Goal: Complete application form: Complete application form

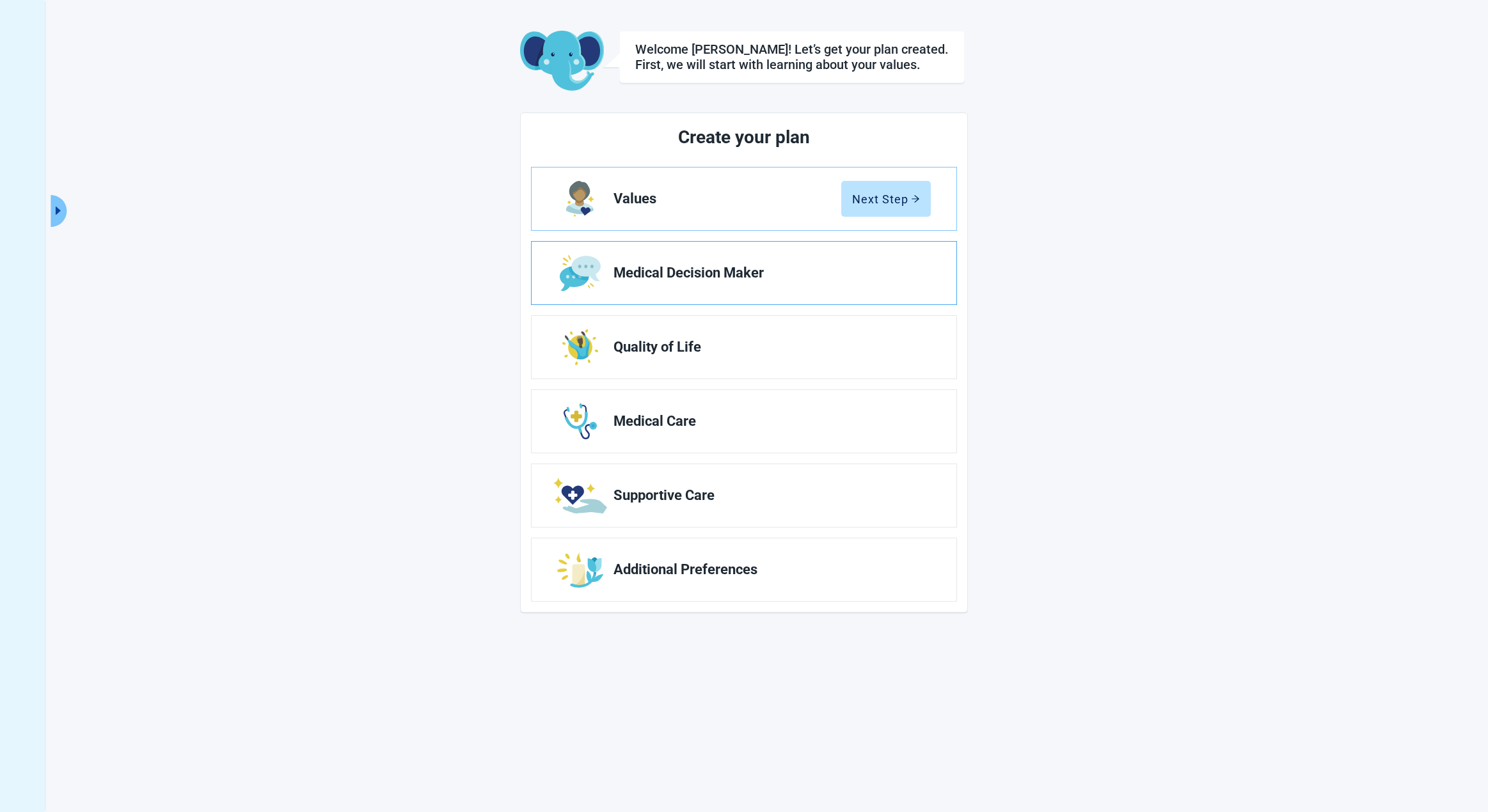
scroll to position [47, 0]
click at [861, 200] on div "Next Step" at bounding box center [885, 199] width 68 height 13
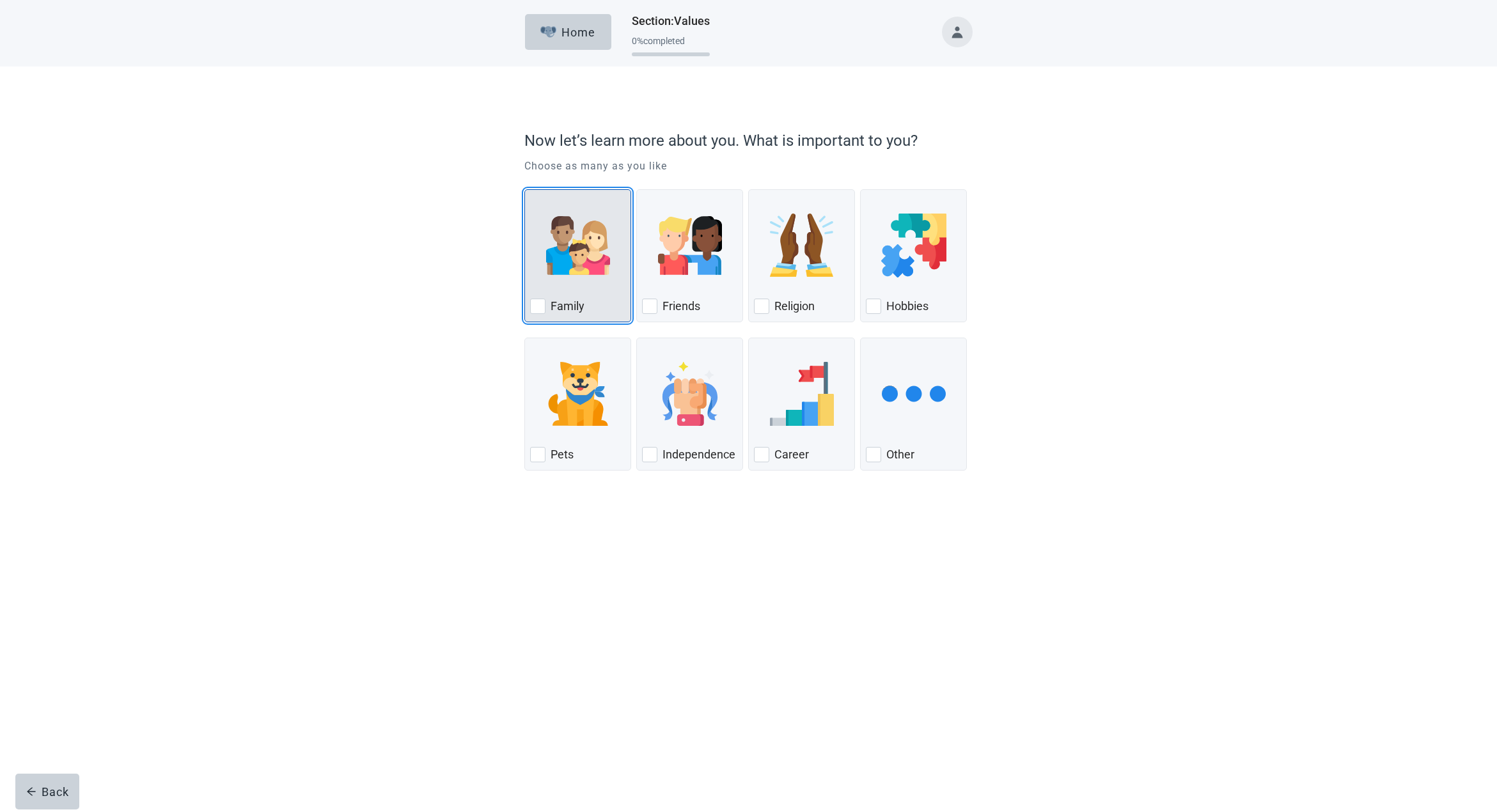
click at [536, 303] on div "Family, checkbox, not checked" at bounding box center [538, 306] width 15 height 15
click at [525, 190] on input "Family" at bounding box center [525, 189] width 1 height 1
checkbox input "true"
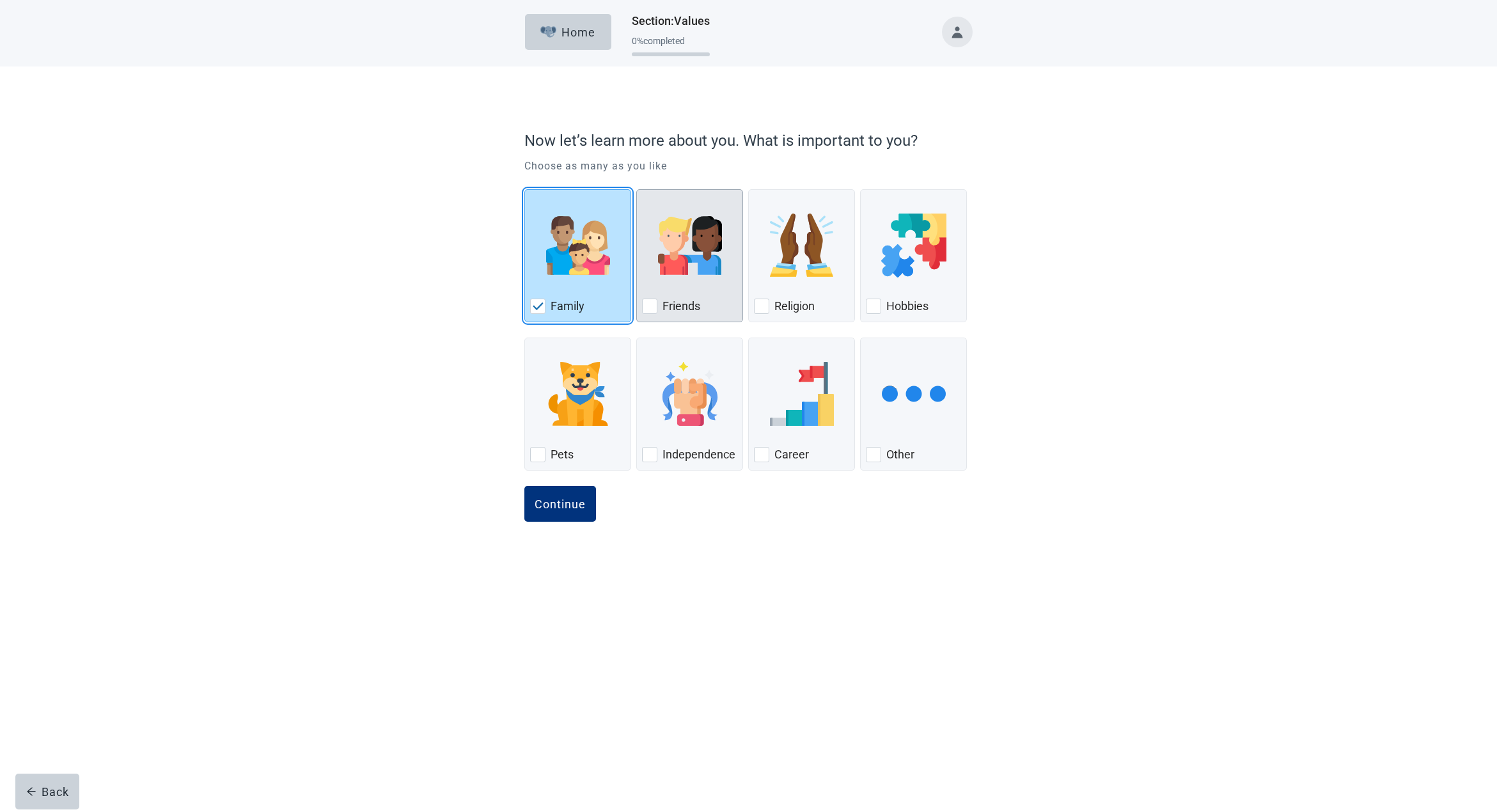
scroll to position [1, 1]
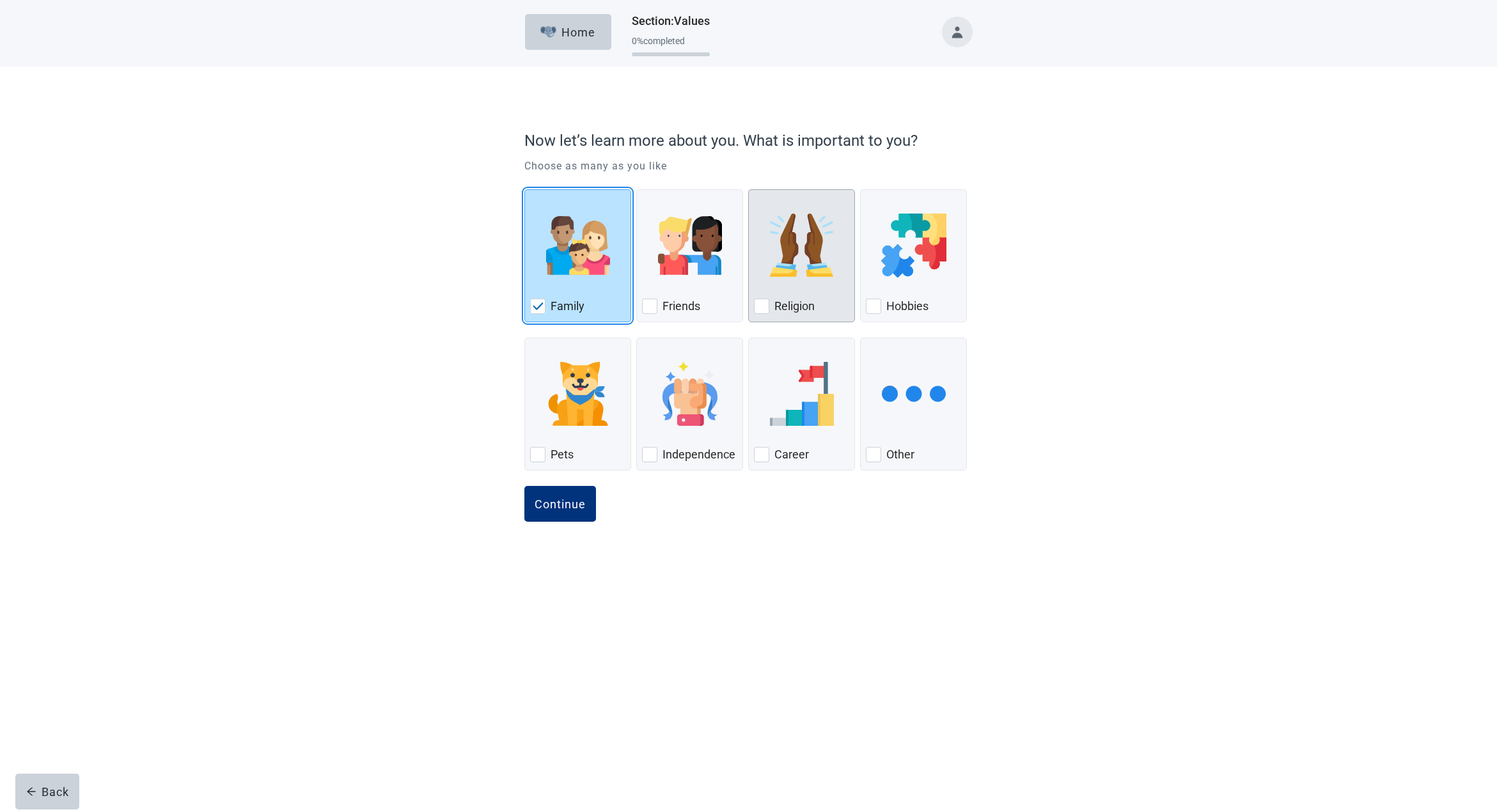
click at [763, 300] on div "Religion, checkbox, not checked" at bounding box center [762, 306] width 15 height 15
click at [749, 190] on input "Religion" at bounding box center [748, 189] width 1 height 1
checkbox input "true"
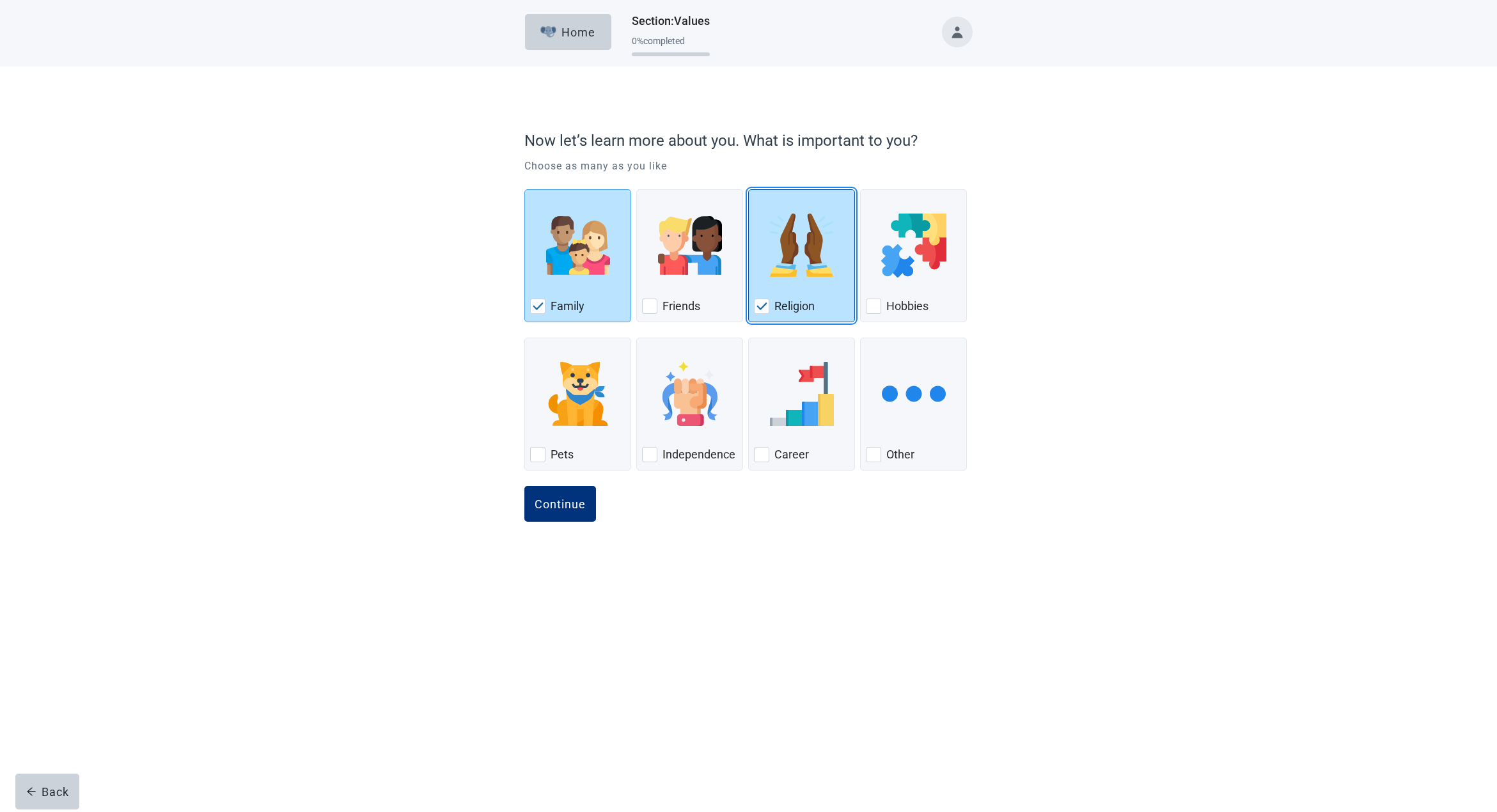
scroll to position [0, 0]
click at [651, 452] on div "Independence, checkbox, not checked" at bounding box center [650, 454] width 15 height 15
click at [637, 338] on input "Independence" at bounding box center [636, 338] width 1 height 1
checkbox input "true"
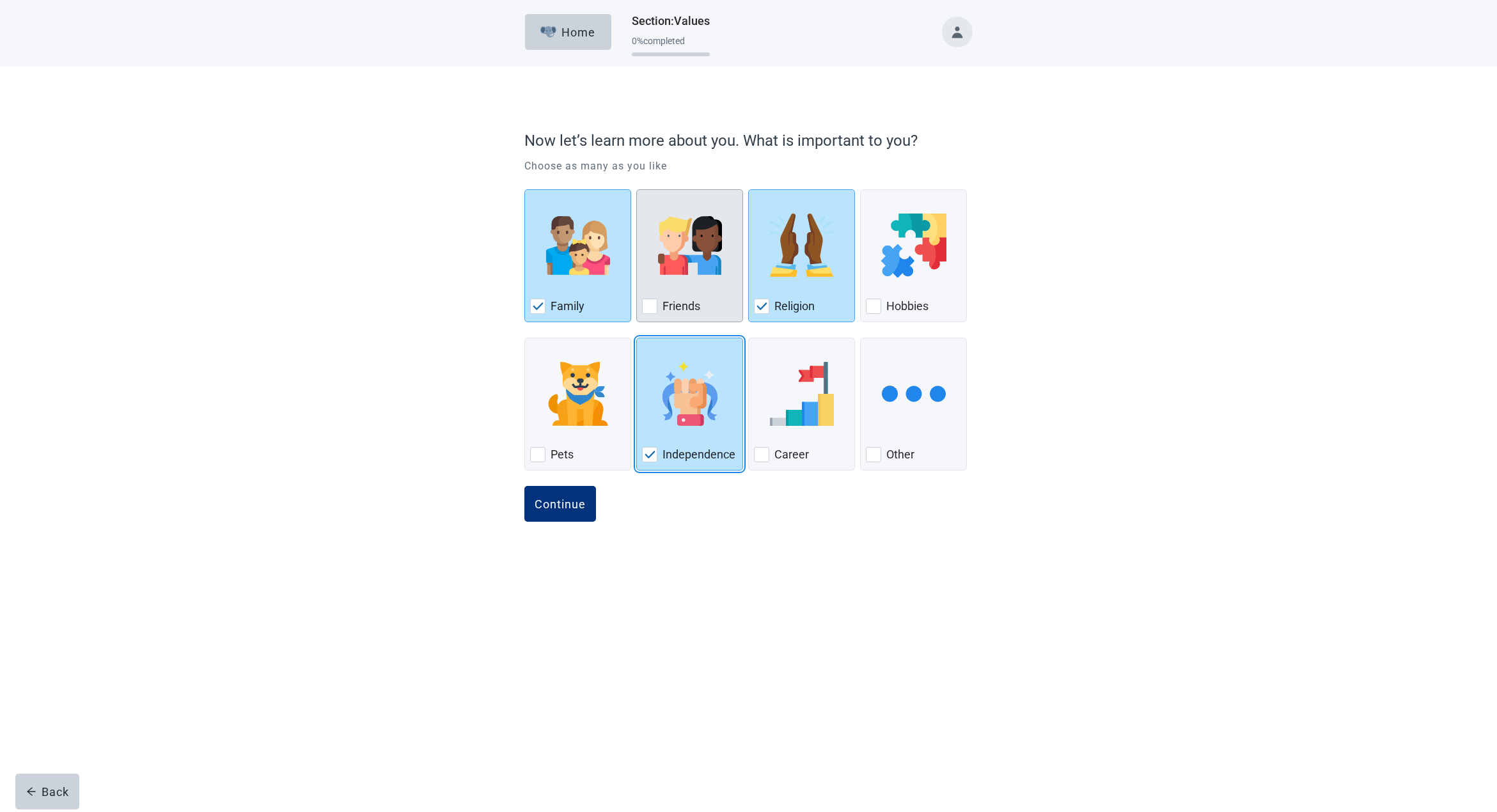
click at [647, 304] on div "Friends, checkbox, not checked" at bounding box center [650, 306] width 15 height 15
click at [637, 190] on input "Friends" at bounding box center [636, 189] width 1 height 1
checkbox input "true"
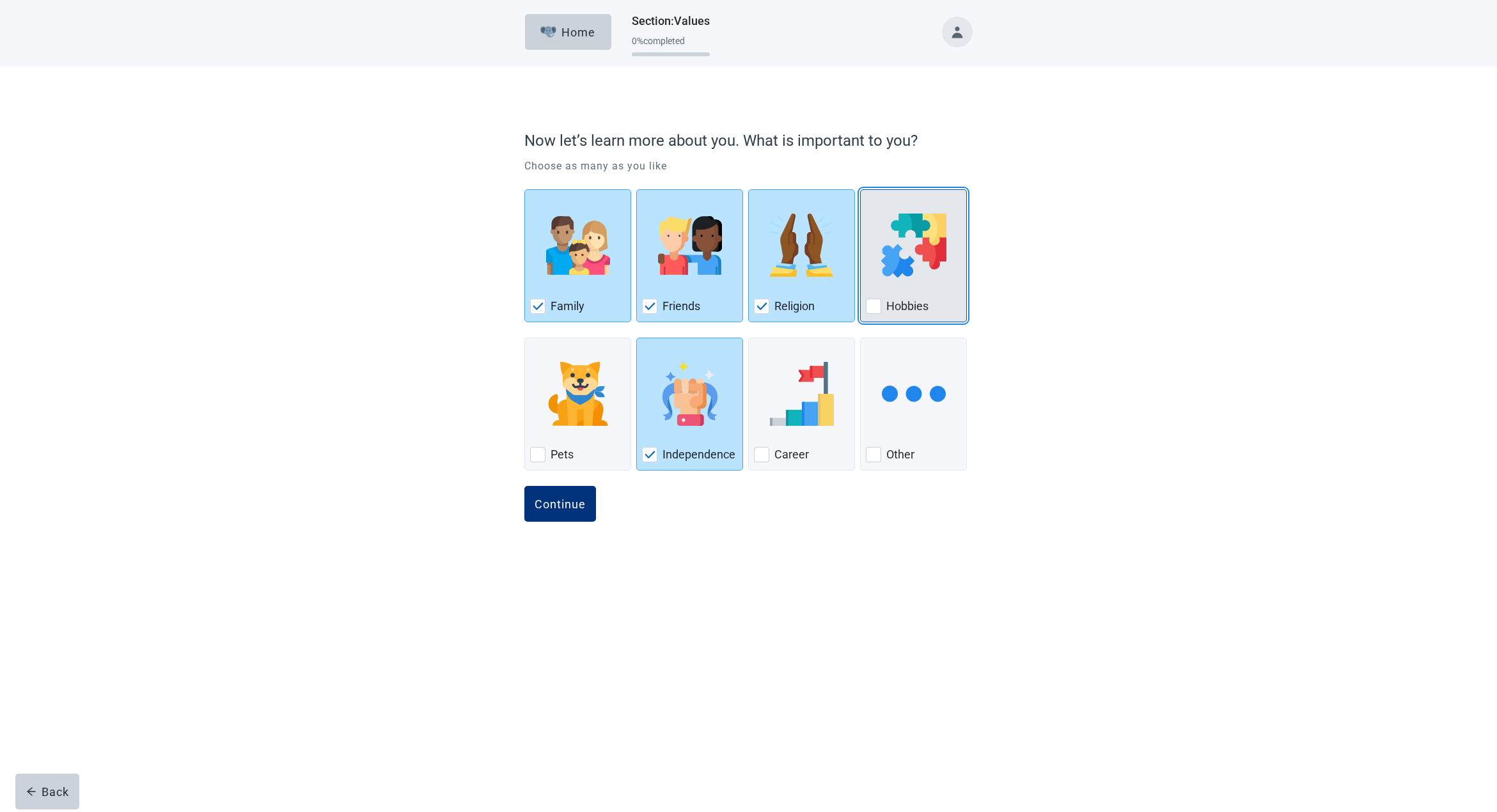
click at [873, 303] on div "Hobbies, checkbox, not checked" at bounding box center [874, 306] width 15 height 15
click at [861, 190] on input "Hobbies" at bounding box center [860, 189] width 1 height 1
checkbox input "true"
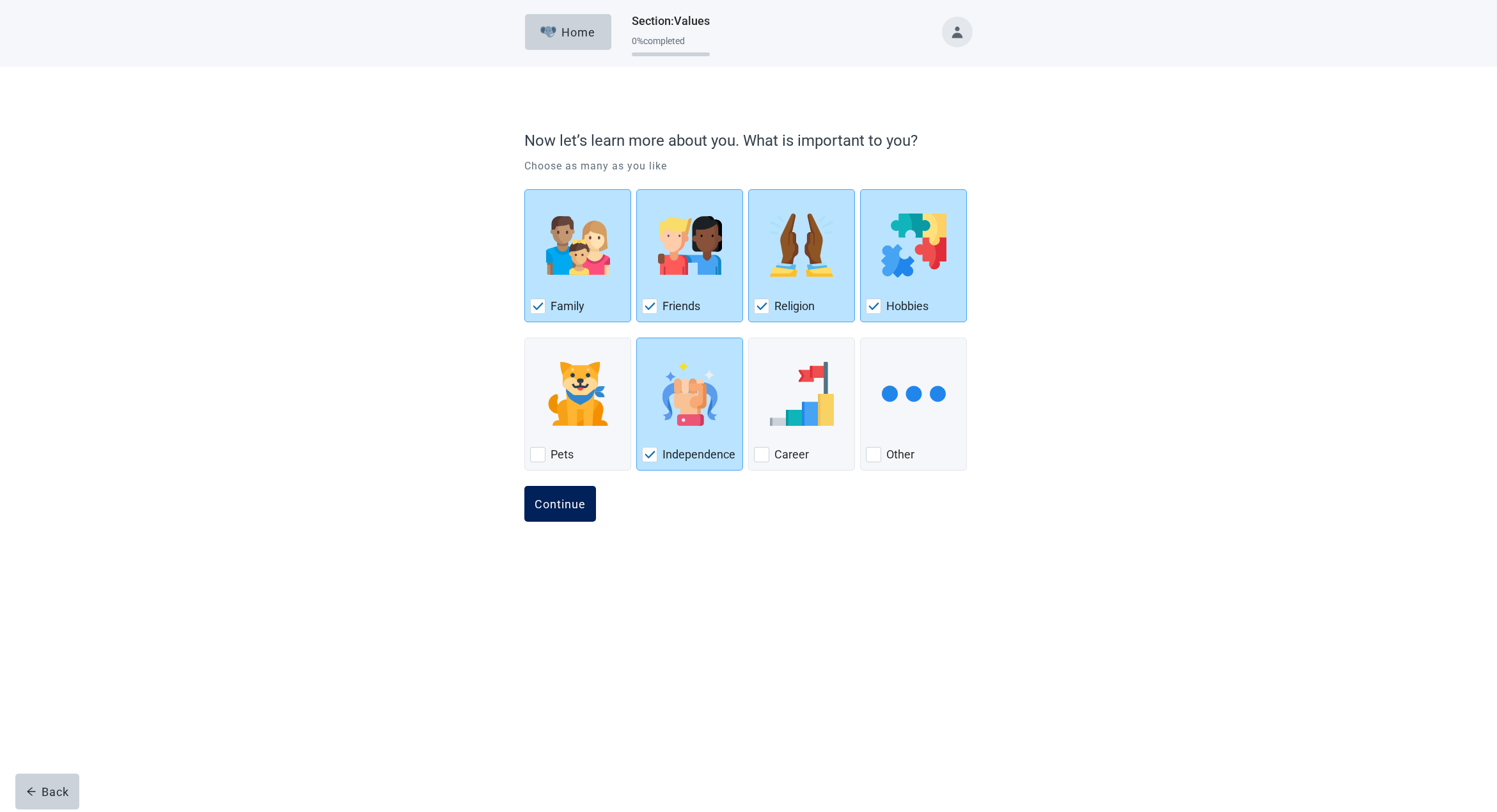
click at [574, 495] on button "Continue" at bounding box center [561, 504] width 72 height 36
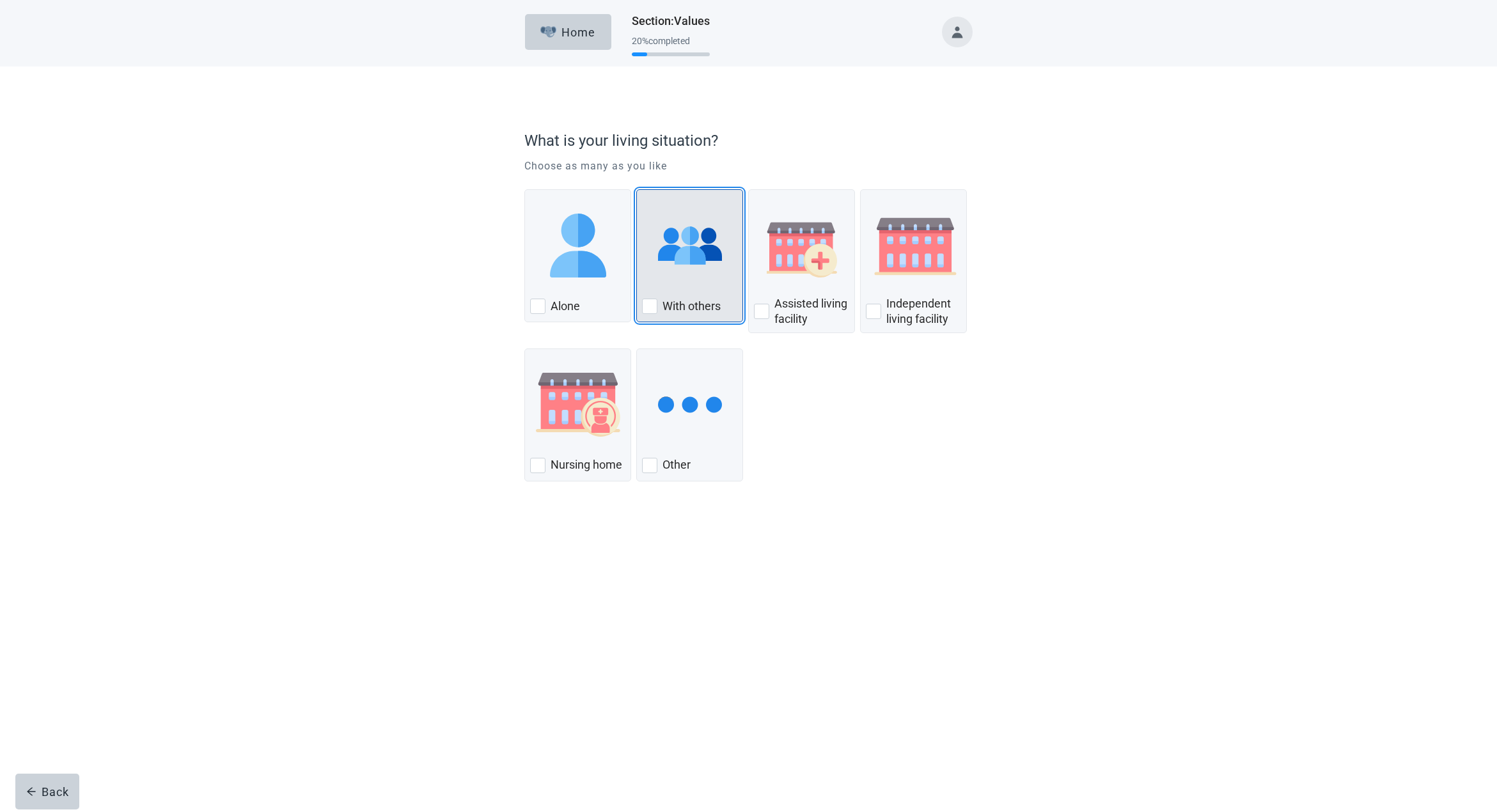
click at [649, 301] on div "With Others, checkbox, not checked" at bounding box center [650, 306] width 15 height 15
click at [637, 190] on input "With others" at bounding box center [636, 189] width 1 height 1
checkbox input "true"
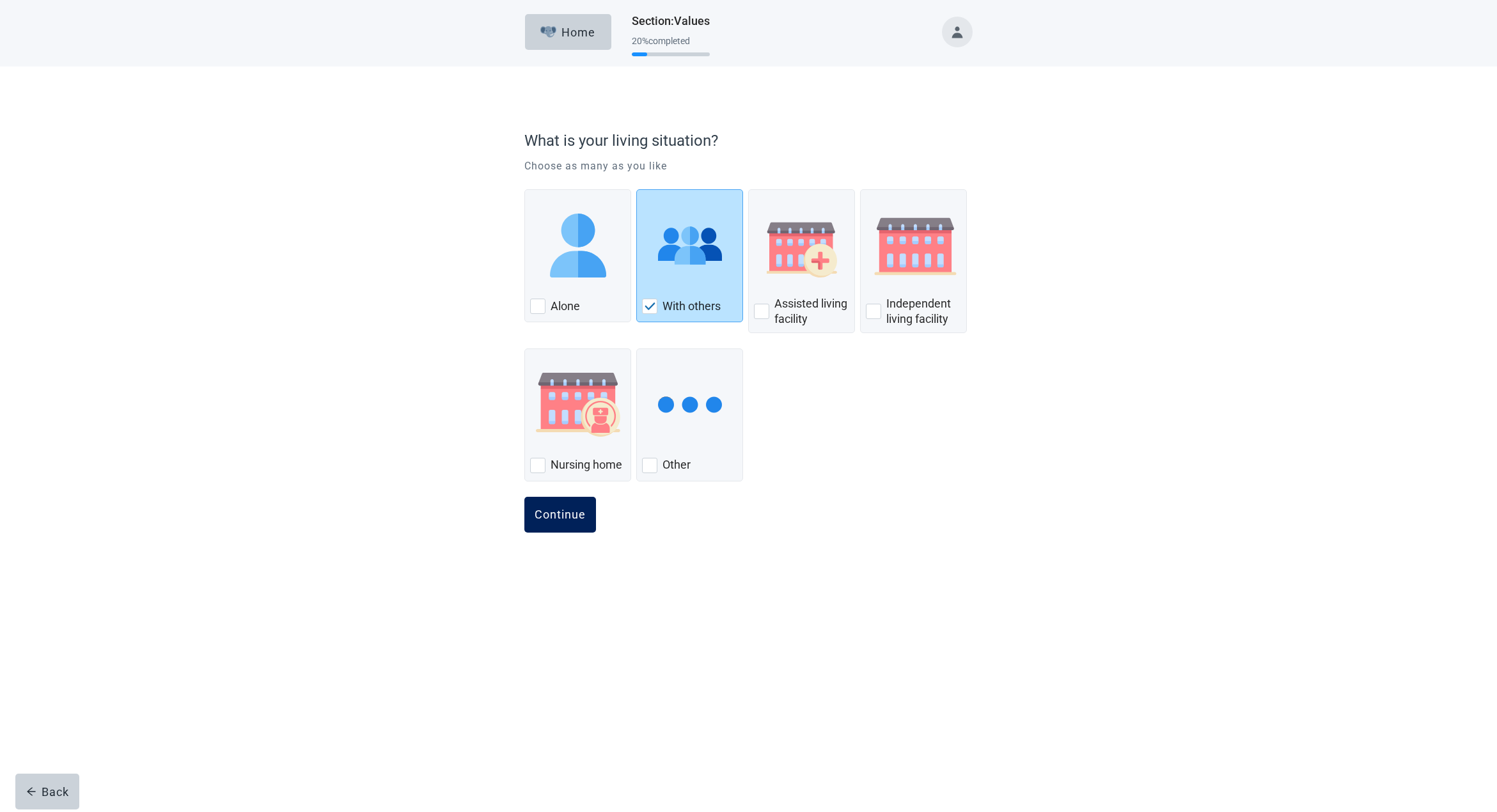
click at [555, 513] on div "Continue" at bounding box center [561, 514] width 51 height 13
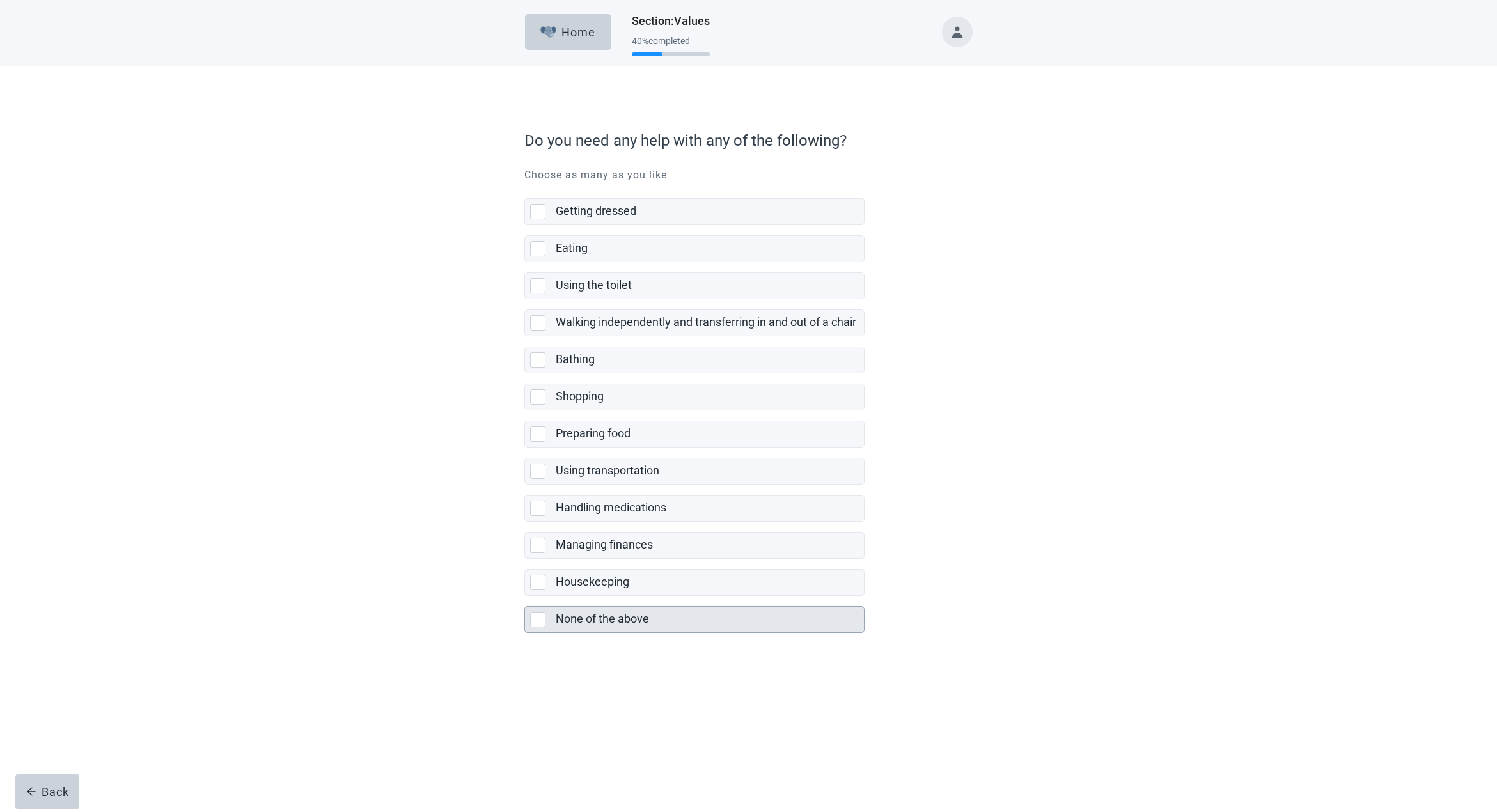
scroll to position [1, 0]
click at [535, 616] on div "None of the above, checkbox, not selected" at bounding box center [538, 619] width 15 height 15
click at [525, 596] on input "None of the above" at bounding box center [525, 596] width 1 height 1
checkbox input "true"
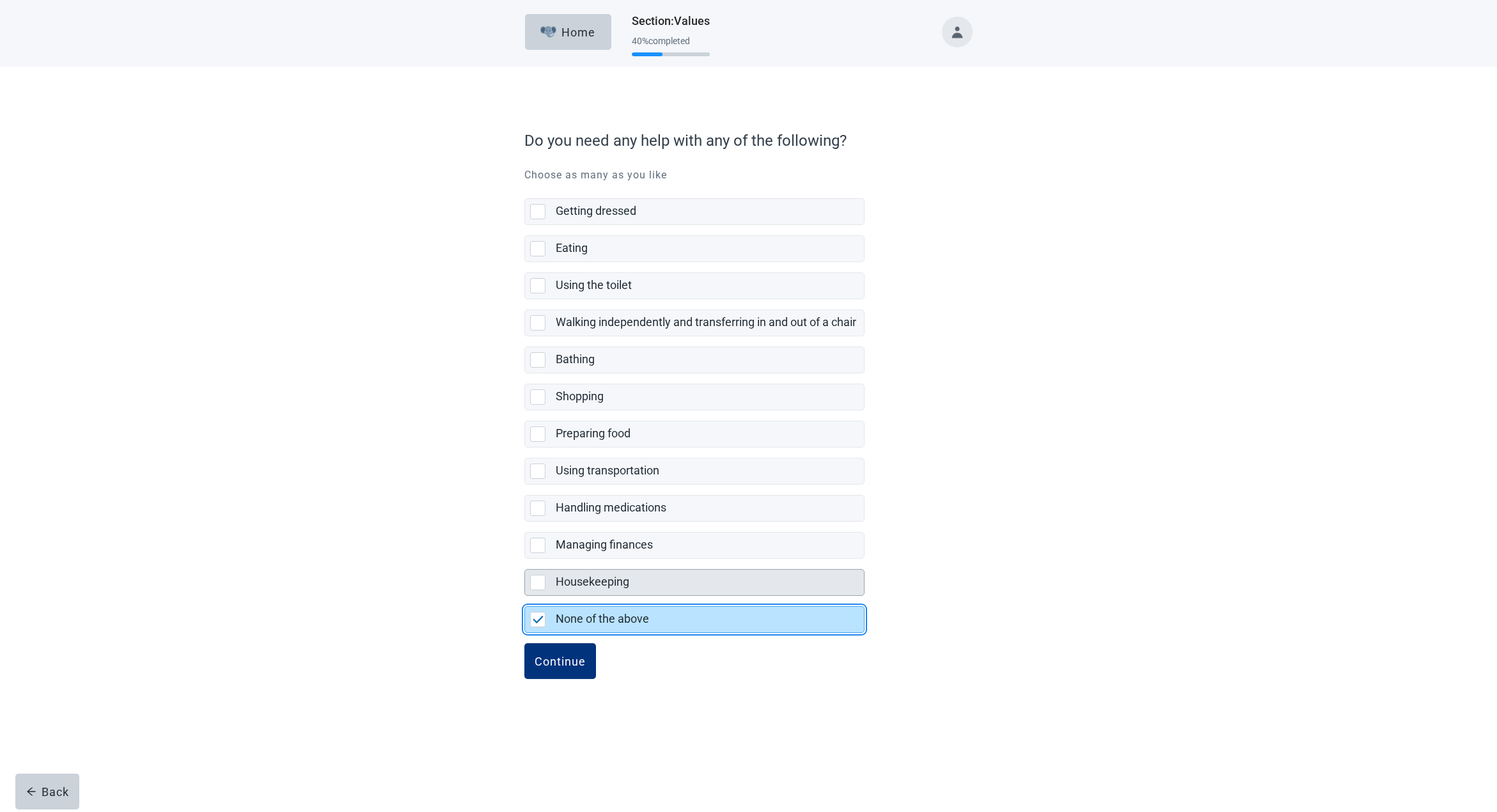
scroll to position [0, 0]
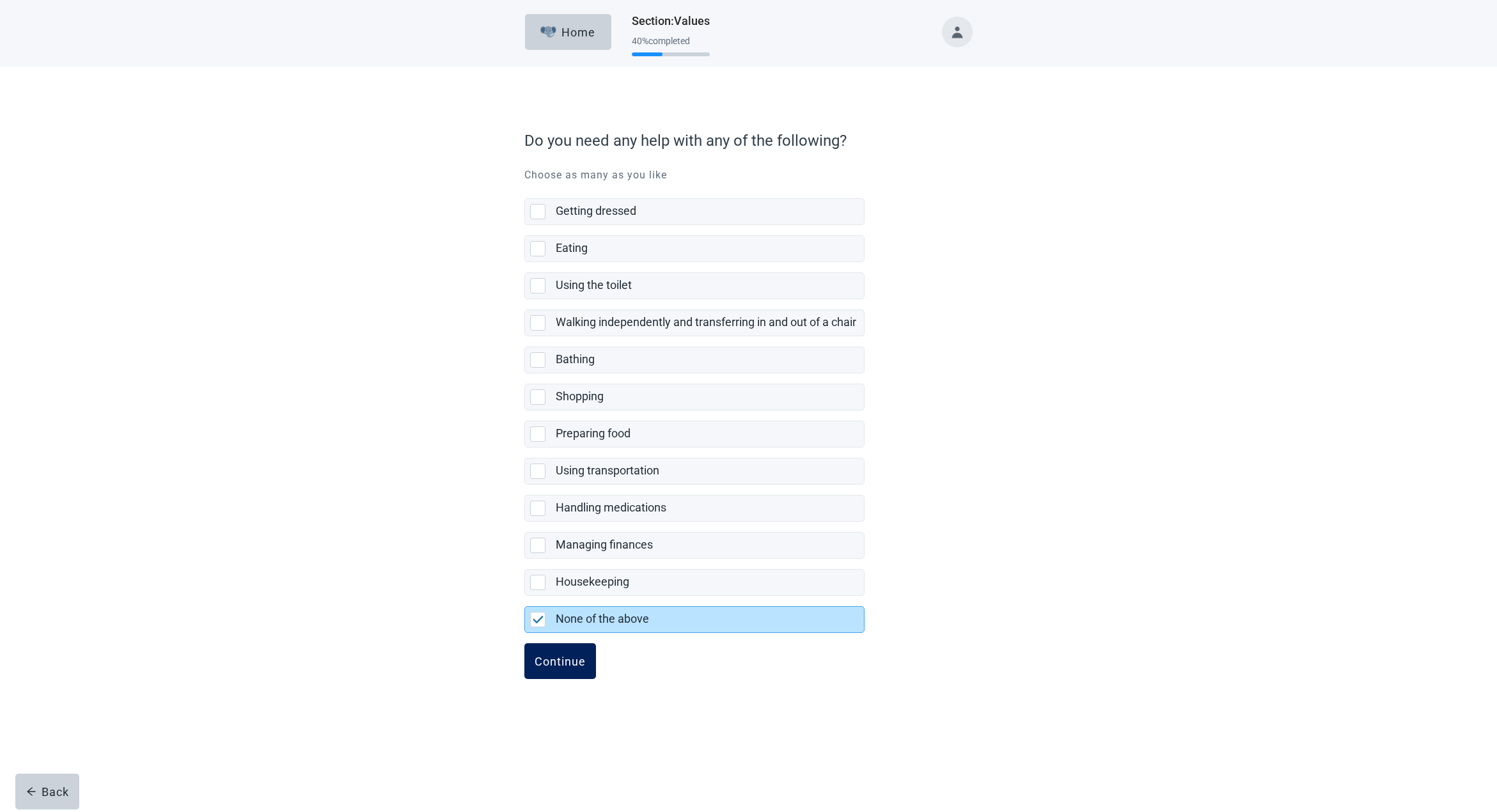
click at [556, 661] on div "Continue" at bounding box center [561, 661] width 51 height 13
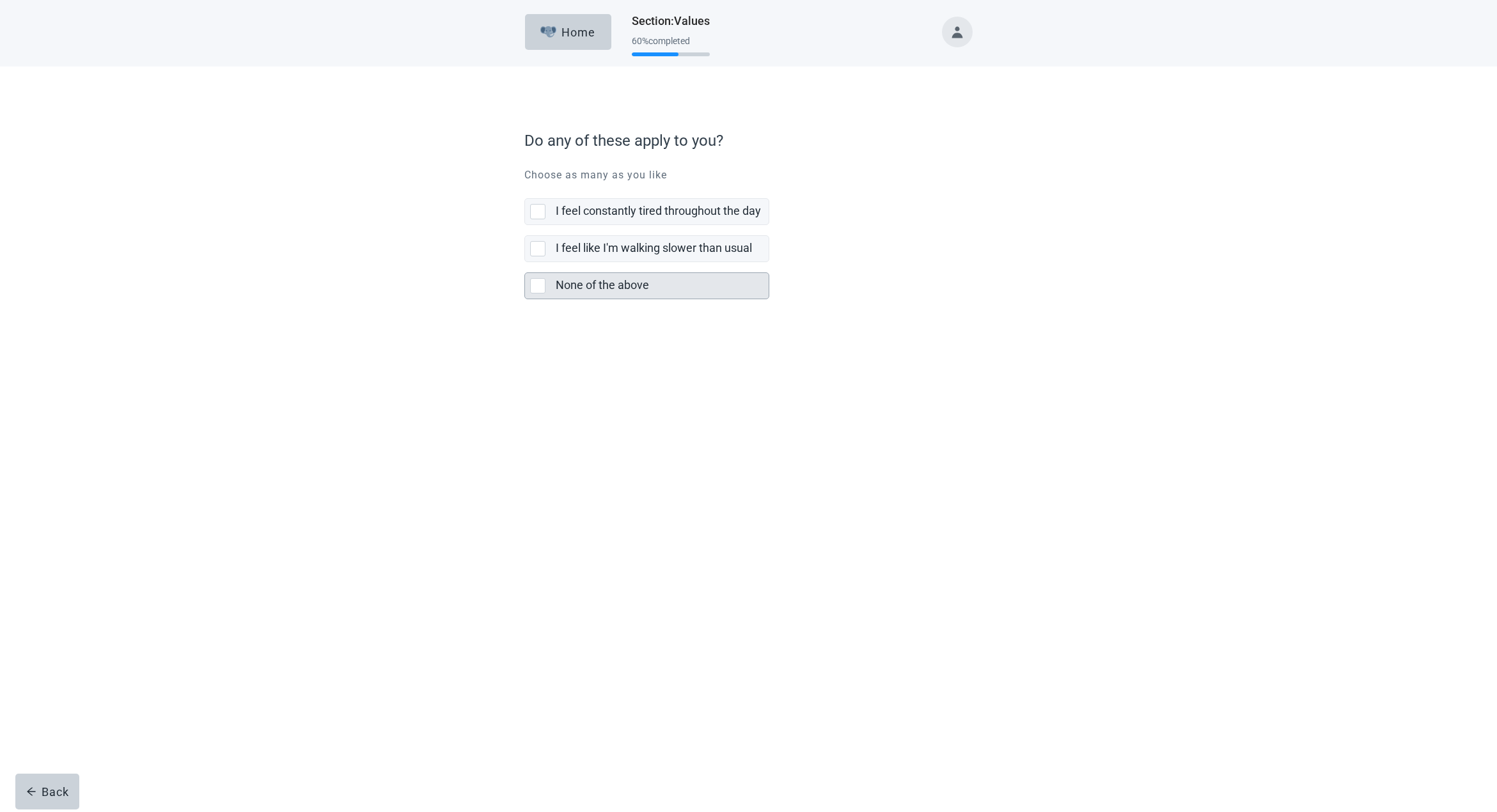
click at [533, 281] on div "None of the above, checkbox, not selected" at bounding box center [538, 286] width 15 height 15
click at [525, 263] on input "None of the above" at bounding box center [525, 262] width 1 height 1
checkbox input "true"
click at [558, 325] on div "Continue" at bounding box center [561, 327] width 51 height 13
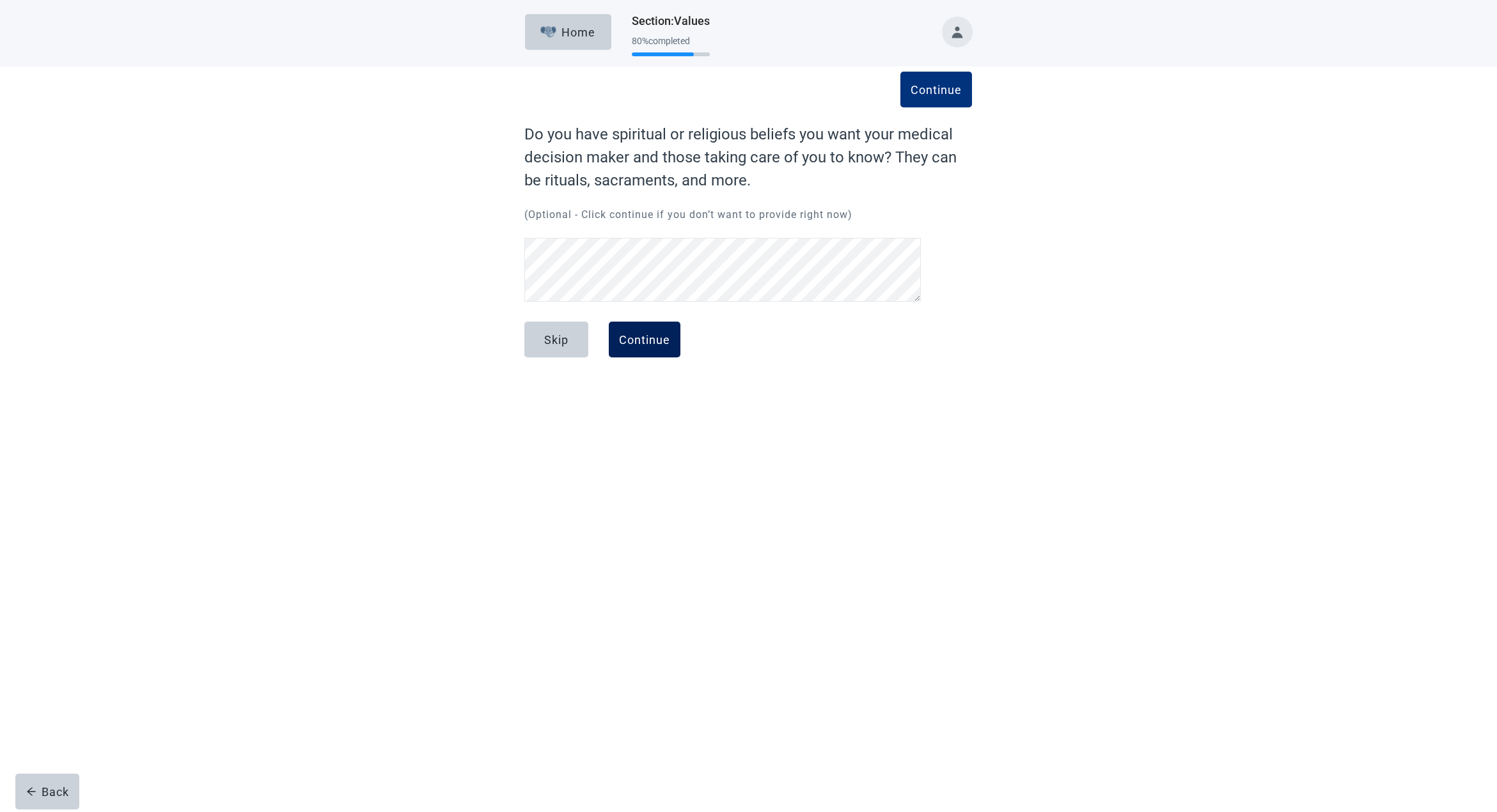
click at [654, 336] on div "Continue" at bounding box center [645, 339] width 51 height 13
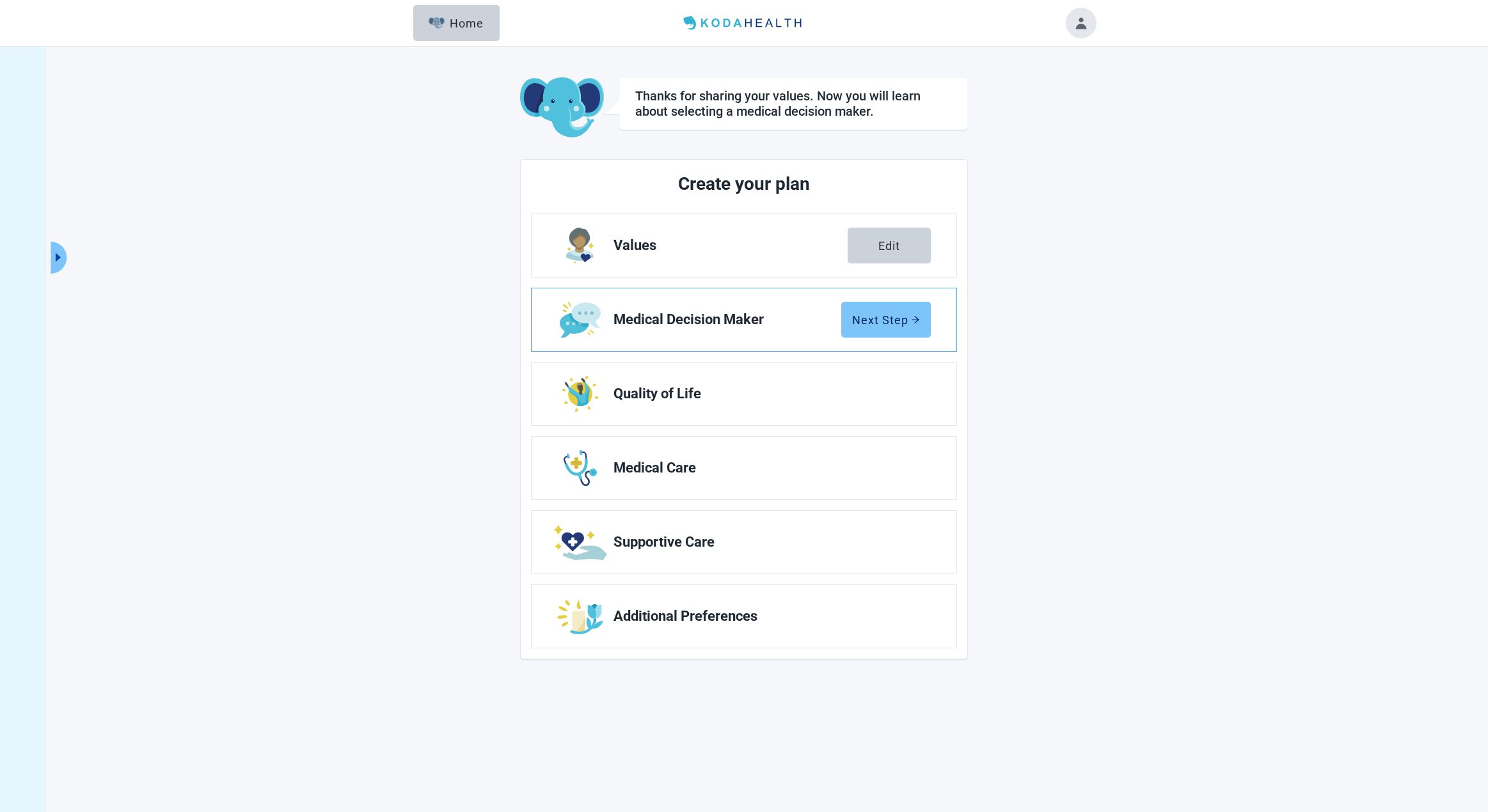
click at [892, 321] on div "Next Step" at bounding box center [885, 319] width 68 height 13
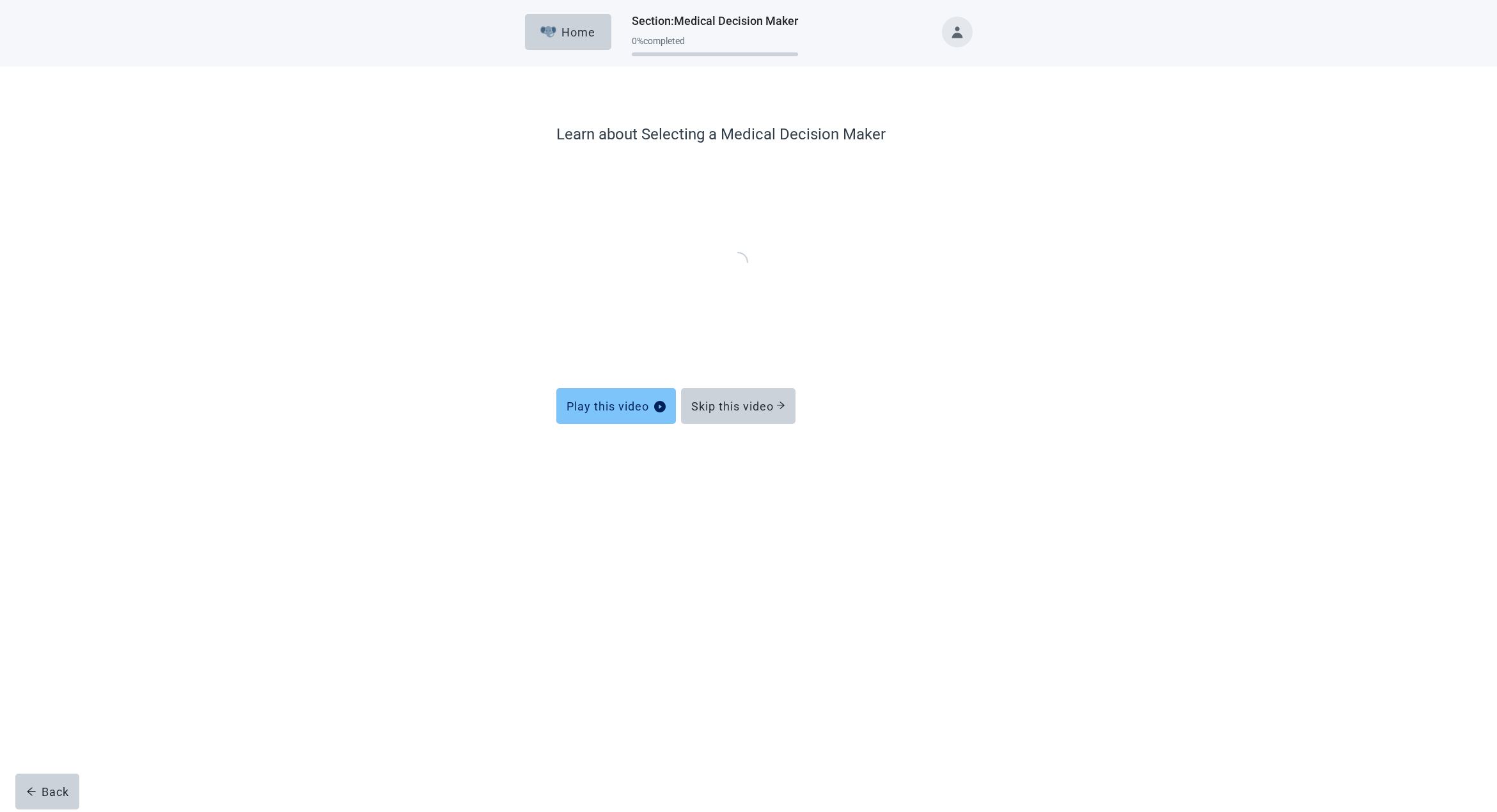
click at [661, 404] on icon "play-circle" at bounding box center [659, 406] width 11 height 11
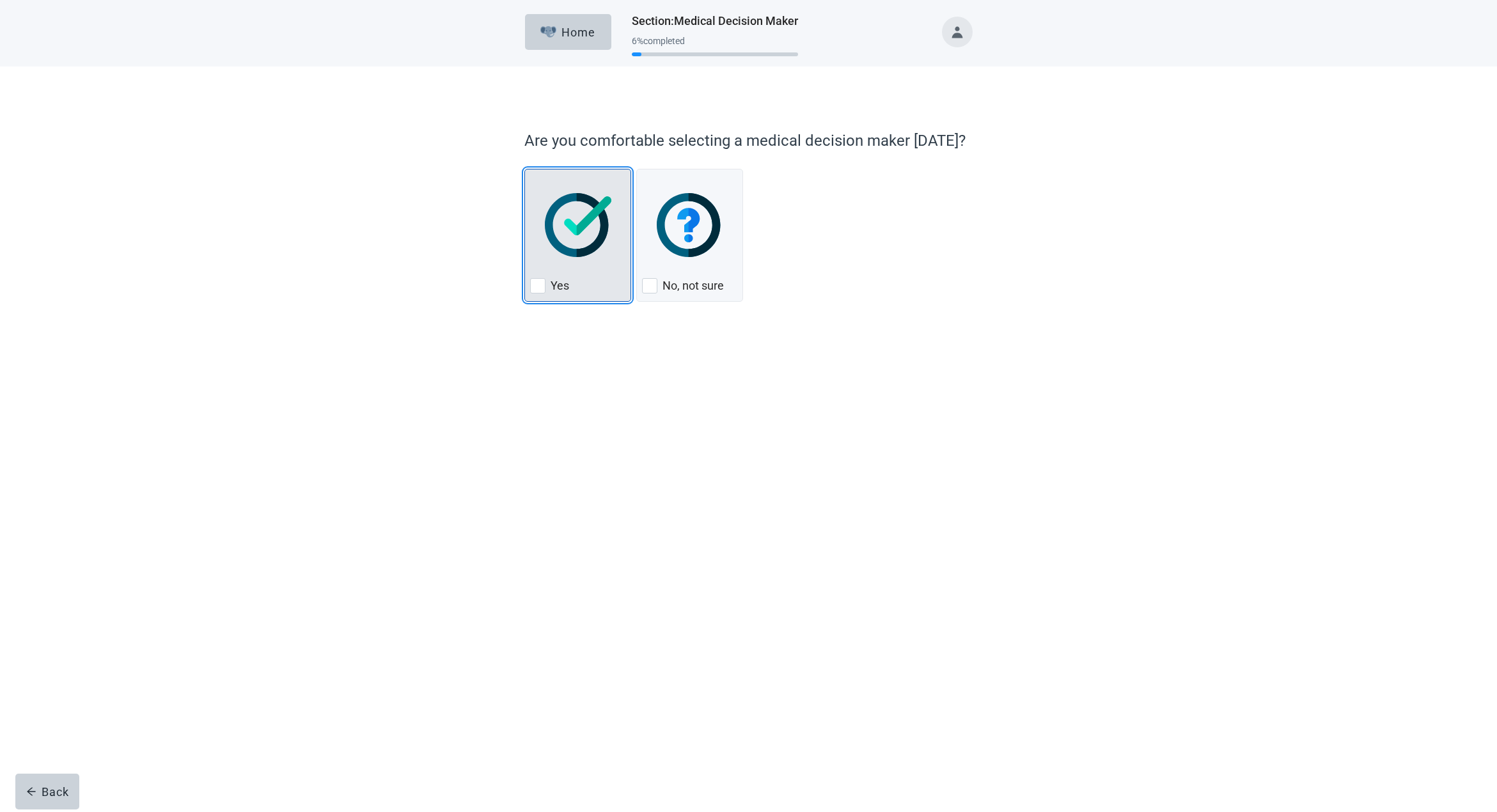
scroll to position [1, 0]
click at [538, 284] on div "Yes, checkbox, not checked" at bounding box center [538, 286] width 15 height 15
click at [525, 169] on input "Yes" at bounding box center [525, 169] width 1 height 1
checkbox input "true"
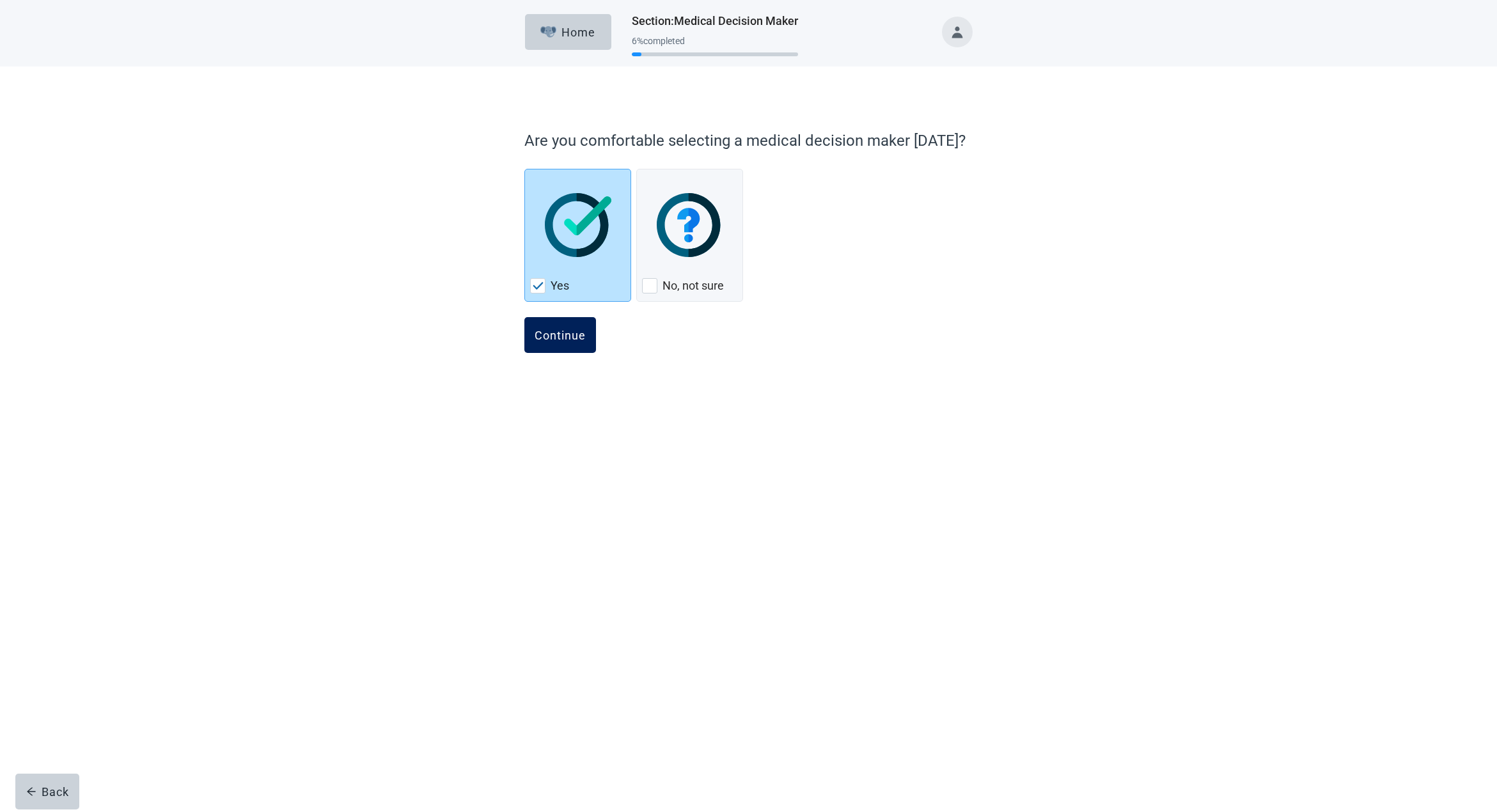
click at [566, 333] on div "Continue" at bounding box center [561, 335] width 51 height 13
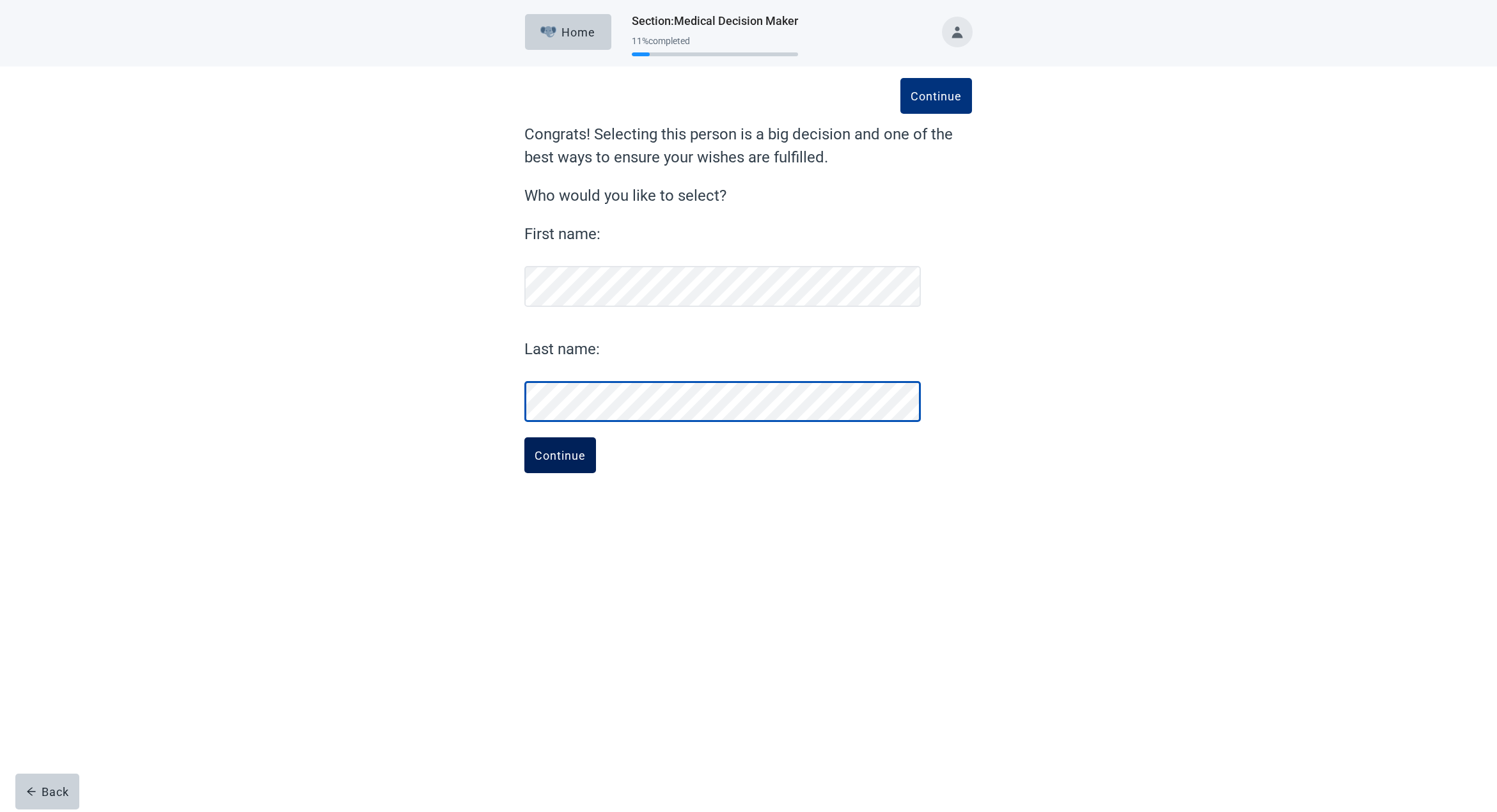
scroll to position [0, 1]
click at [554, 457] on div "Continue" at bounding box center [561, 455] width 51 height 13
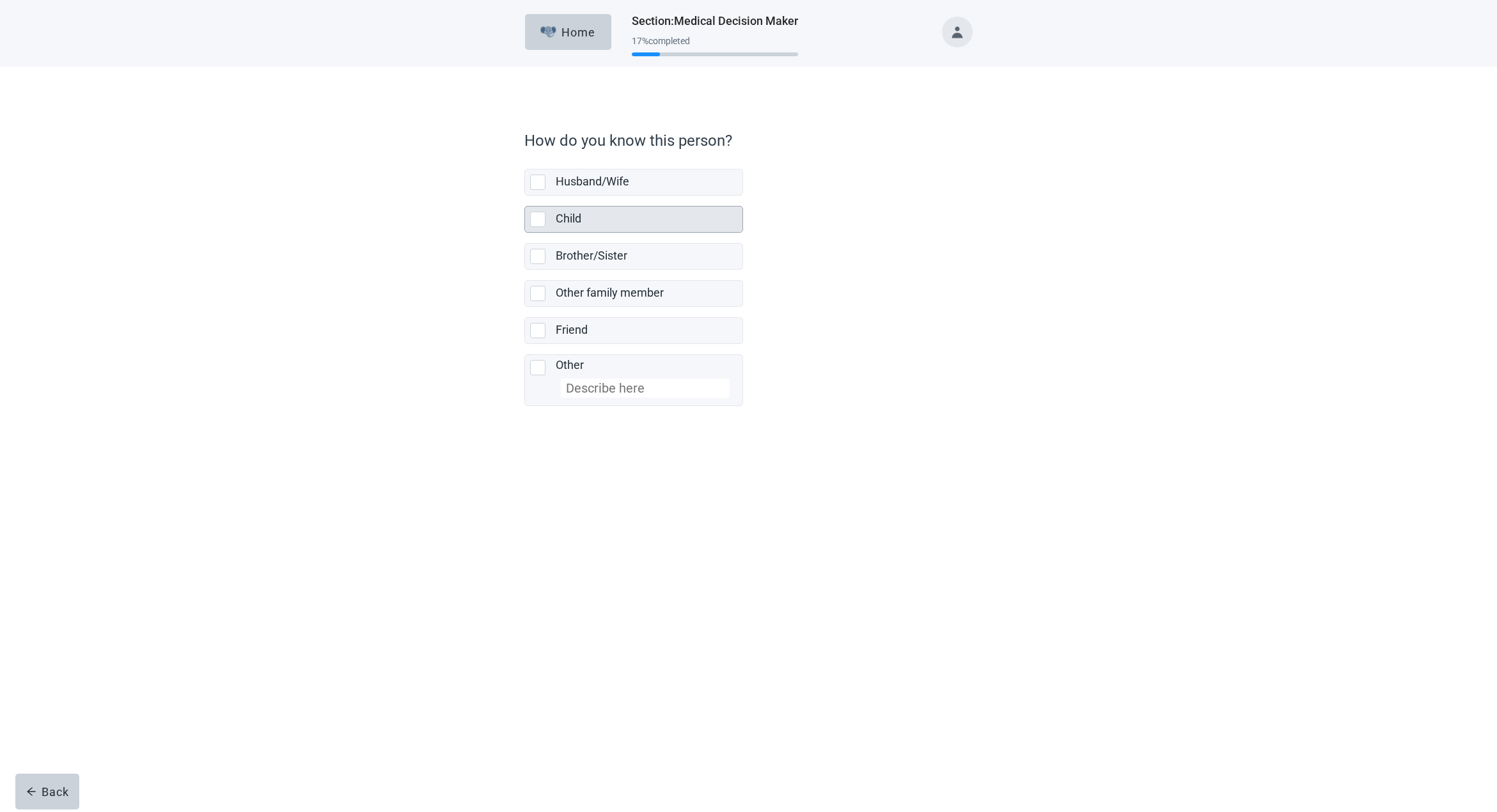
scroll to position [0, 1]
click at [538, 218] on div "Child, checkbox, not selected" at bounding box center [538, 219] width 15 height 15
click at [525, 196] on input "Child" at bounding box center [525, 196] width 1 height 1
checkbox input "true"
click at [553, 434] on div "Continue" at bounding box center [561, 434] width 51 height 13
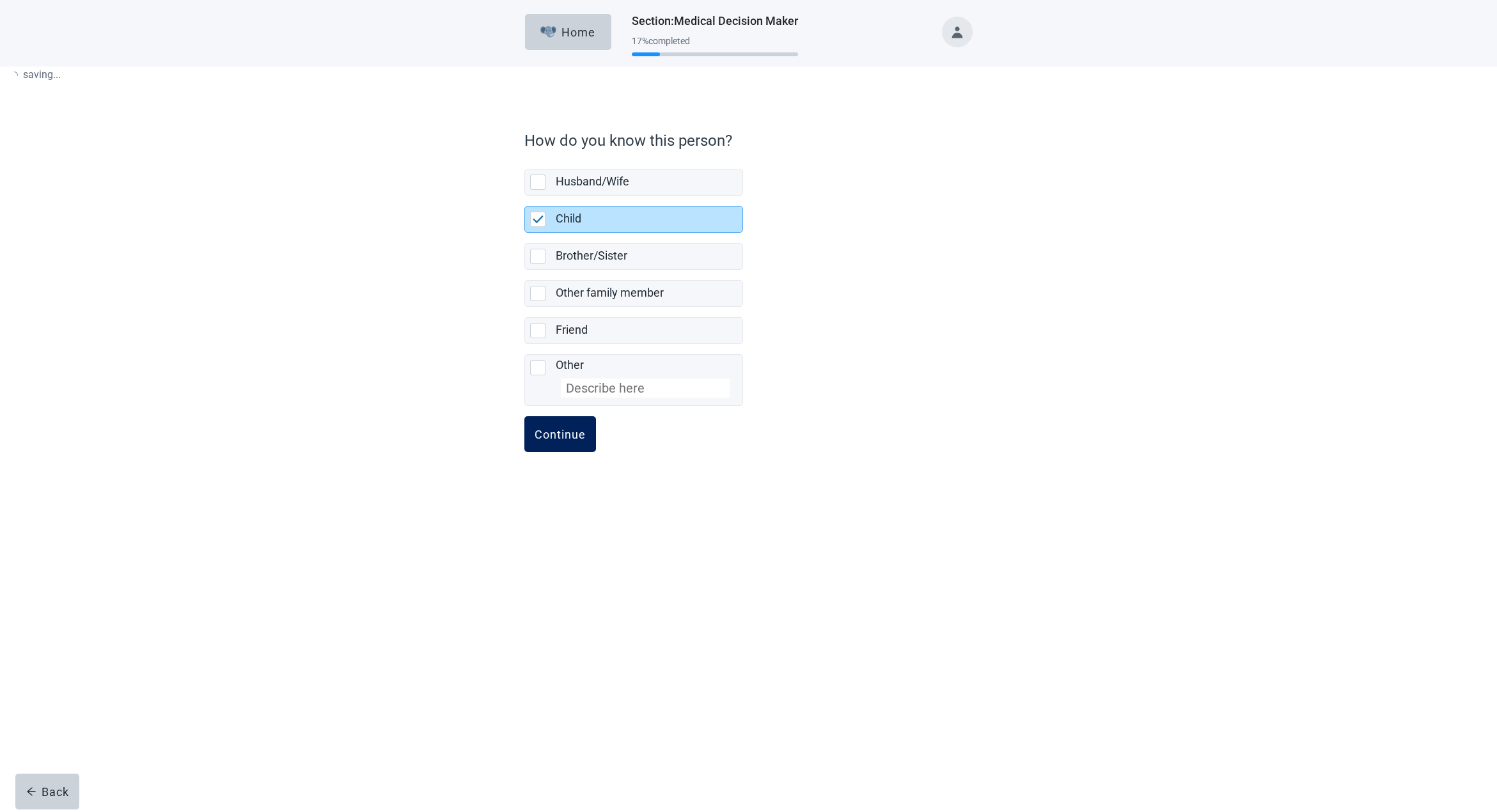
scroll to position [0, 0]
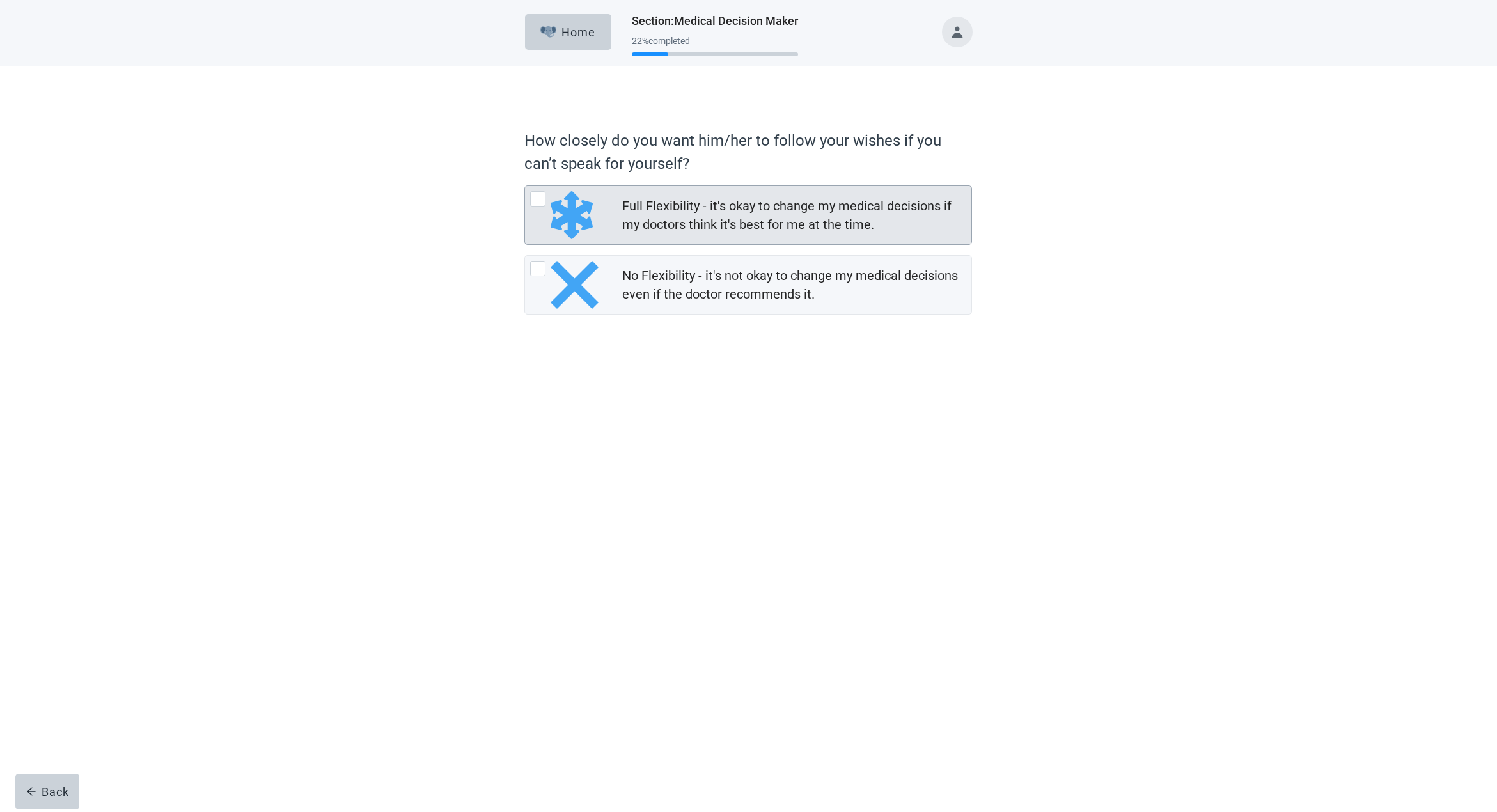
scroll to position [0, 1]
click at [537, 195] on div "Full Flexibility - it's okay to change my medical decisions if my doctors think…" at bounding box center [538, 199] width 15 height 15
click at [525, 186] on input "Full Flexibility - it's okay to change my medical decisions if my doctors think…" at bounding box center [525, 186] width 1 height 1
radio input "true"
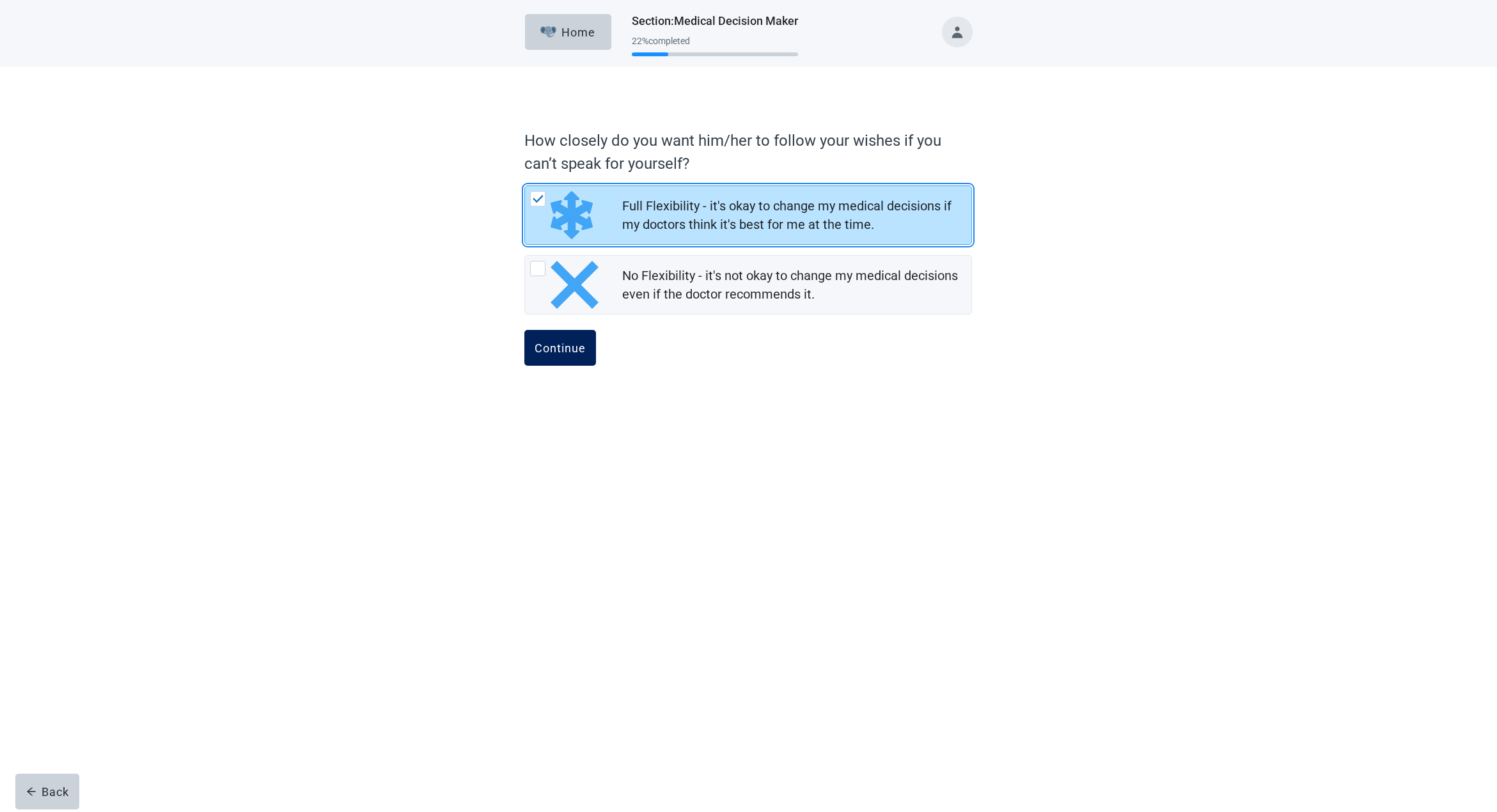
scroll to position [0, 0]
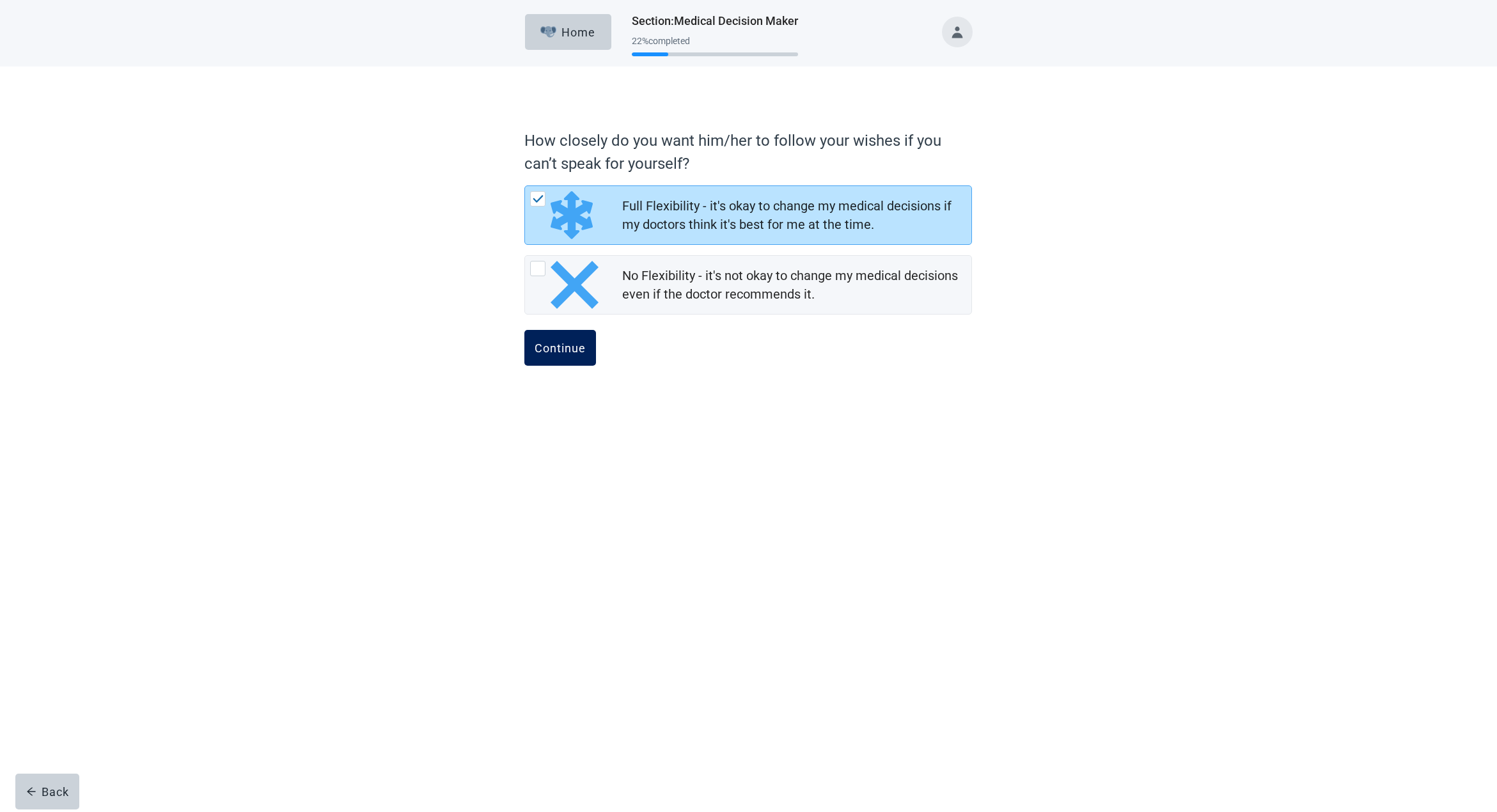
click at [558, 347] on div "Continue" at bounding box center [561, 347] width 51 height 13
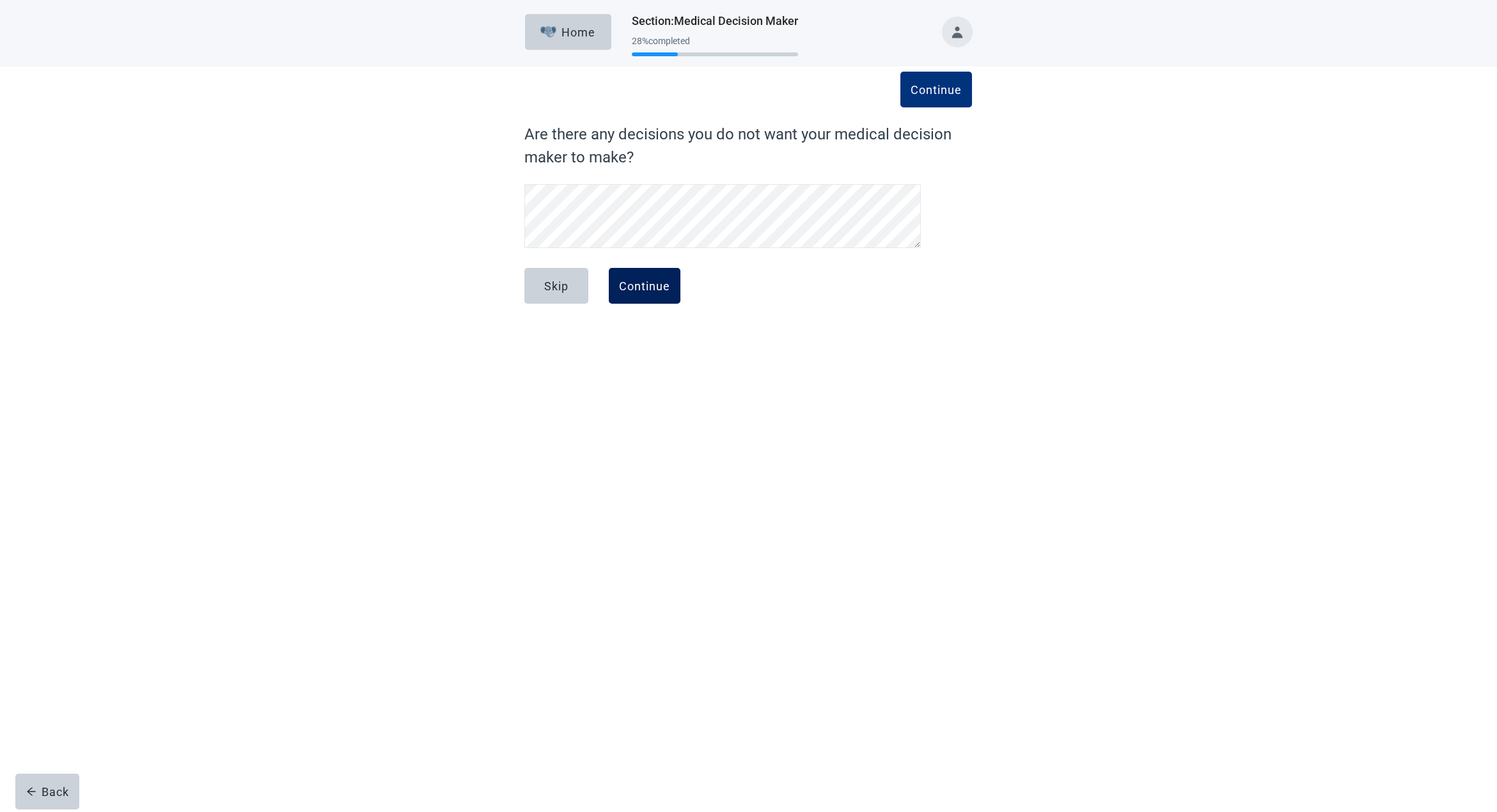
click at [629, 284] on div "Continue" at bounding box center [645, 286] width 51 height 13
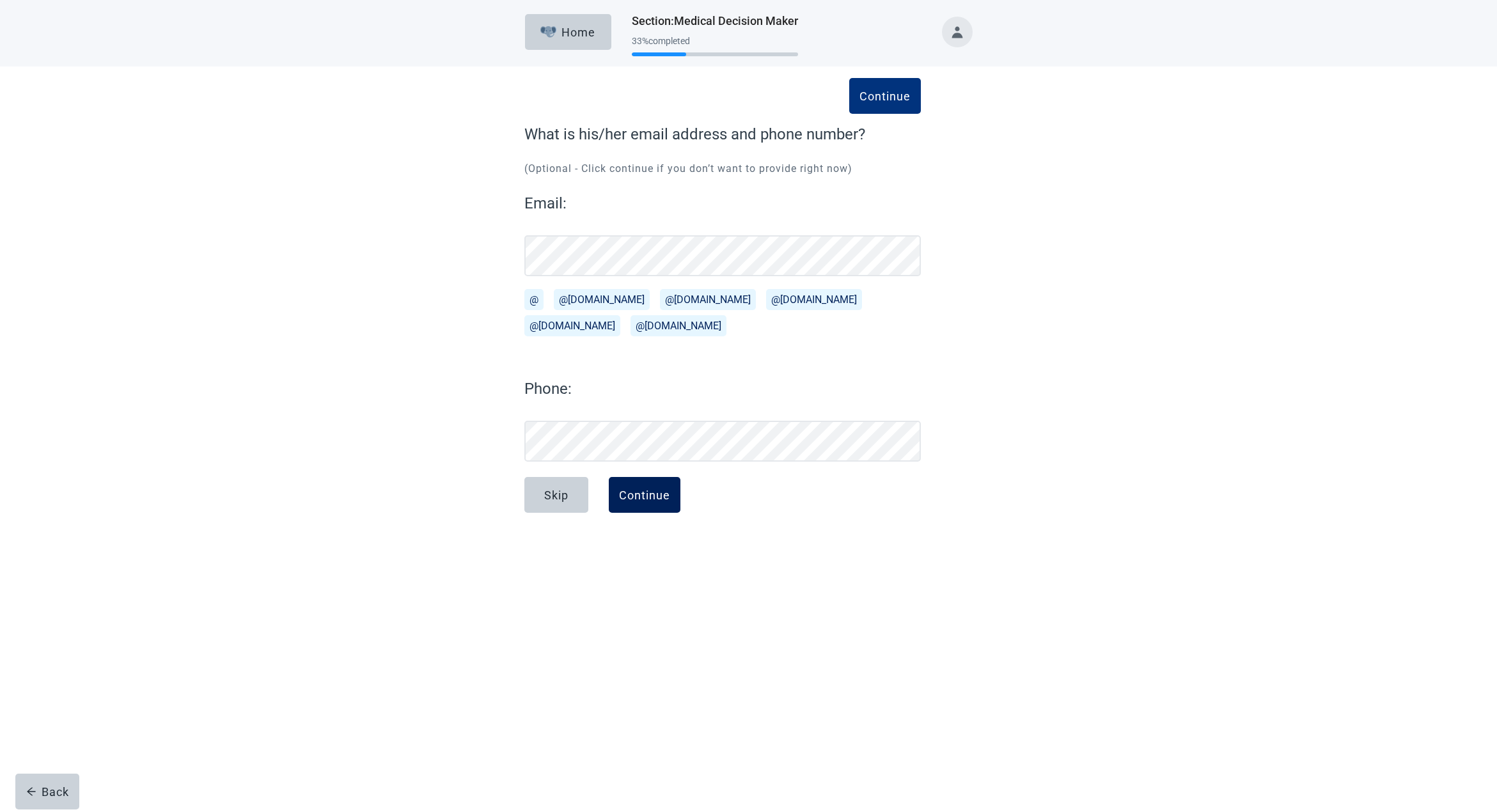
scroll to position [1, 0]
click at [641, 493] on div "Continue" at bounding box center [645, 495] width 51 height 13
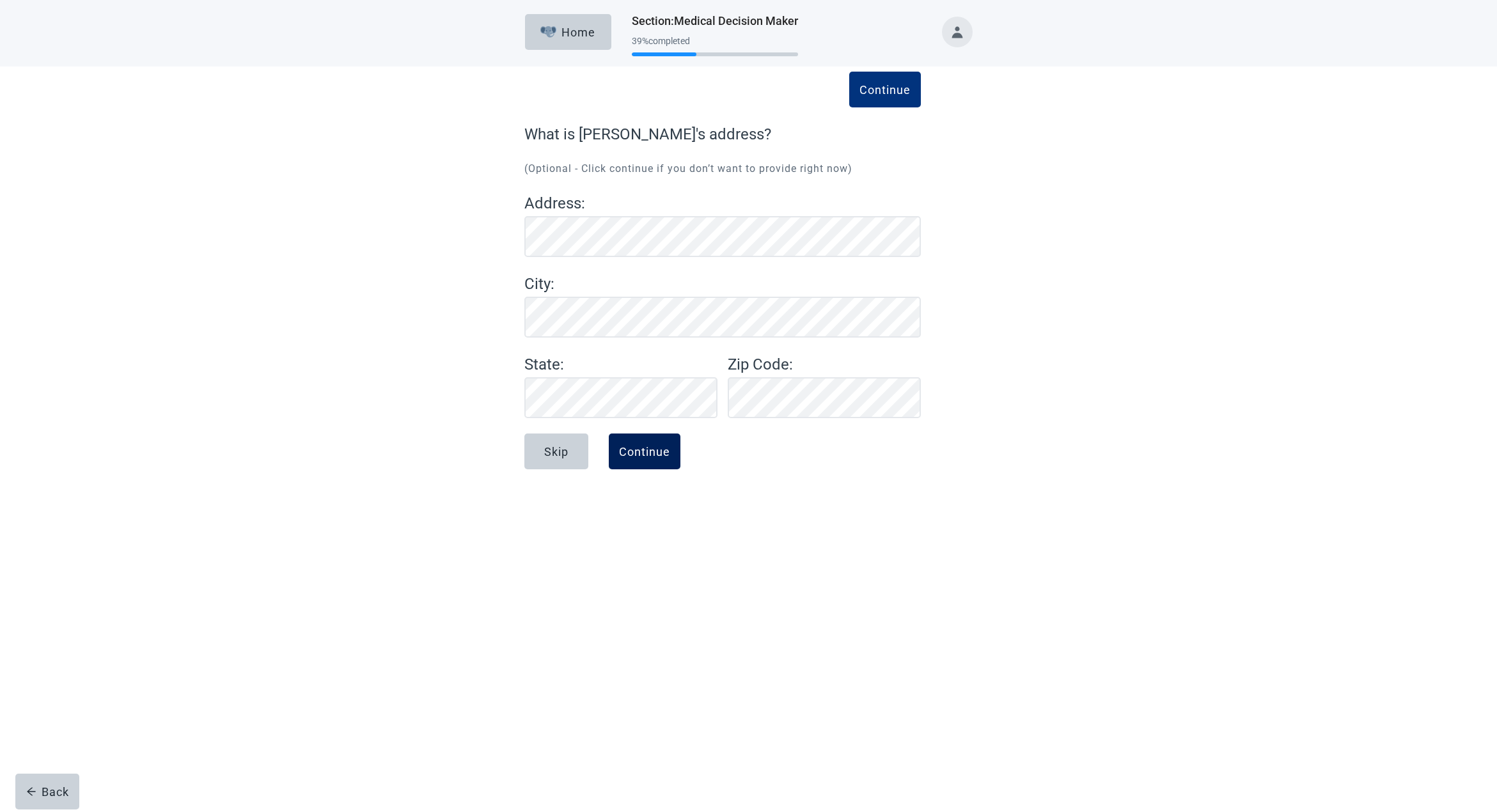
click at [640, 453] on div "Continue" at bounding box center [645, 451] width 51 height 13
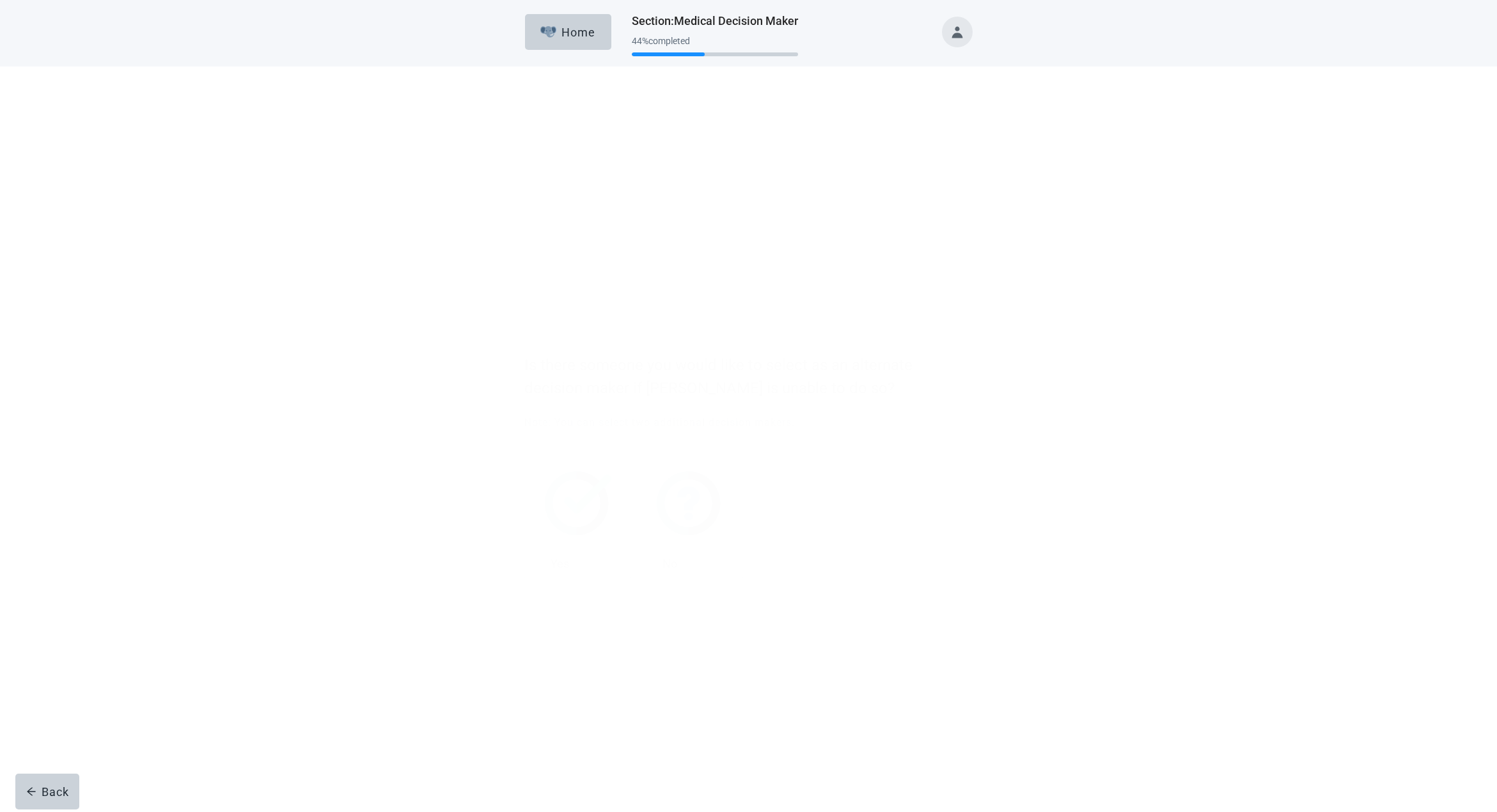
scroll to position [-1, 0]
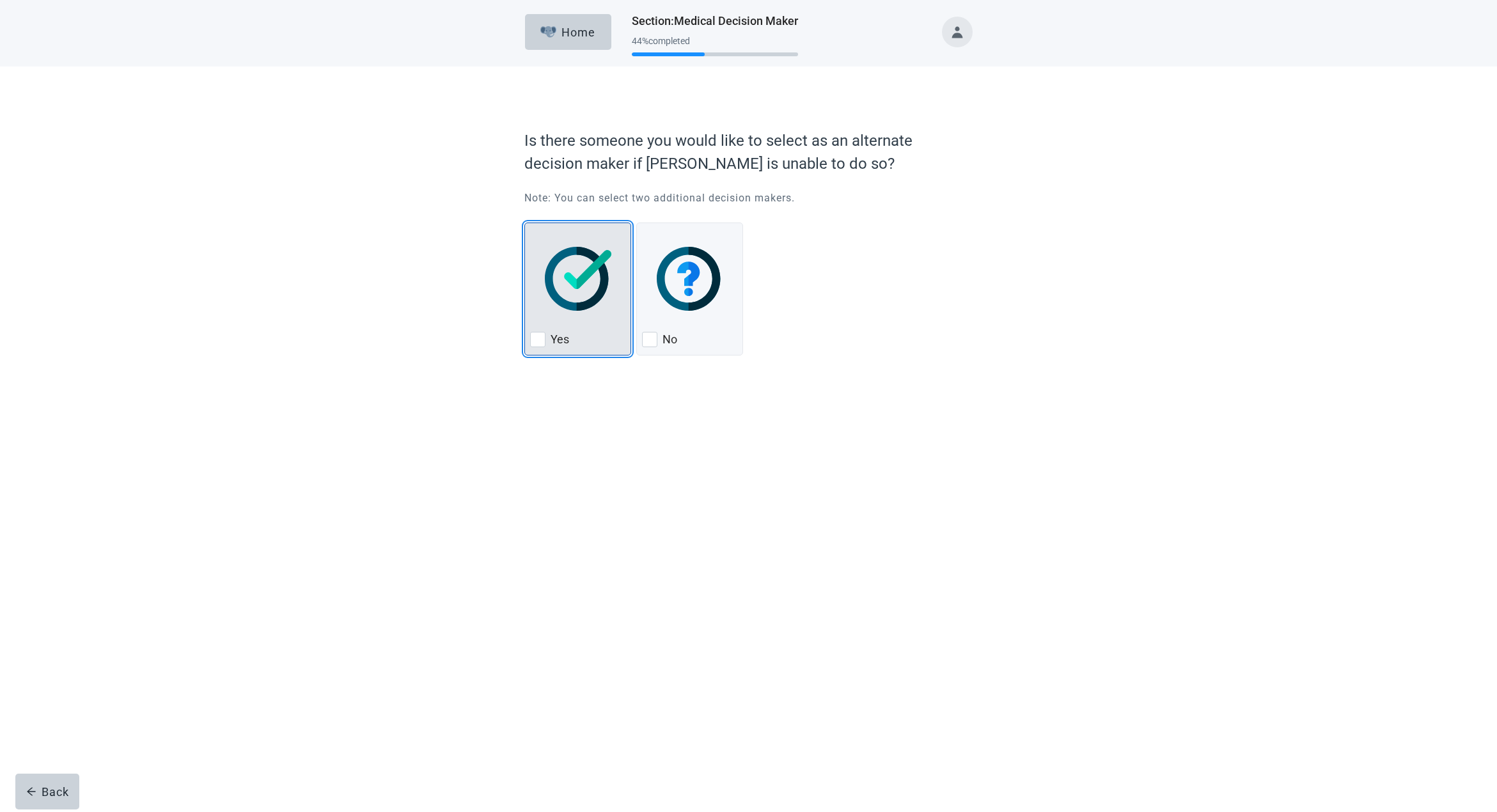
click at [538, 338] on div "Yes, checkbox, not checked" at bounding box center [538, 340] width 15 height 15
click at [525, 223] on input "Yes" at bounding box center [525, 222] width 1 height 1
checkbox input "true"
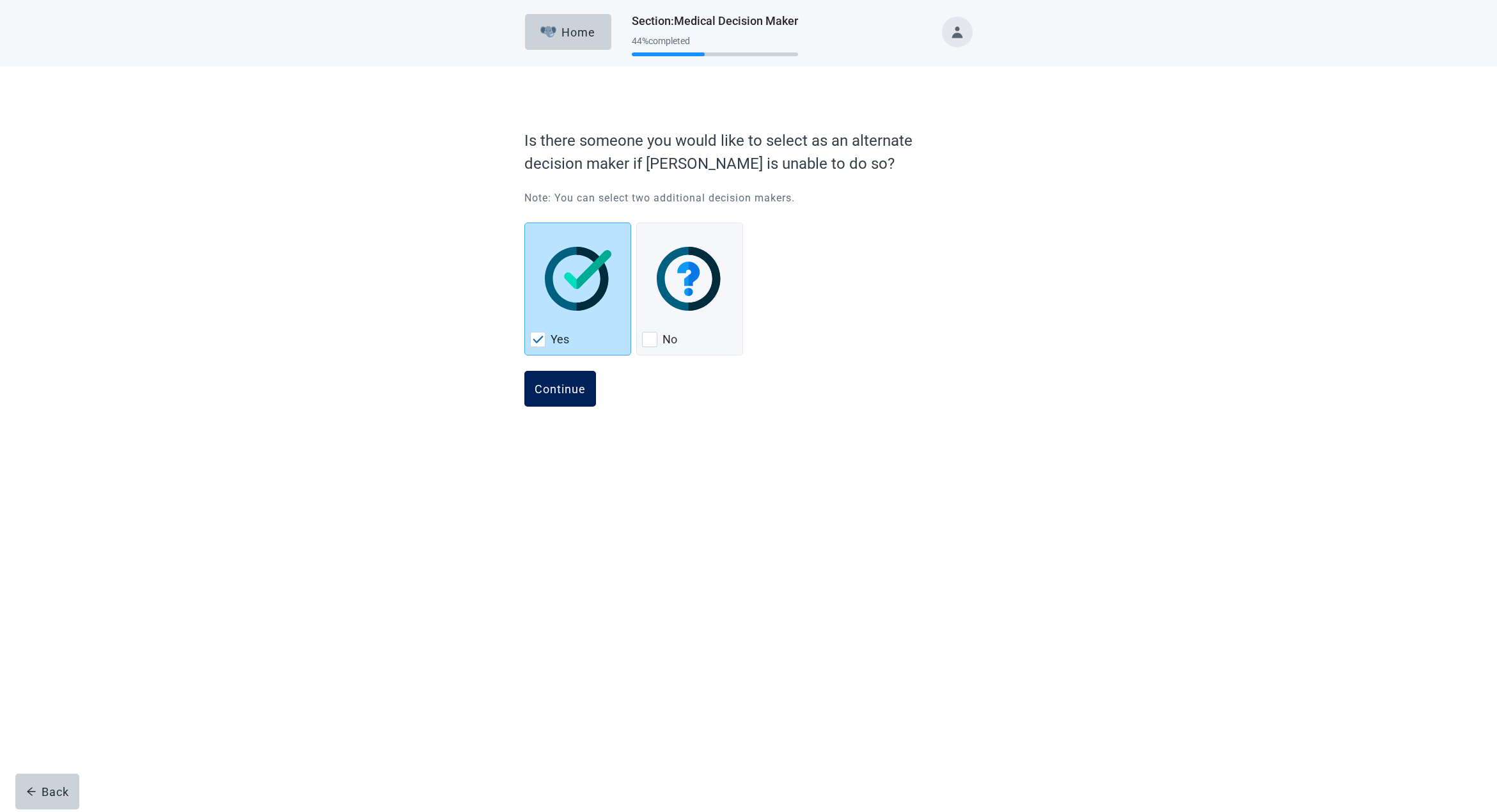
click at [563, 387] on div "Continue" at bounding box center [561, 388] width 51 height 13
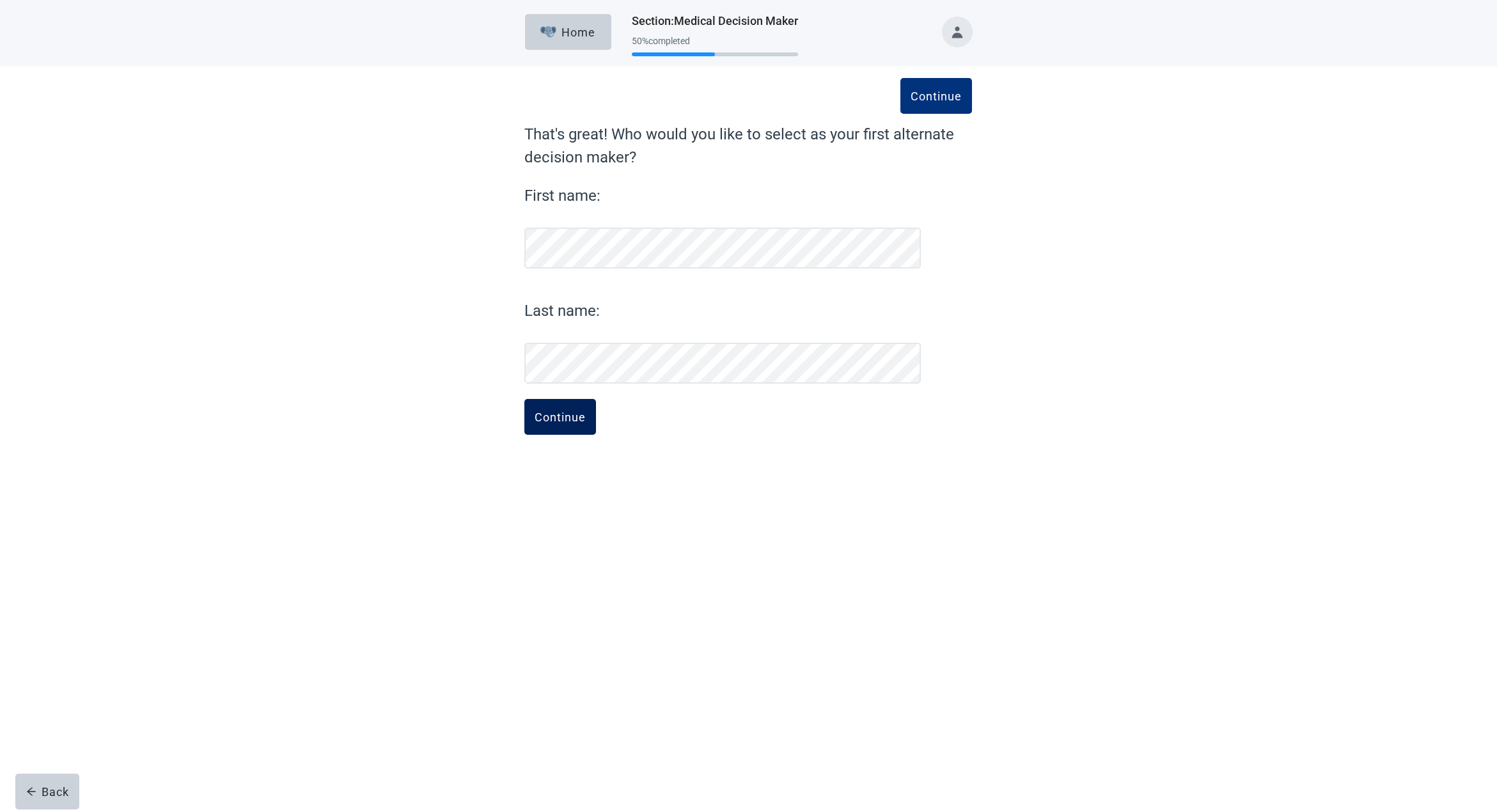
click at [543, 422] on div "Continue" at bounding box center [561, 417] width 51 height 13
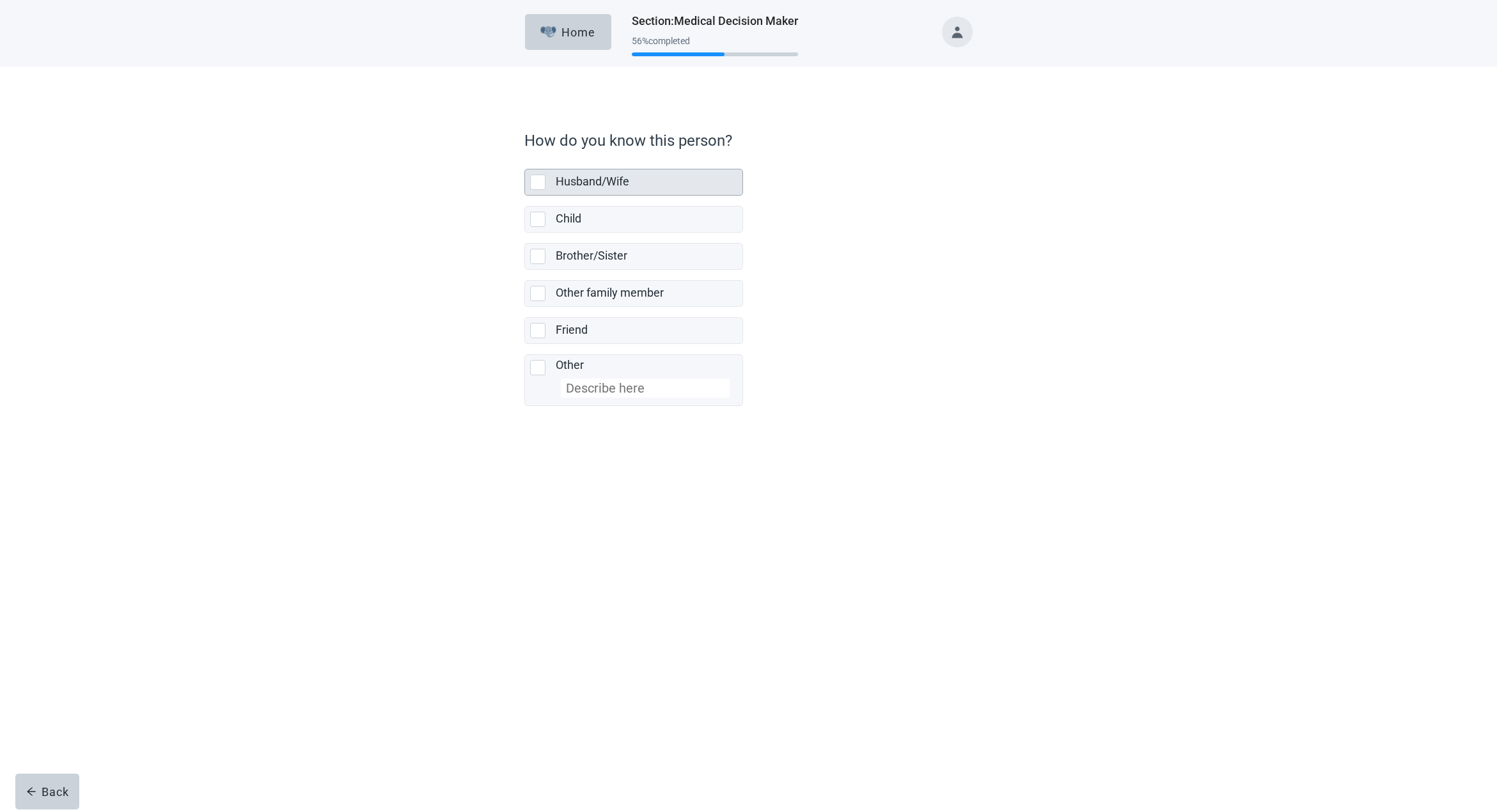
scroll to position [0, 1]
click at [536, 180] on div "Husband/Wife, checkbox, not selected" at bounding box center [538, 182] width 15 height 15
click at [525, 159] on input "Husband/Wife" at bounding box center [525, 158] width 1 height 1
checkbox input "true"
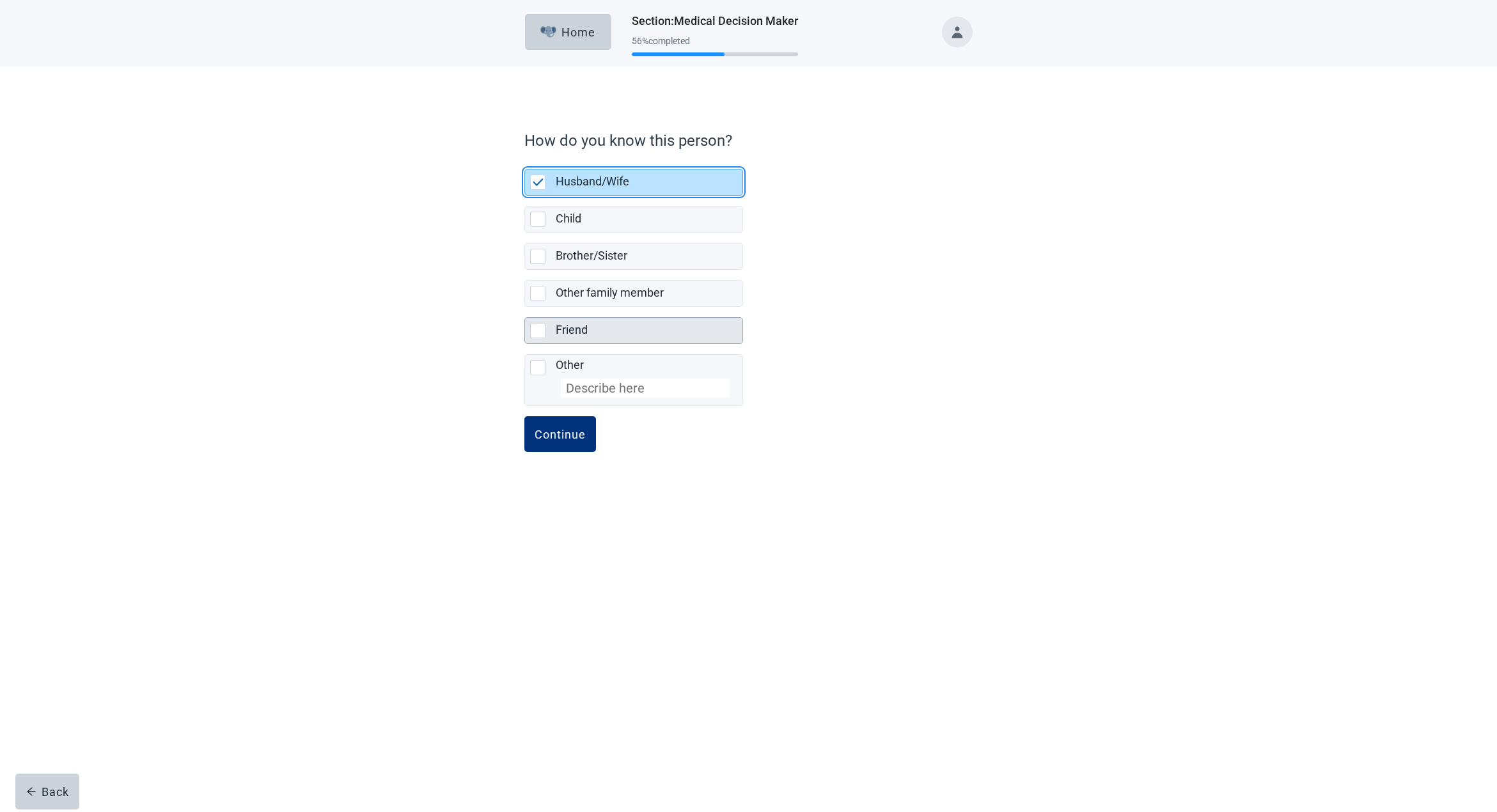
scroll to position [0, 0]
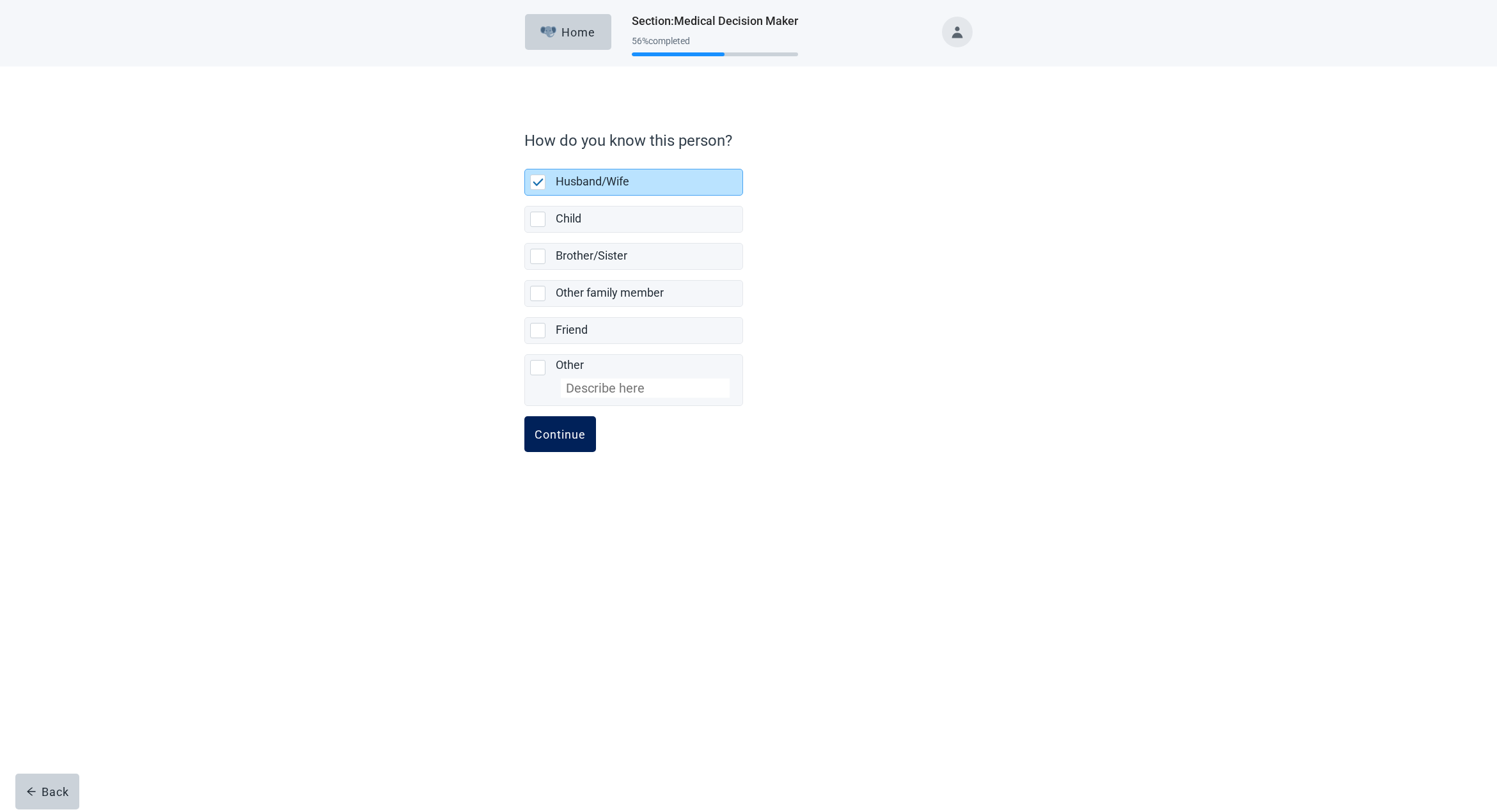
click at [555, 433] on div "Continue" at bounding box center [561, 434] width 51 height 13
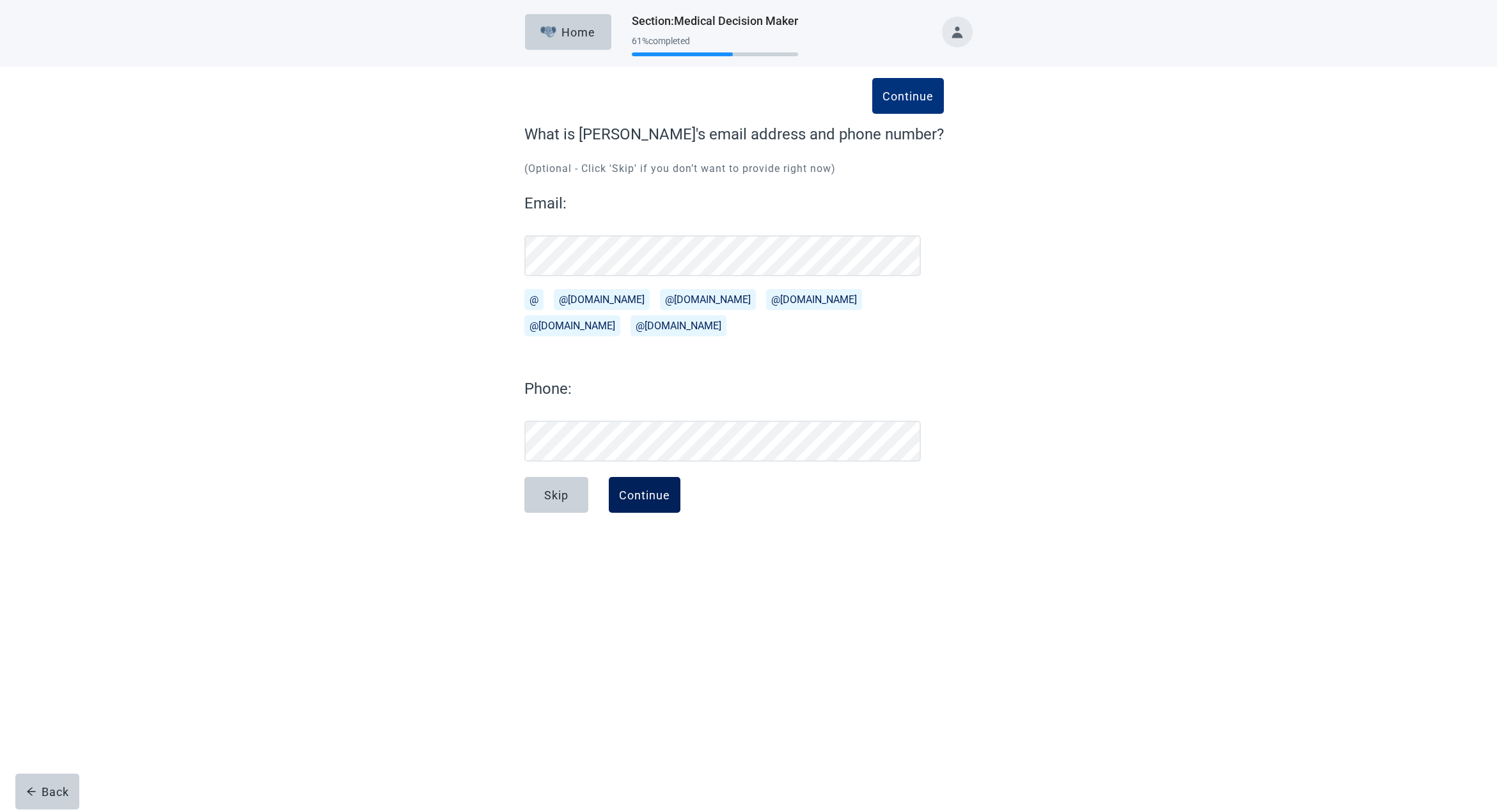
scroll to position [1, 0]
click at [641, 492] on div "Continue" at bounding box center [645, 495] width 51 height 13
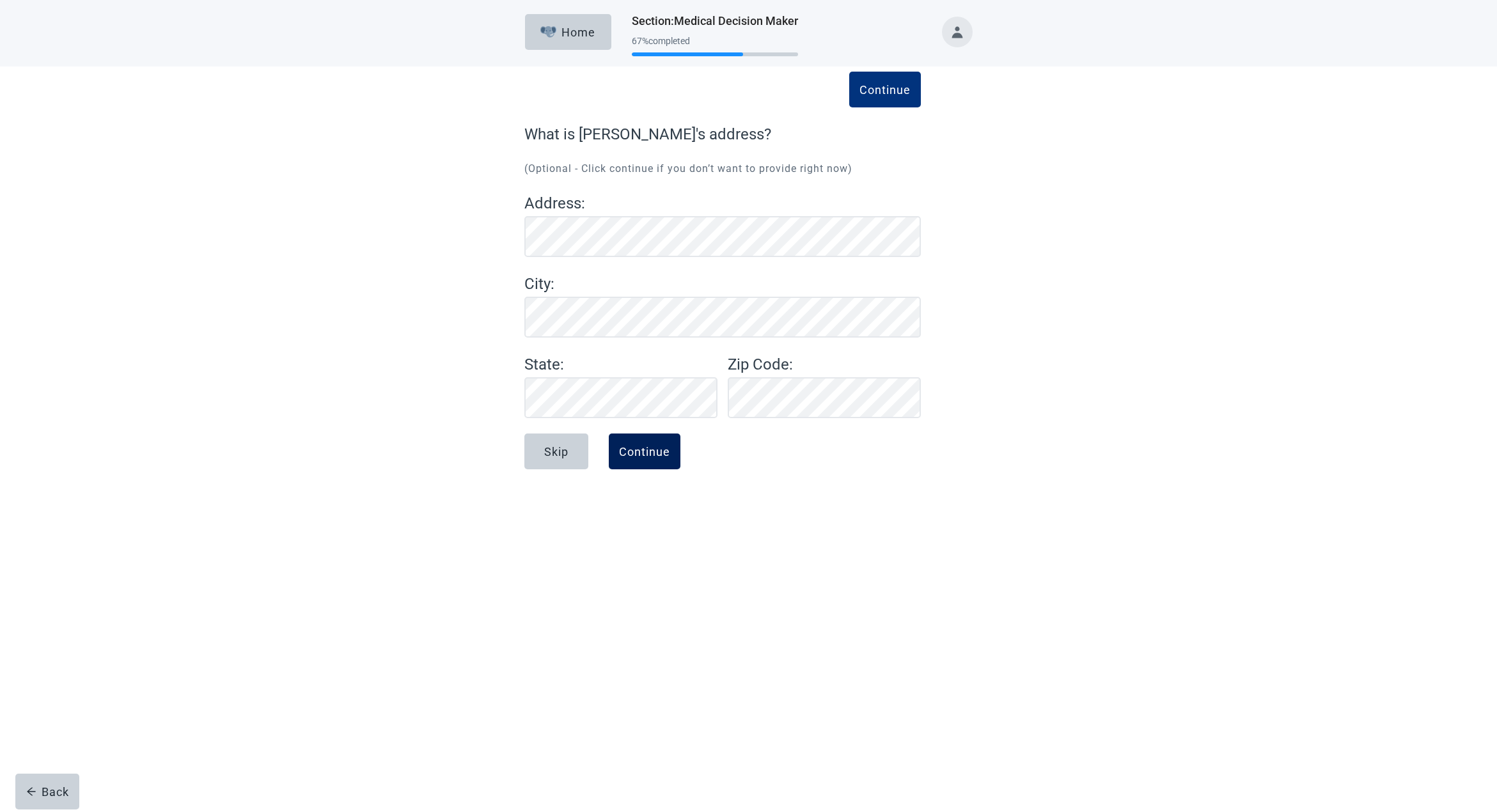
click at [631, 448] on div "Continue" at bounding box center [645, 451] width 51 height 13
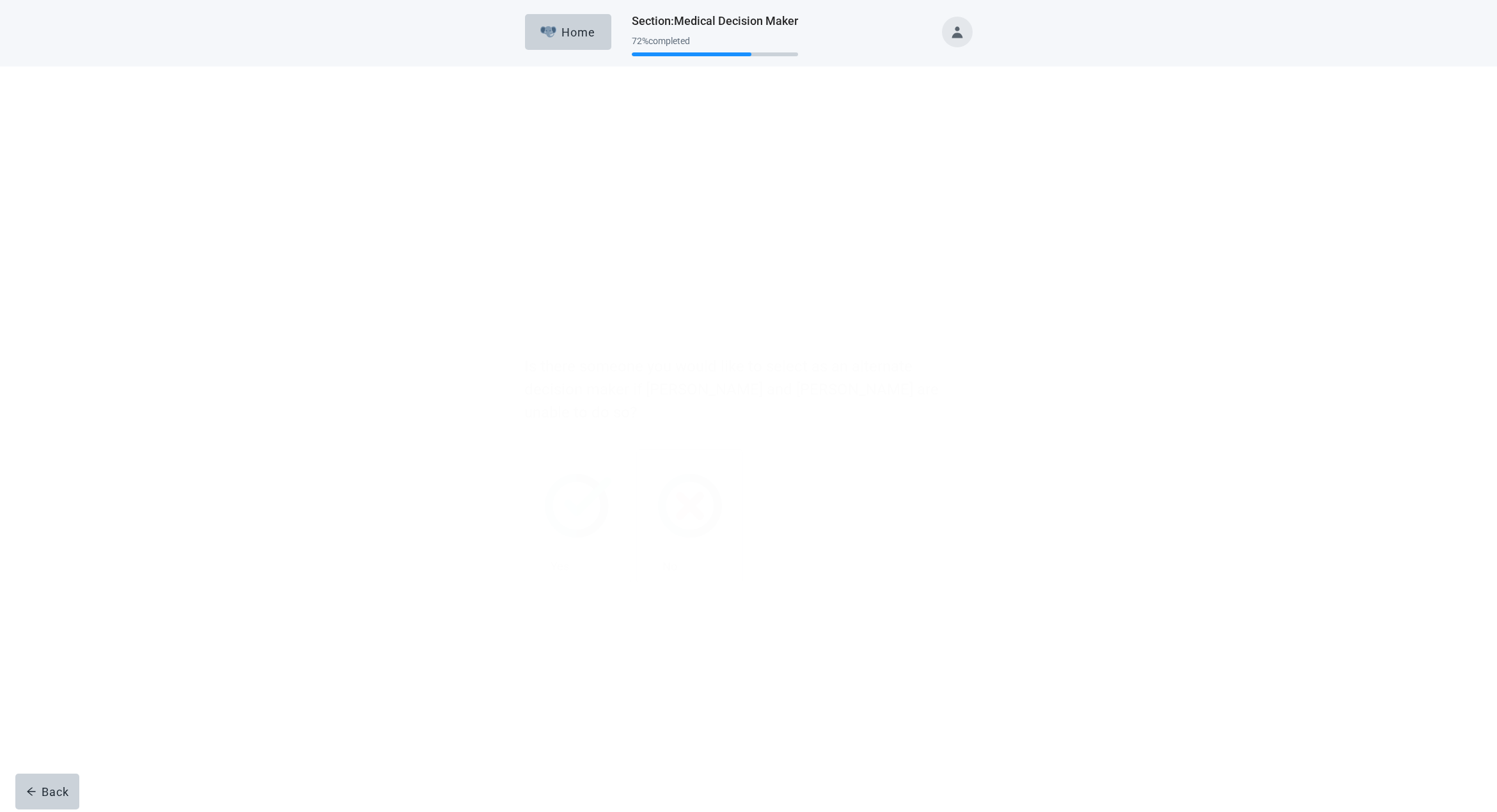
scroll to position [1, 0]
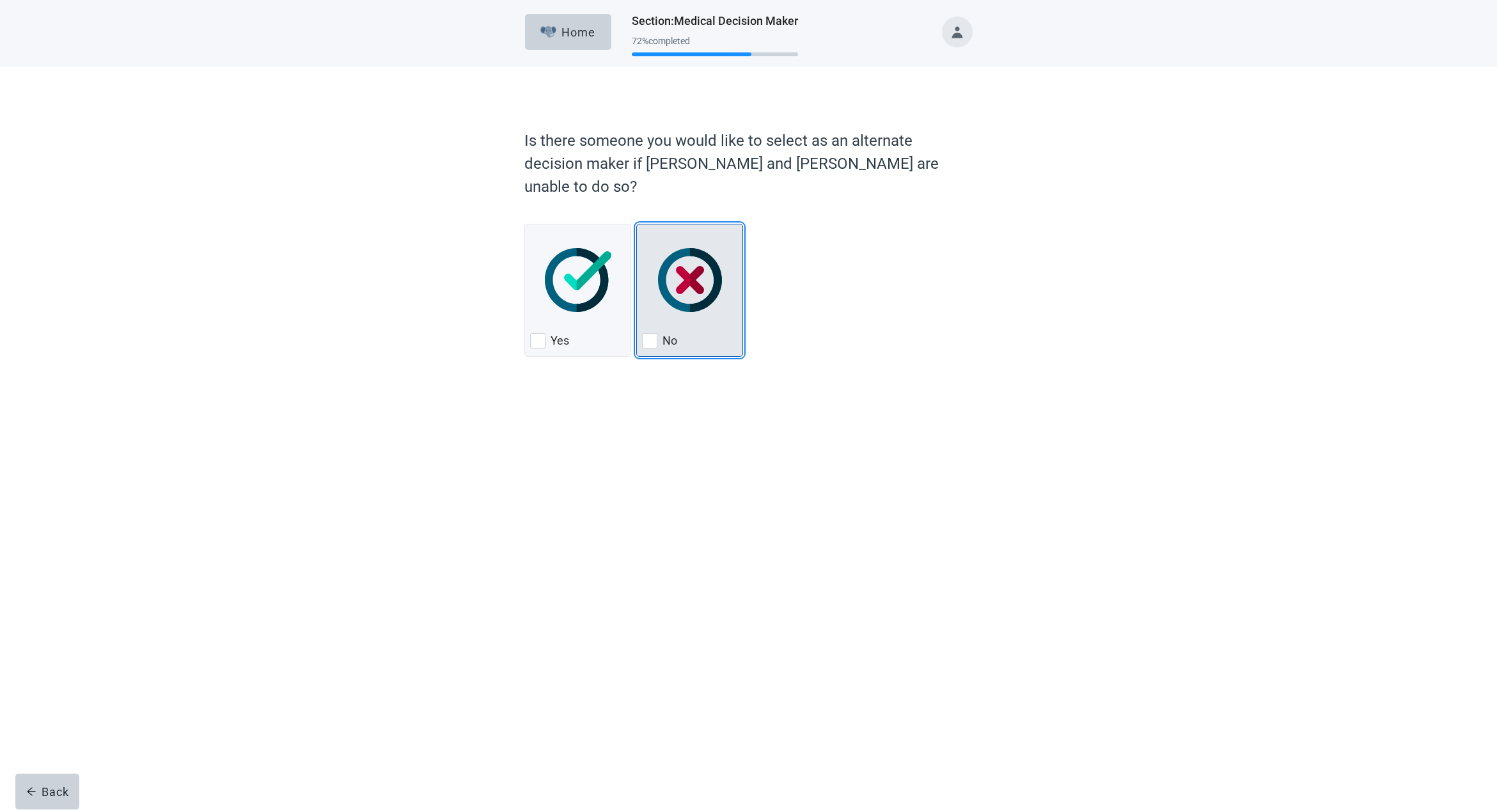
click at [649, 333] on div "No, checkbox, not checked" at bounding box center [650, 341] width 15 height 15
click at [637, 224] on input "No" at bounding box center [636, 224] width 1 height 1
checkbox input "true"
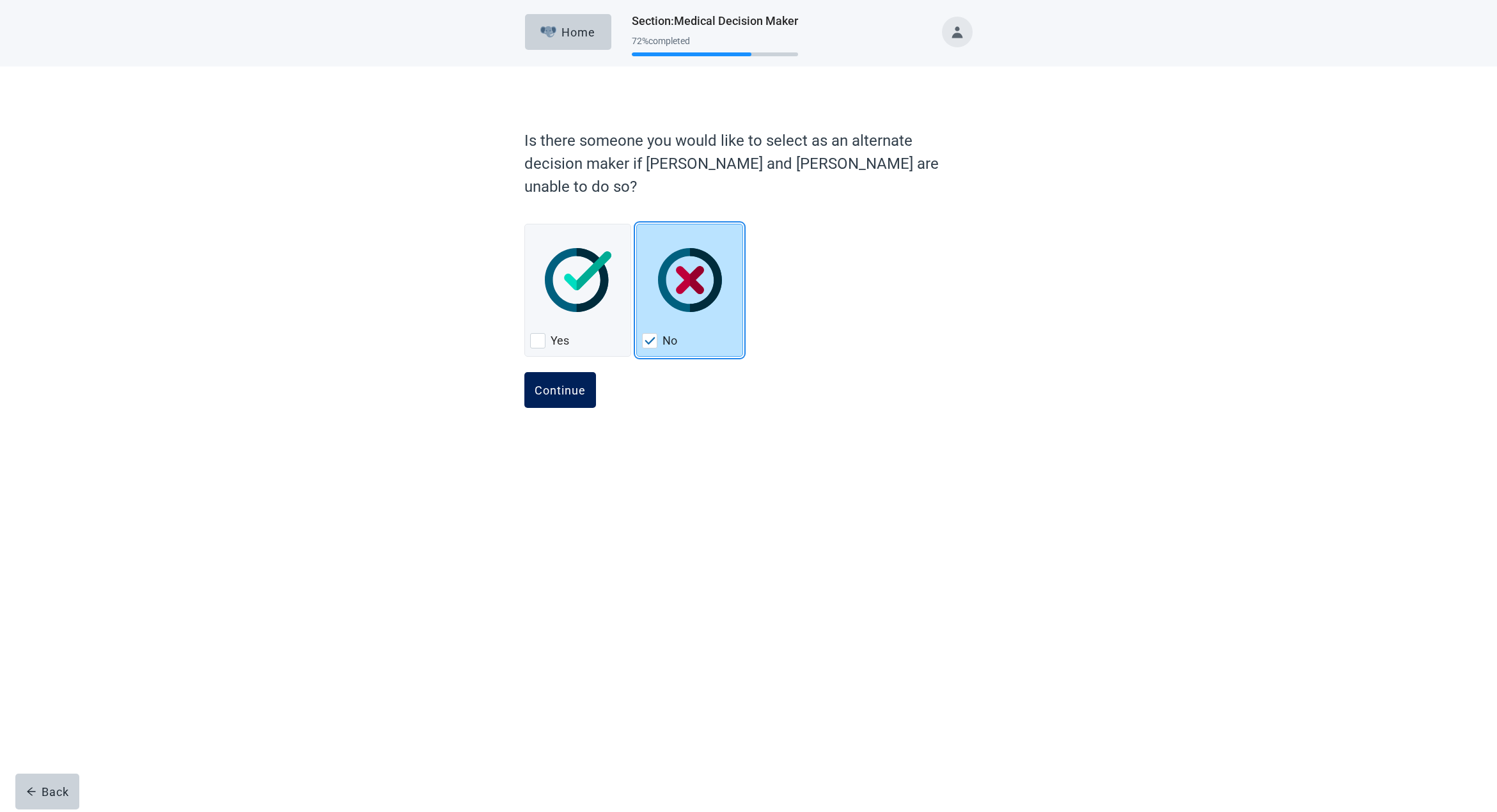
scroll to position [0, 1]
click at [554, 383] on div "Continue" at bounding box center [561, 389] width 51 height 13
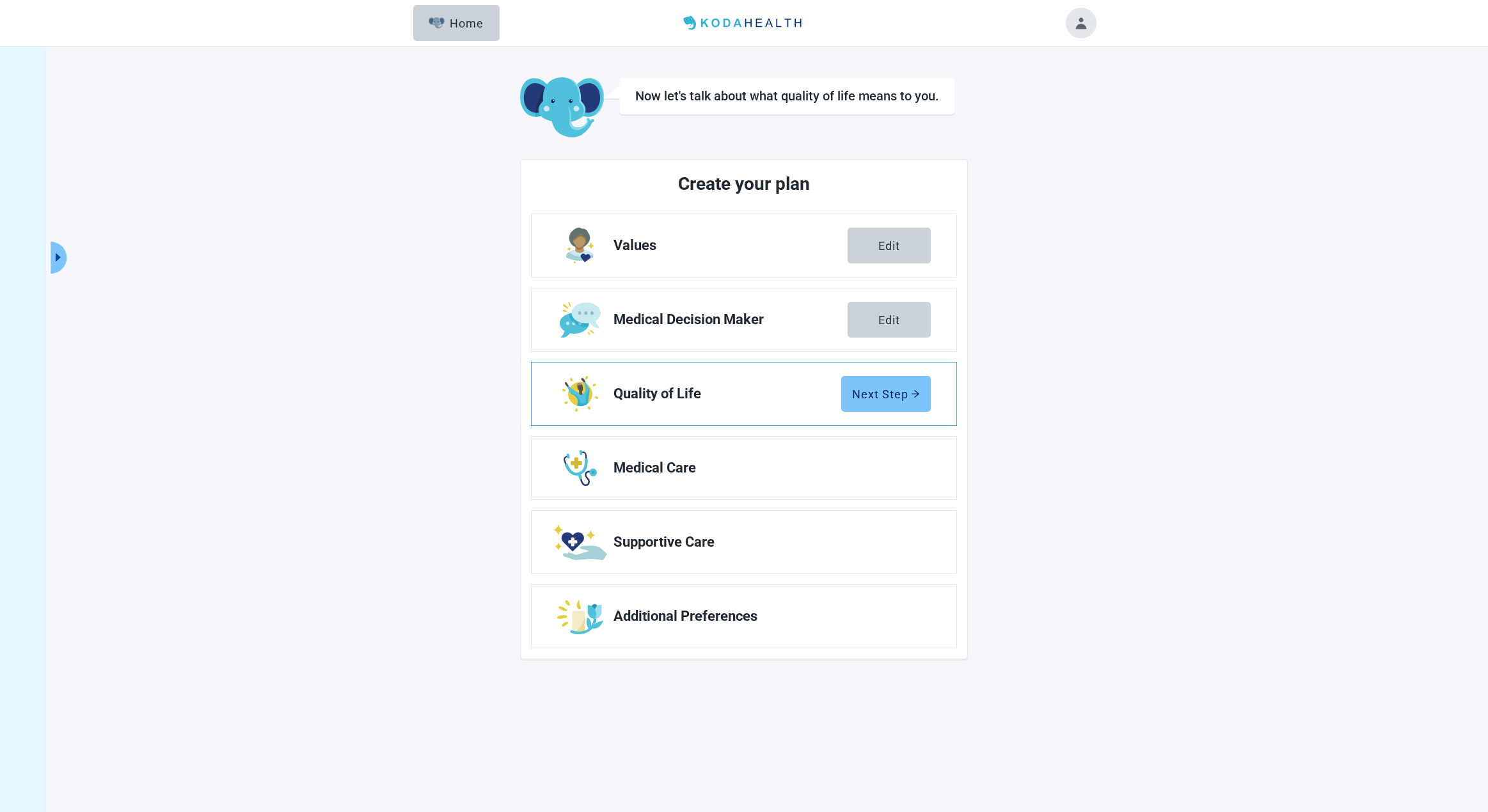
click at [875, 391] on div "Next Step" at bounding box center [885, 394] width 68 height 13
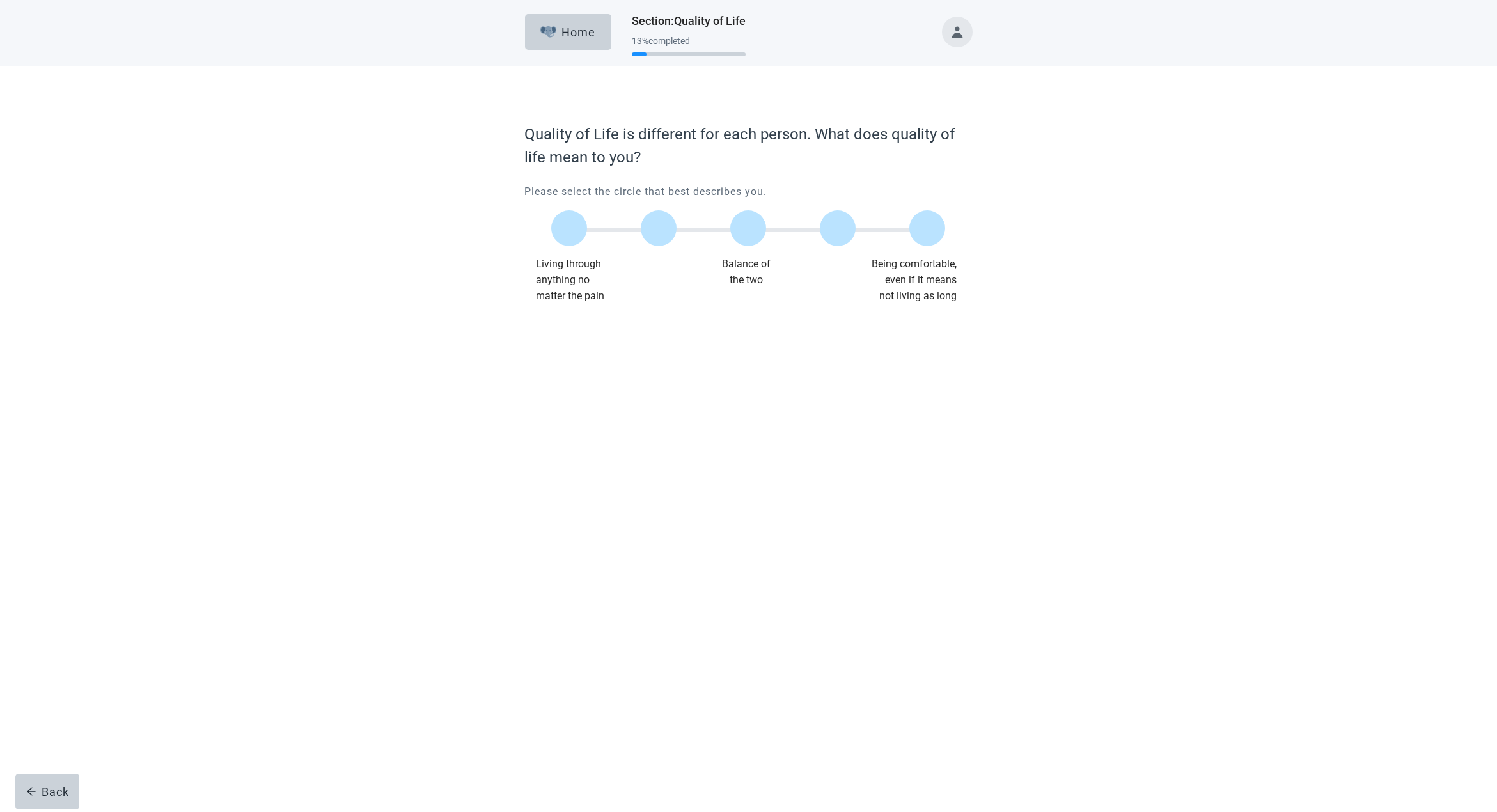
scroll to position [1, 0]
click at [750, 225] on label "Main content" at bounding box center [748, 228] width 36 height 36
click at [748, 228] on input "Quality of life scale: 50 out of 100. Balance of the two" at bounding box center [748, 228] width 0 height 0
click at [550, 323] on button "Continue" at bounding box center [561, 330] width 72 height 36
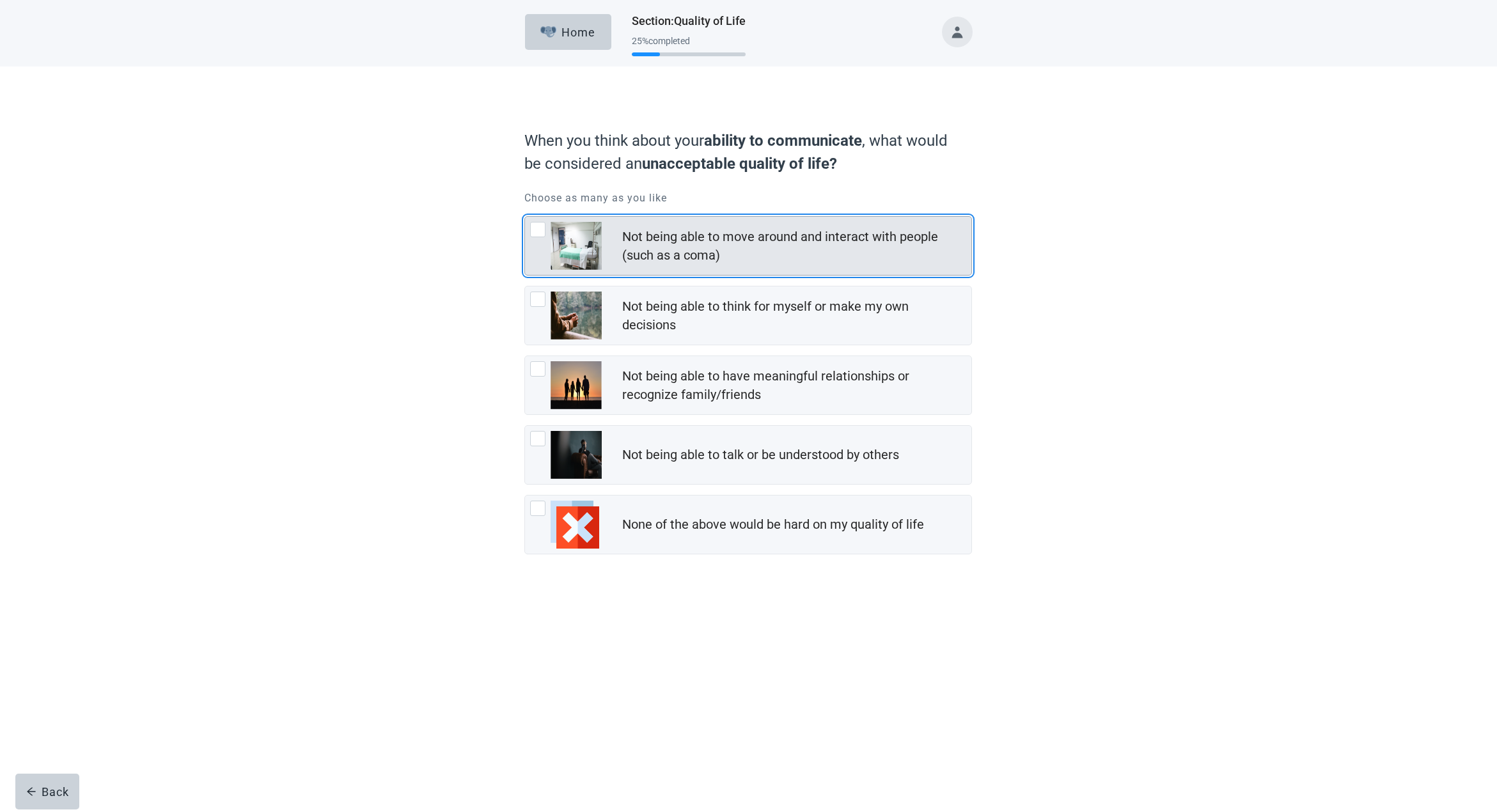
click at [538, 225] on div "Not being able to move around and interact with people (such as a coma), checkb…" at bounding box center [538, 229] width 15 height 15
click at [525, 216] on input "Not being able to move around and interact with people (such as a coma)" at bounding box center [525, 216] width 1 height 1
checkbox input "true"
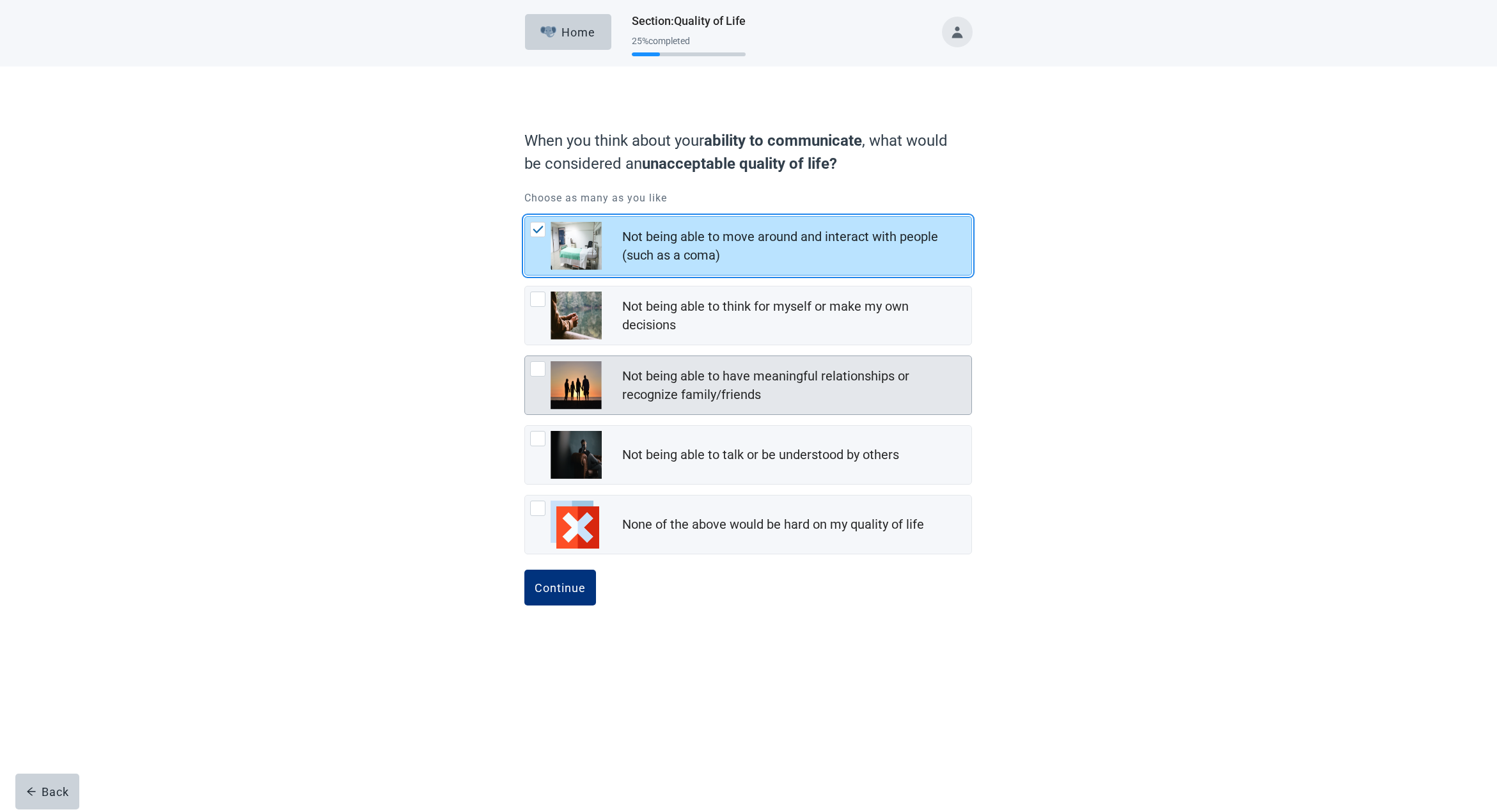
scroll to position [1, 0]
click at [538, 367] on div "Not being able to have meaningful relationships or recognize family/friends, ch…" at bounding box center [538, 369] width 15 height 15
click at [525, 356] on input "Not being able to have meaningful relationships or recognize family/friends" at bounding box center [525, 355] width 1 height 1
checkbox input "true"
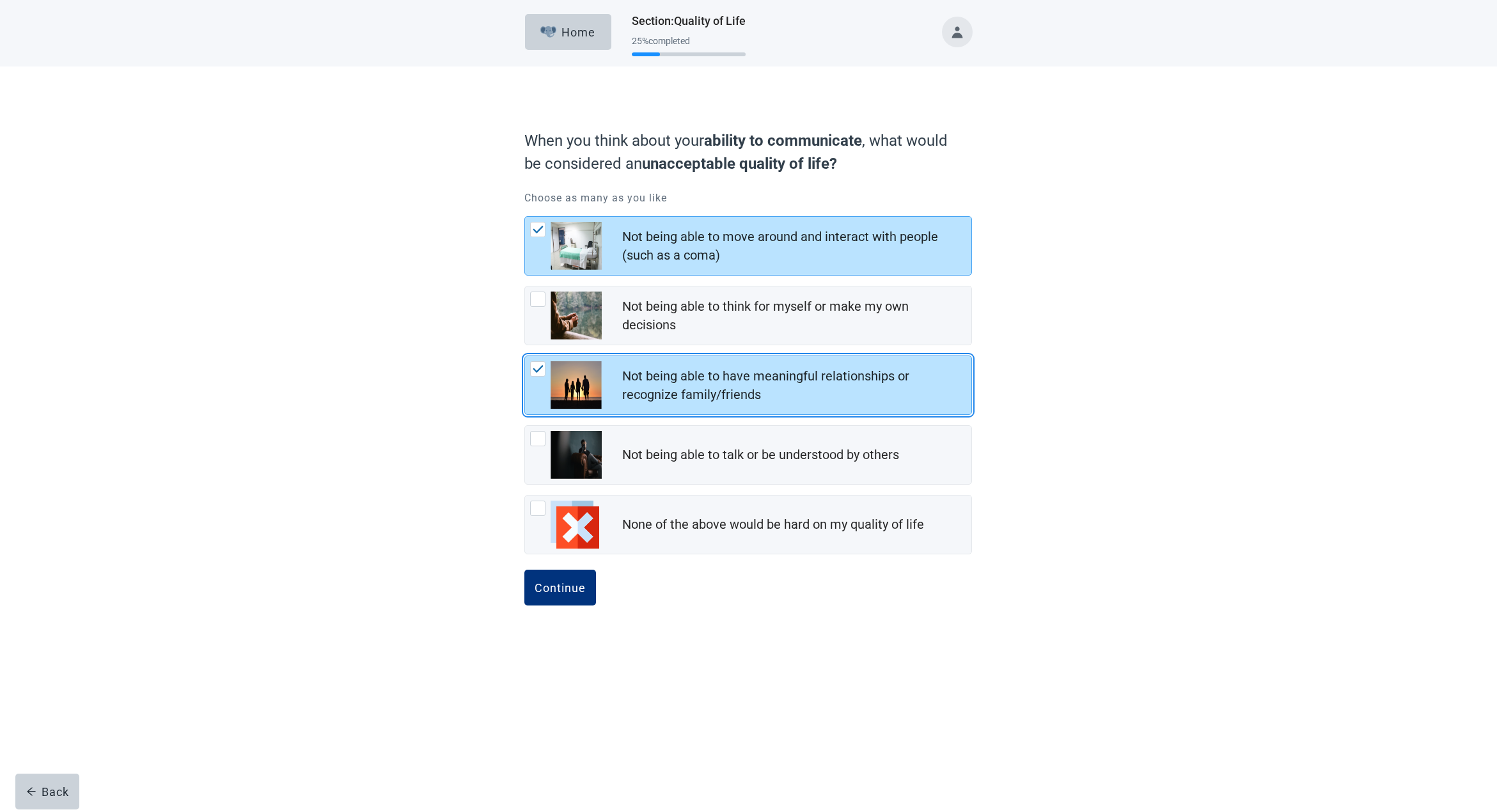
scroll to position [0, 0]
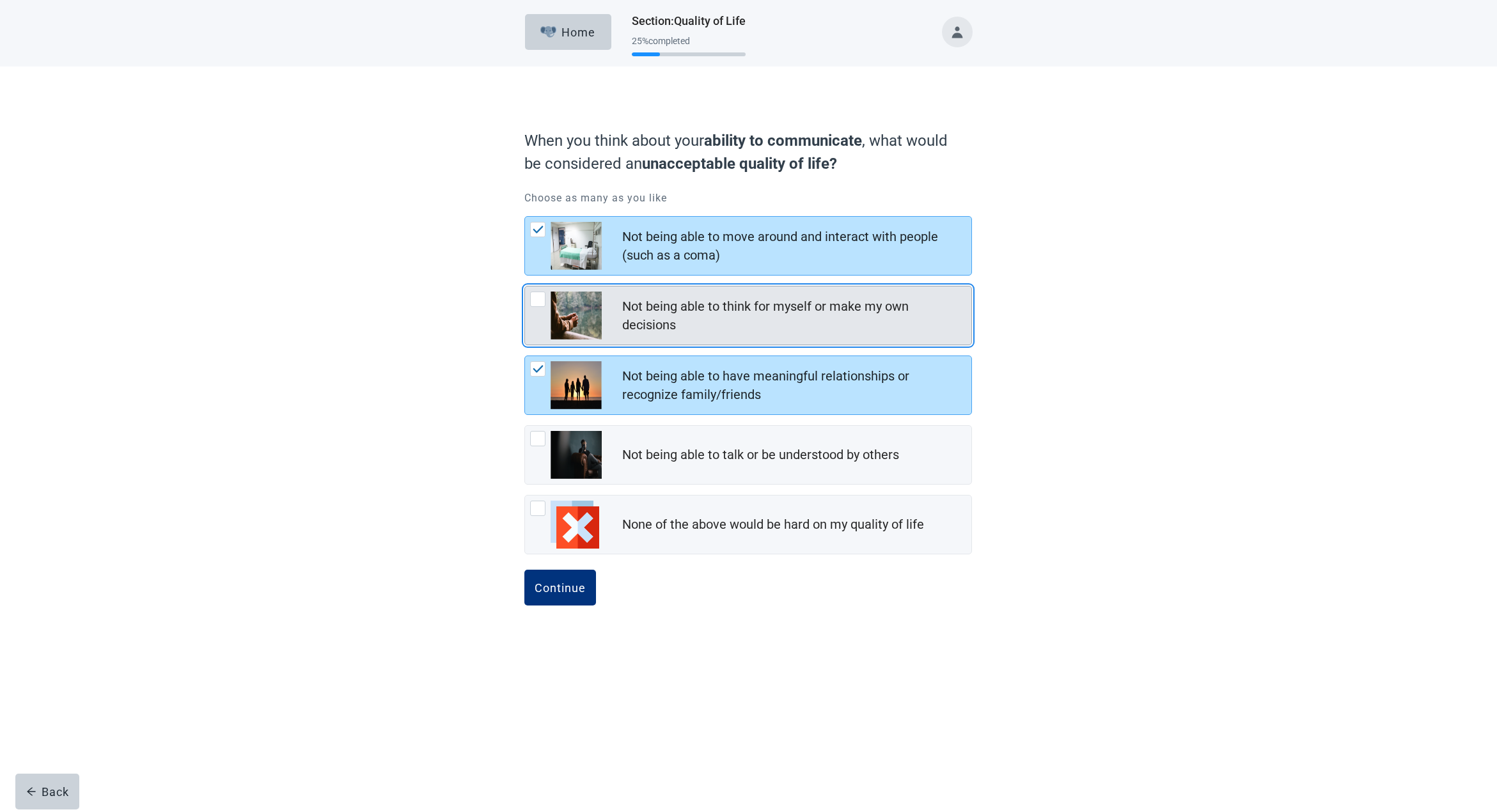
click at [538, 295] on div "Not being able to think for myself or make my own decisions, checkbox, not chec…" at bounding box center [538, 299] width 15 height 15
click at [525, 287] on input "Not being able to think for myself or make my own decisions" at bounding box center [525, 286] width 1 height 1
checkbox input "true"
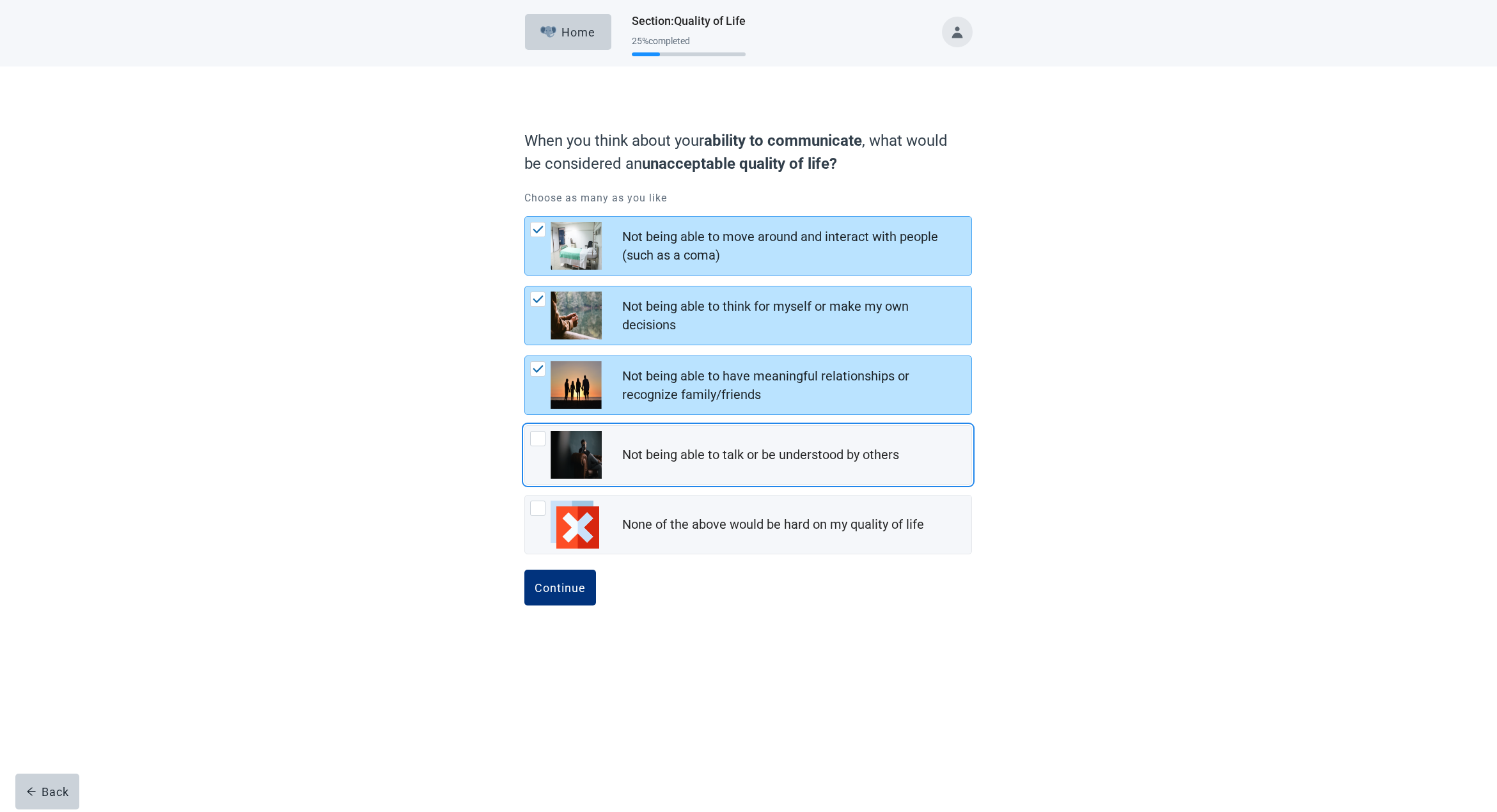
drag, startPoint x: 538, startPoint y: 436, endPoint x: 528, endPoint y: 494, distance: 58.9
click at [538, 436] on div "Not being able to talk or be understood by others, checkbox, not checked" at bounding box center [538, 439] width 15 height 15
click at [525, 426] on input "Not being able to talk or be understood by others" at bounding box center [525, 425] width 1 height 1
checkbox input "true"
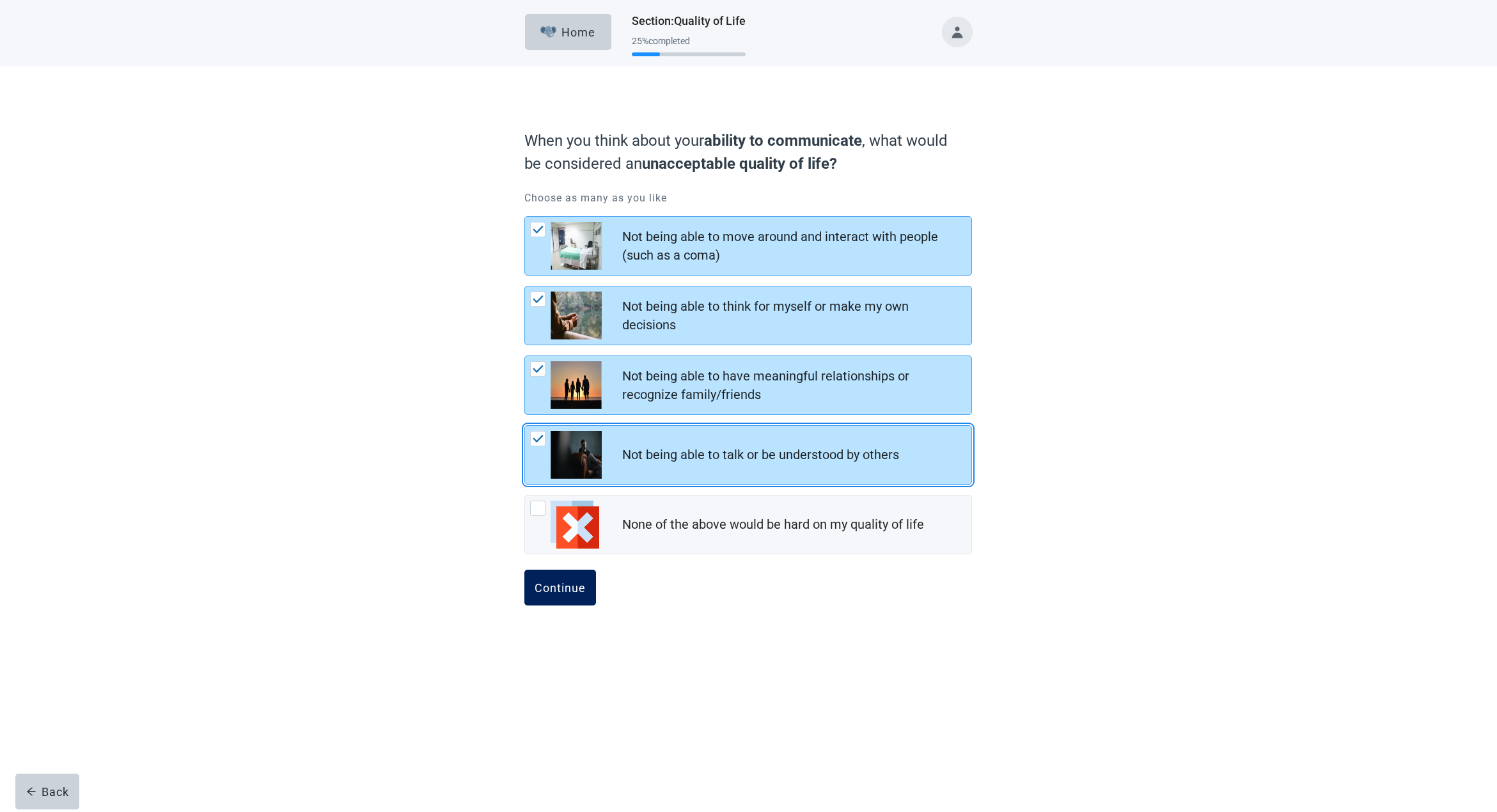
click at [545, 587] on div "Continue" at bounding box center [561, 587] width 51 height 13
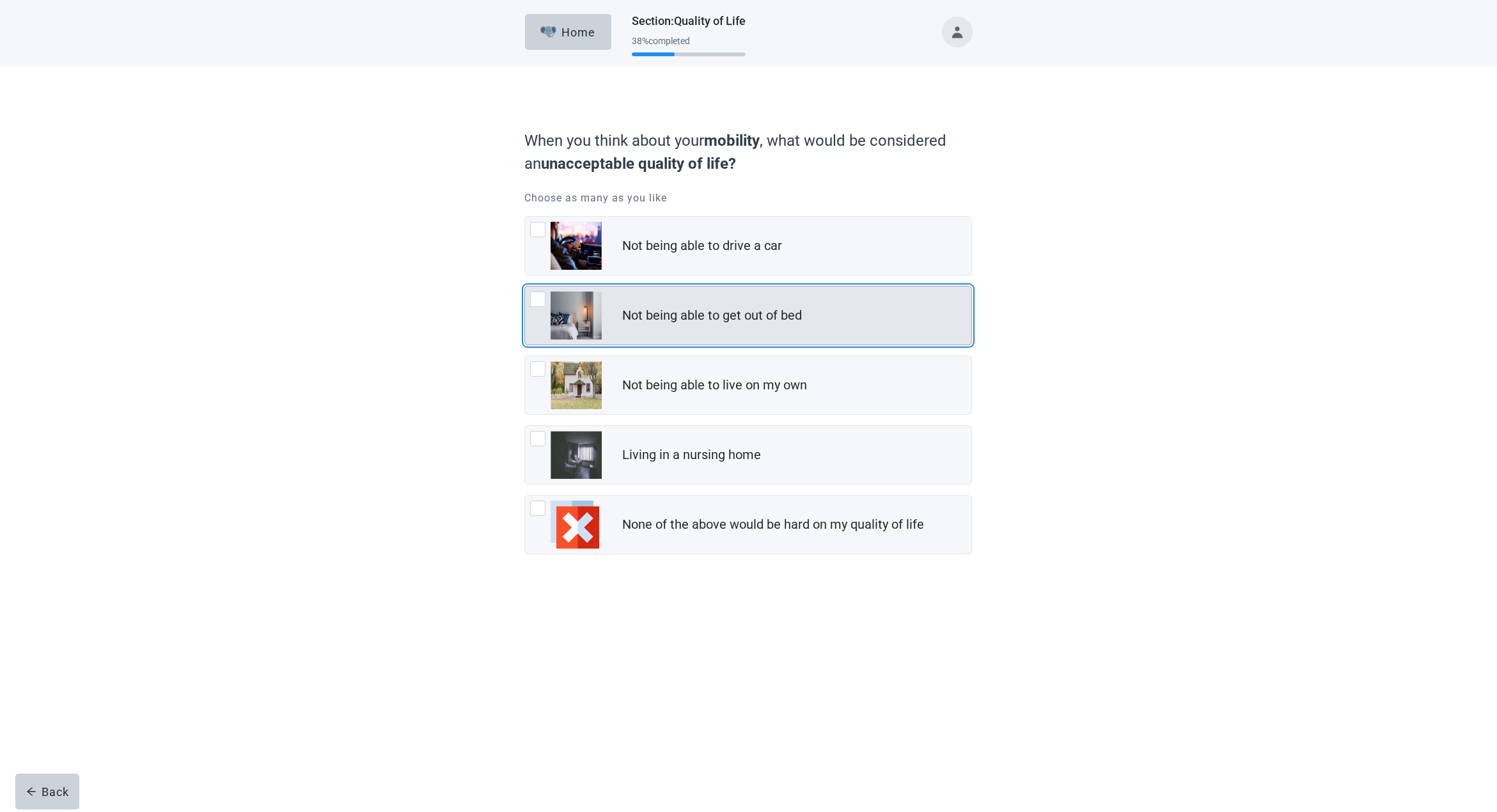
click at [537, 297] on div "Not being able to get out of bed, checkbox, not checked" at bounding box center [538, 299] width 15 height 15
click at [525, 287] on input "Not being able to get out of bed" at bounding box center [525, 286] width 1 height 1
checkbox input "true"
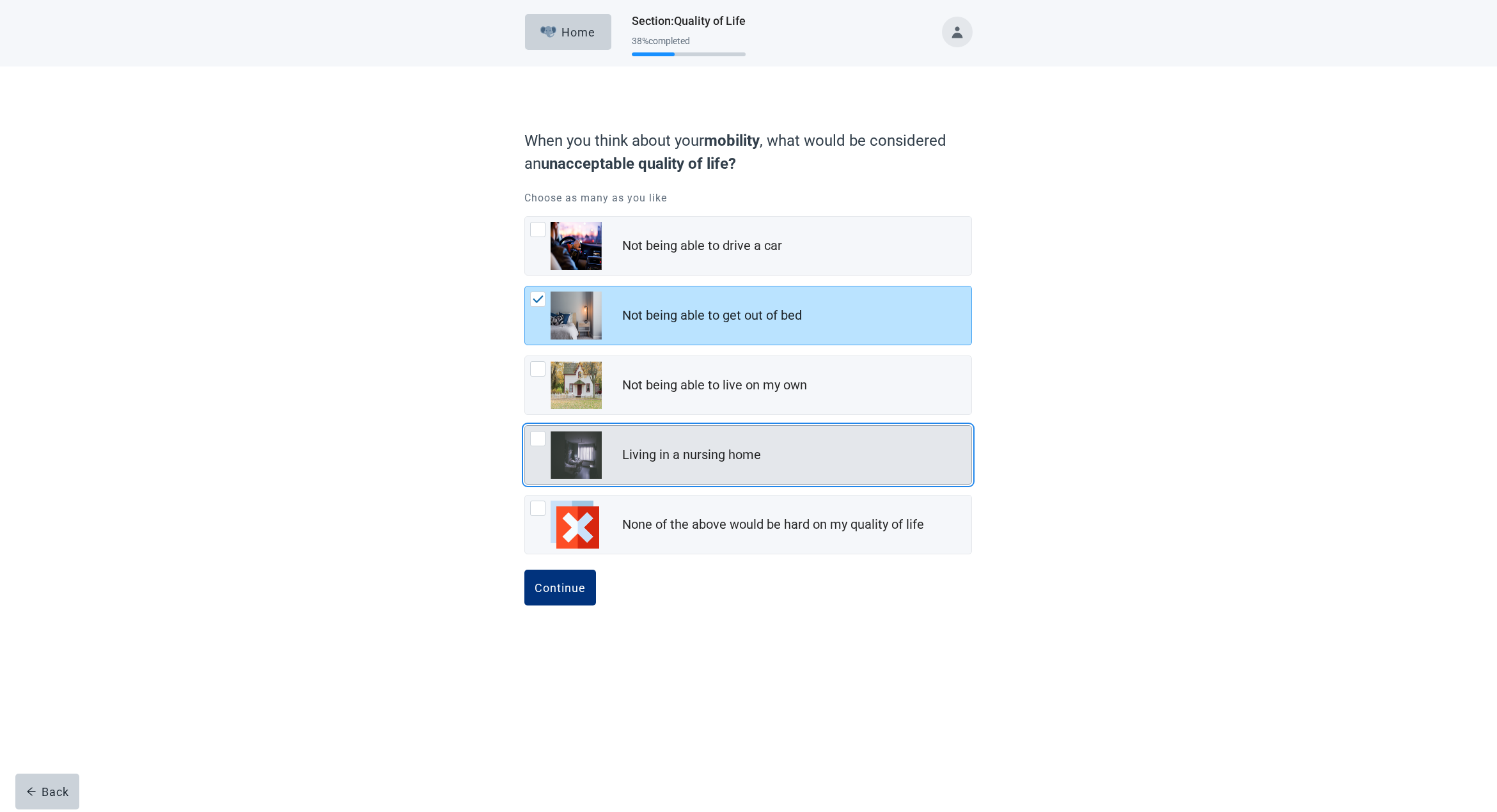
click at [539, 435] on div "Living in a nursing home, checkbox, not checked" at bounding box center [538, 439] width 15 height 15
click at [525, 426] on input "Living in a nursing home" at bounding box center [525, 425] width 1 height 1
checkbox input "true"
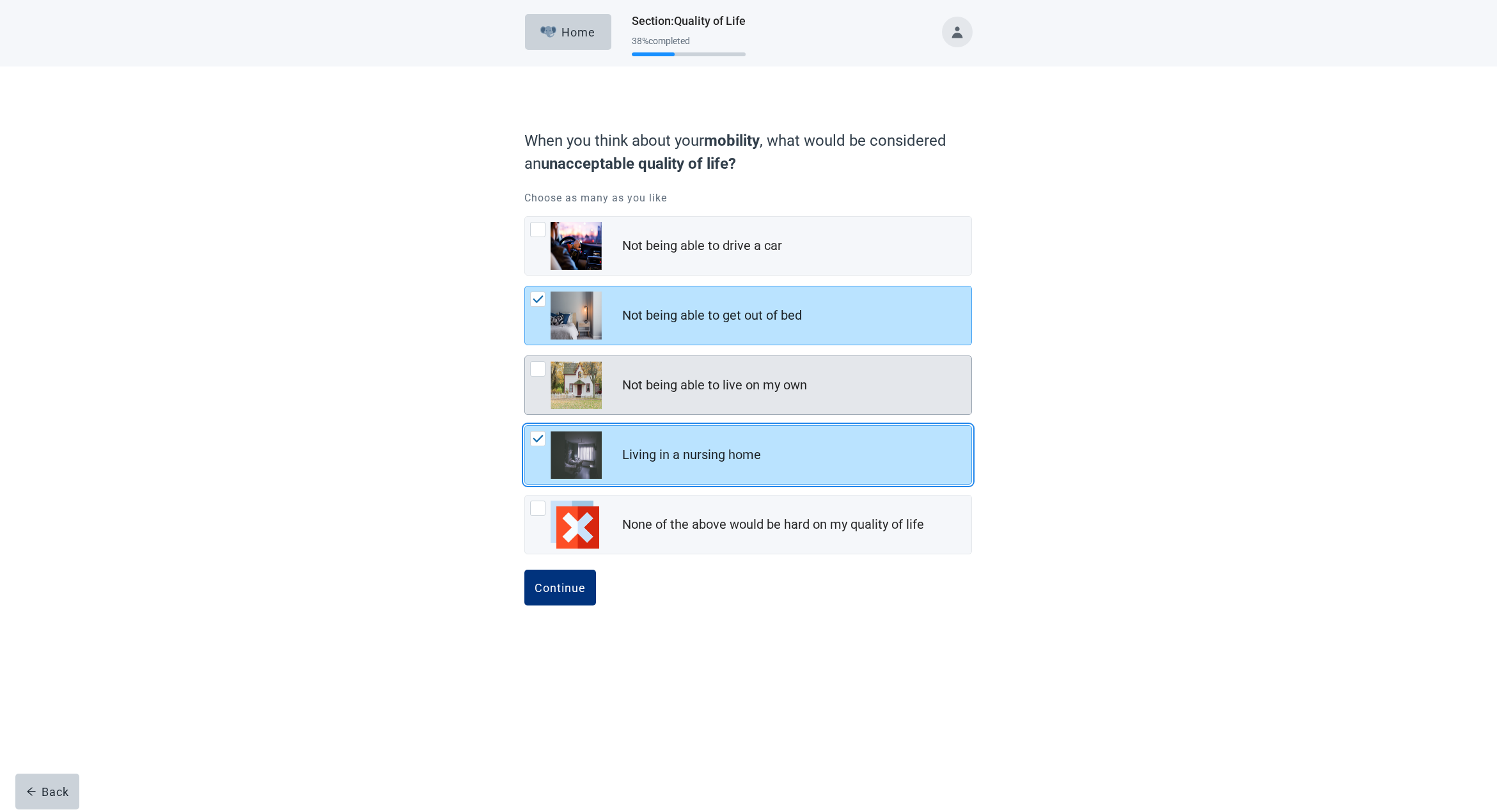
scroll to position [1, 0]
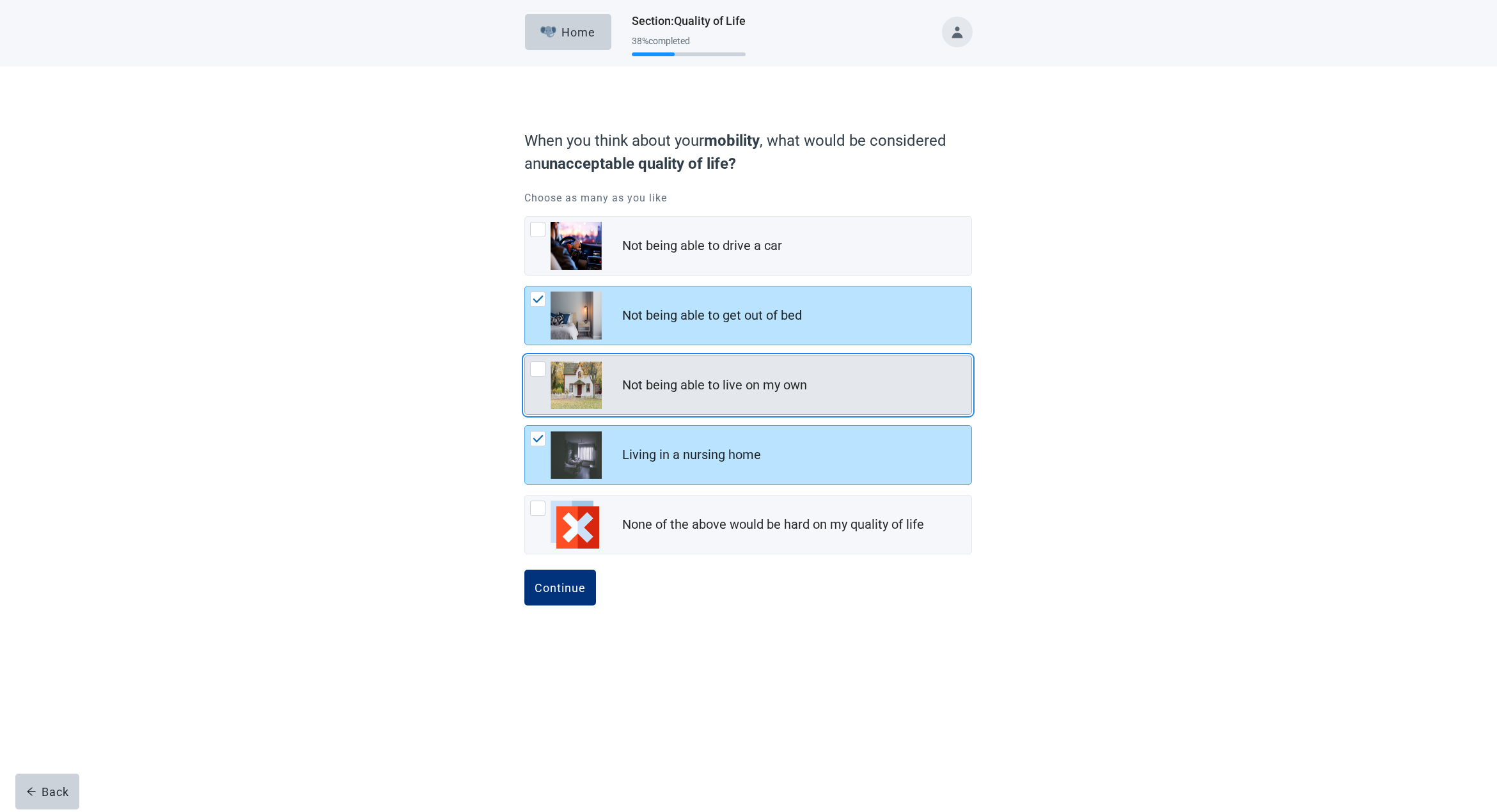
click at [540, 370] on div "Not being able to live on my own, checkbox, not checked" at bounding box center [538, 369] width 15 height 15
click at [525, 356] on input "Not being able to live on my own" at bounding box center [525, 355] width 1 height 1
checkbox input "true"
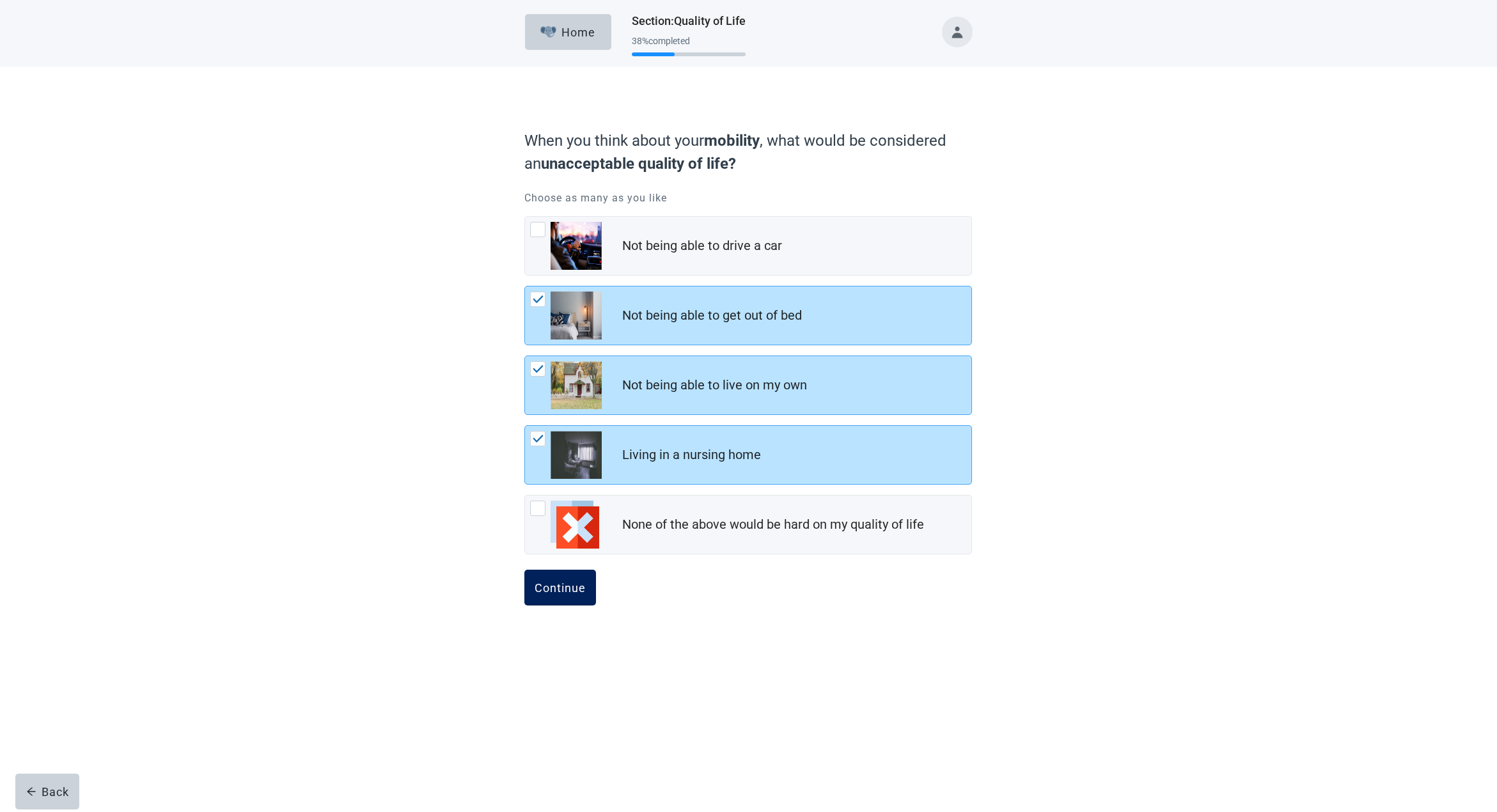
click at [550, 585] on div "Continue" at bounding box center [561, 587] width 51 height 13
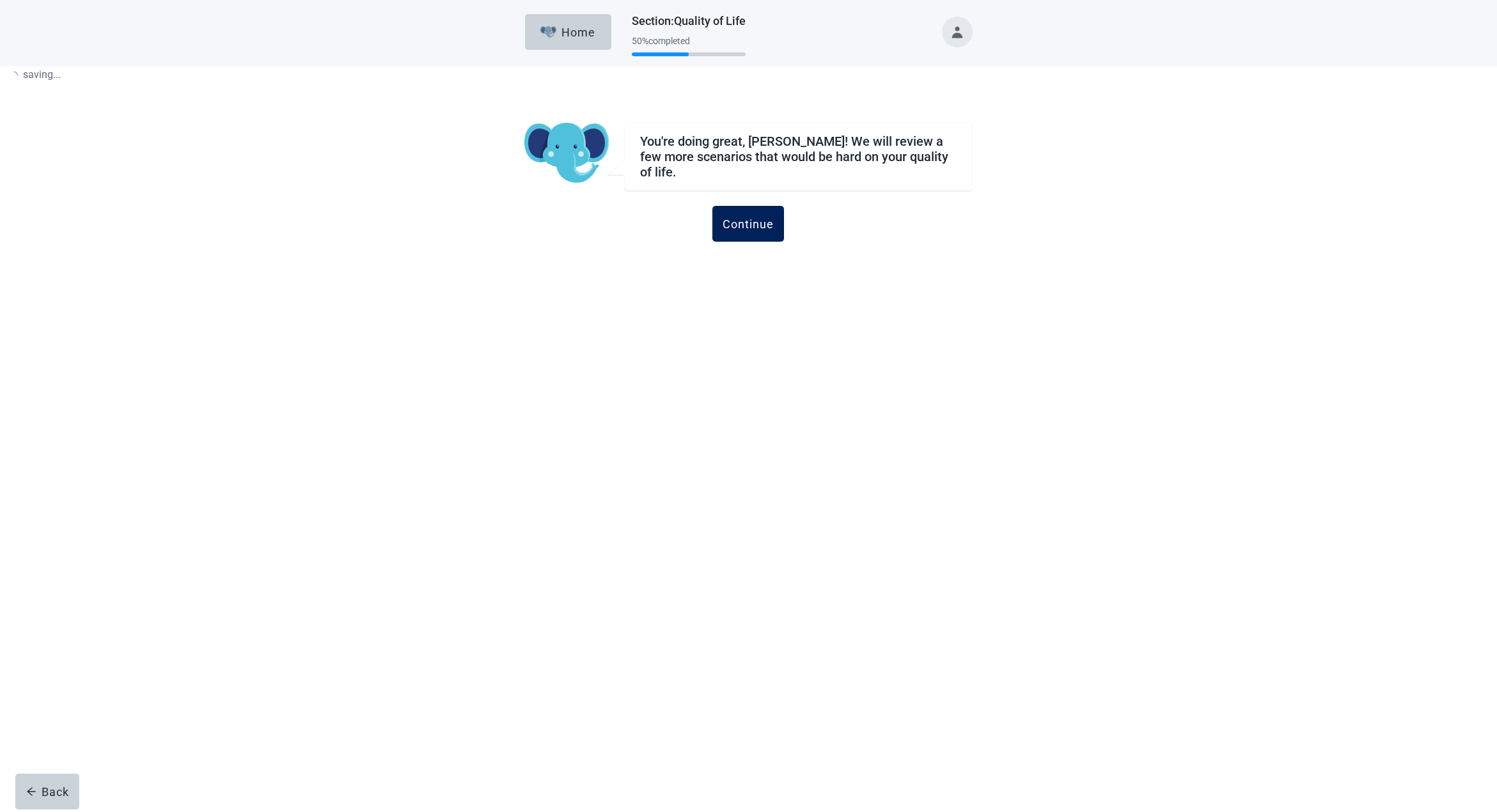
click at [743, 217] on div "Continue" at bounding box center [748, 223] width 51 height 13
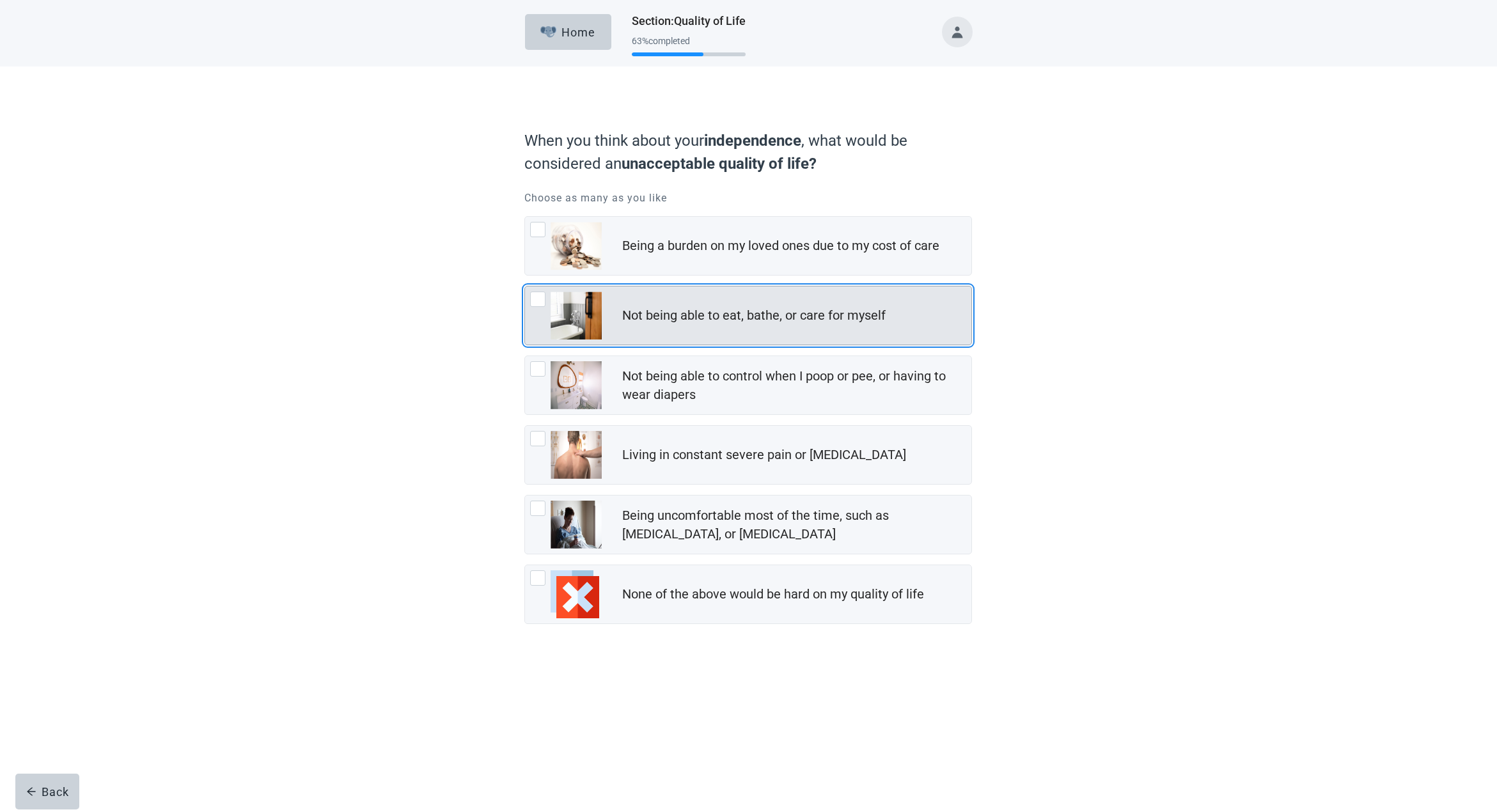
click at [540, 295] on div "Not being able to eat, bathe, or care for myself, checkbox, not checked" at bounding box center [538, 299] width 15 height 15
click at [525, 287] on input "Not being able to eat, bathe, or care for myself" at bounding box center [525, 286] width 1 height 1
checkbox input "true"
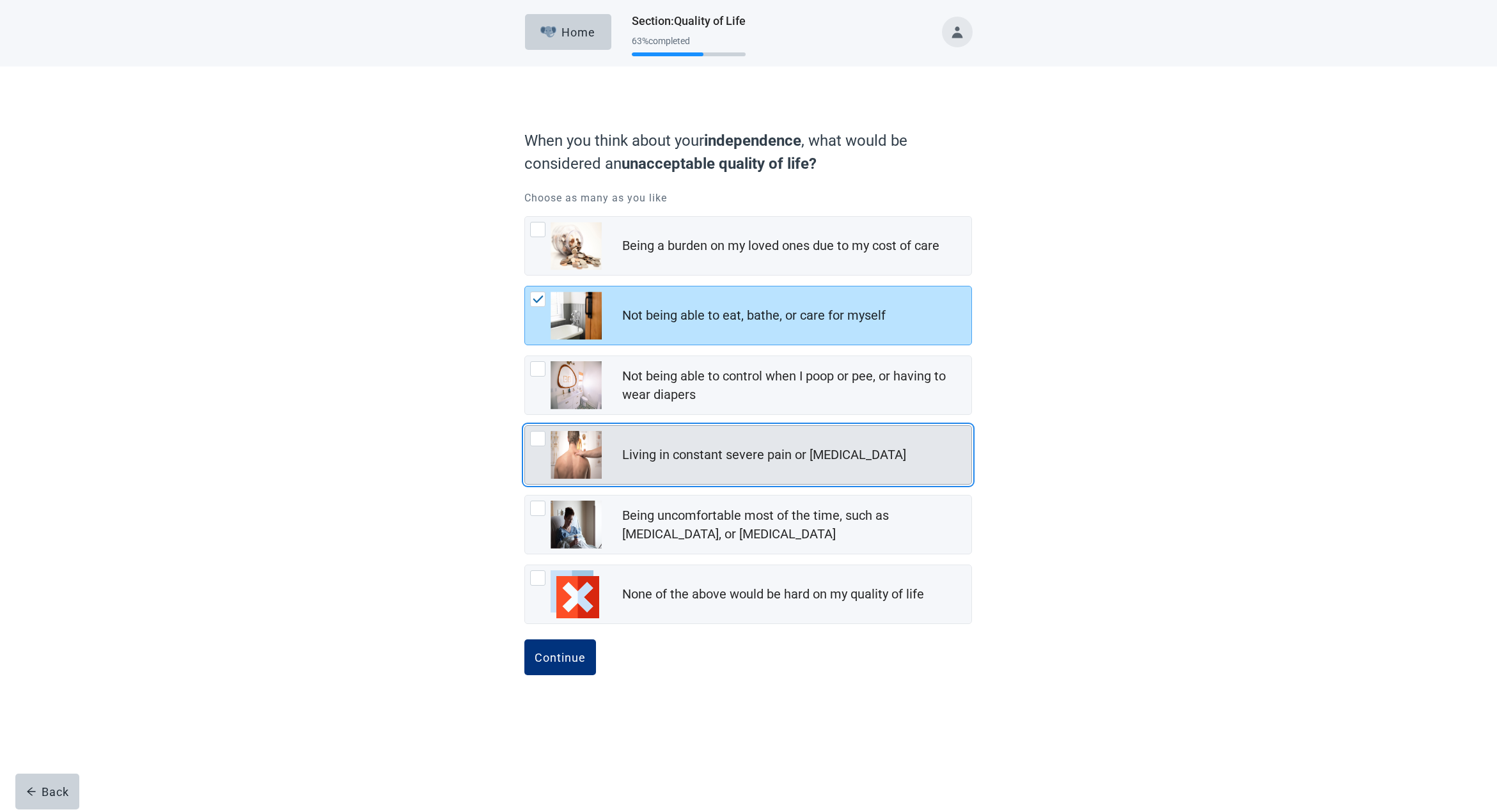
scroll to position [1, 0]
click at [538, 435] on div "Living in constant severe pain or shortness of breath, checkbox, not checked" at bounding box center [538, 439] width 15 height 15
click at [525, 426] on input "Living in constant severe pain or [MEDICAL_DATA]" at bounding box center [525, 425] width 1 height 1
checkbox input "true"
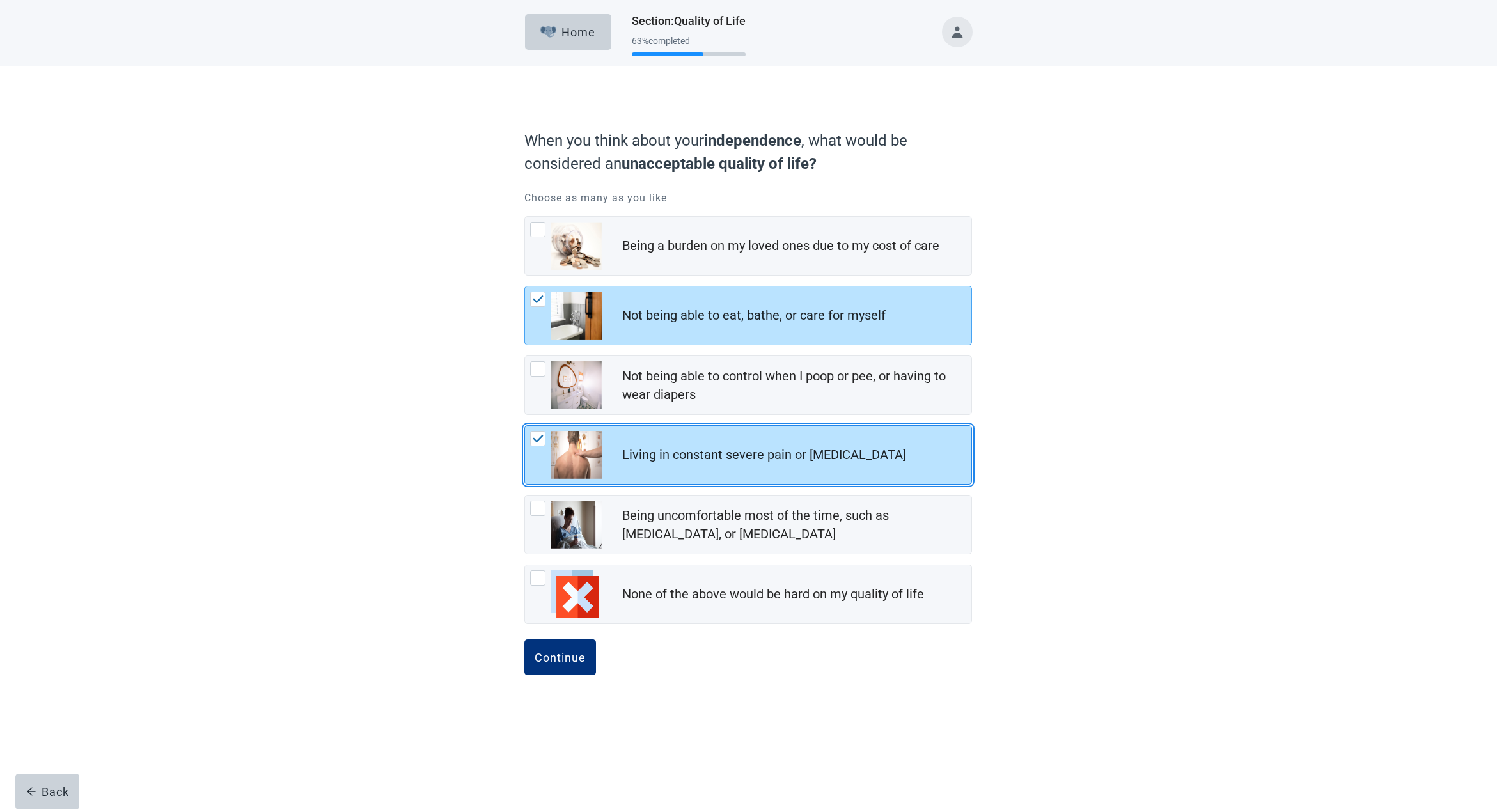
scroll to position [0, 0]
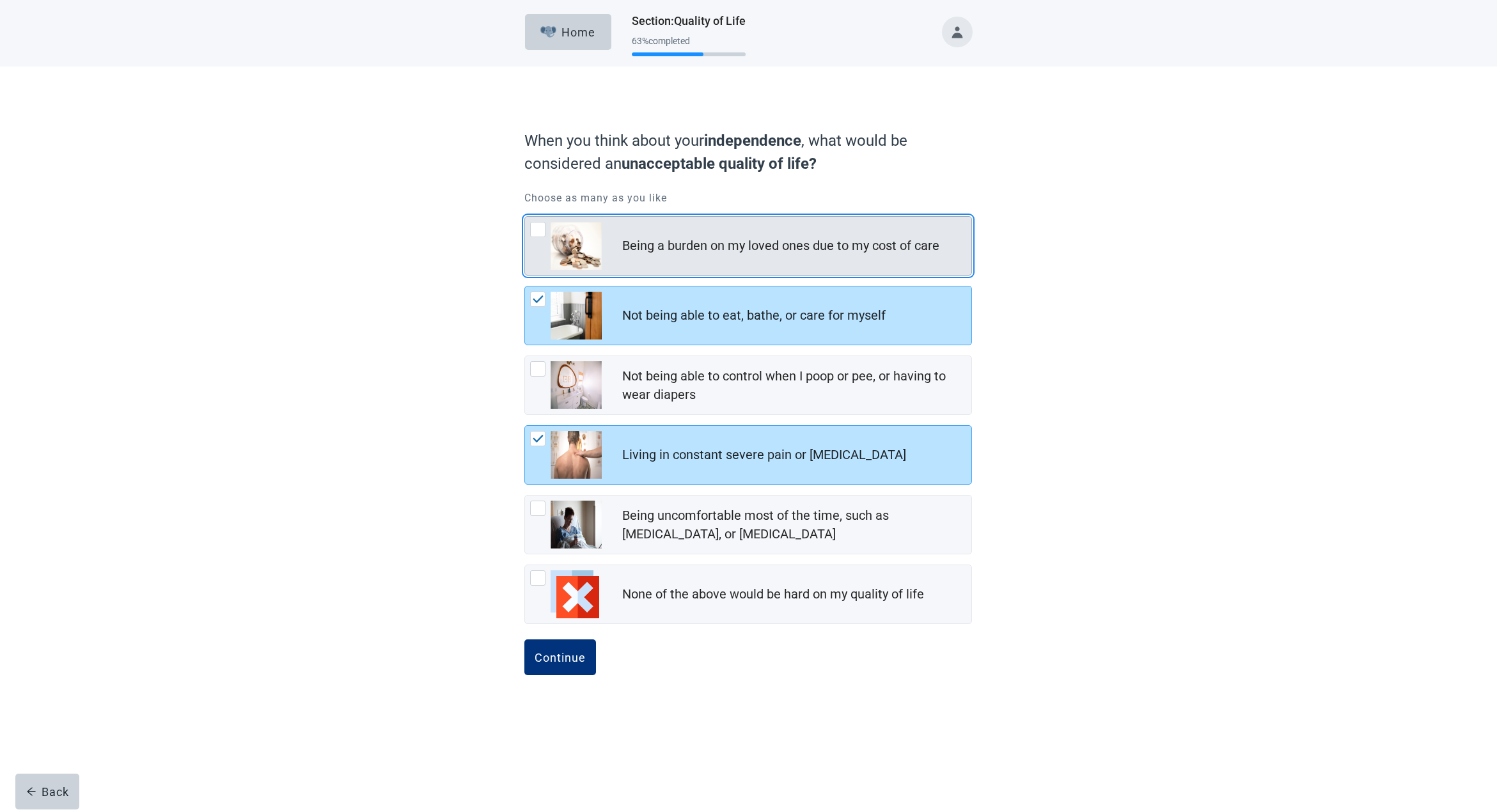
click at [537, 227] on div "Being a burden on my loved ones due to my cost of care, checkbox, not checked" at bounding box center [538, 229] width 15 height 15
click at [525, 216] on input "Being a burden on my loved ones due to my cost of care" at bounding box center [525, 216] width 1 height 1
checkbox input "true"
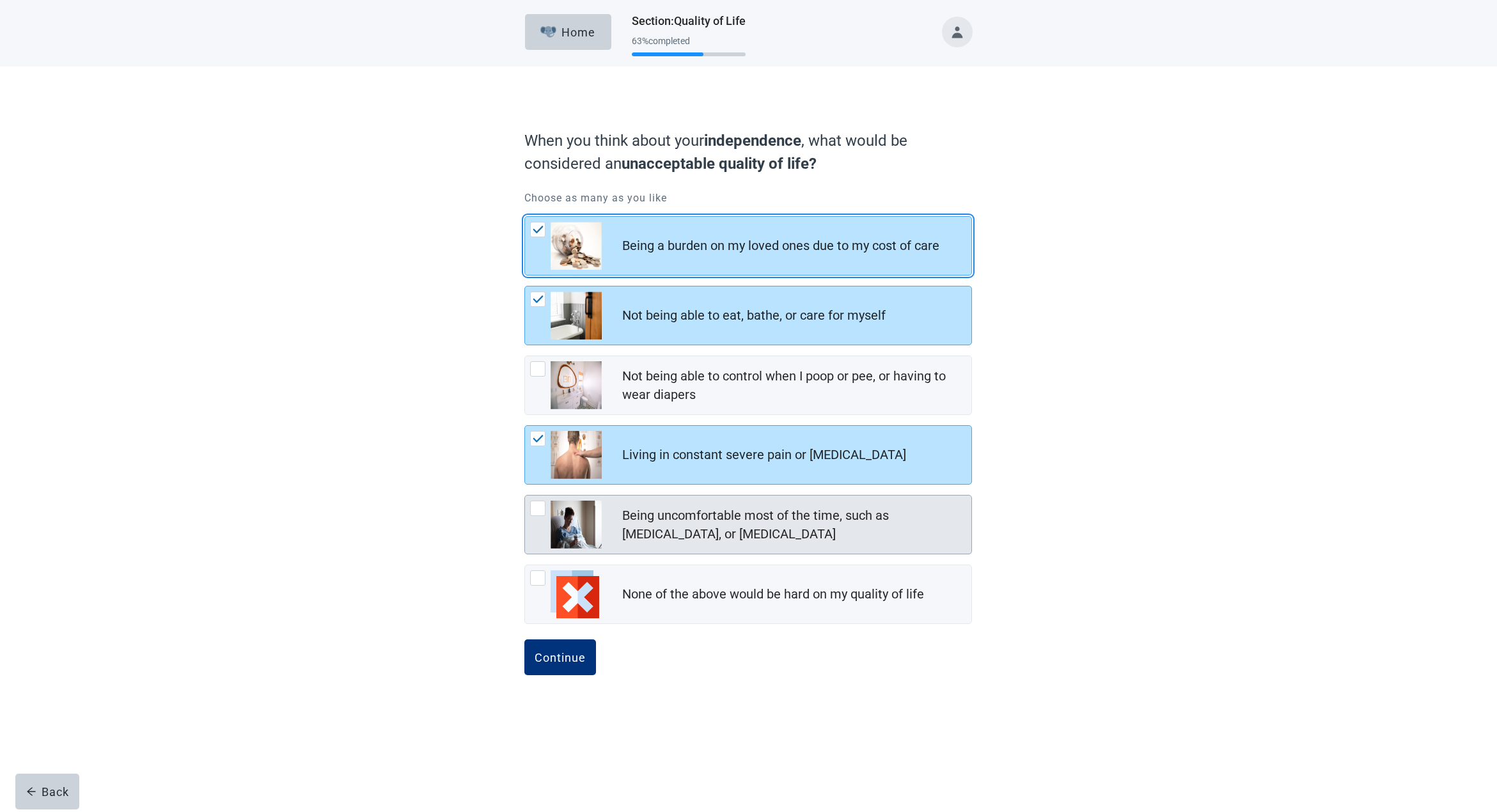
click at [536, 503] on div "Being uncomfortable most of the time, such as nausea, vomiting, or diarrhea, ch…" at bounding box center [538, 508] width 15 height 15
click at [525, 495] on input "Being uncomfortable most of the time, such as [MEDICAL_DATA], or [MEDICAL_DATA]" at bounding box center [525, 495] width 1 height 1
checkbox input "true"
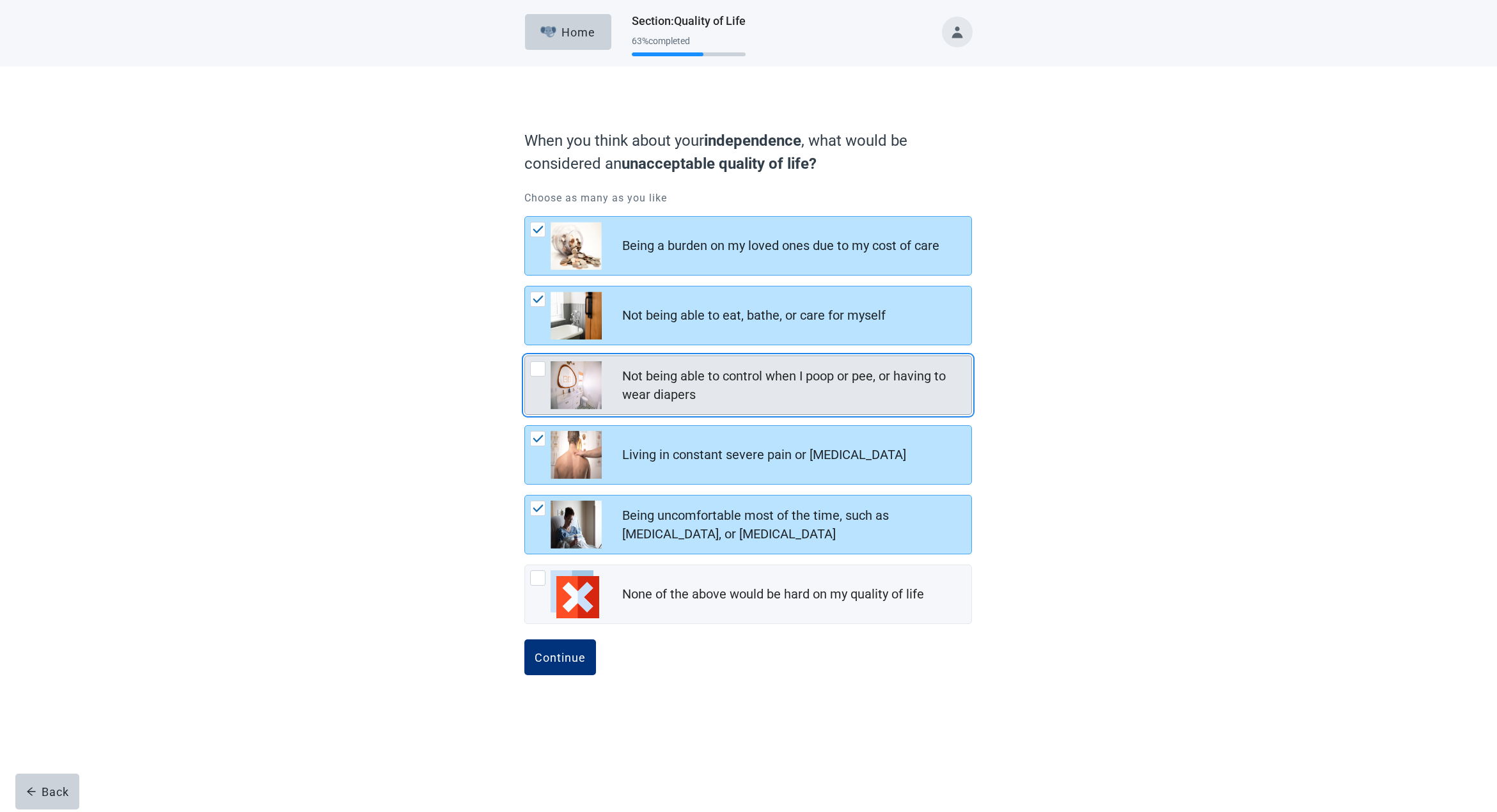
click at [539, 367] on div "Not being able to control when I poop or pee, or having to wear diapers, checkb…" at bounding box center [538, 369] width 15 height 15
click at [525, 356] on input "Not being able to control when I poop or pee, or having to wear diapers" at bounding box center [525, 355] width 1 height 1
checkbox input "true"
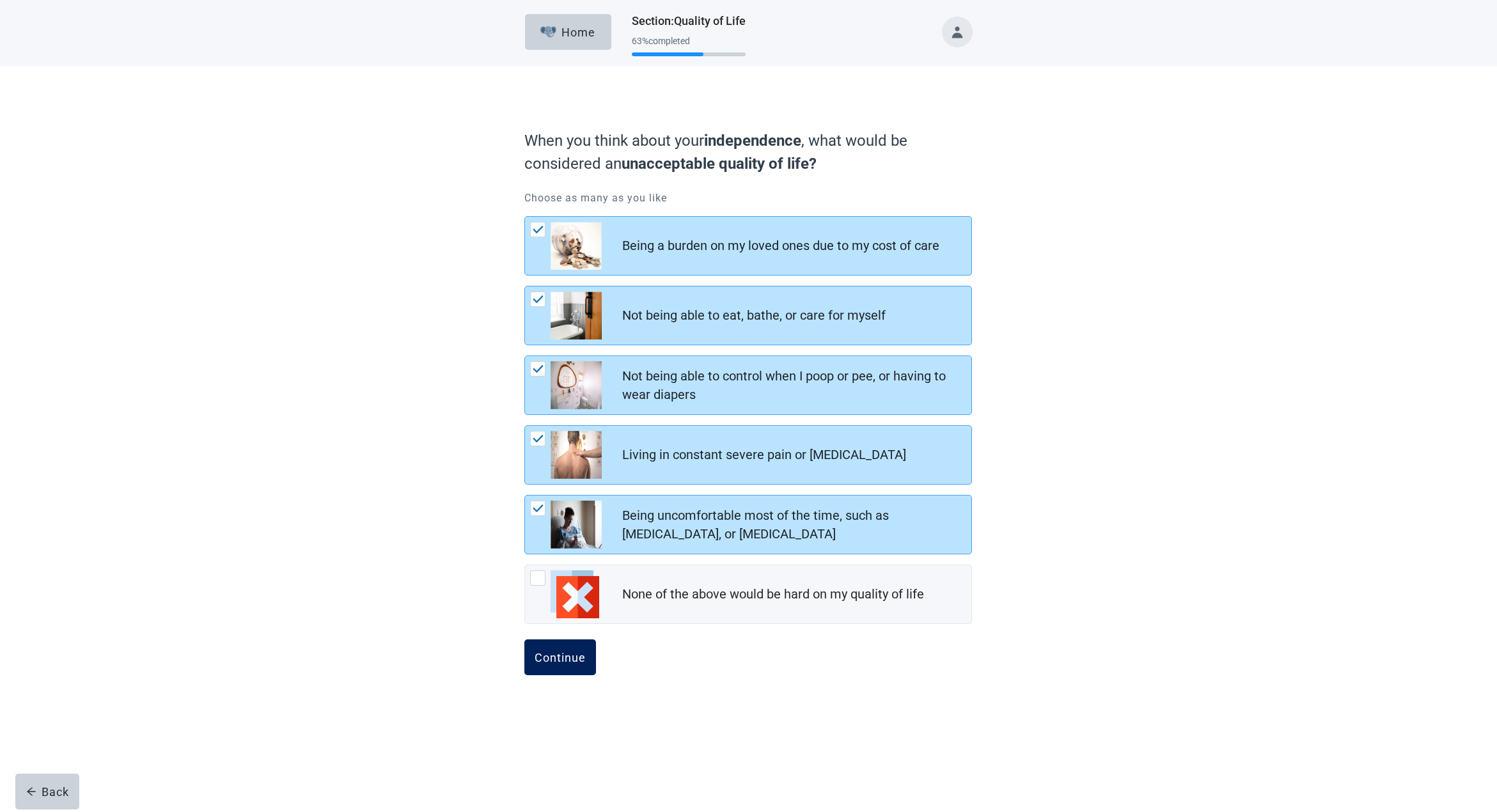
click at [561, 656] on div "Continue" at bounding box center [561, 657] width 51 height 13
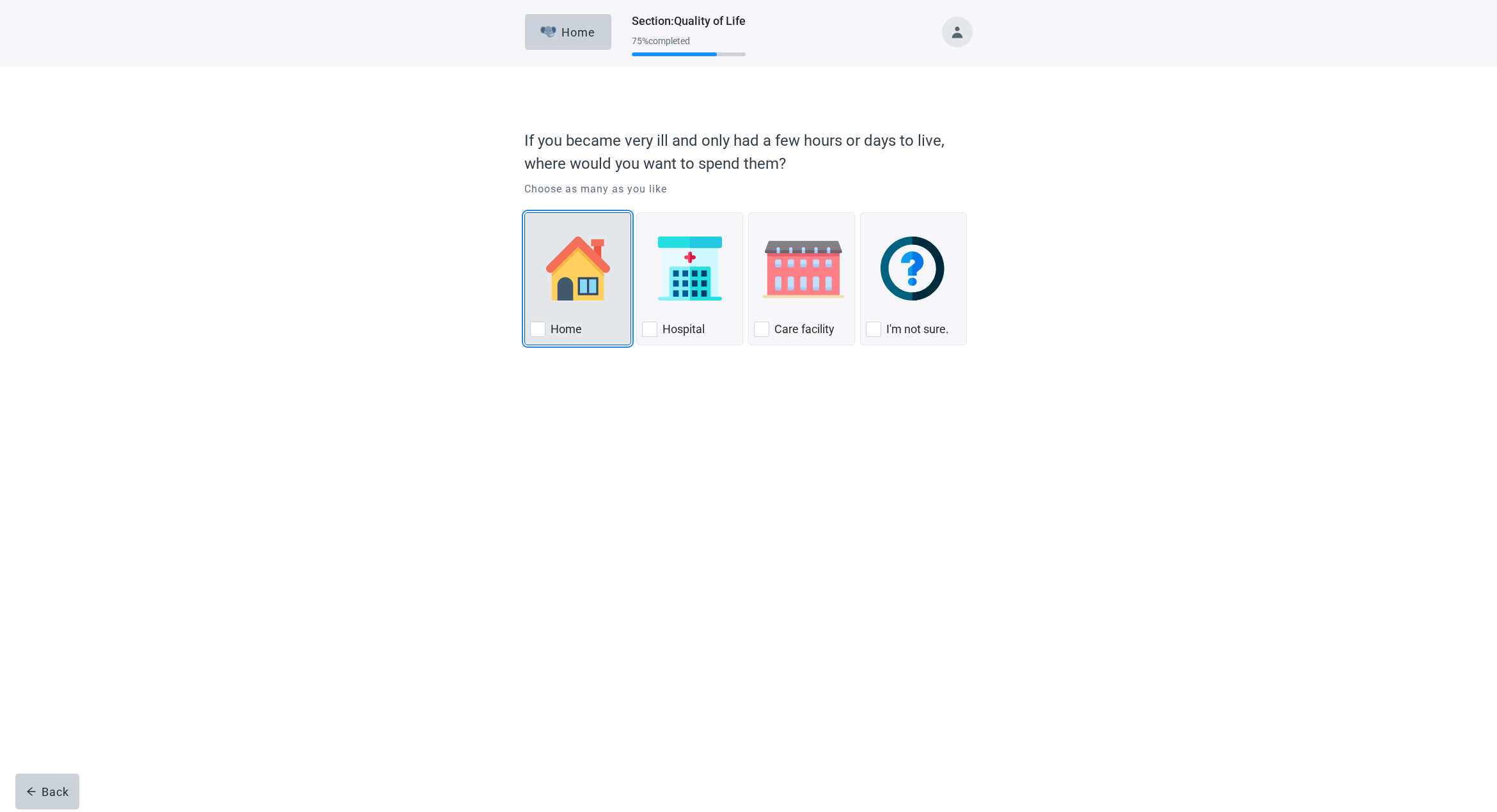
click at [538, 328] on div "Home, checkbox, not checked" at bounding box center [538, 329] width 15 height 15
click at [525, 213] on input "Home" at bounding box center [525, 212] width 1 height 1
checkbox input "true"
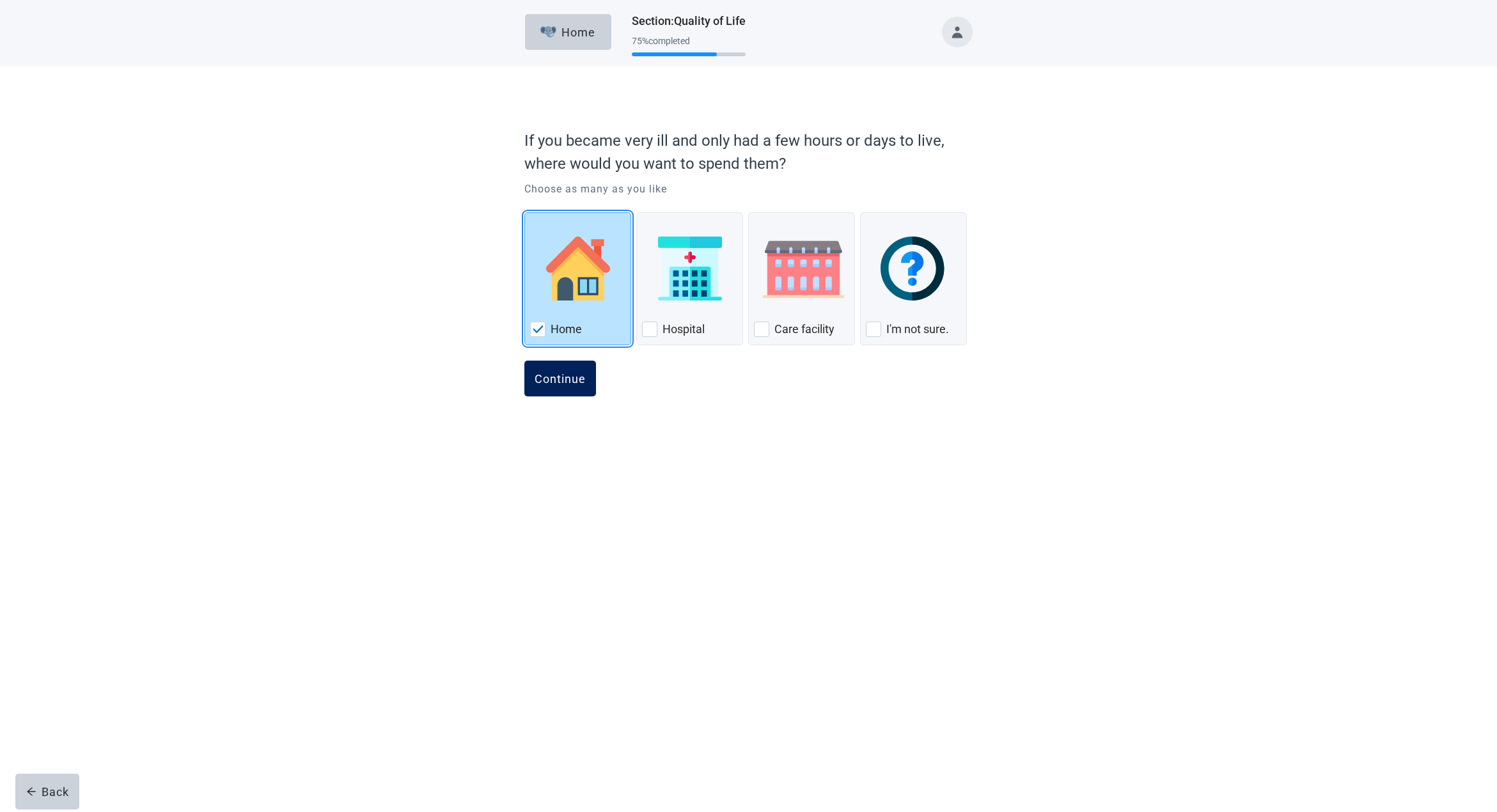
scroll to position [3, 0]
click at [553, 377] on div "Continue" at bounding box center [561, 378] width 51 height 13
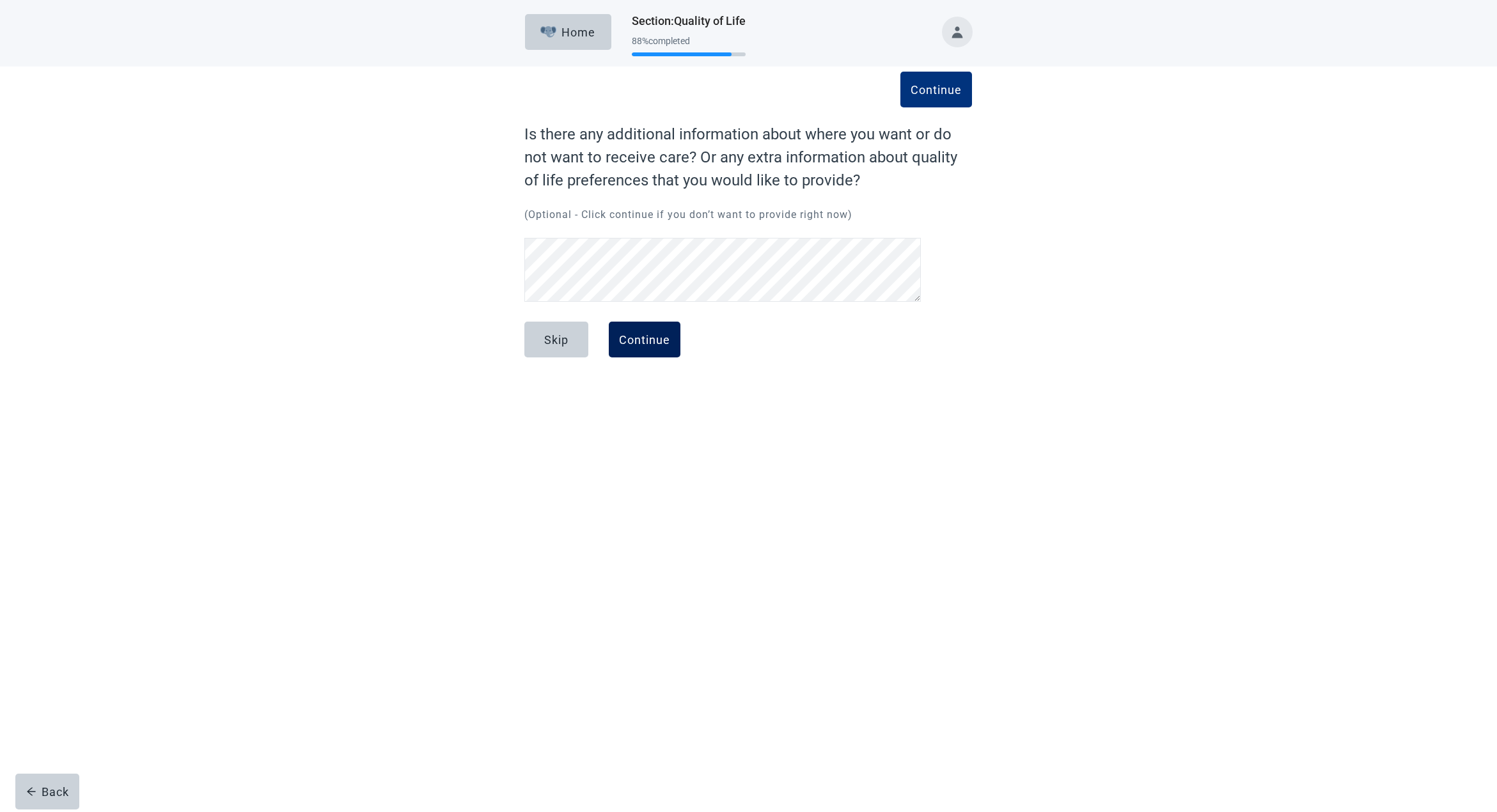
scroll to position [0, 1]
click at [641, 340] on div "Continue" at bounding box center [645, 339] width 51 height 13
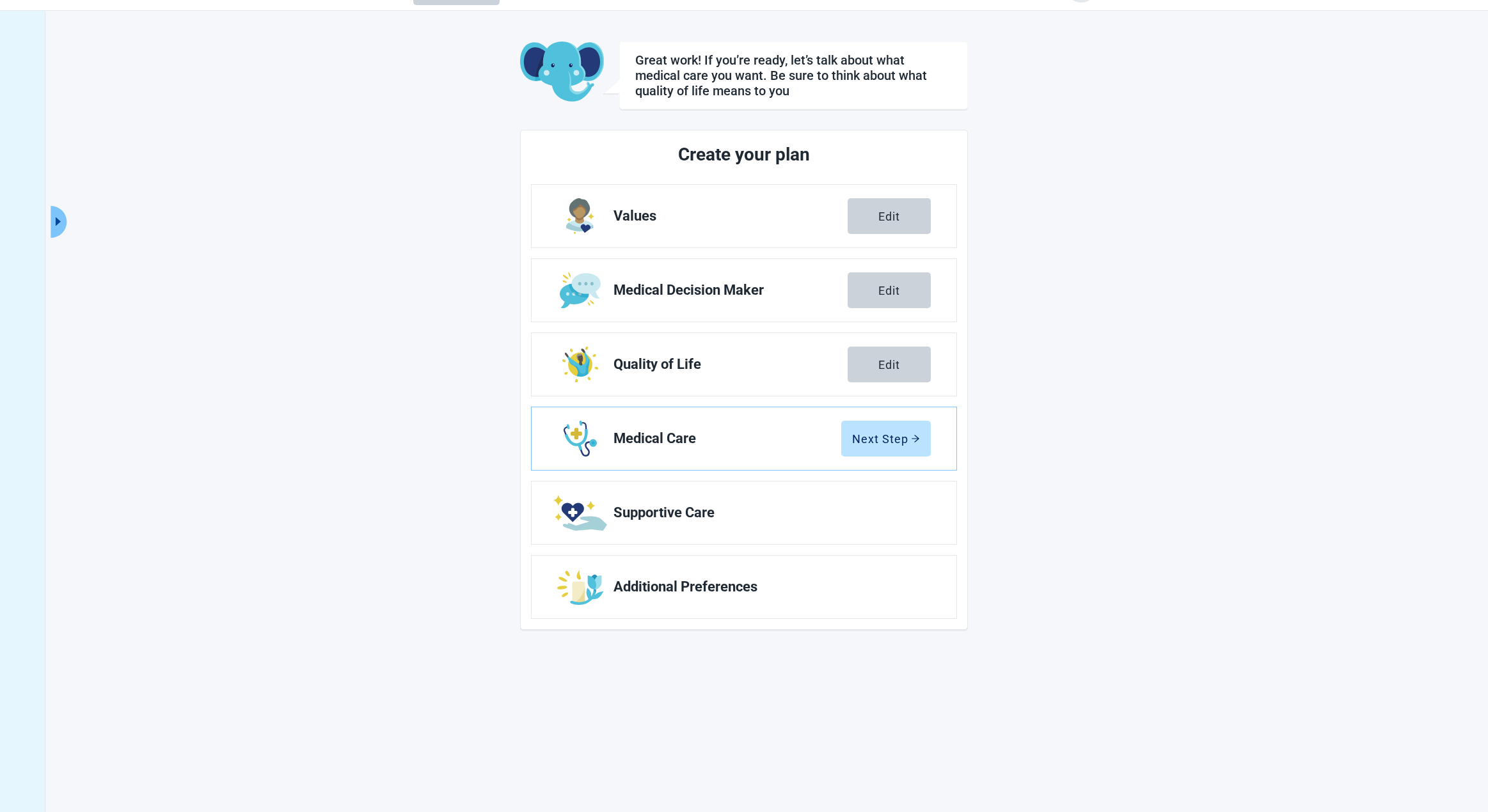
scroll to position [35, 0]
click at [875, 436] on div "Next Step" at bounding box center [885, 439] width 68 height 13
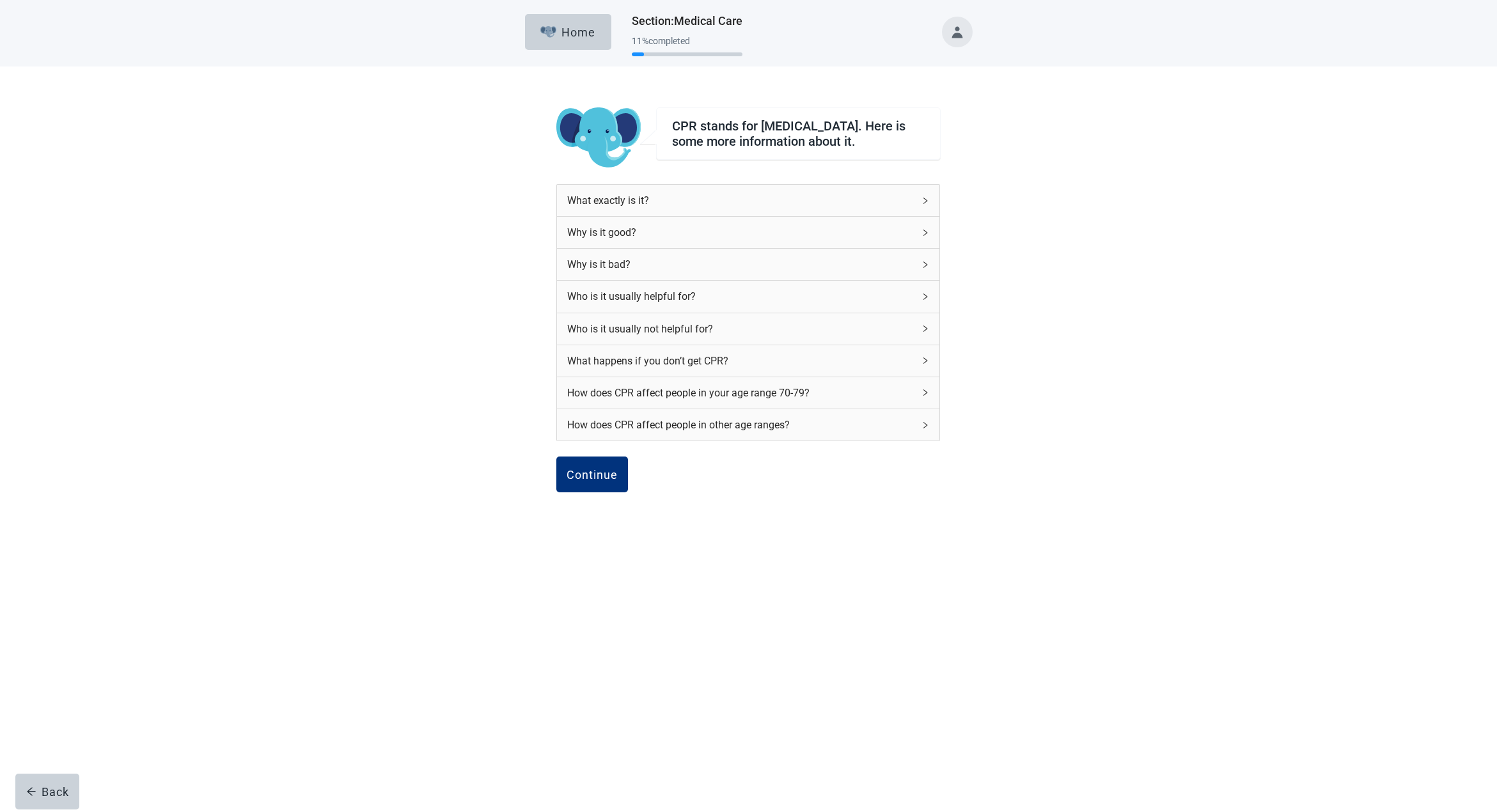
click at [927, 204] on icon "right" at bounding box center [925, 200] width 8 height 8
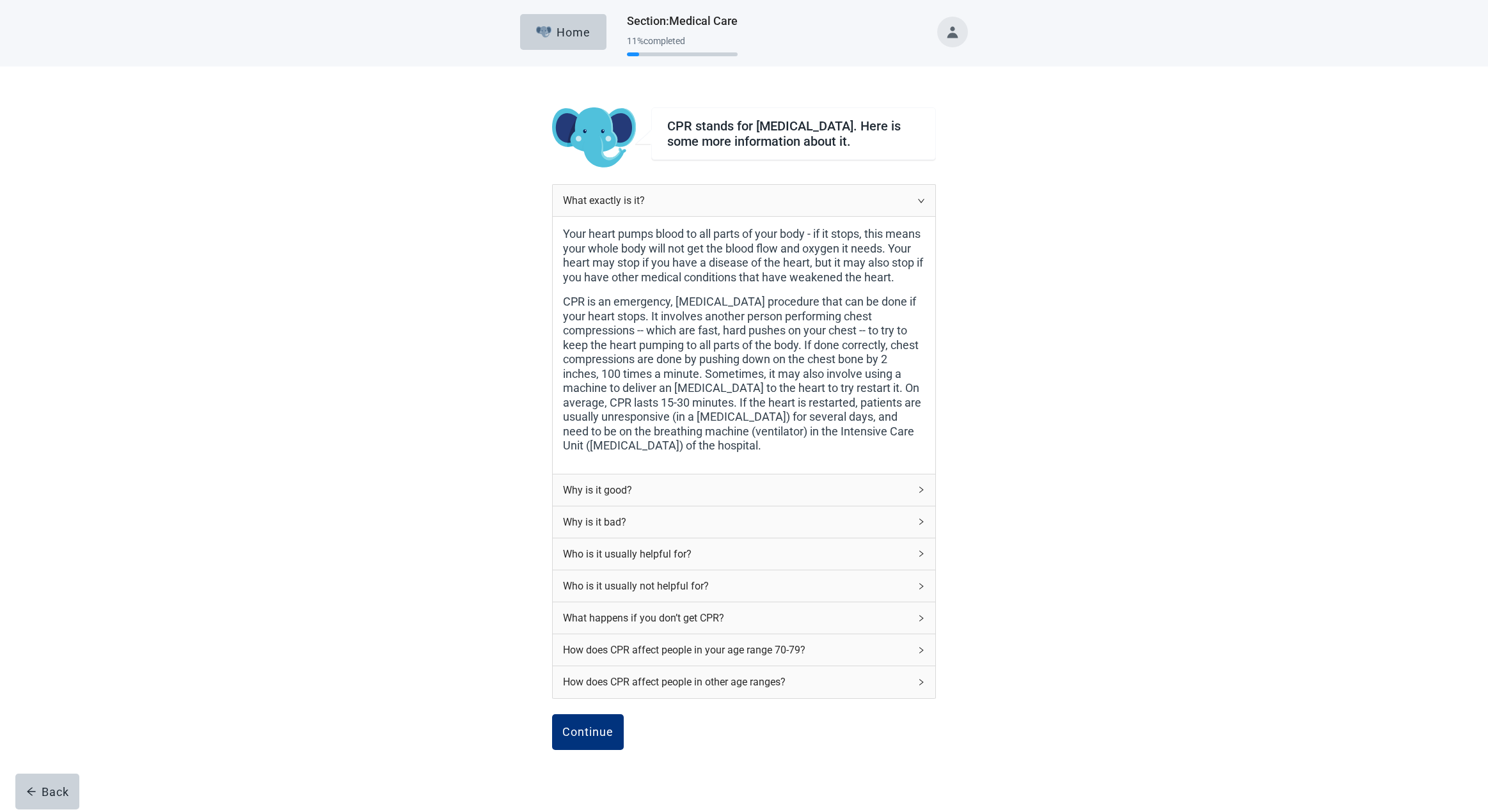
click at [921, 489] on icon "right" at bounding box center [920, 489] width 8 height 8
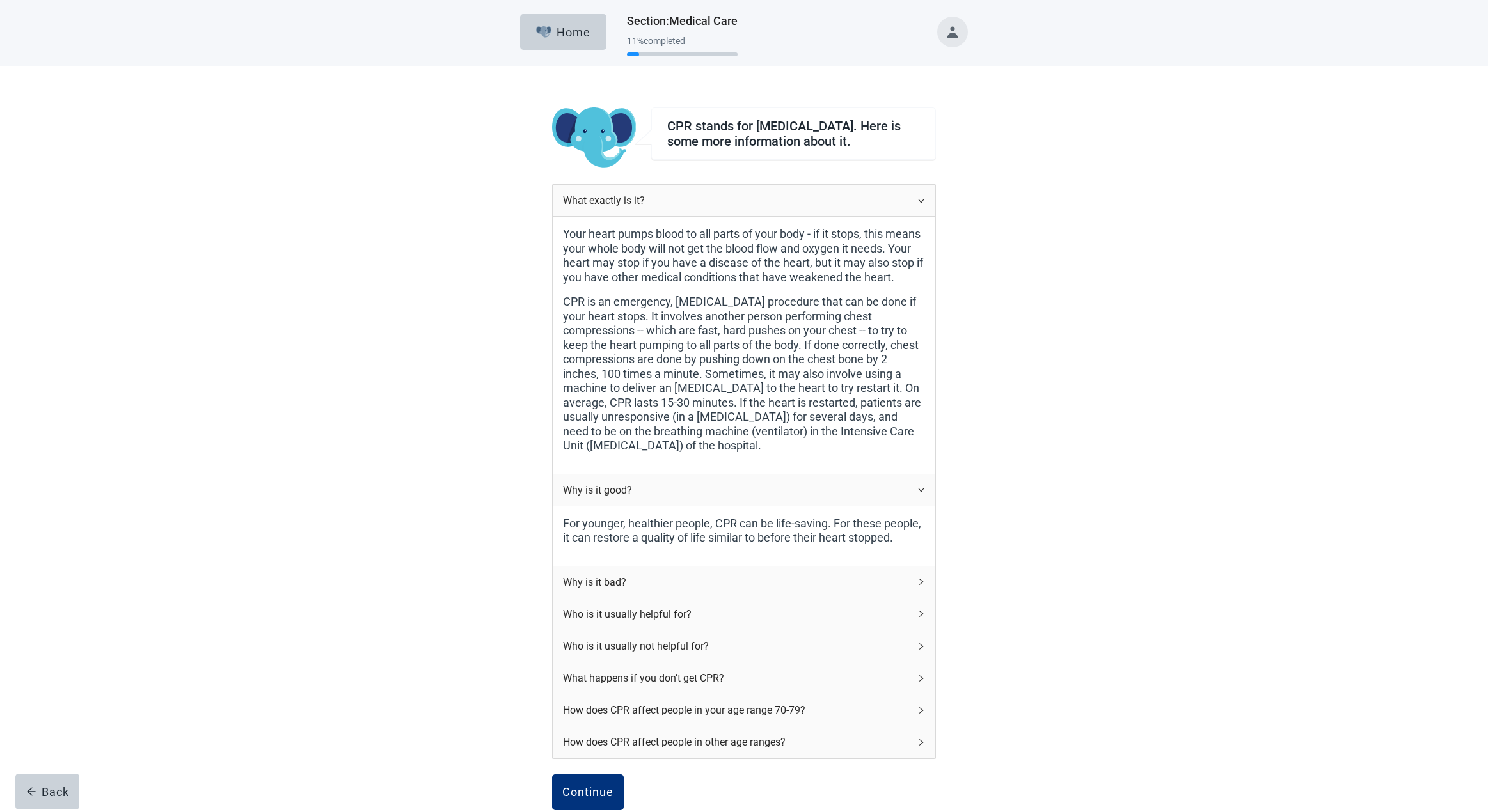
click at [921, 580] on icon "right" at bounding box center [920, 581] width 8 height 8
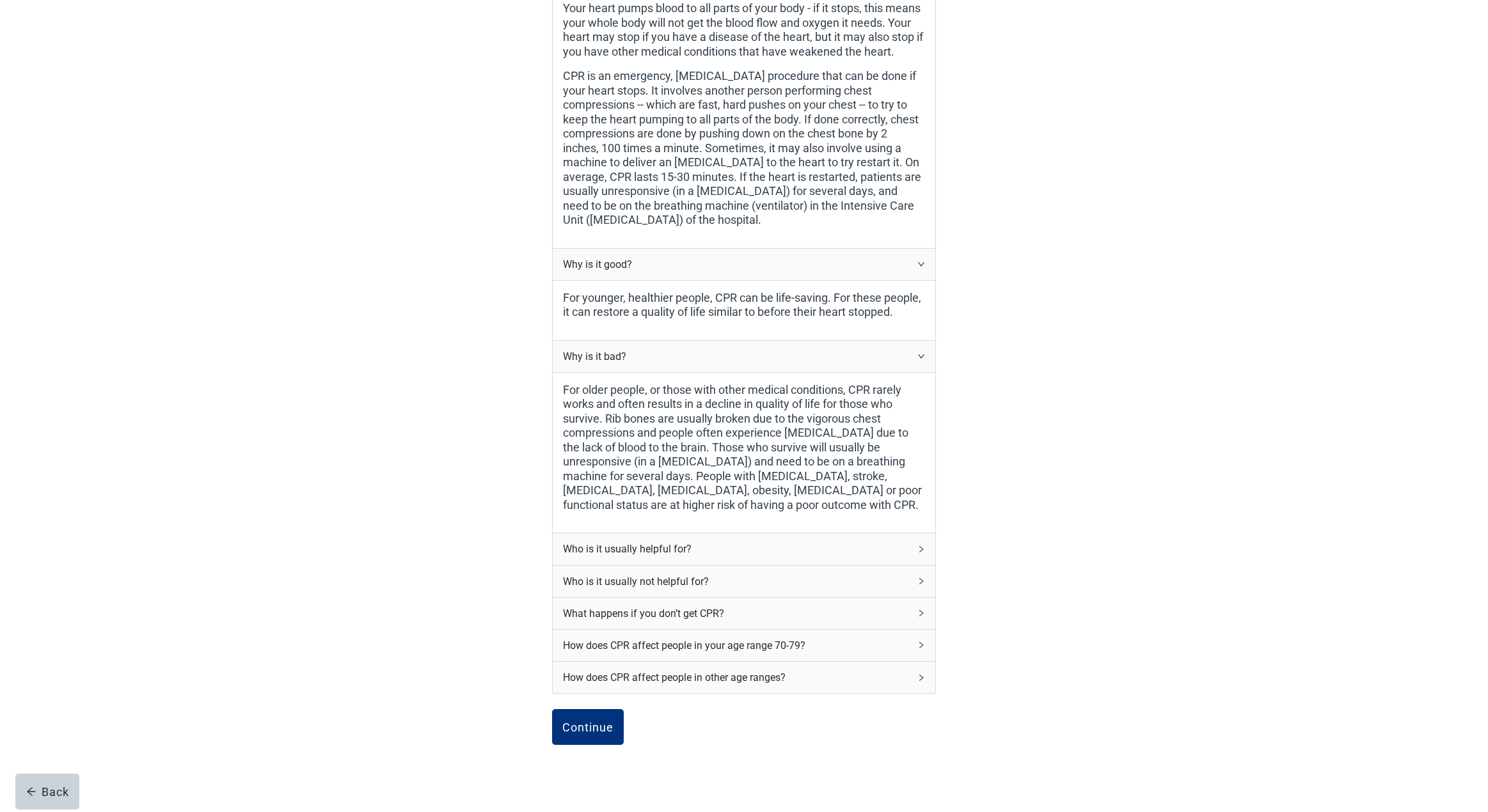
scroll to position [228, 0]
click at [921, 543] on icon "right" at bounding box center [920, 547] width 8 height 8
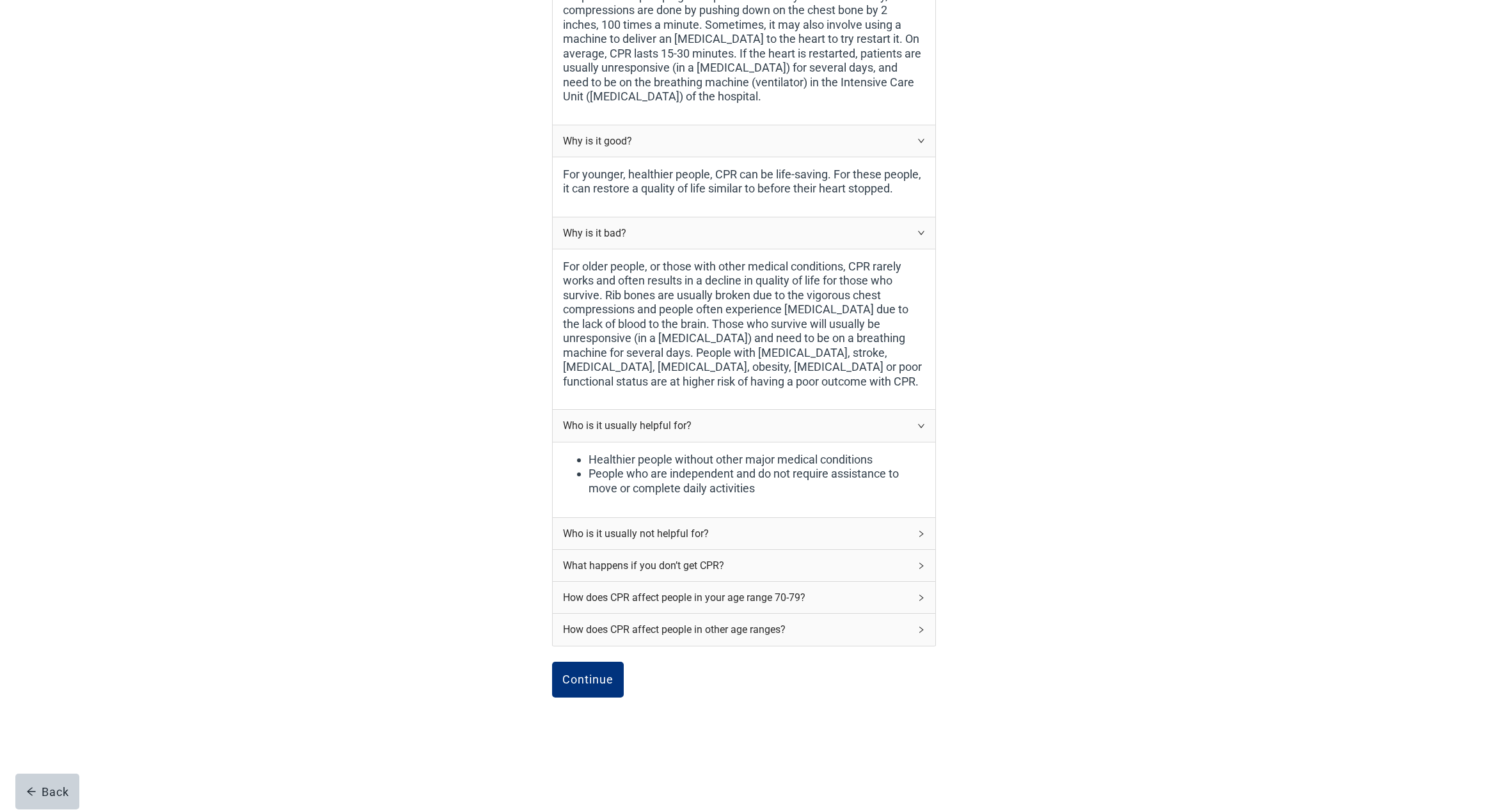
scroll to position [348, 0]
click at [920, 530] on icon "right" at bounding box center [920, 534] width 8 height 8
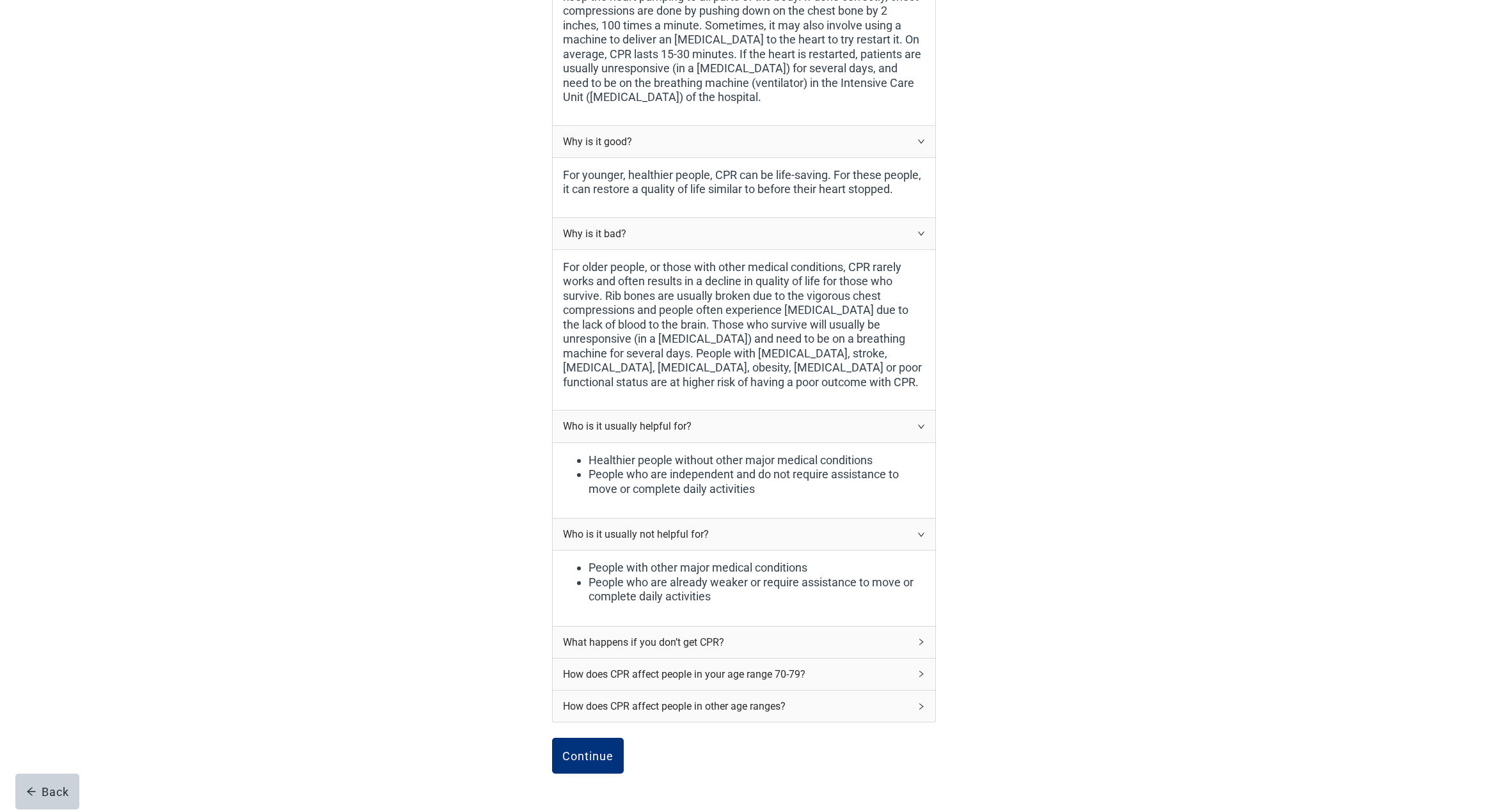
click at [921, 638] on icon "right" at bounding box center [920, 642] width 8 height 8
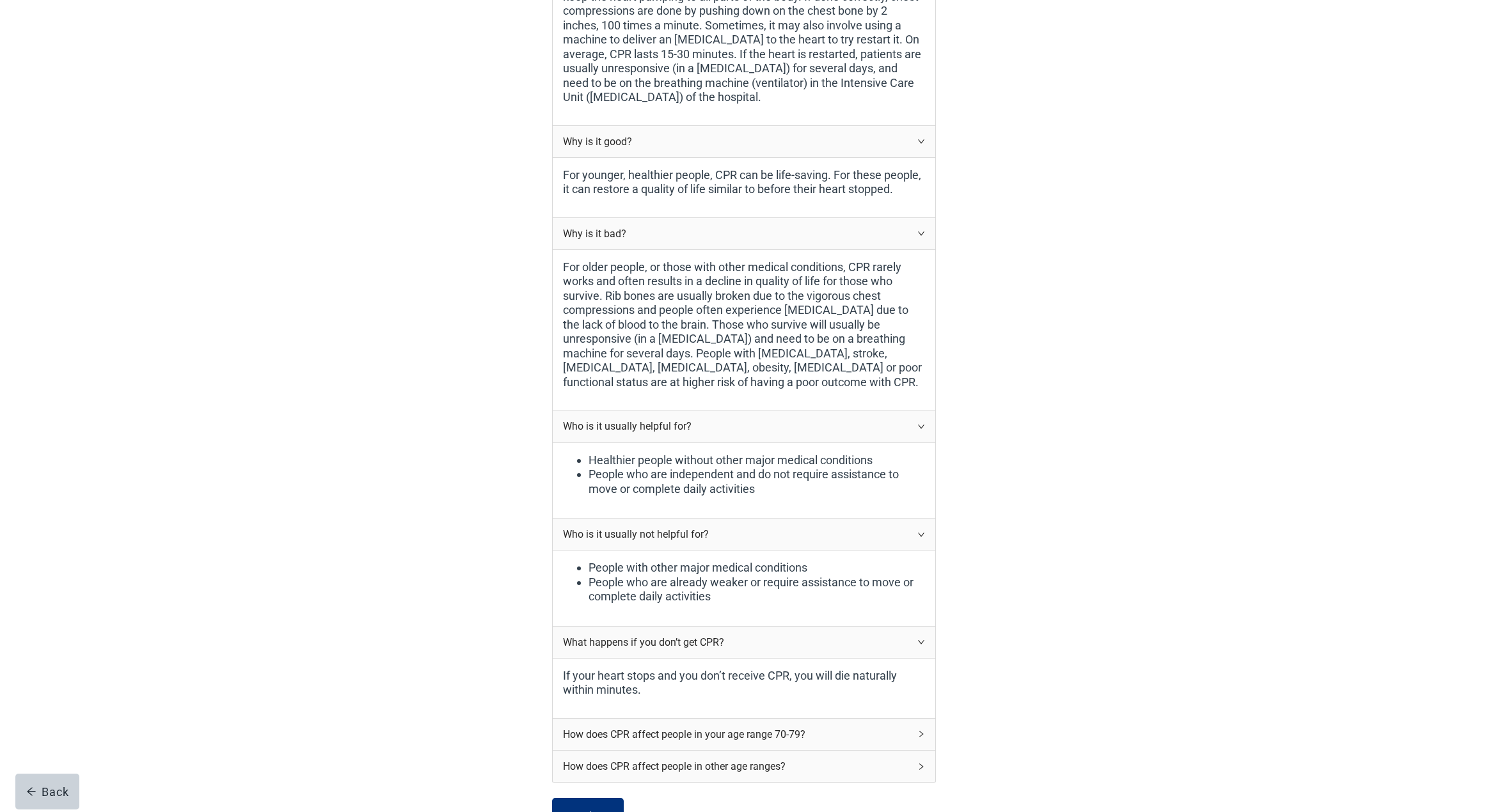
click at [921, 730] on icon "right" at bounding box center [920, 733] width 8 height 8
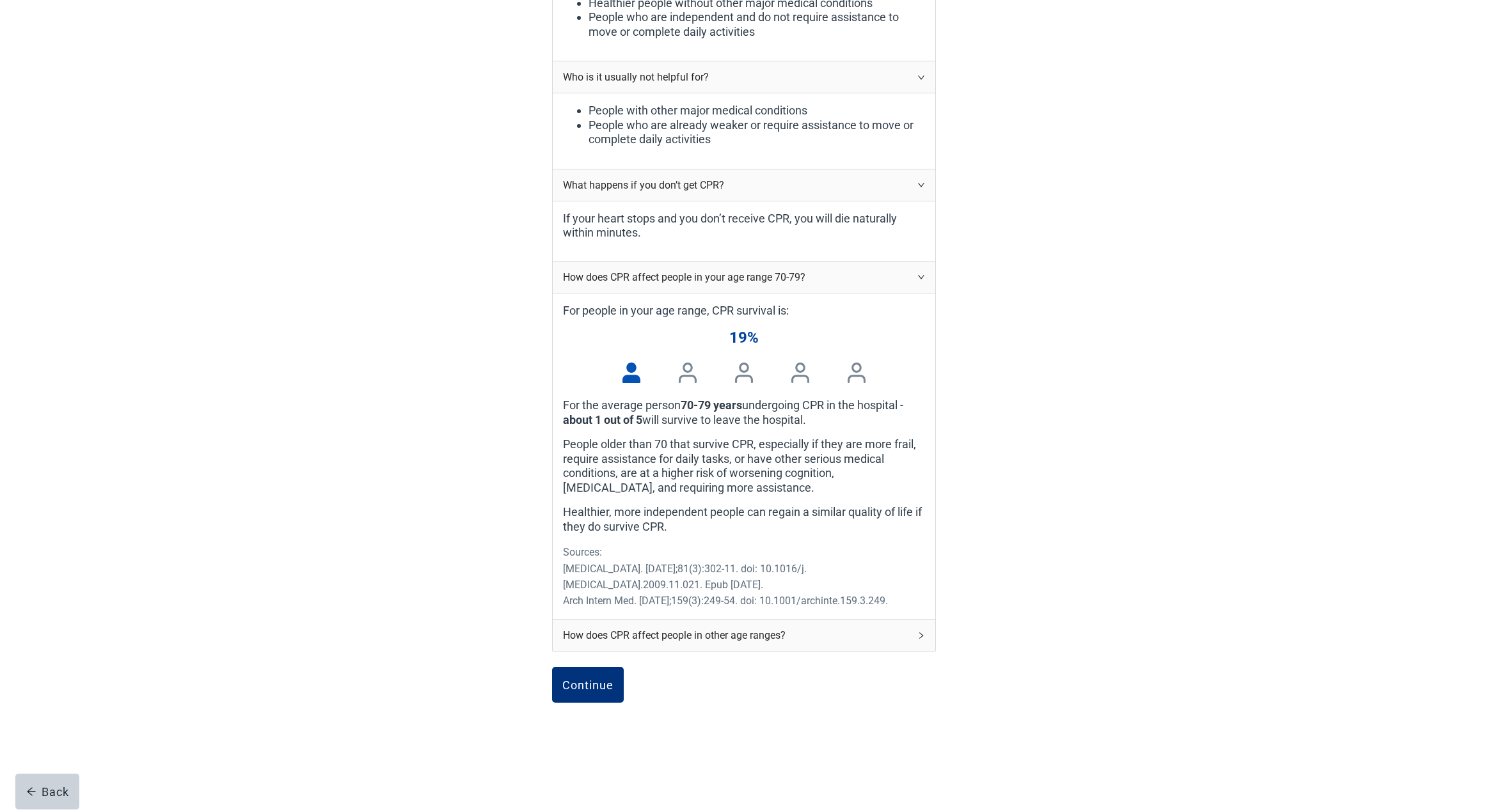
scroll to position [806, 0]
click at [922, 631] on span "right" at bounding box center [920, 634] width 8 height 8
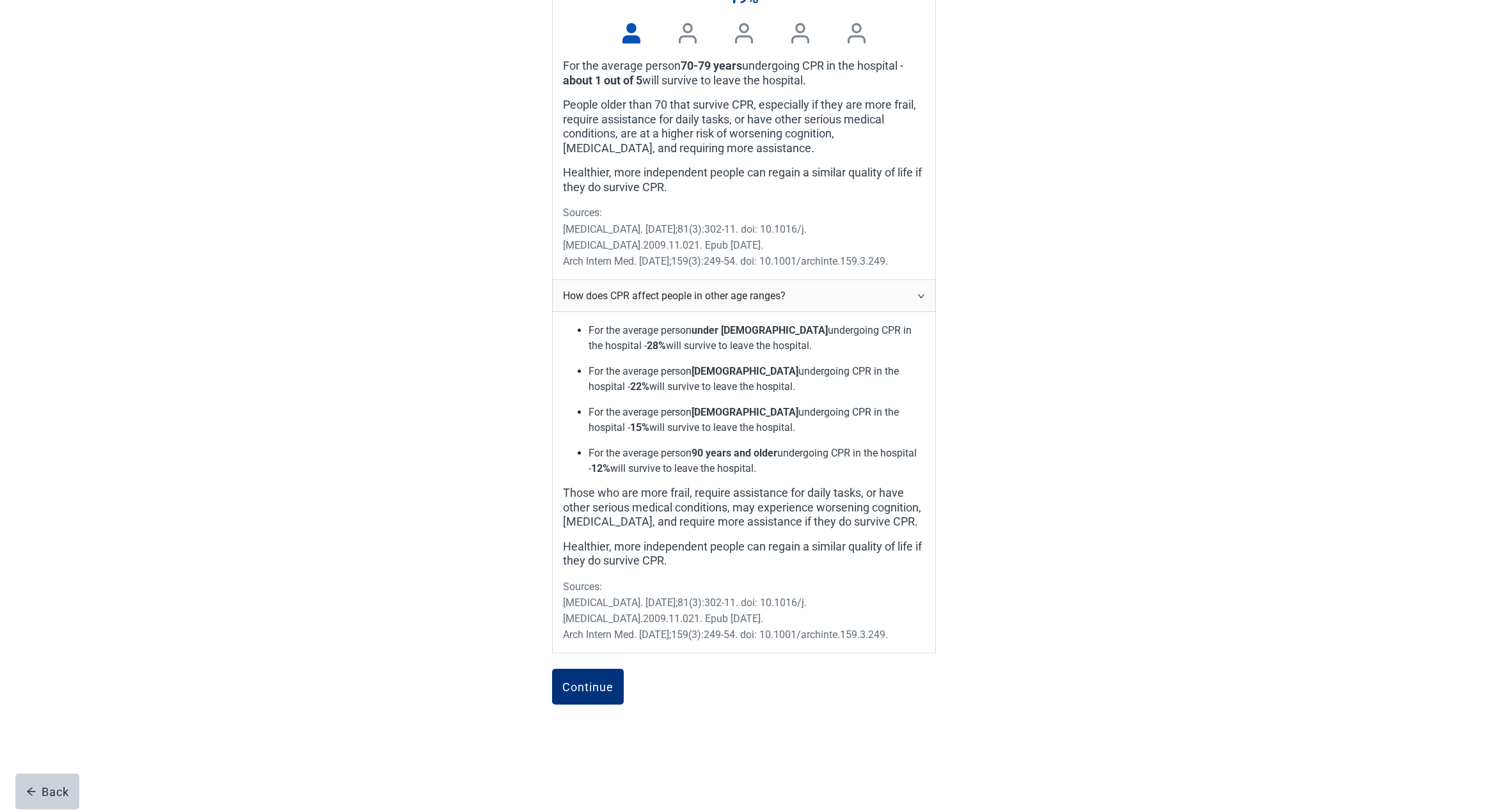
scroll to position [1146, 0]
click at [589, 679] on div "Continue" at bounding box center [588, 685] width 51 height 13
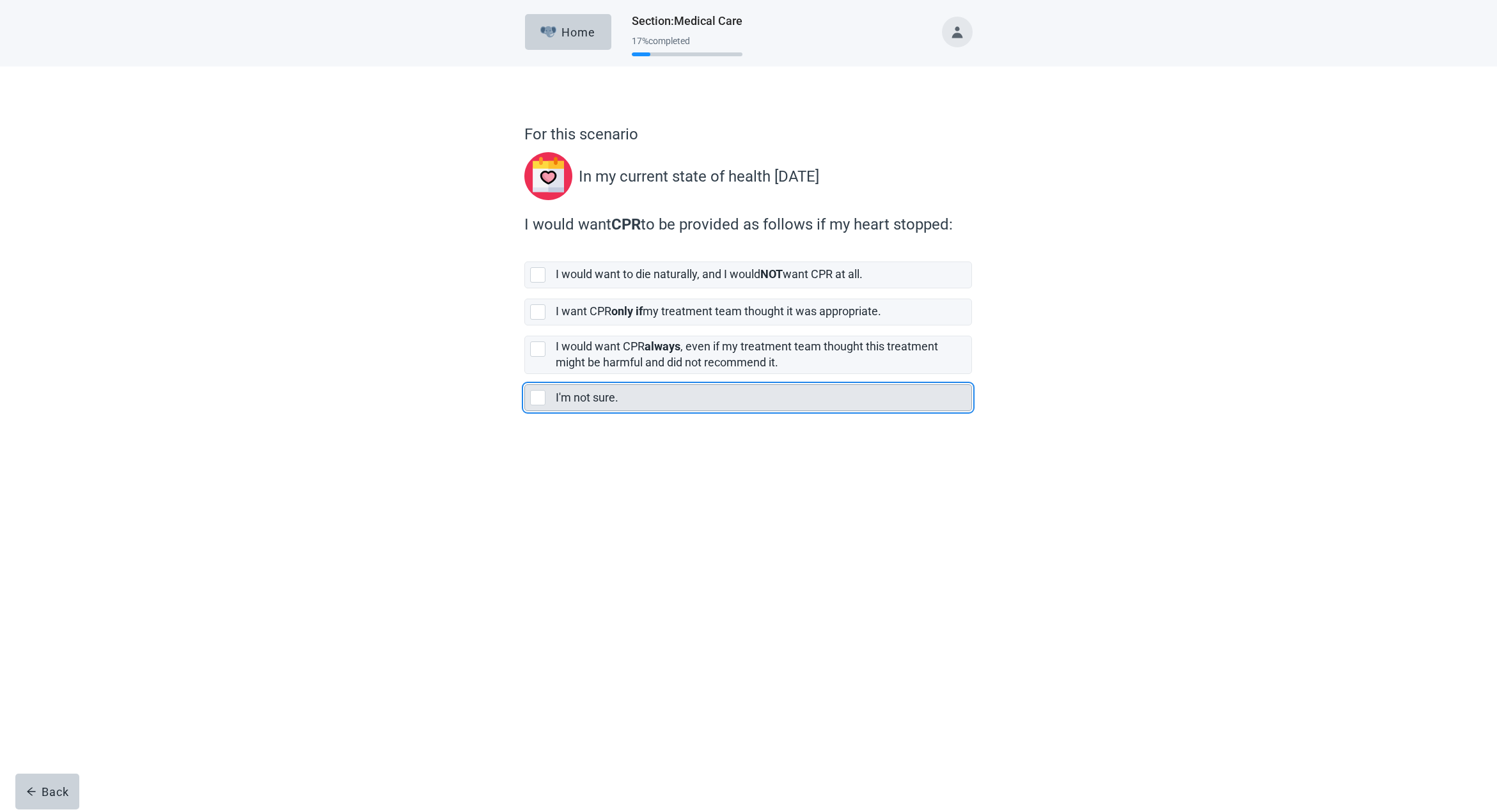
scroll to position [1, 0]
click at [536, 396] on div "I'm not sure., checkbox, not selected" at bounding box center [538, 398] width 15 height 15
click at [525, 375] on input "I'm not sure." at bounding box center [525, 374] width 1 height 1
checkbox input "true"
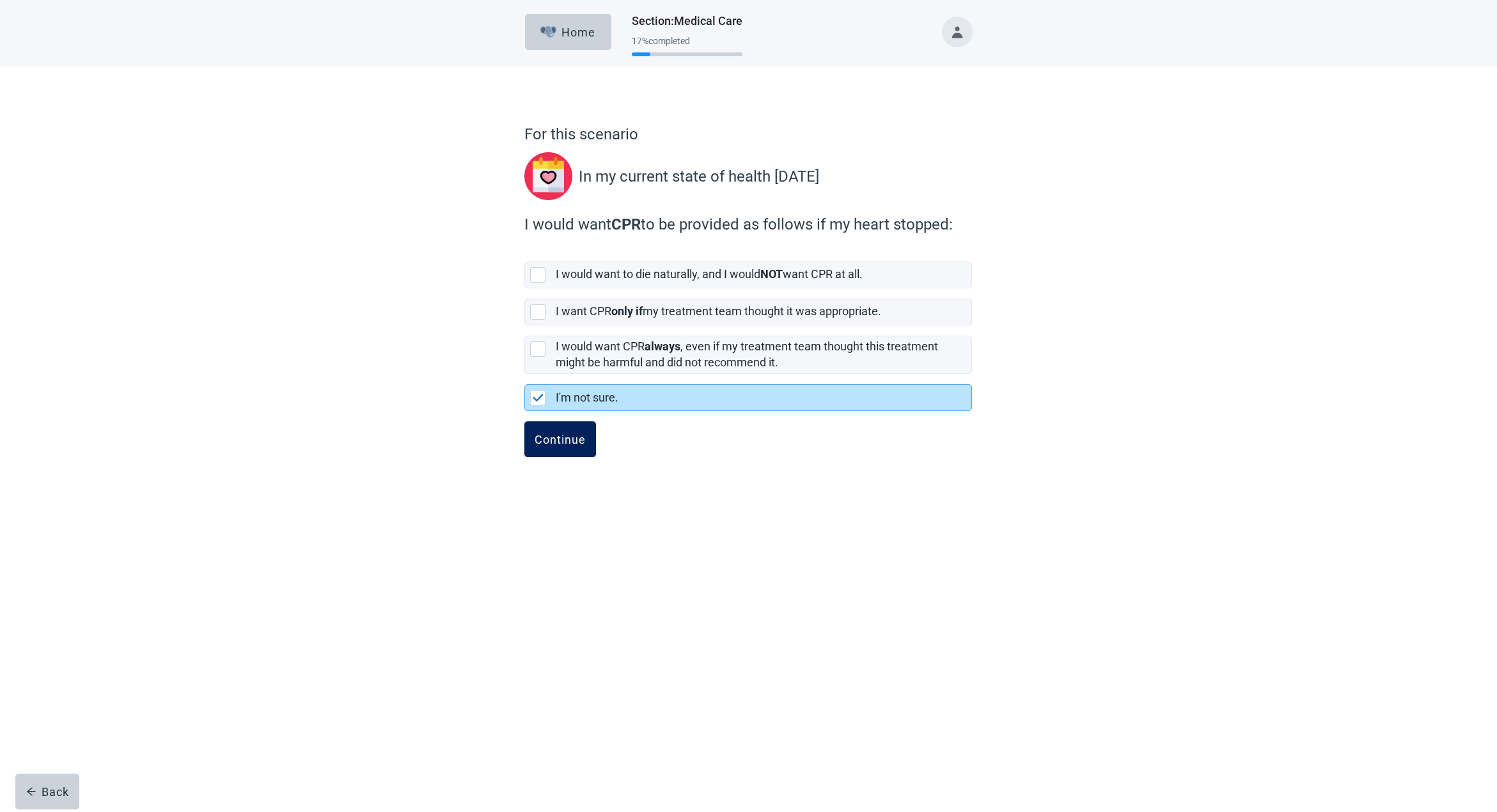
click at [550, 444] on div "Continue" at bounding box center [561, 439] width 51 height 13
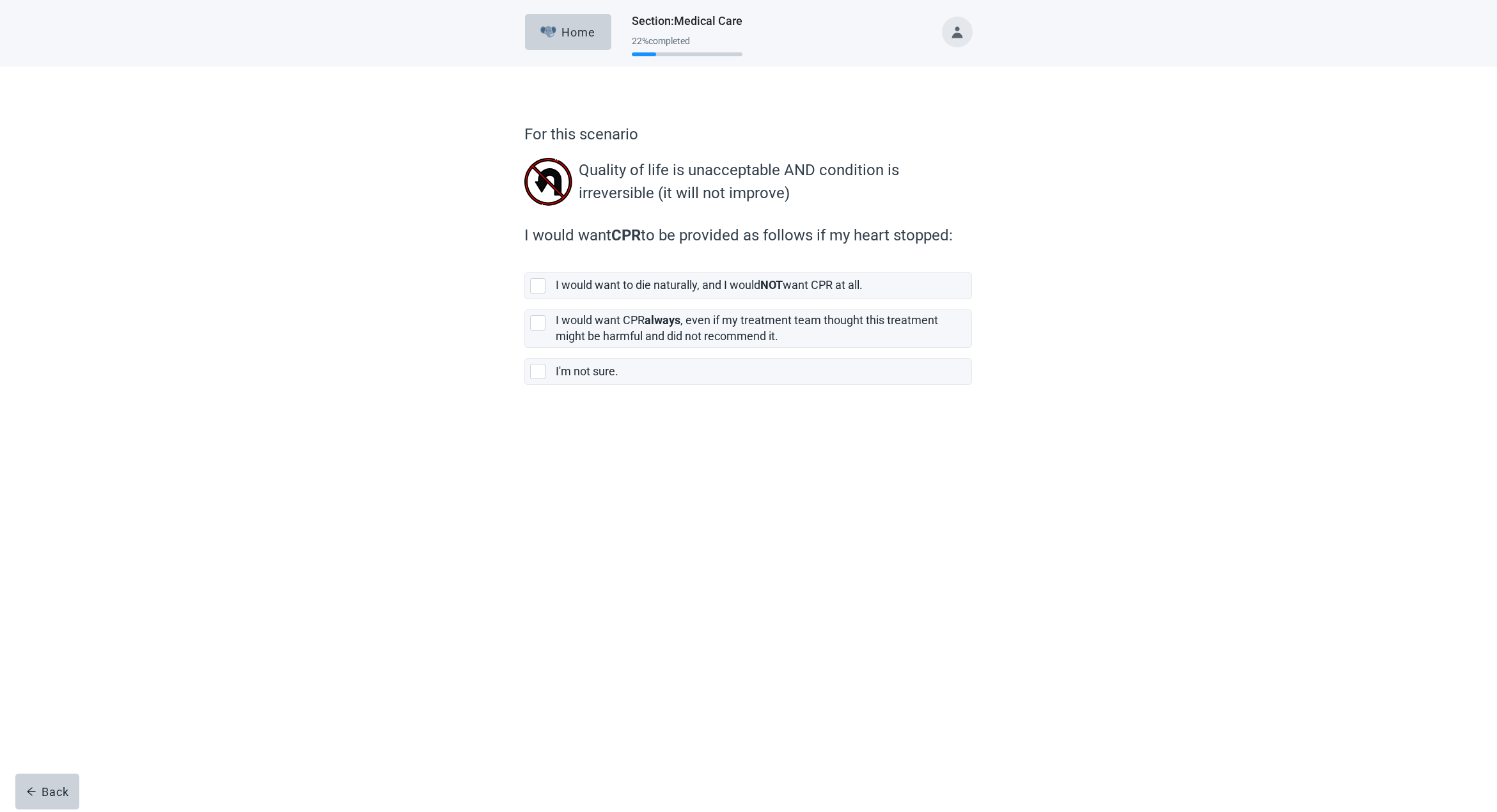
scroll to position [0, 1]
click at [538, 284] on div "[object Object], checkbox, not selected" at bounding box center [538, 286] width 15 height 15
click at [525, 263] on input "I would want to die naturally, and I would NOT want CPR at all." at bounding box center [525, 262] width 1 height 1
checkbox input "true"
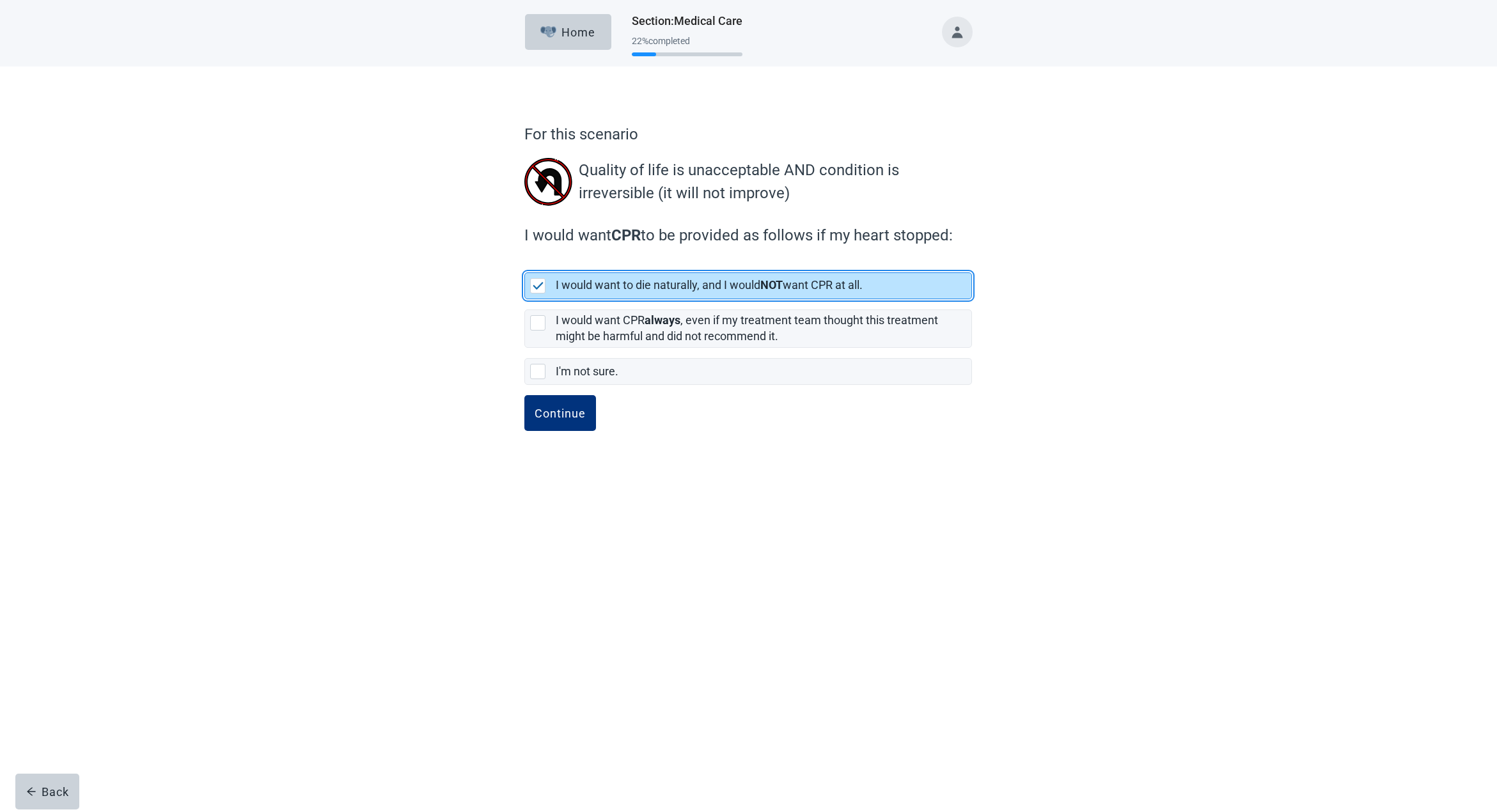
scroll to position [0, 0]
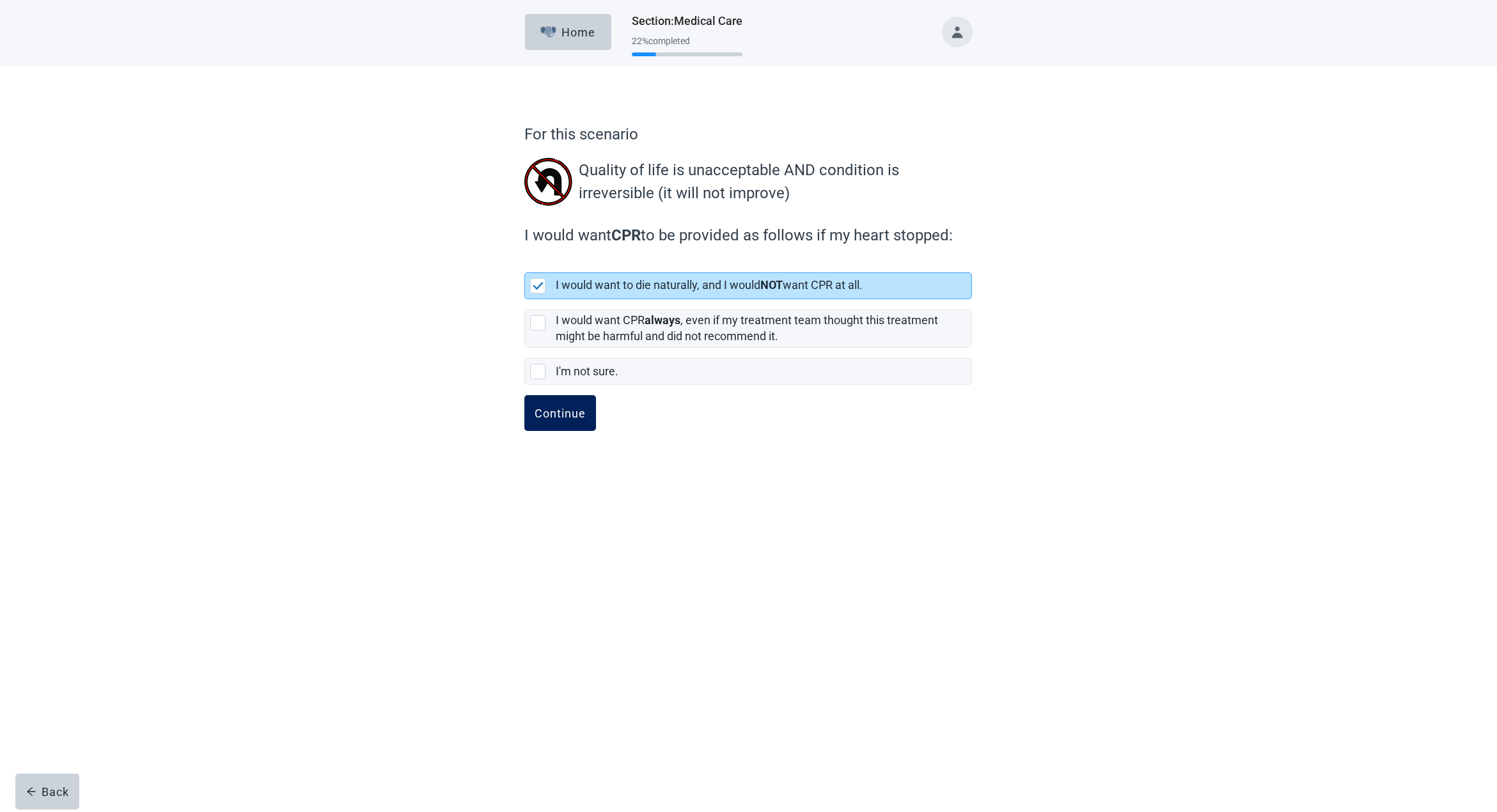
click at [550, 416] on div "Continue" at bounding box center [561, 412] width 51 height 13
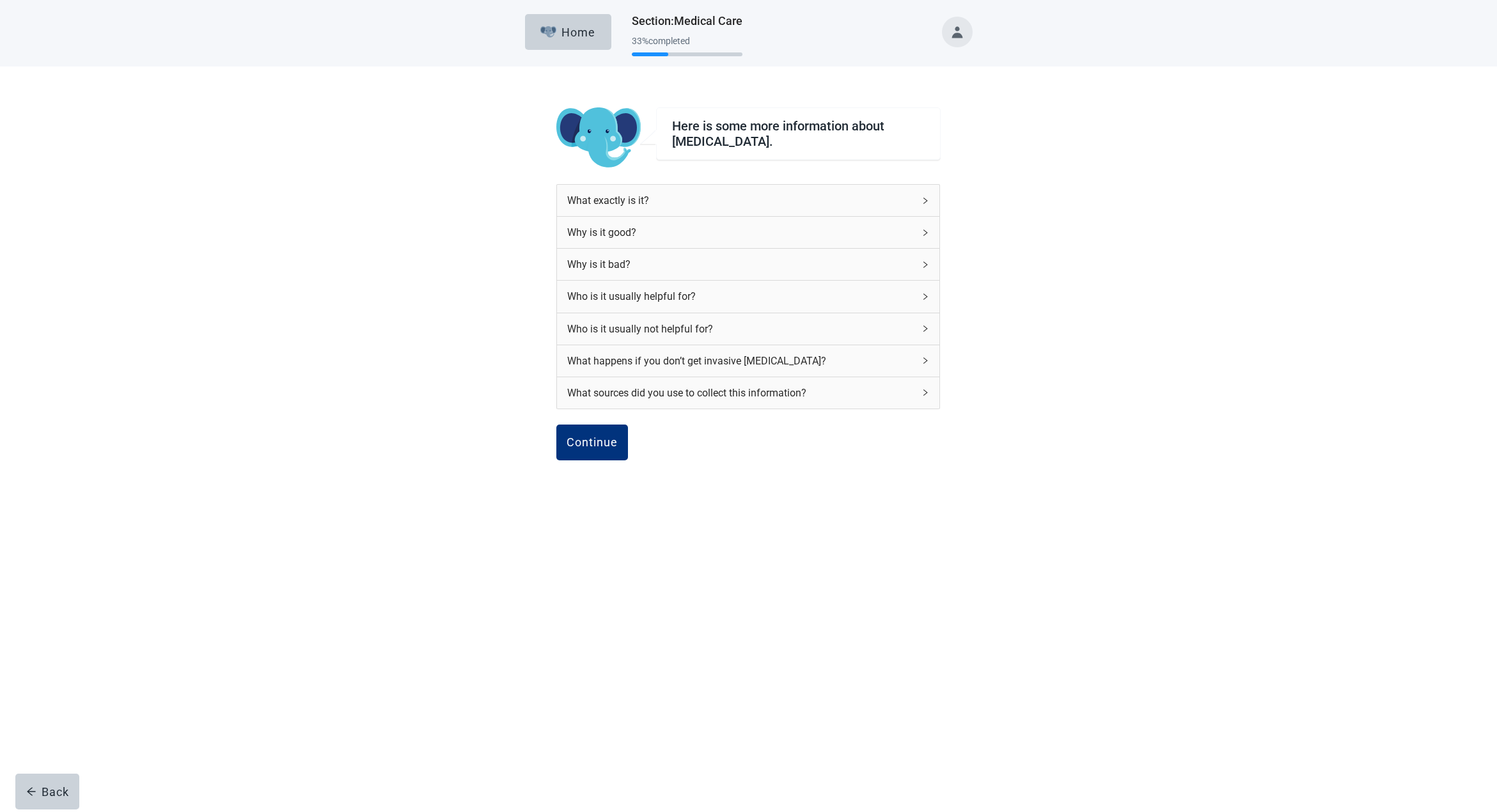
click at [926, 199] on icon "right" at bounding box center [925, 200] width 8 height 8
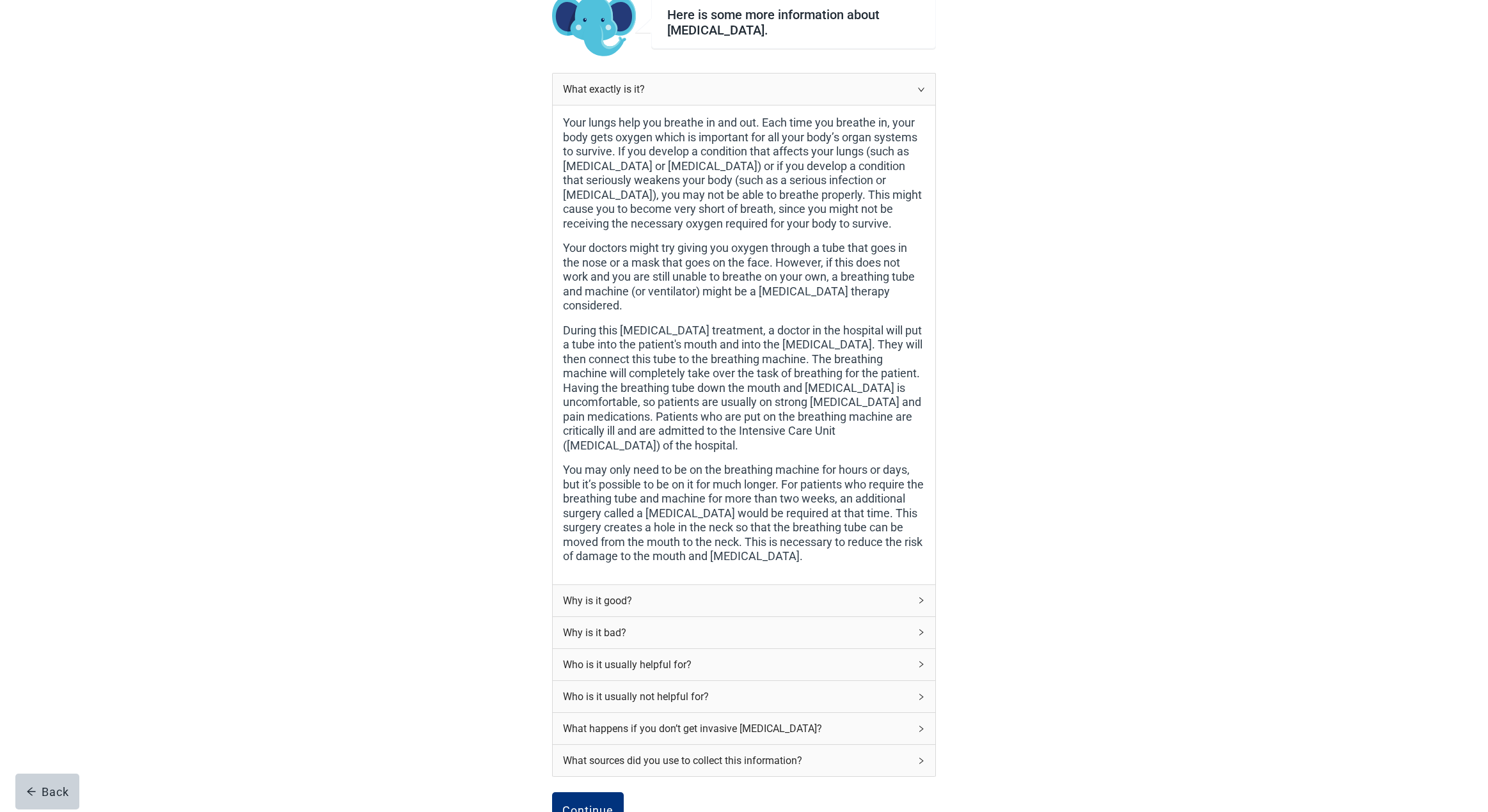
scroll to position [118, 0]
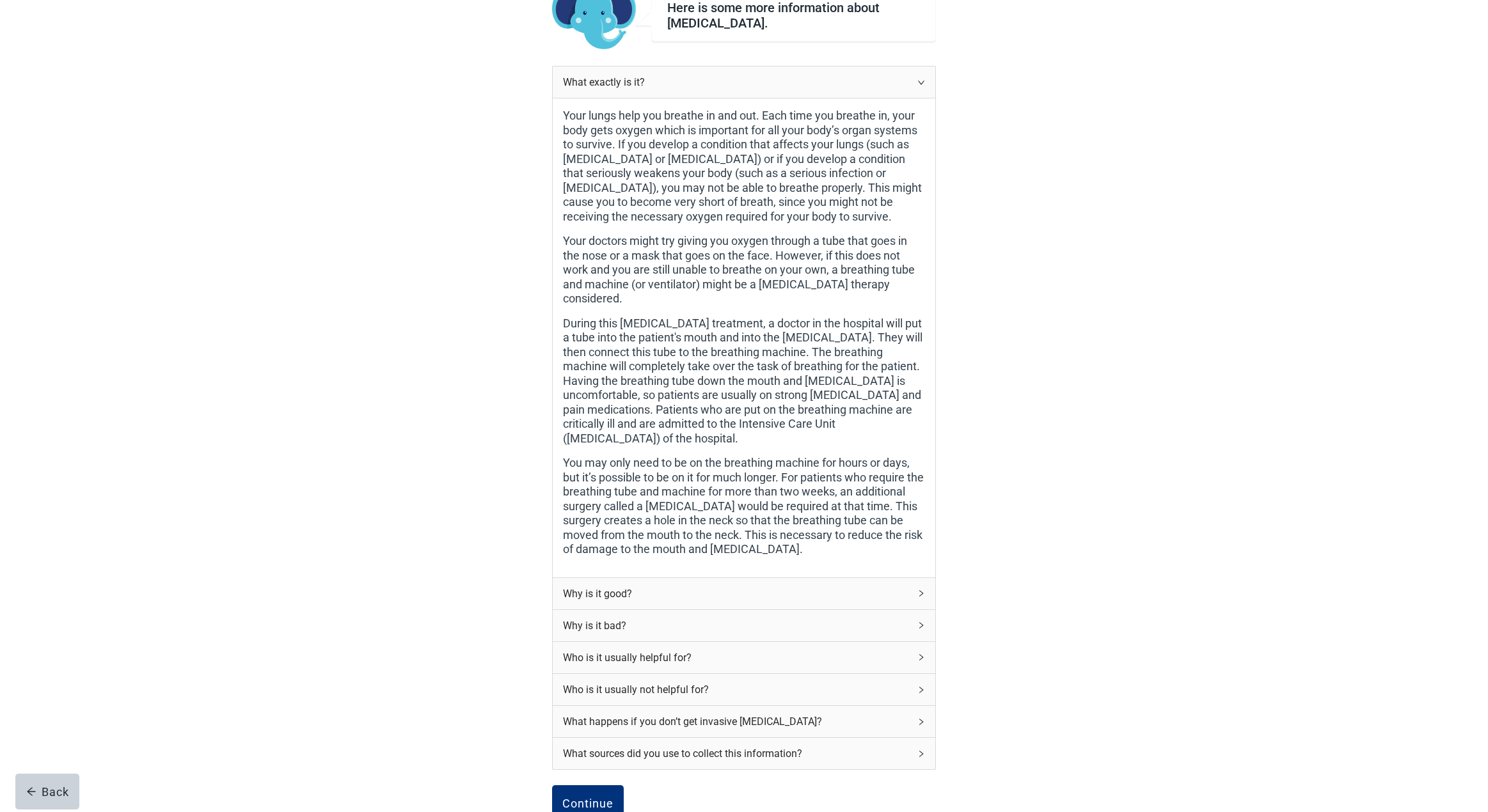
click at [920, 590] on icon "right" at bounding box center [920, 593] width 8 height 8
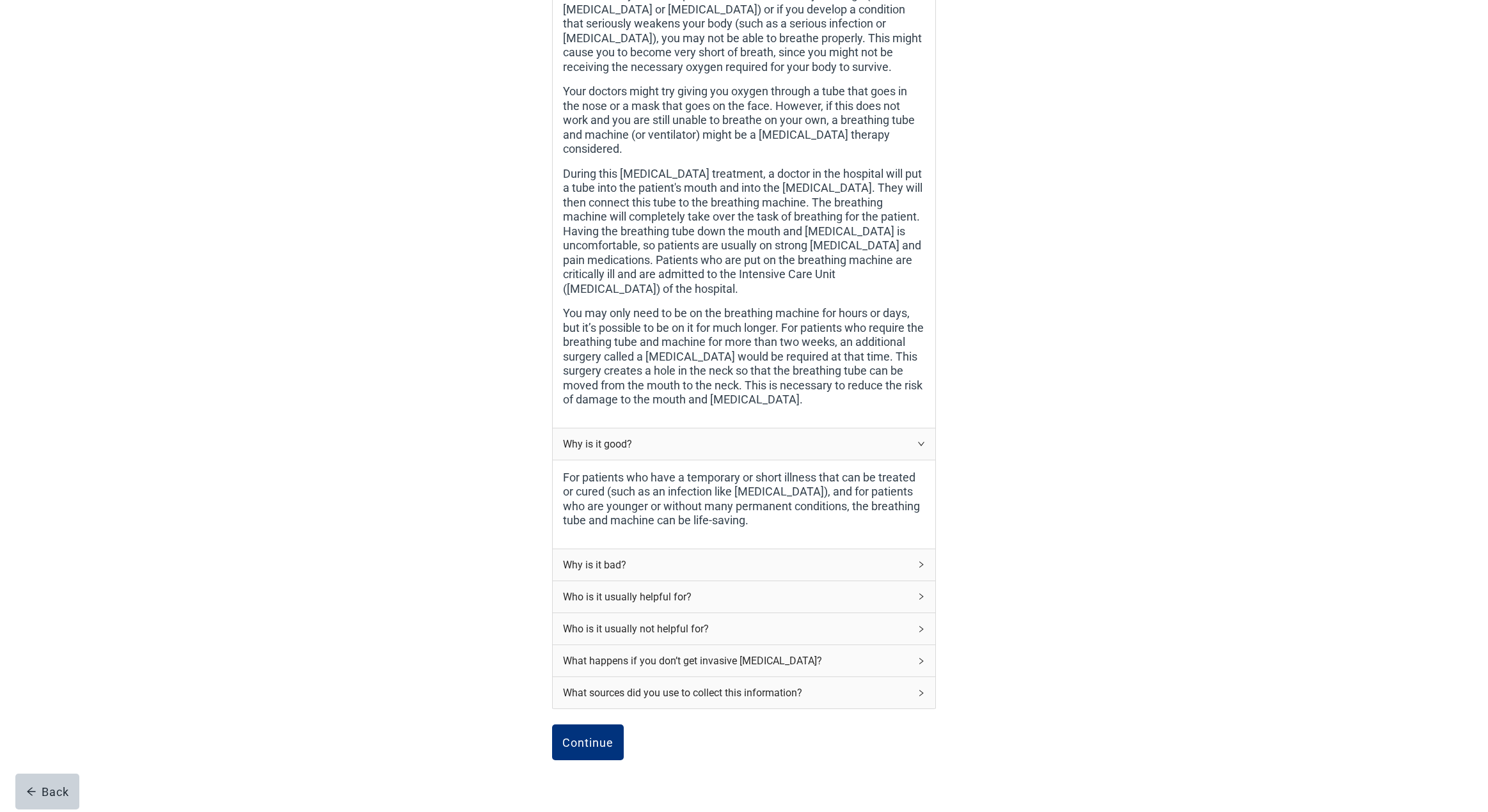
scroll to position [274, 0]
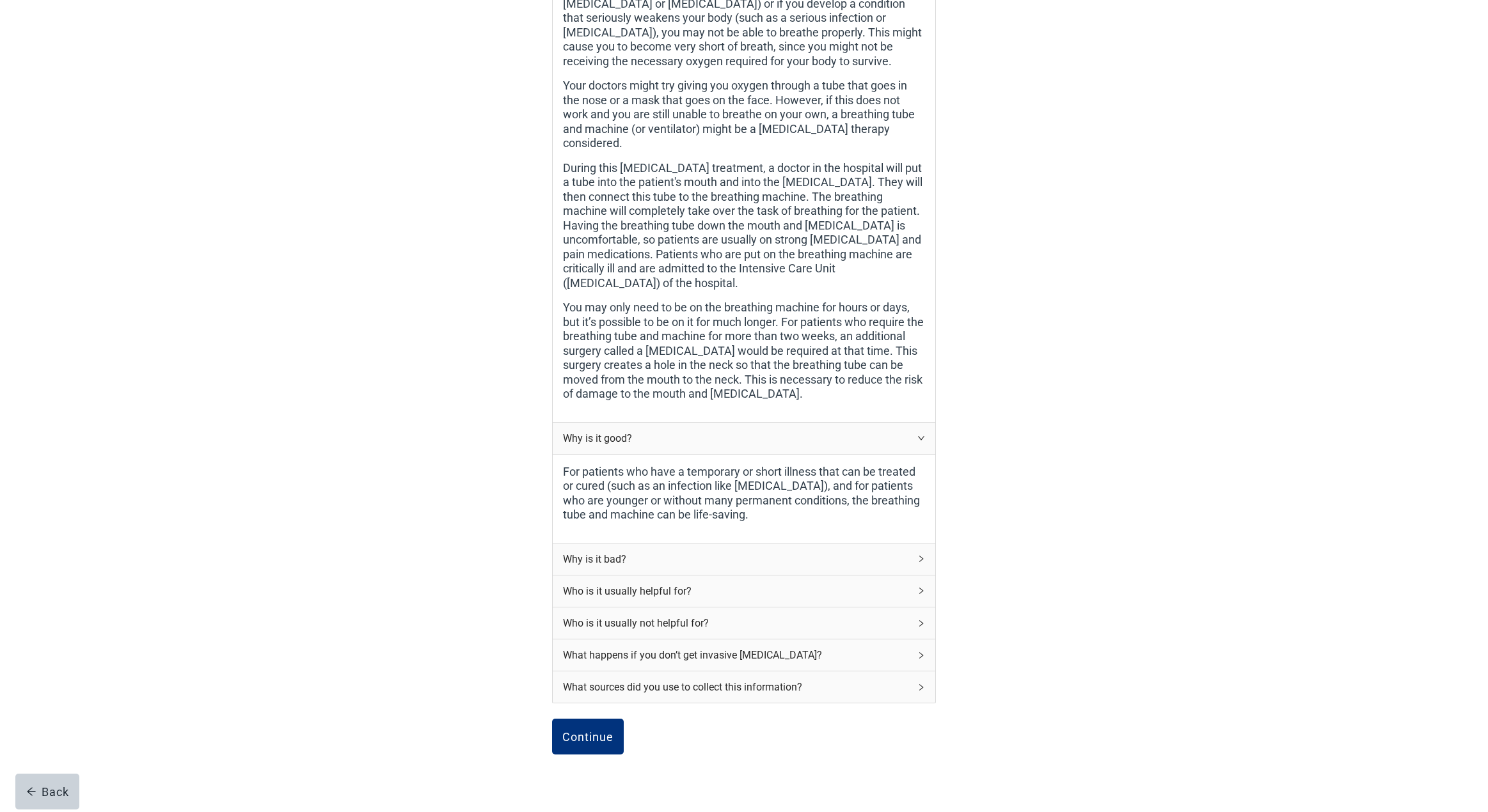
click at [921, 555] on icon "right" at bounding box center [921, 558] width 3 height 6
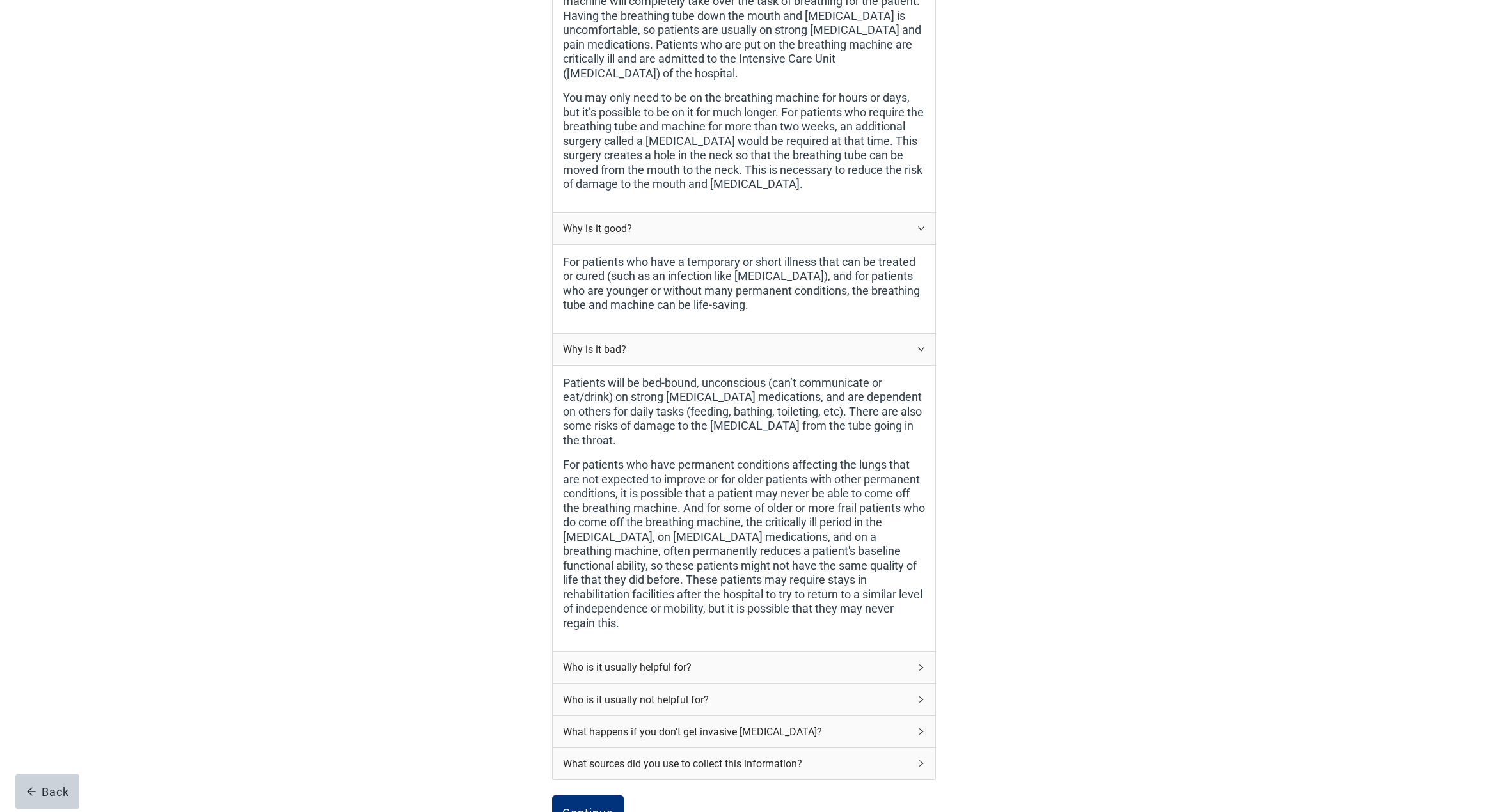
scroll to position [489, 0]
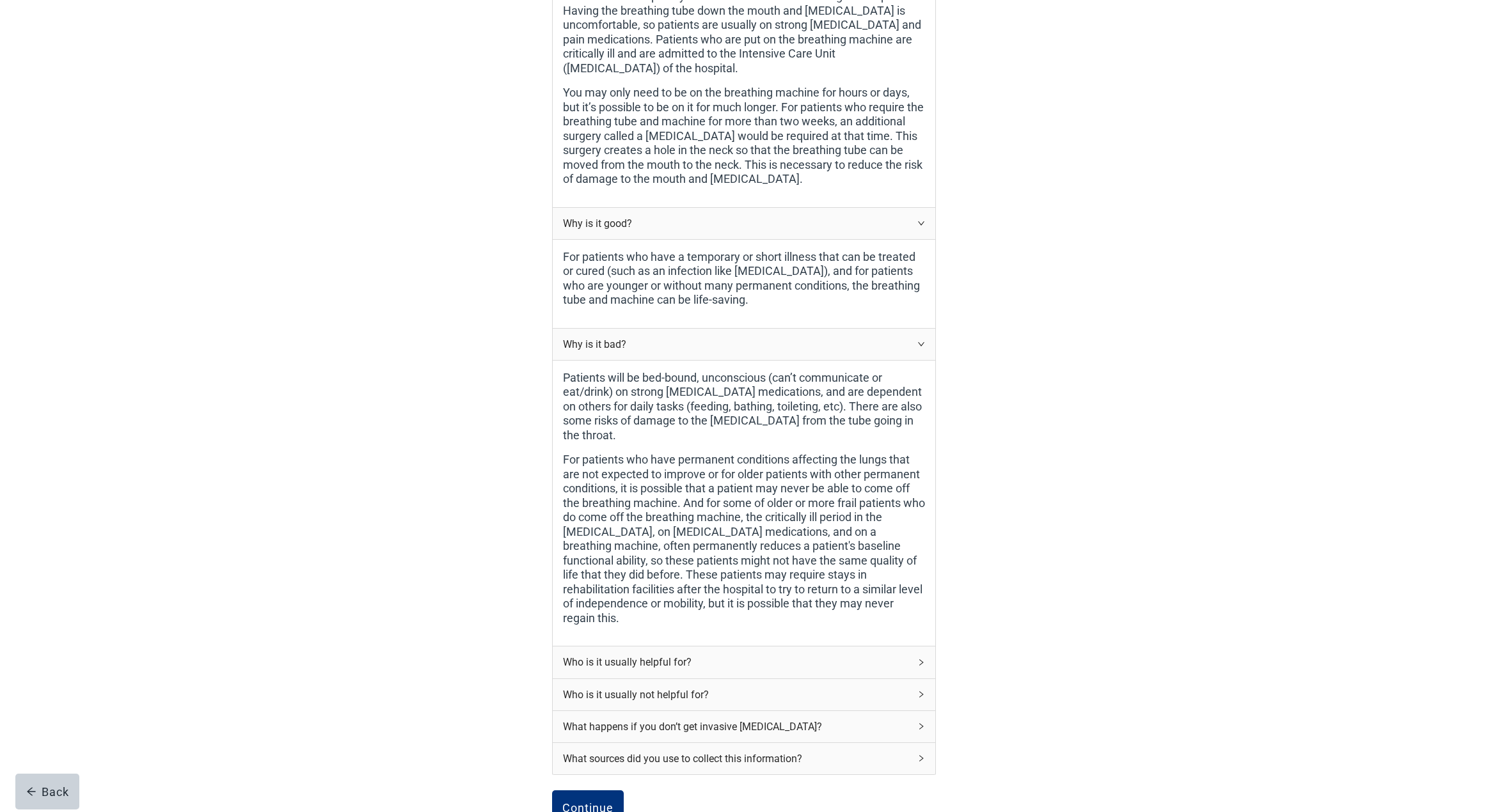
click at [921, 659] on icon "right" at bounding box center [920, 662] width 8 height 8
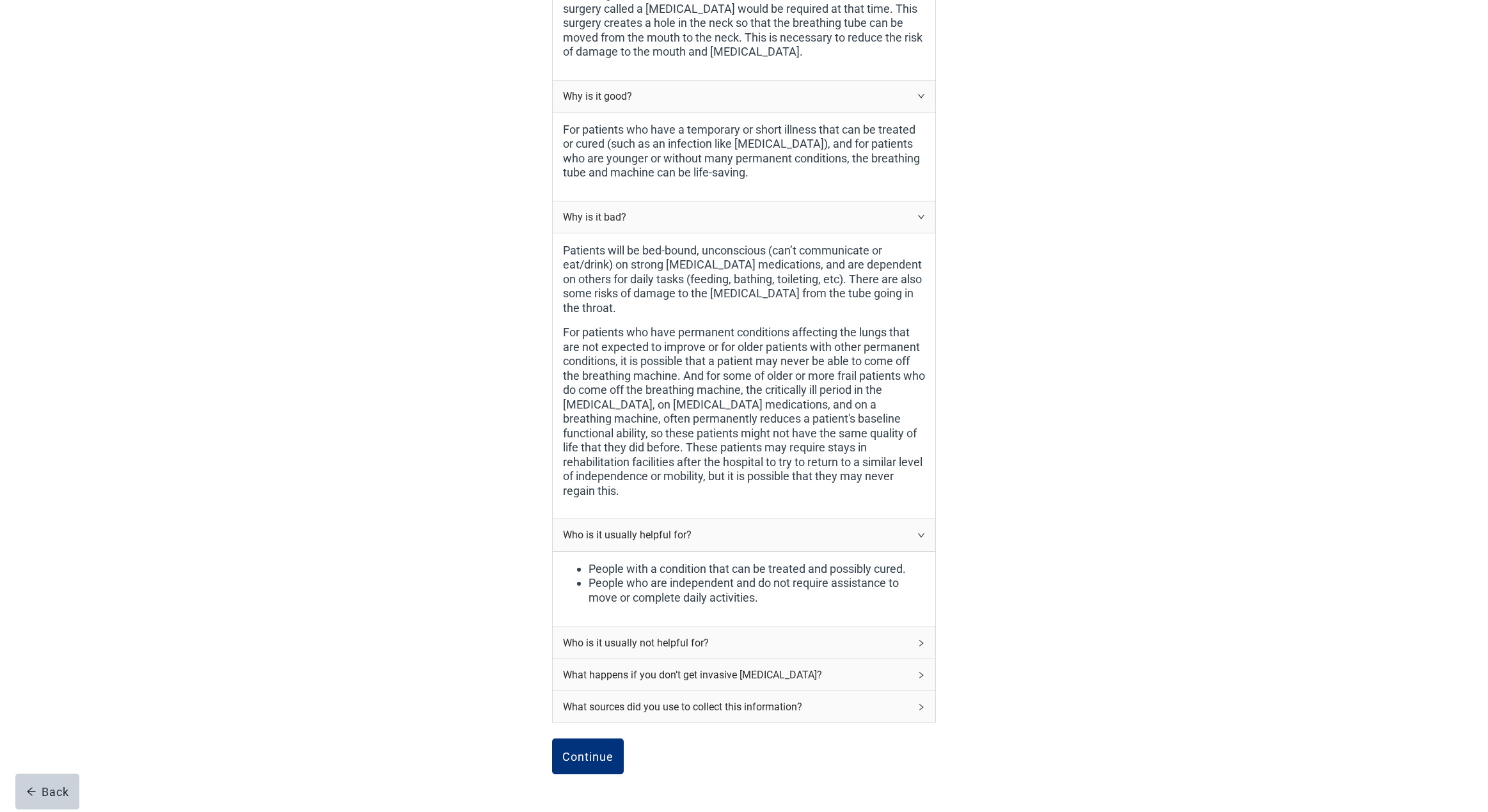
scroll to position [625, 1]
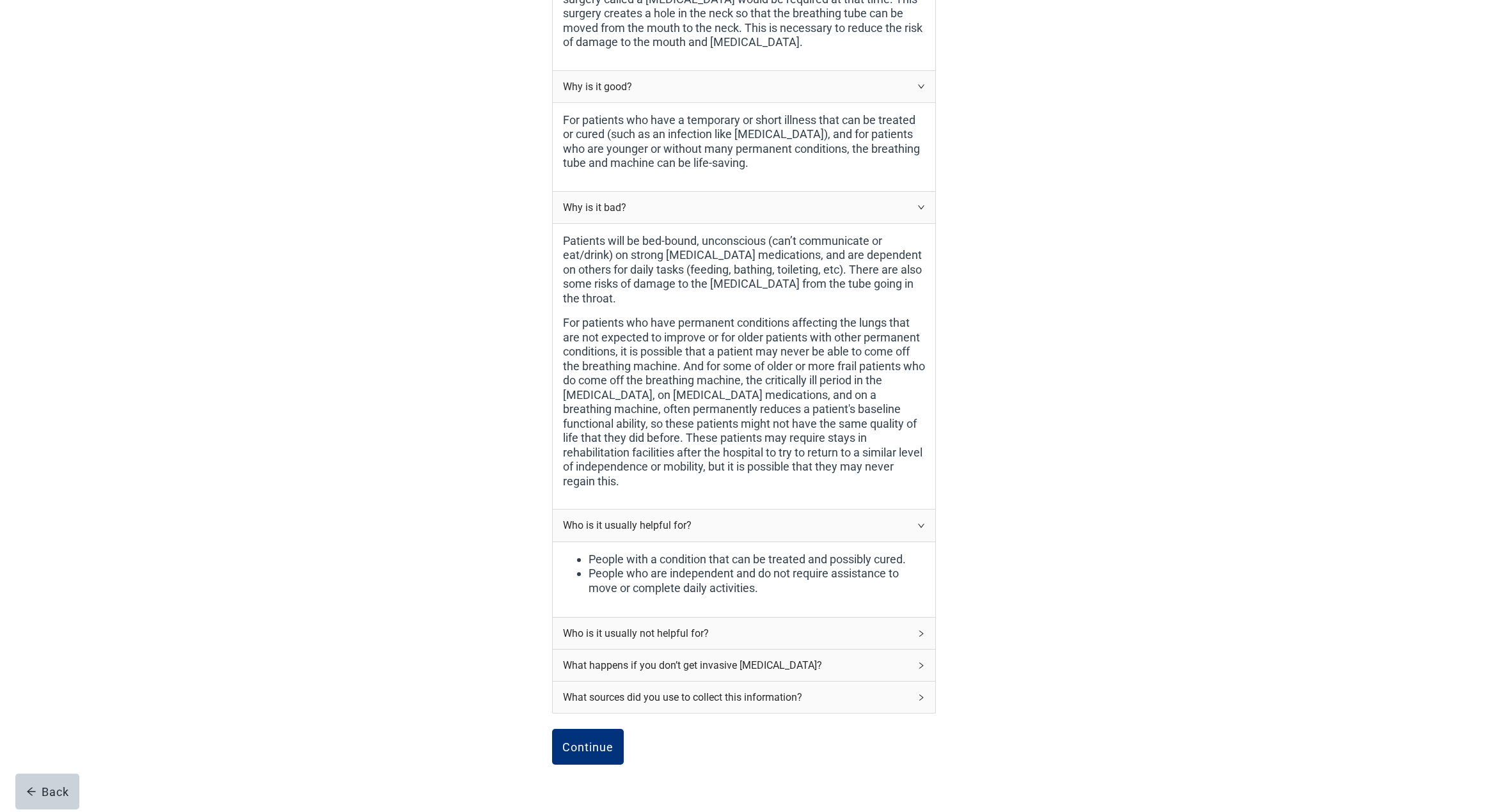
click at [920, 630] on icon "right" at bounding box center [920, 633] width 8 height 8
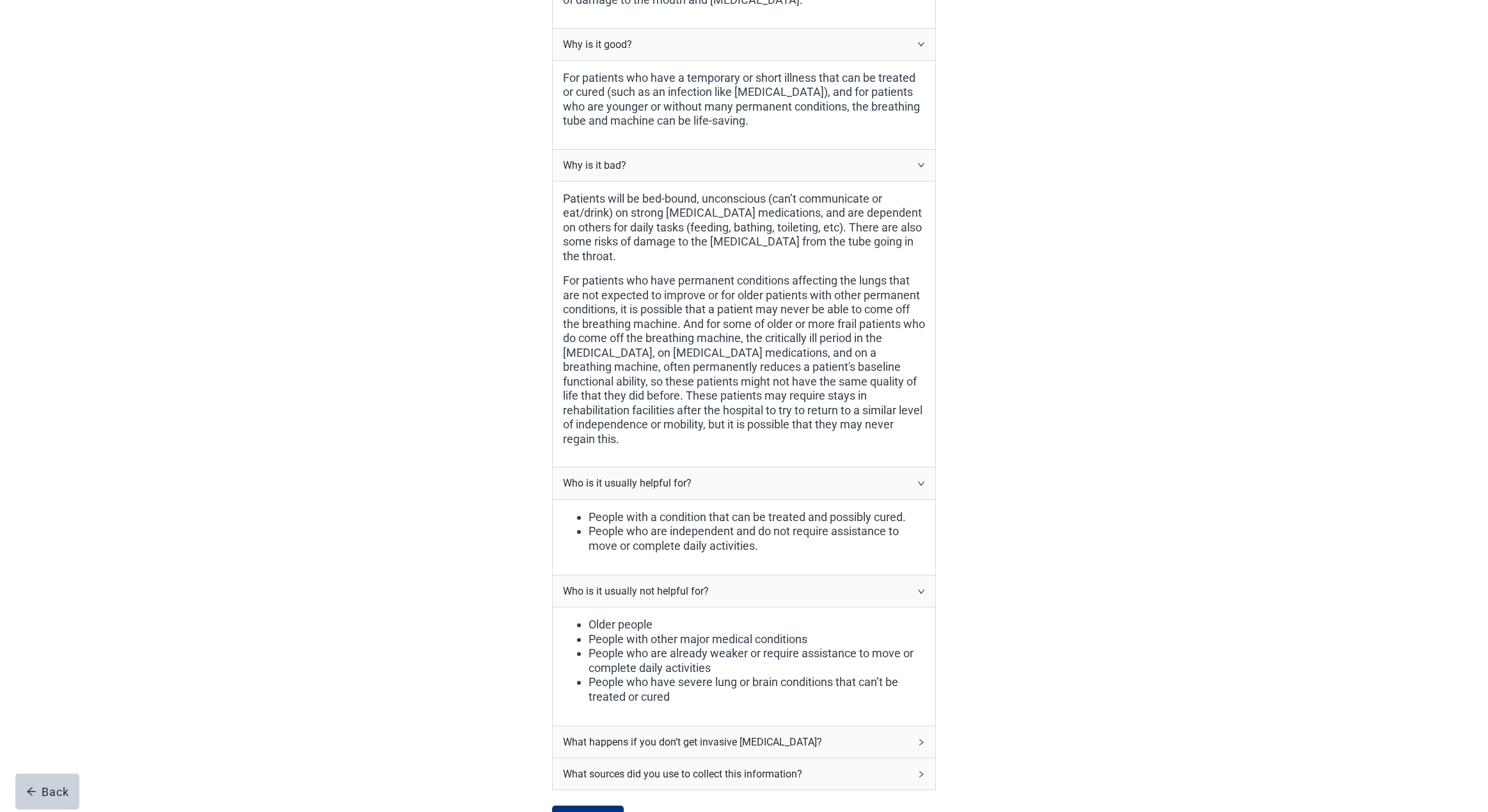
scroll to position [672, 0]
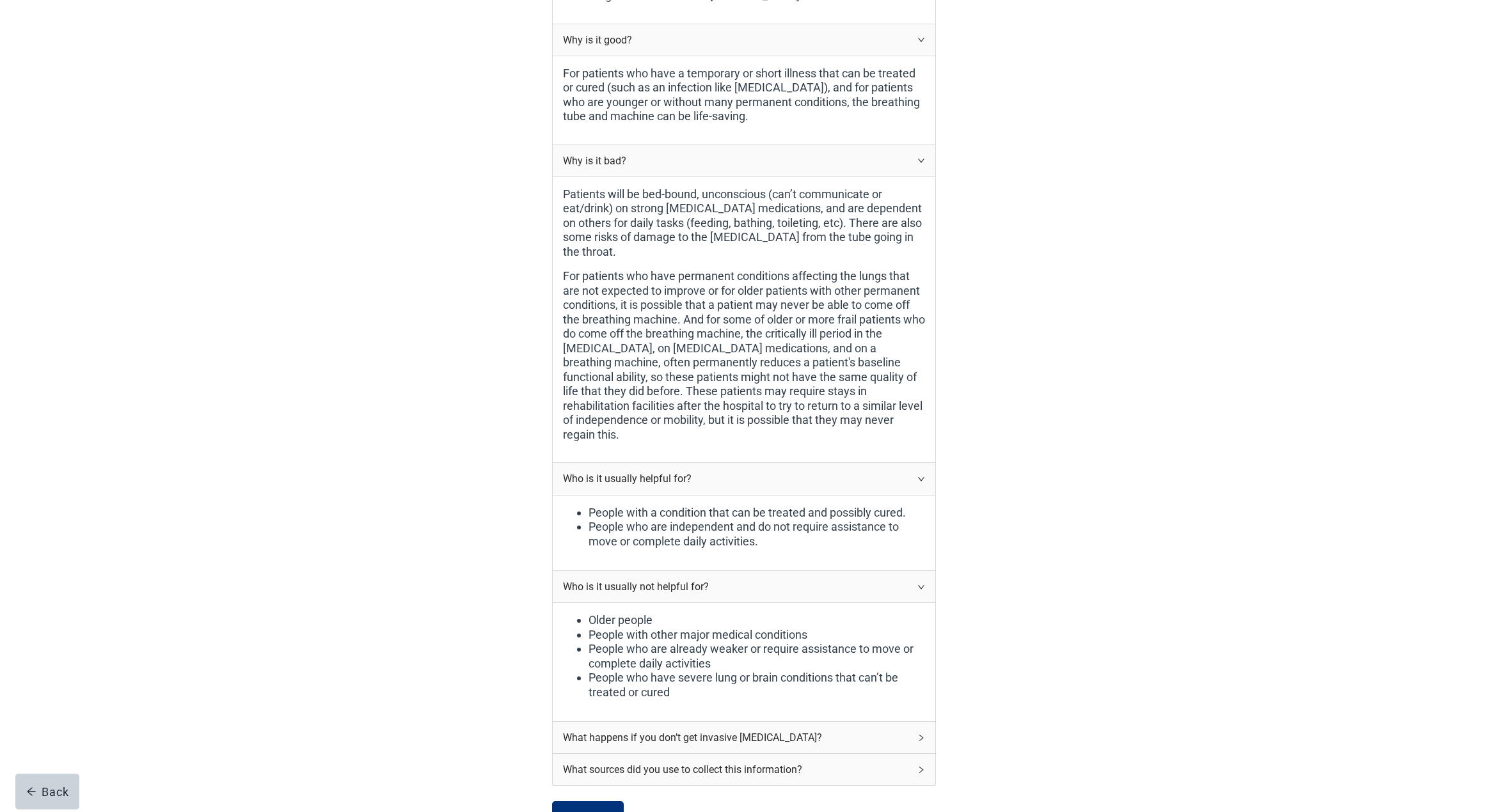
click at [921, 734] on icon "right" at bounding box center [920, 738] width 8 height 8
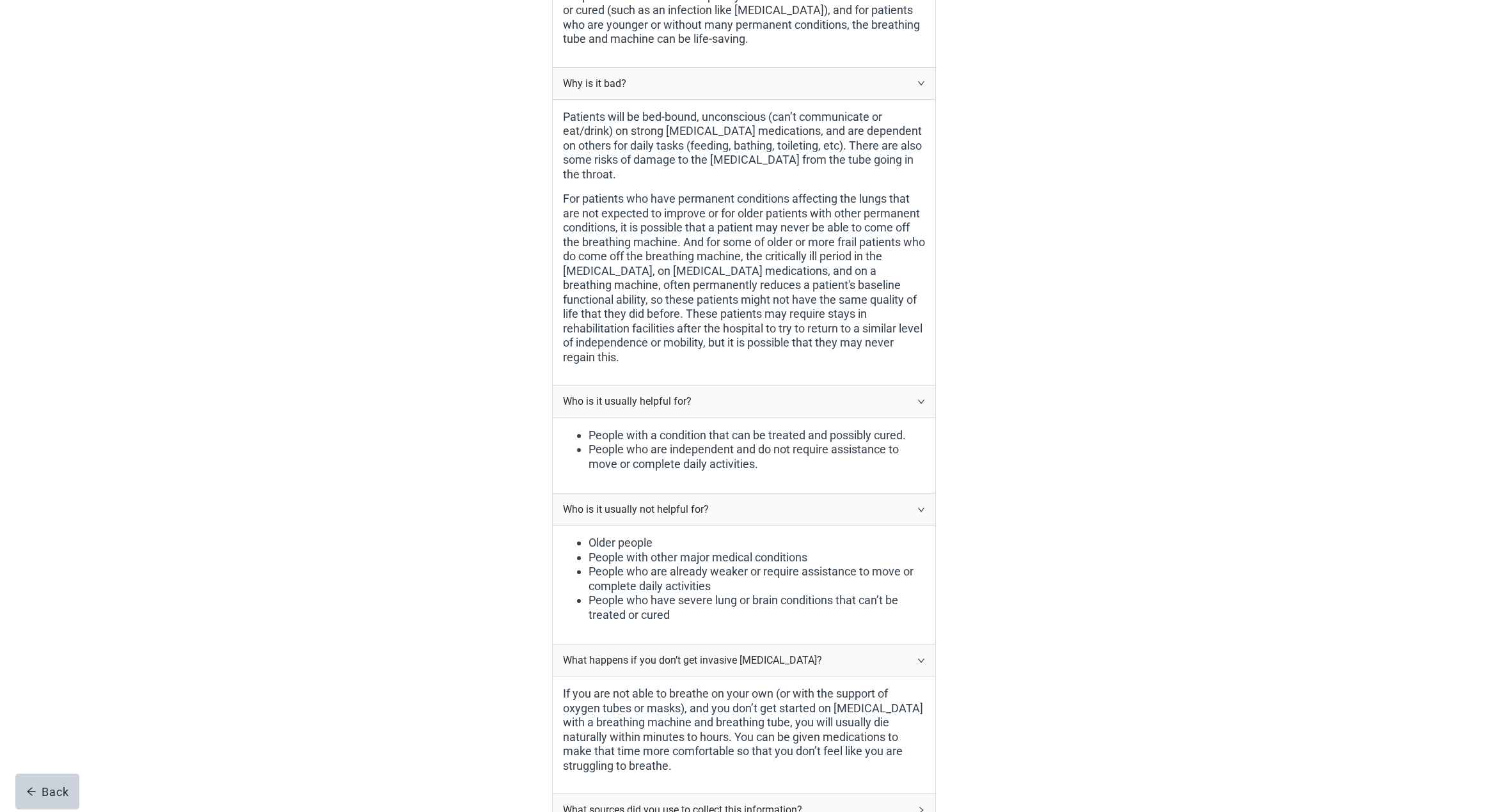
scroll to position [785, 0]
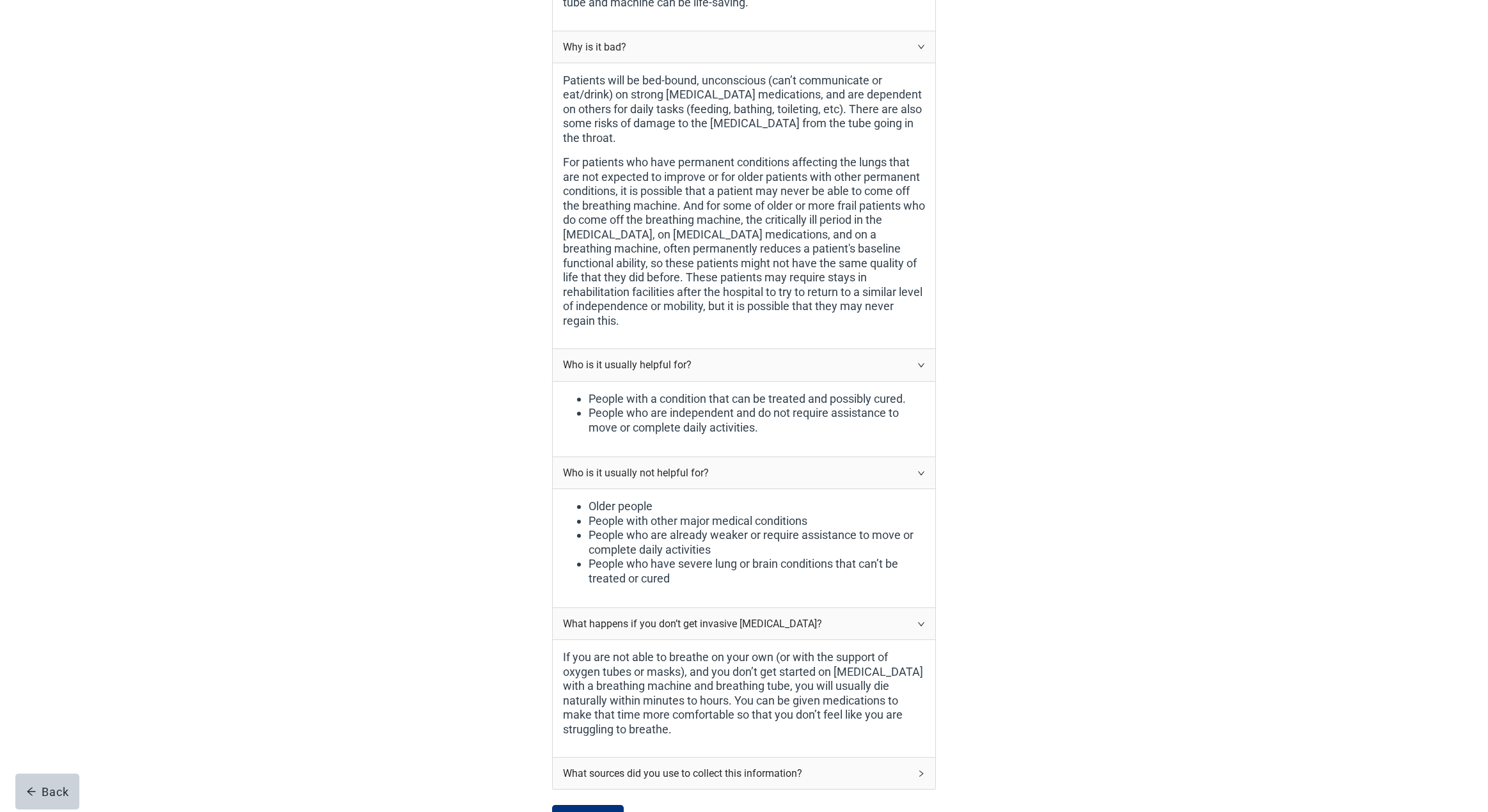
click at [921, 770] on icon "right" at bounding box center [920, 773] width 8 height 8
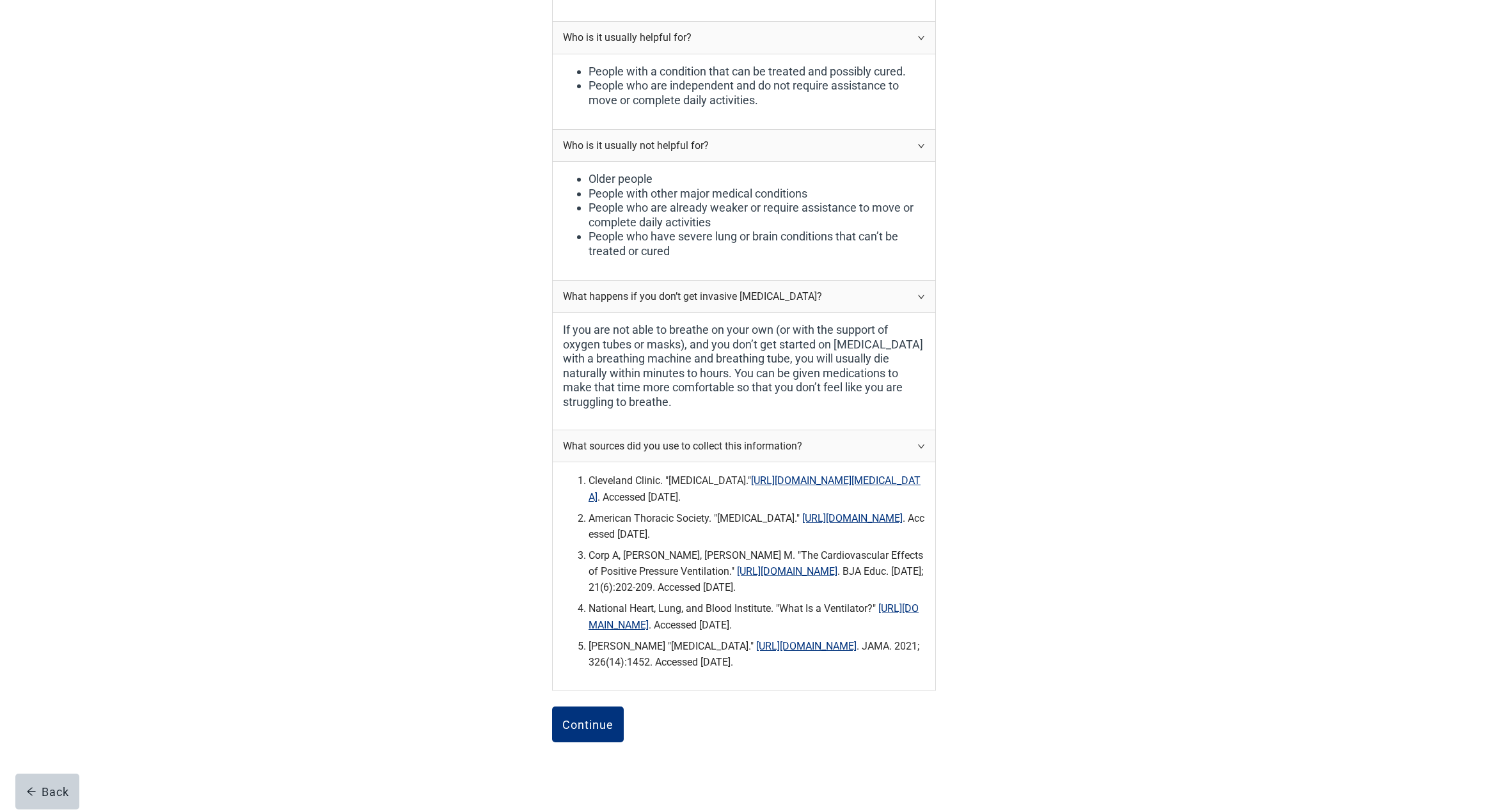
scroll to position [1112, 0]
click at [586, 719] on div "Continue" at bounding box center [588, 725] width 51 height 13
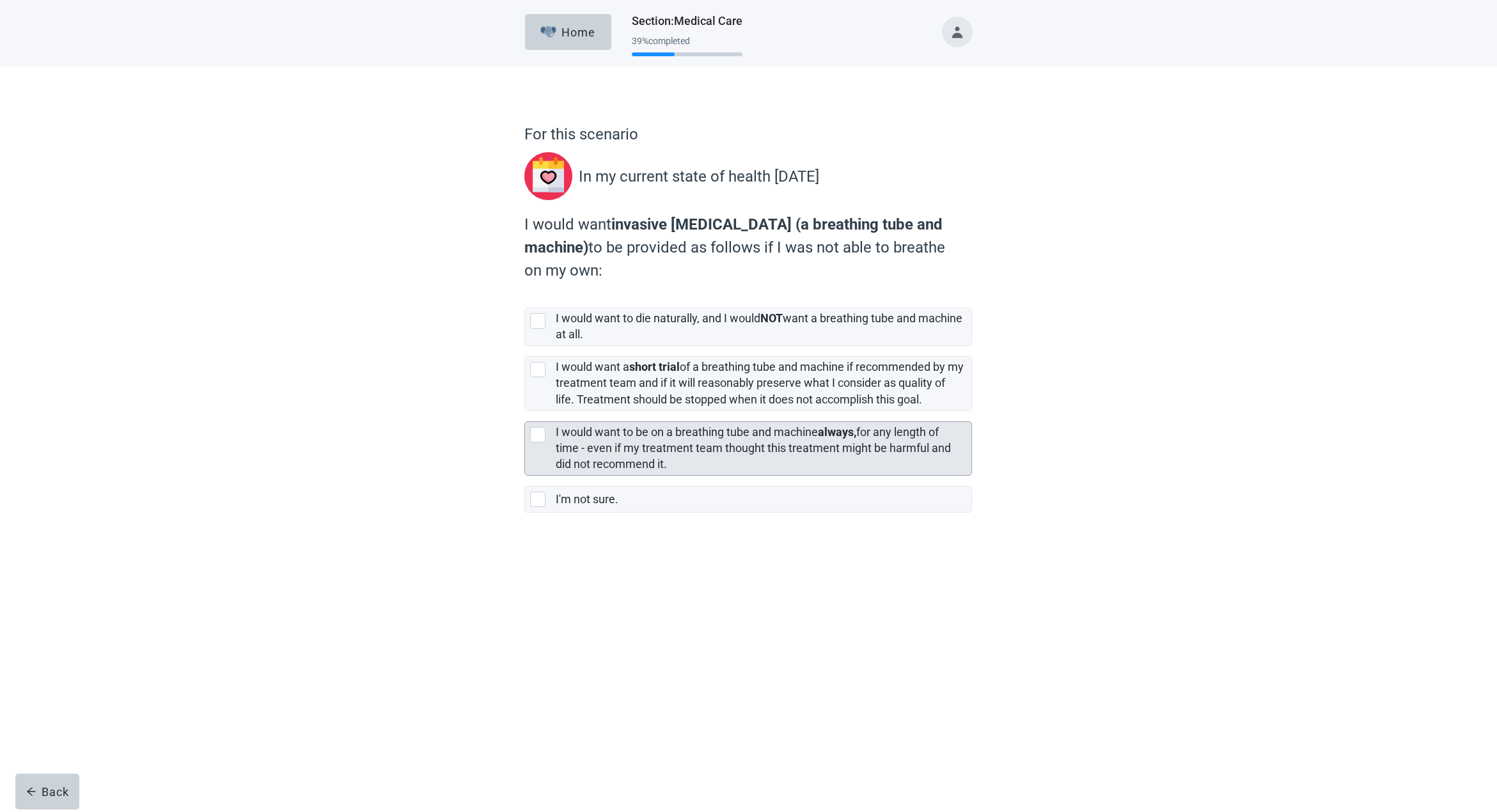
scroll to position [-1, -1]
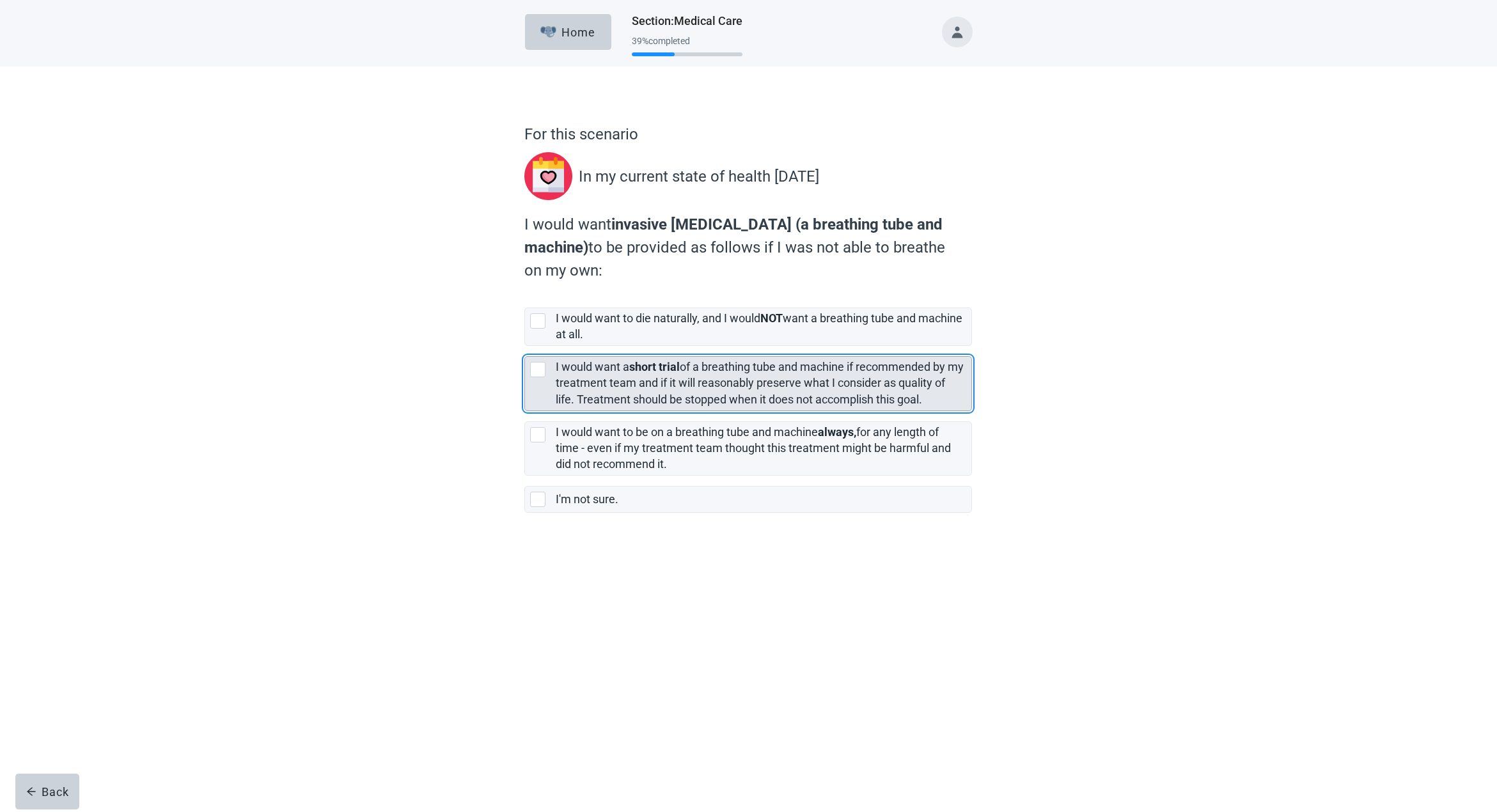
click at [535, 367] on div "[object Object], checkbox, not selected" at bounding box center [538, 370] width 15 height 15
click at [525, 347] on input "I would want a short trial of a breathing tube and machine if recommended by my…" at bounding box center [525, 346] width 1 height 1
checkbox input "true"
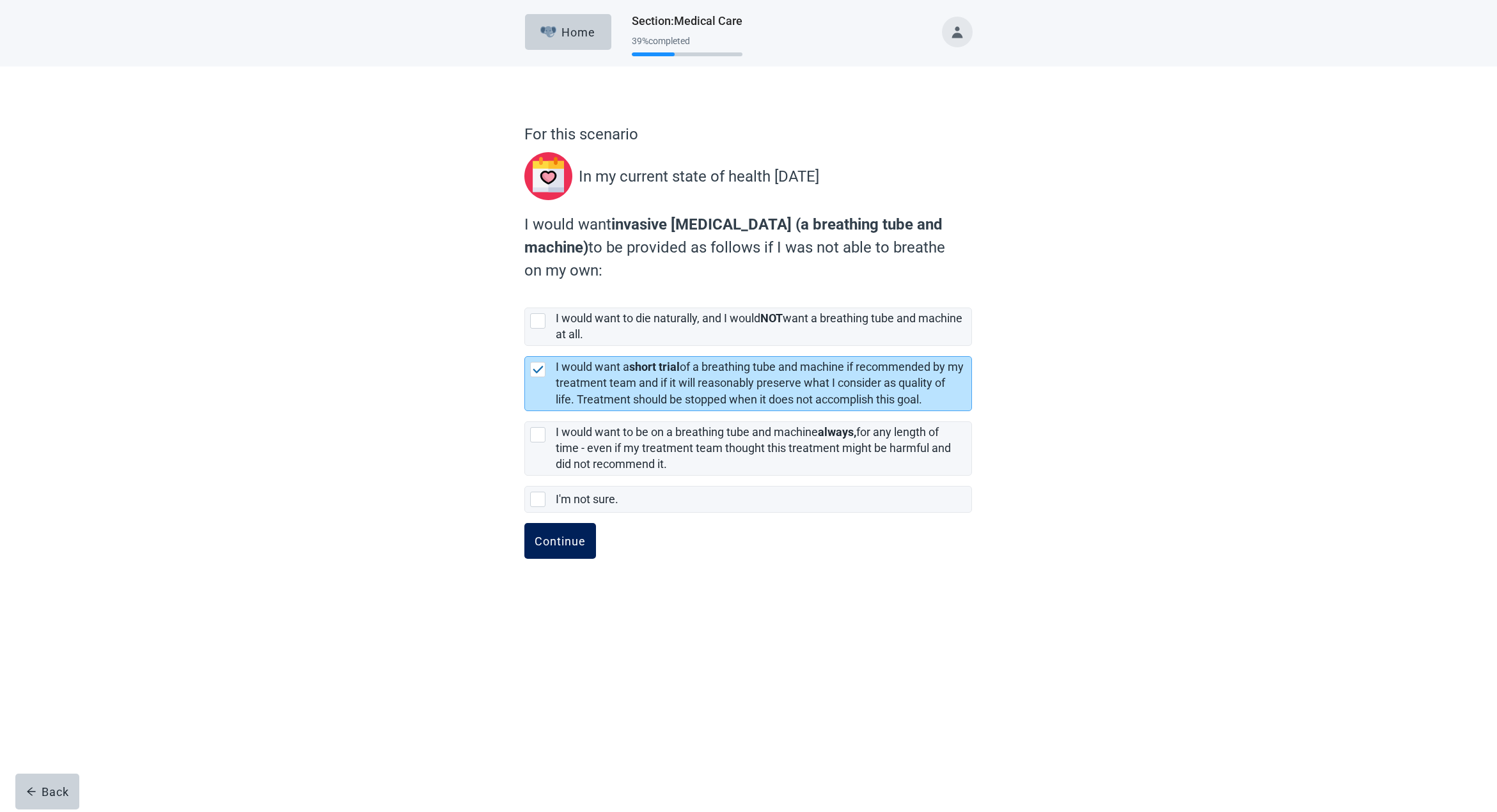
click at [565, 542] on div "Continue" at bounding box center [561, 541] width 51 height 13
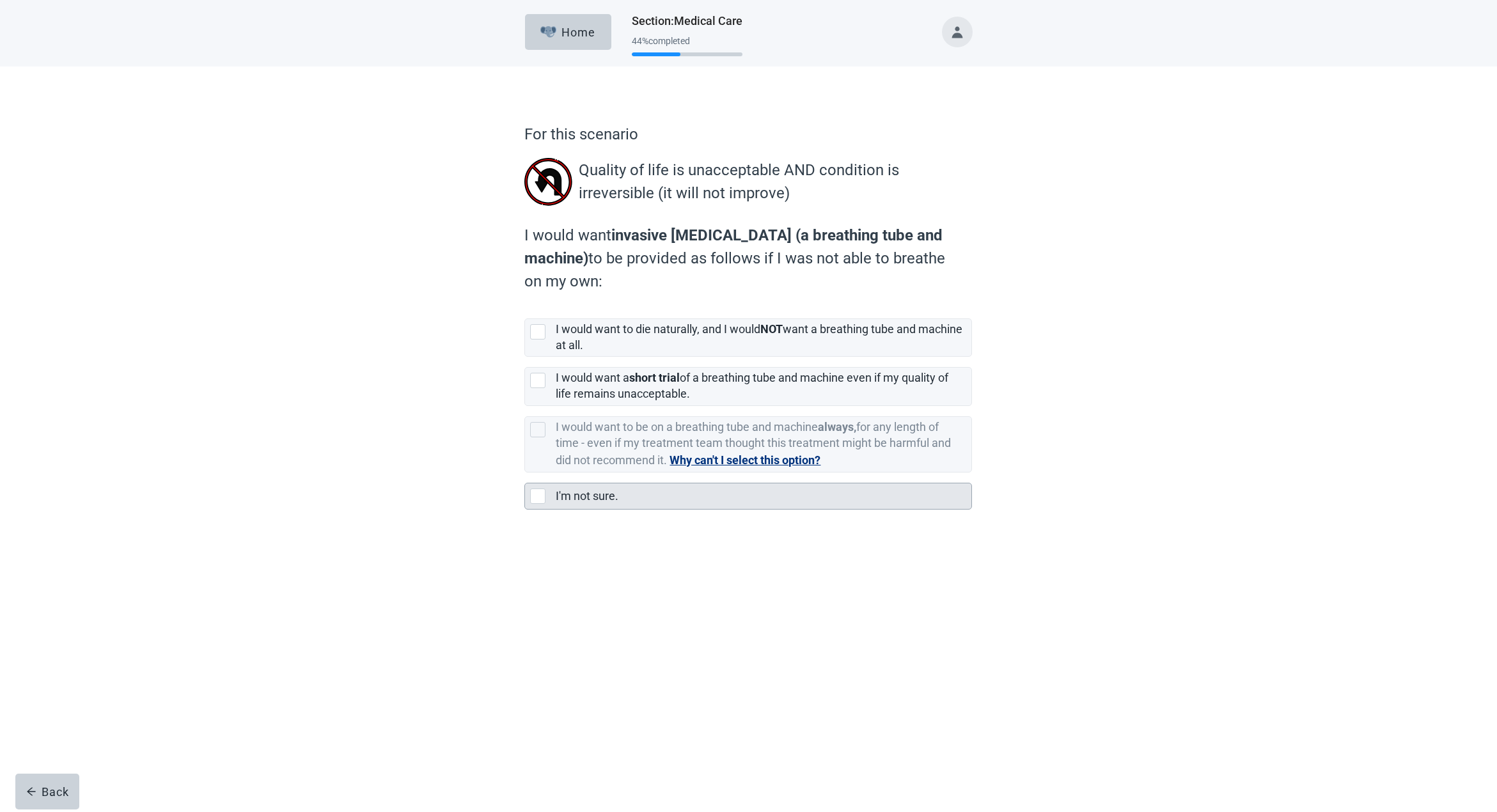
click at [535, 492] on div "I'm not sure., checkbox, not selected" at bounding box center [538, 496] width 15 height 15
click at [525, 473] on input "I'm not sure." at bounding box center [525, 472] width 1 height 1
checkbox input "true"
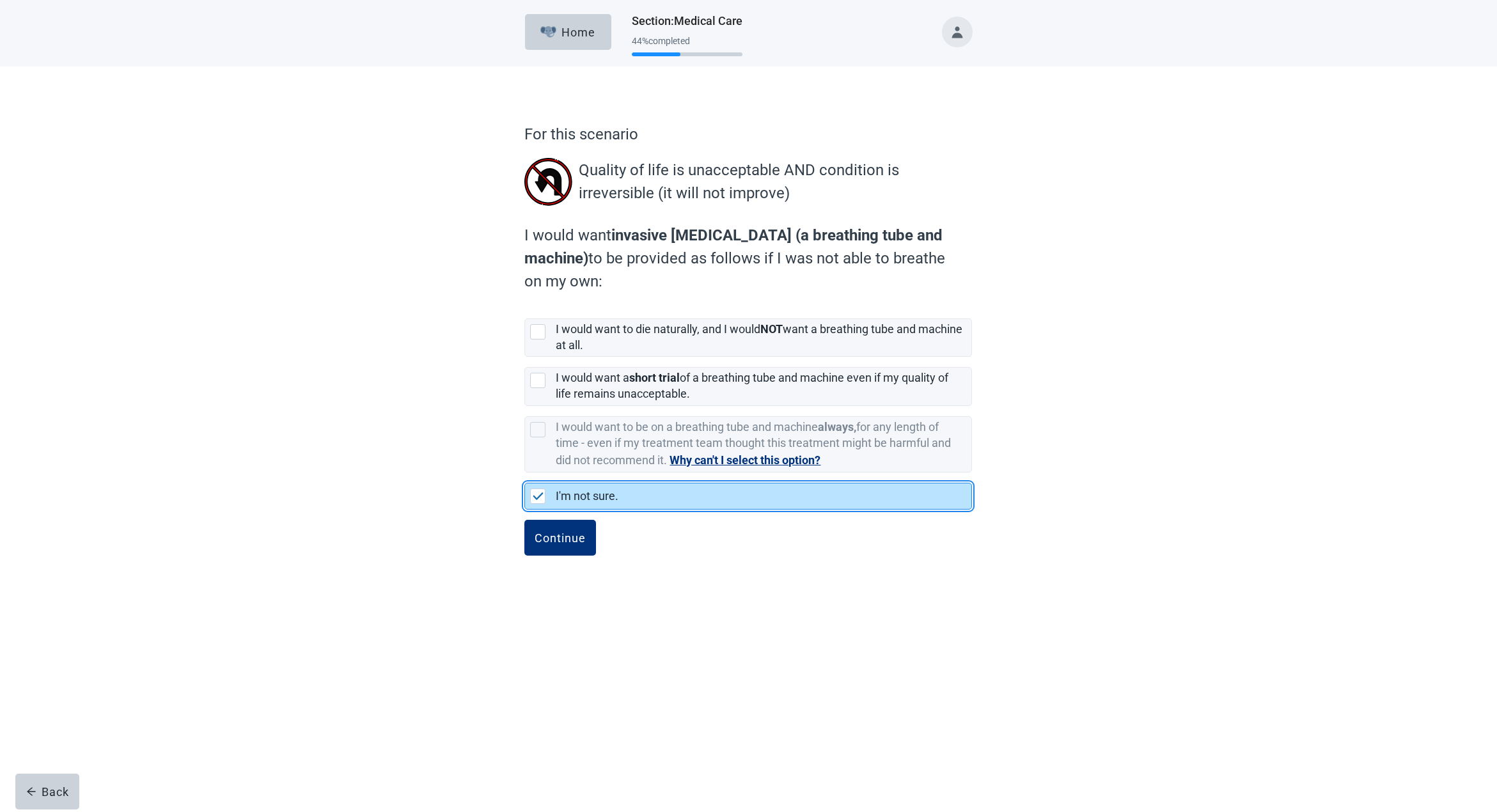
scroll to position [0, 1]
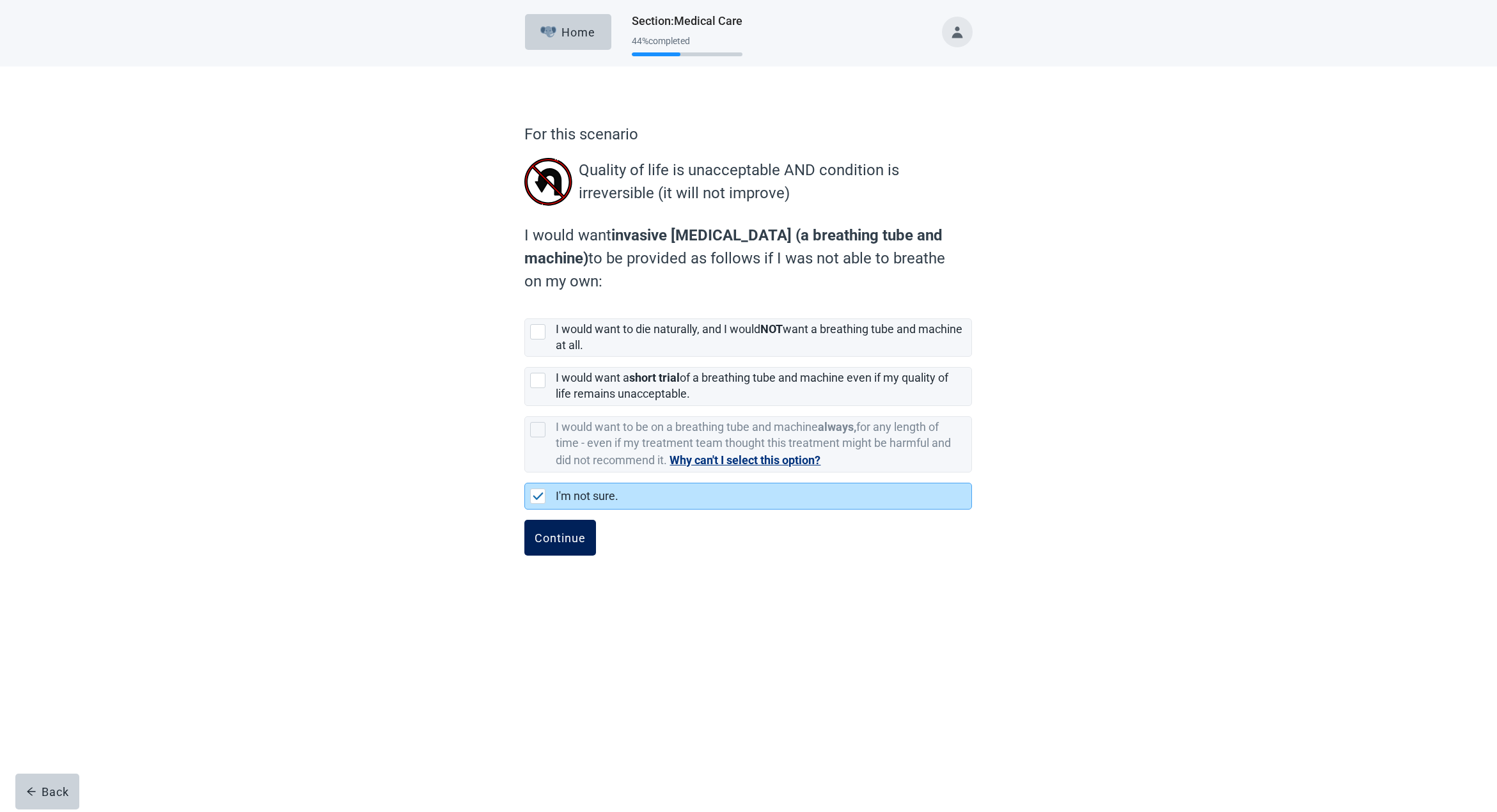
click at [565, 535] on div "Continue" at bounding box center [561, 537] width 51 height 13
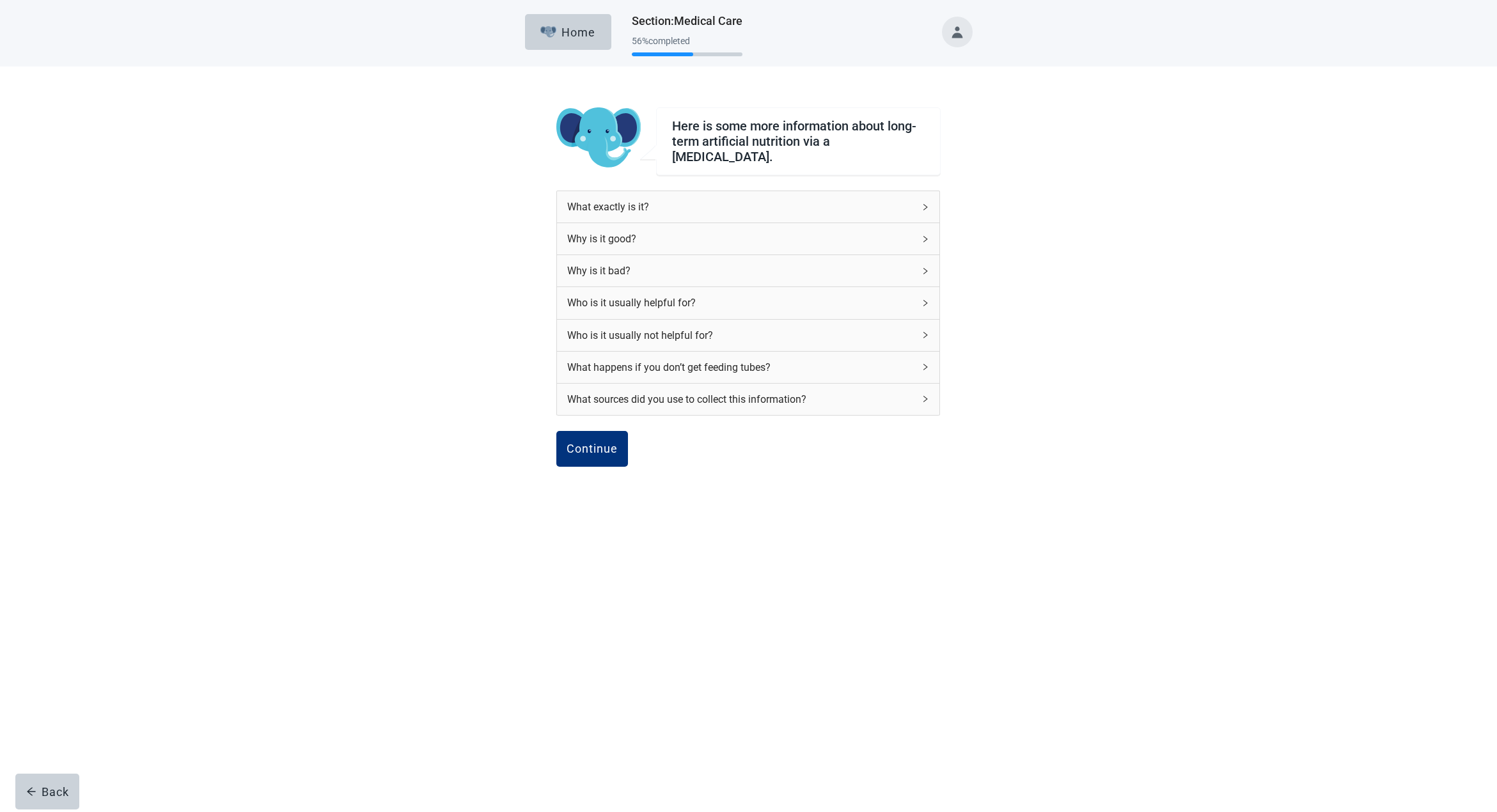
scroll to position [0, 1]
click at [923, 204] on icon "right" at bounding box center [925, 207] width 8 height 8
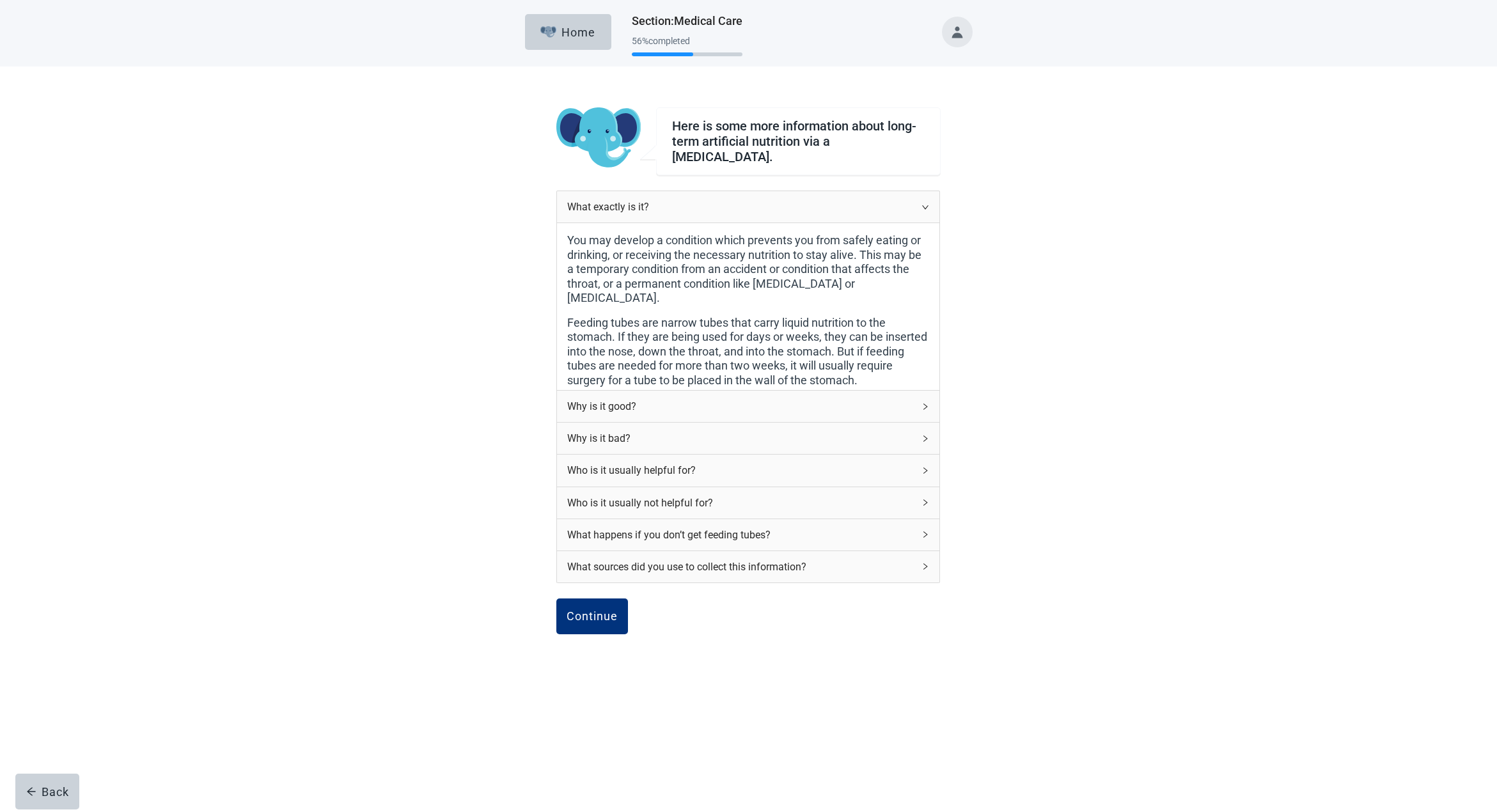
scroll to position [0, 0]
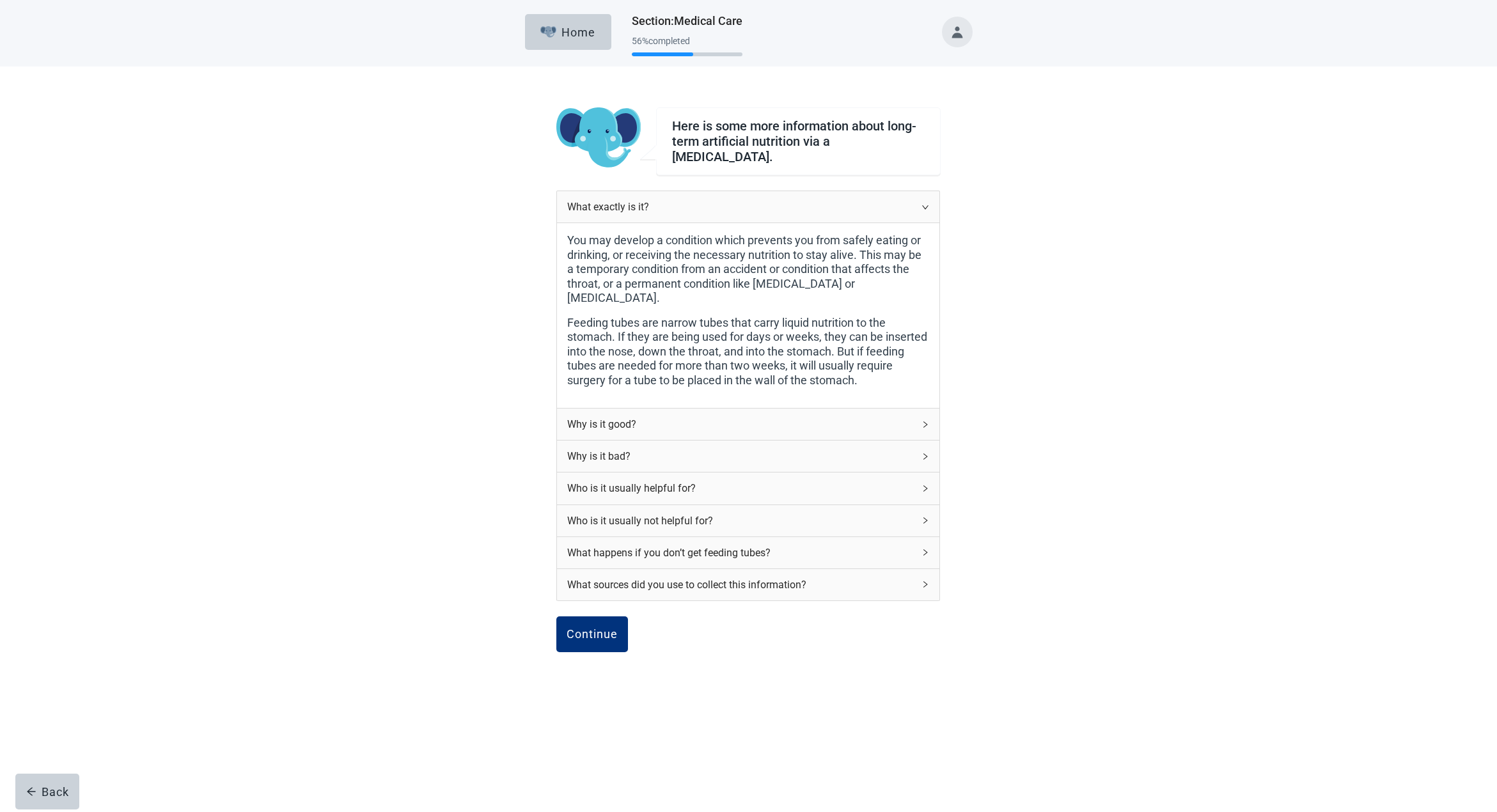
click at [924, 408] on div "Why is it good?" at bounding box center [748, 424] width 383 height 32
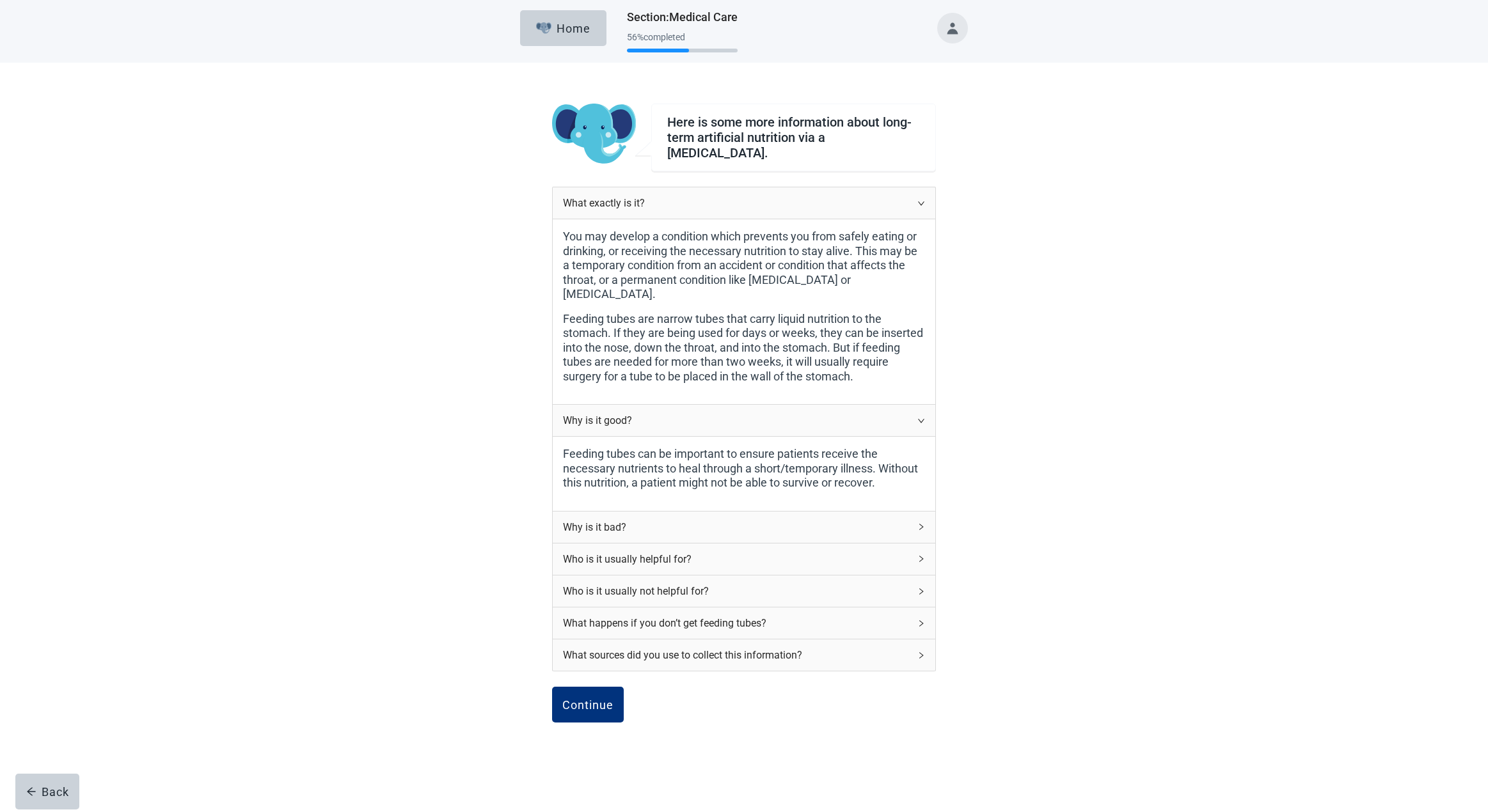
scroll to position [3, 0]
click at [921, 418] on icon "right" at bounding box center [920, 421] width 8 height 8
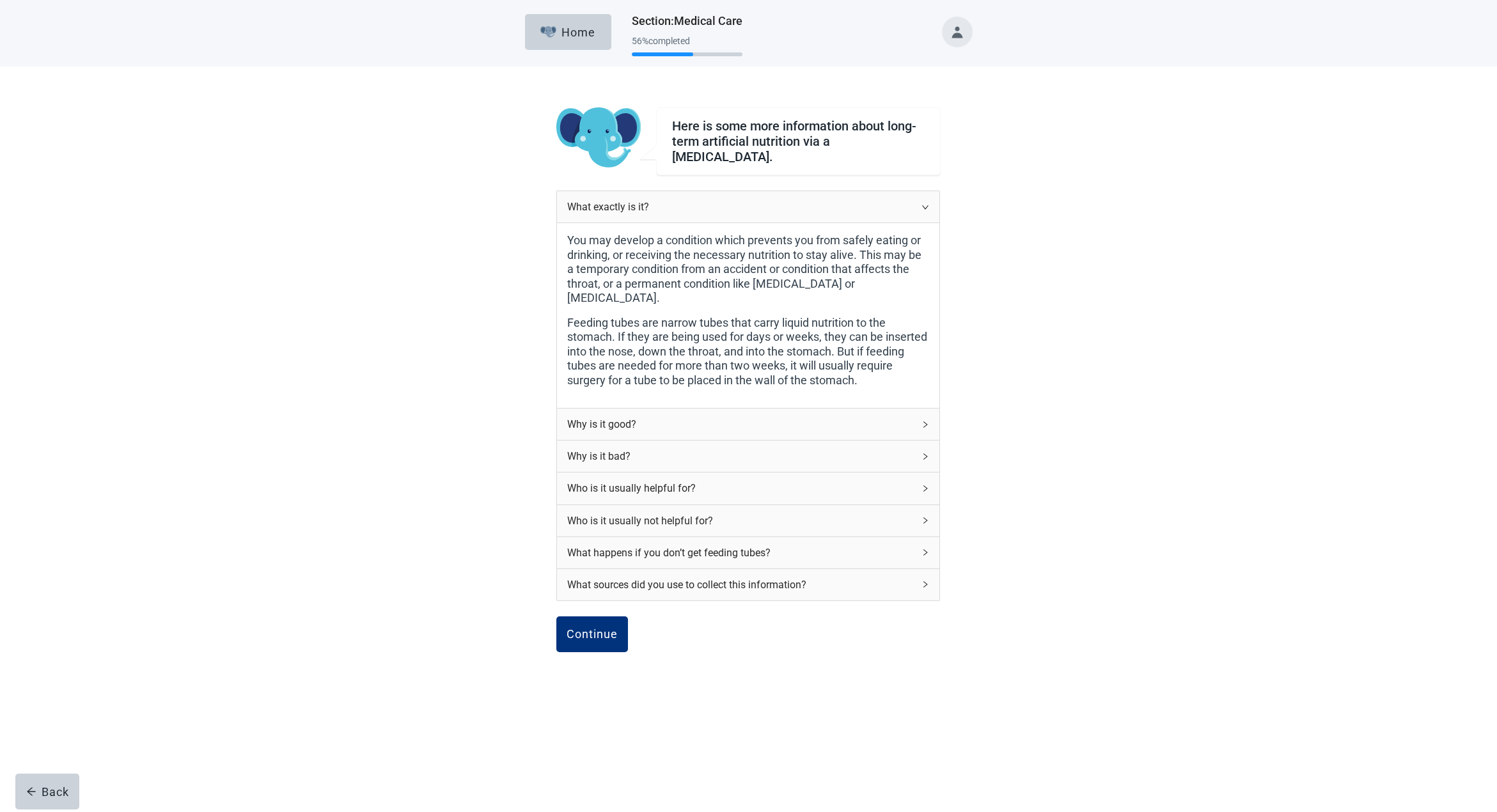
click at [921, 408] on div "Why is it good?" at bounding box center [748, 424] width 383 height 32
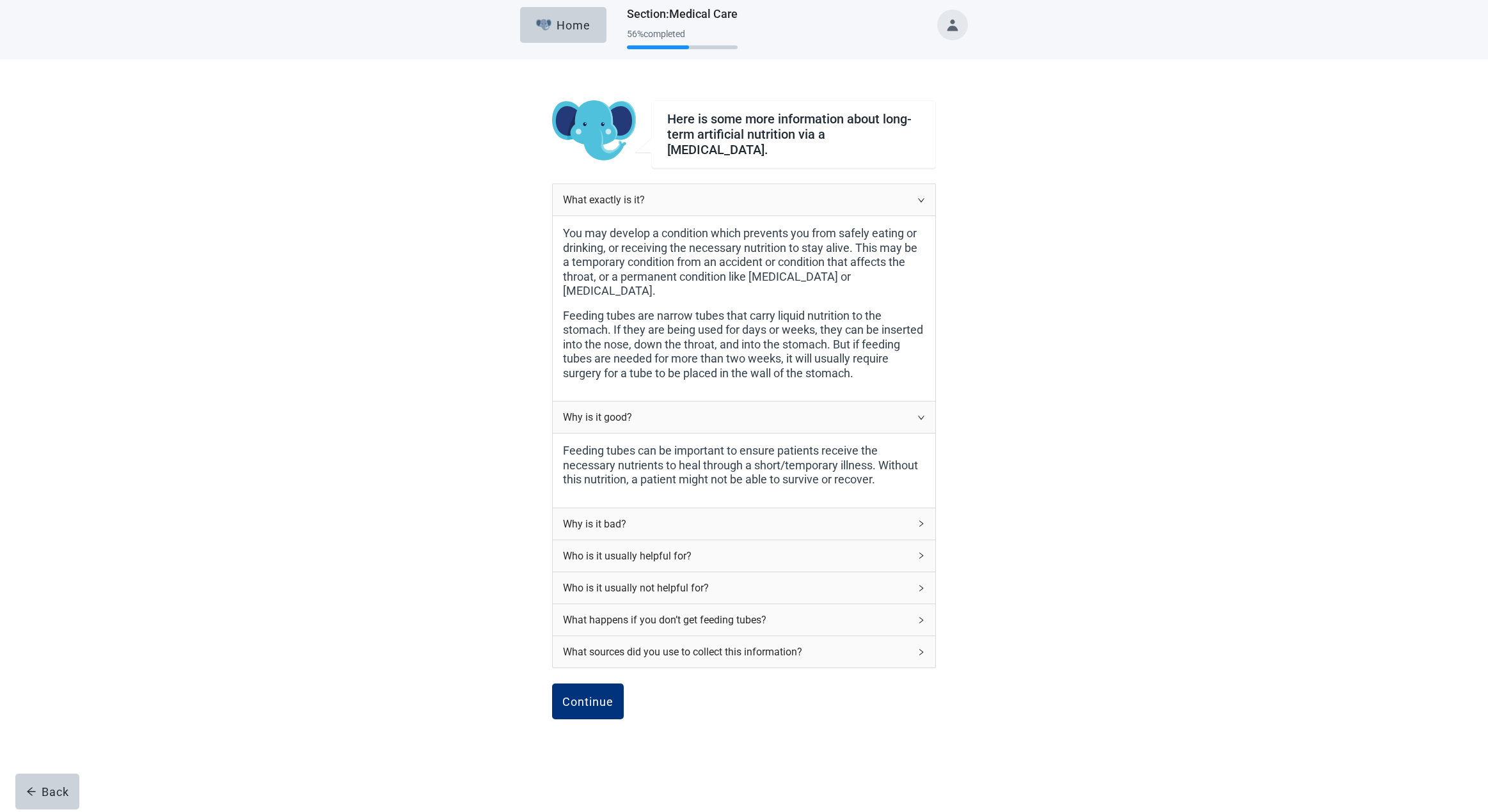
scroll to position [7, 0]
click at [920, 519] on icon "right" at bounding box center [920, 523] width 8 height 8
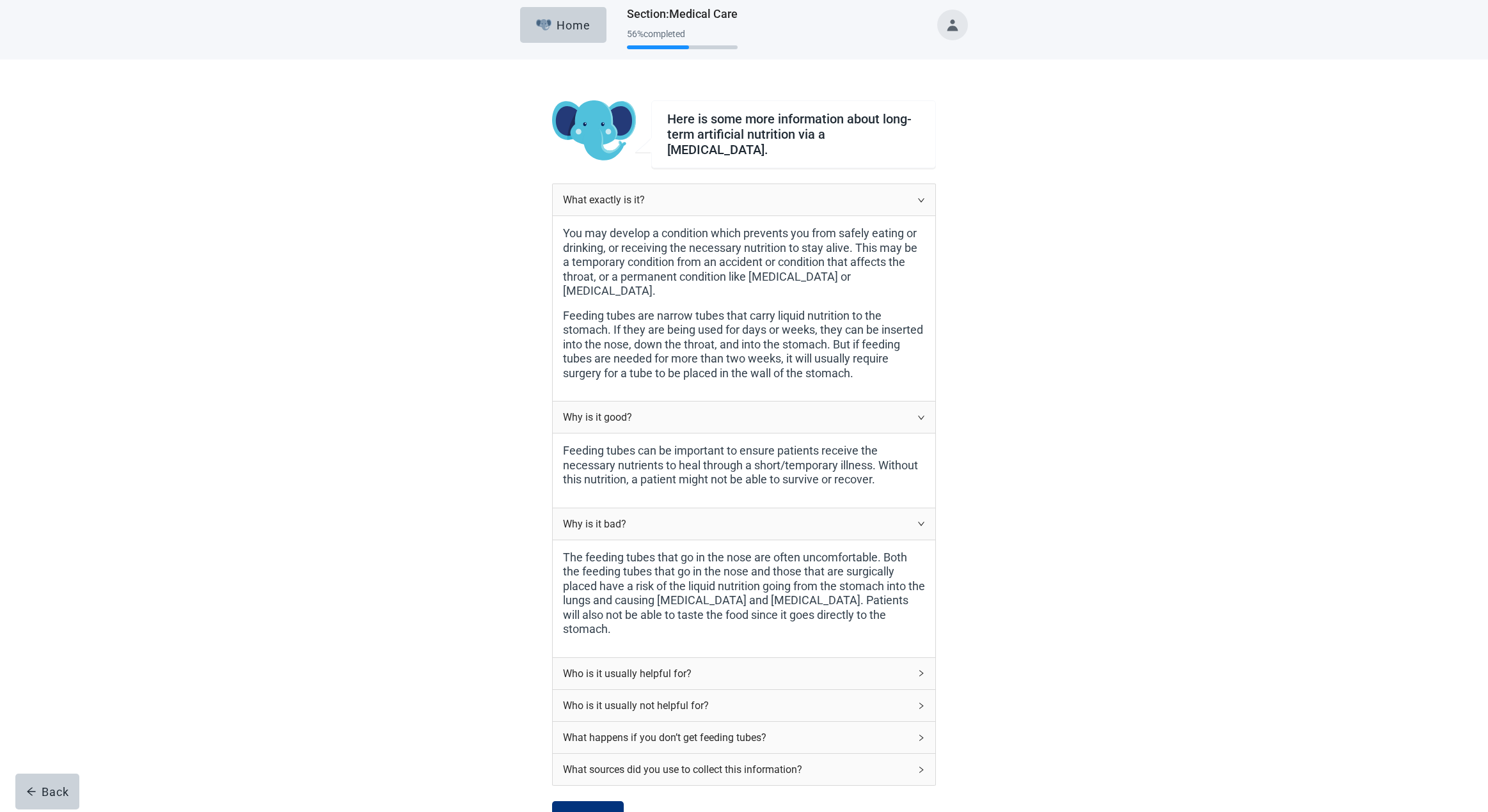
click at [920, 670] on icon "right" at bounding box center [921, 673] width 3 height 6
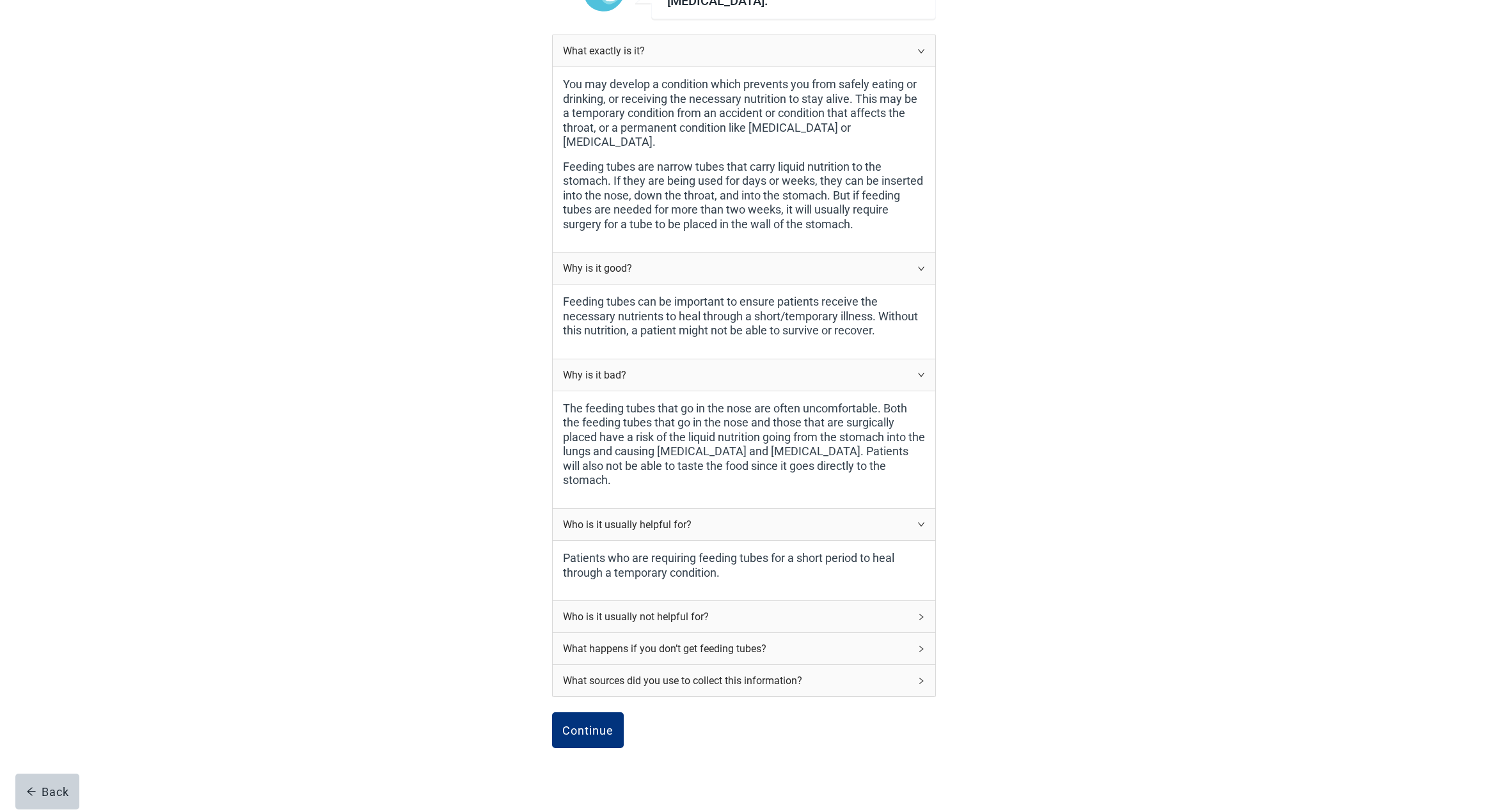
scroll to position [163, 0]
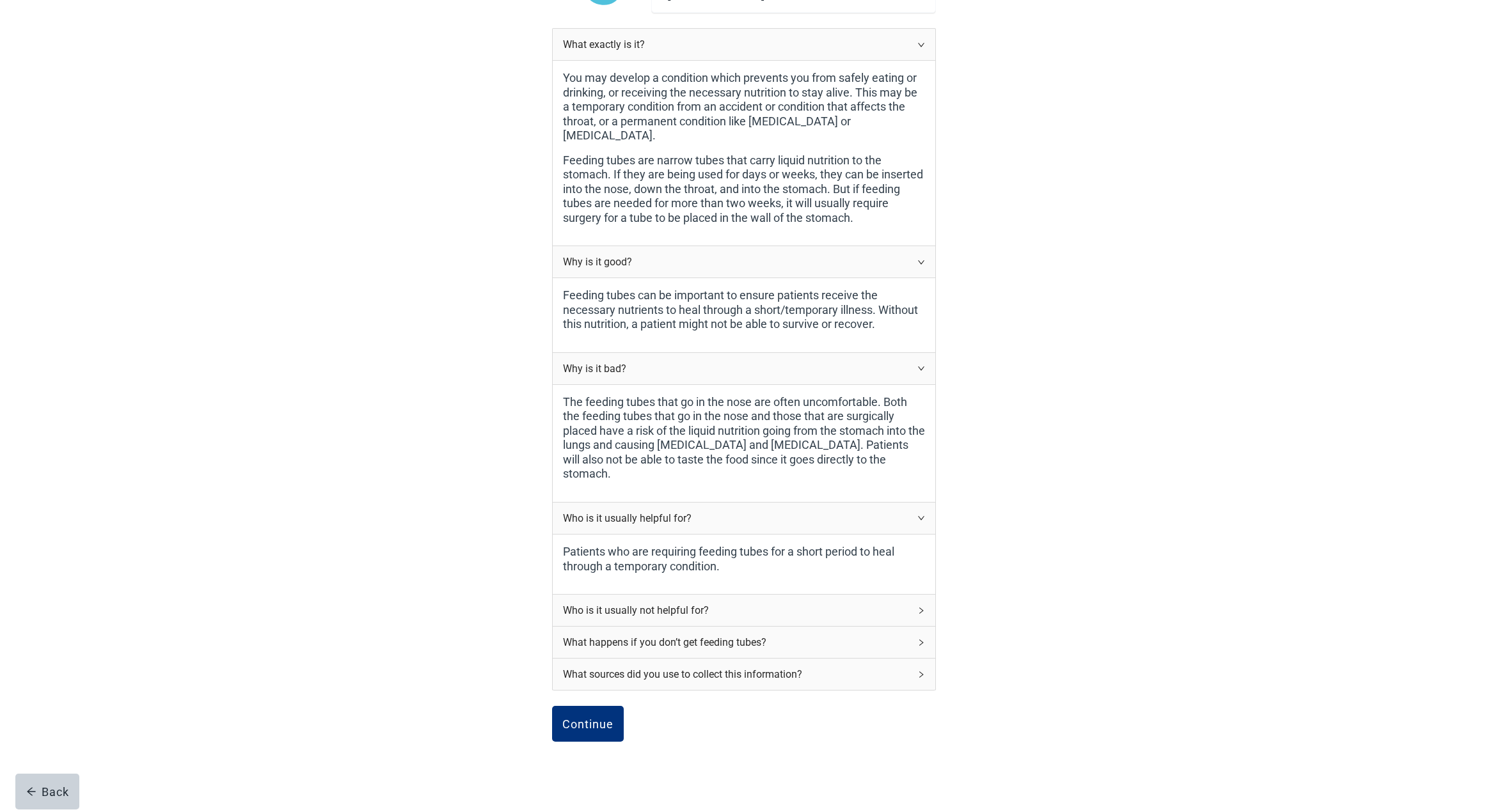
click at [920, 607] on icon "right" at bounding box center [920, 610] width 8 height 8
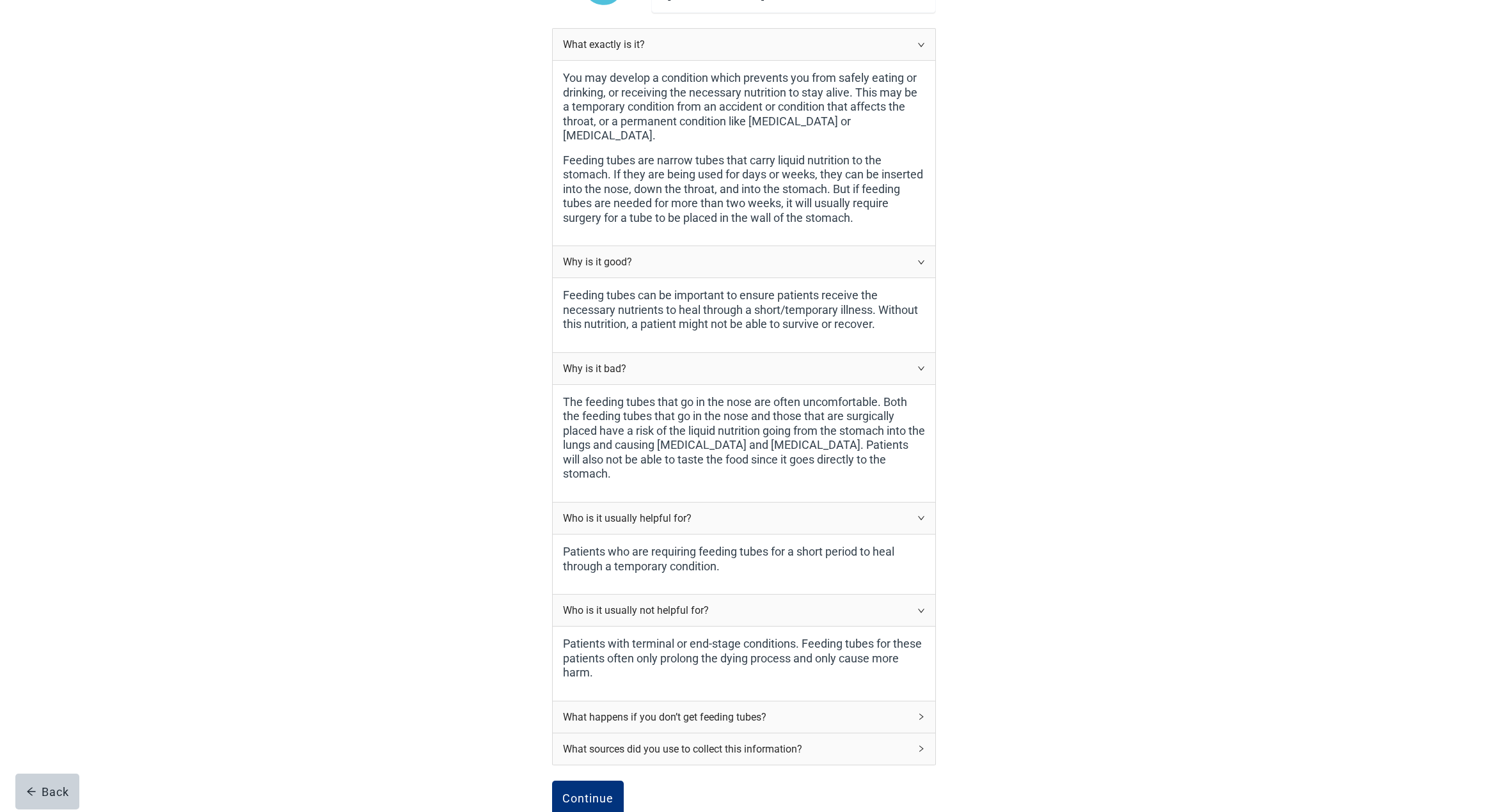
click at [920, 702] on div "What happens if you don’t get feeding tubes?" at bounding box center [744, 717] width 383 height 32
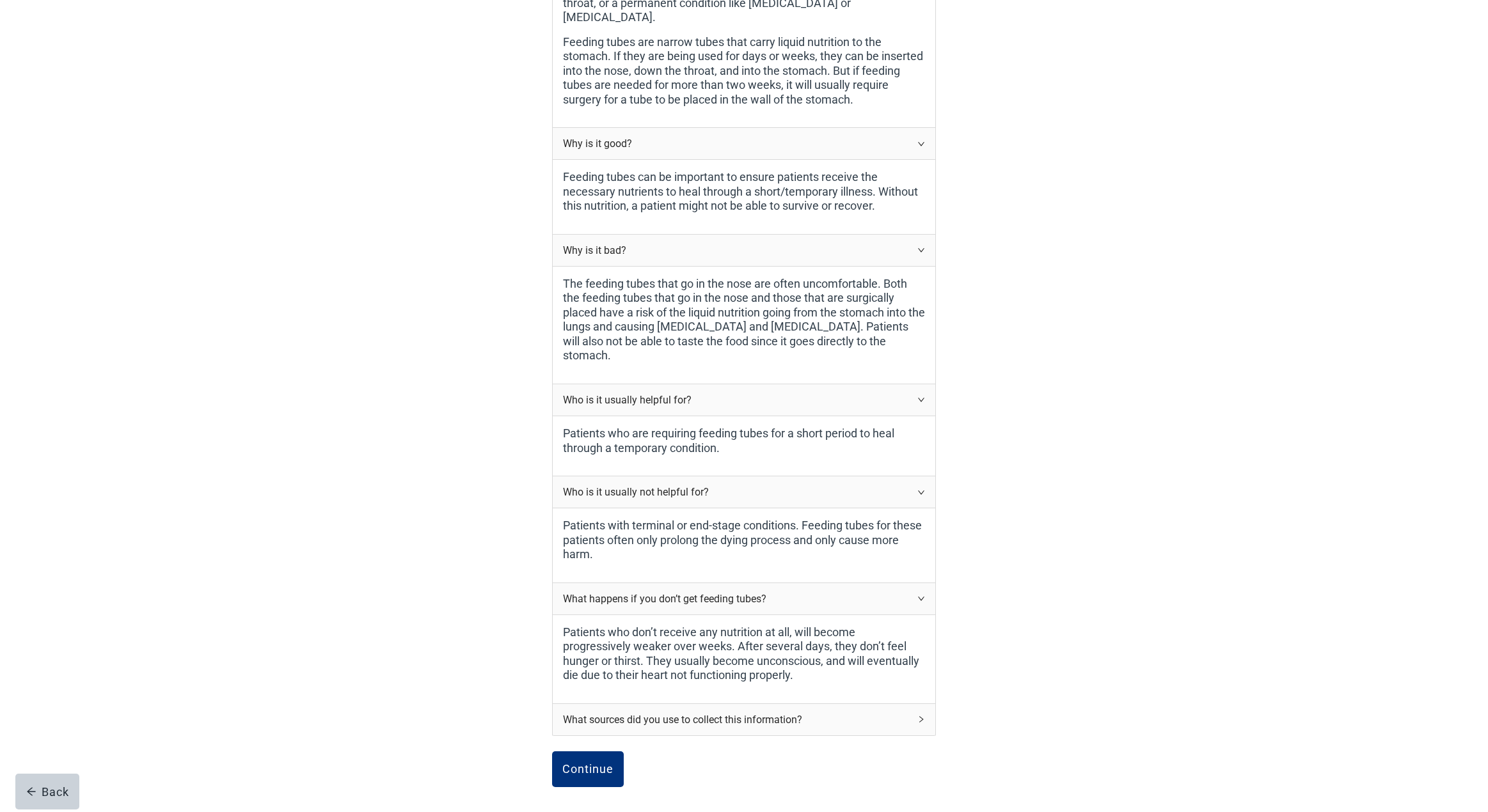
scroll to position [291, 0]
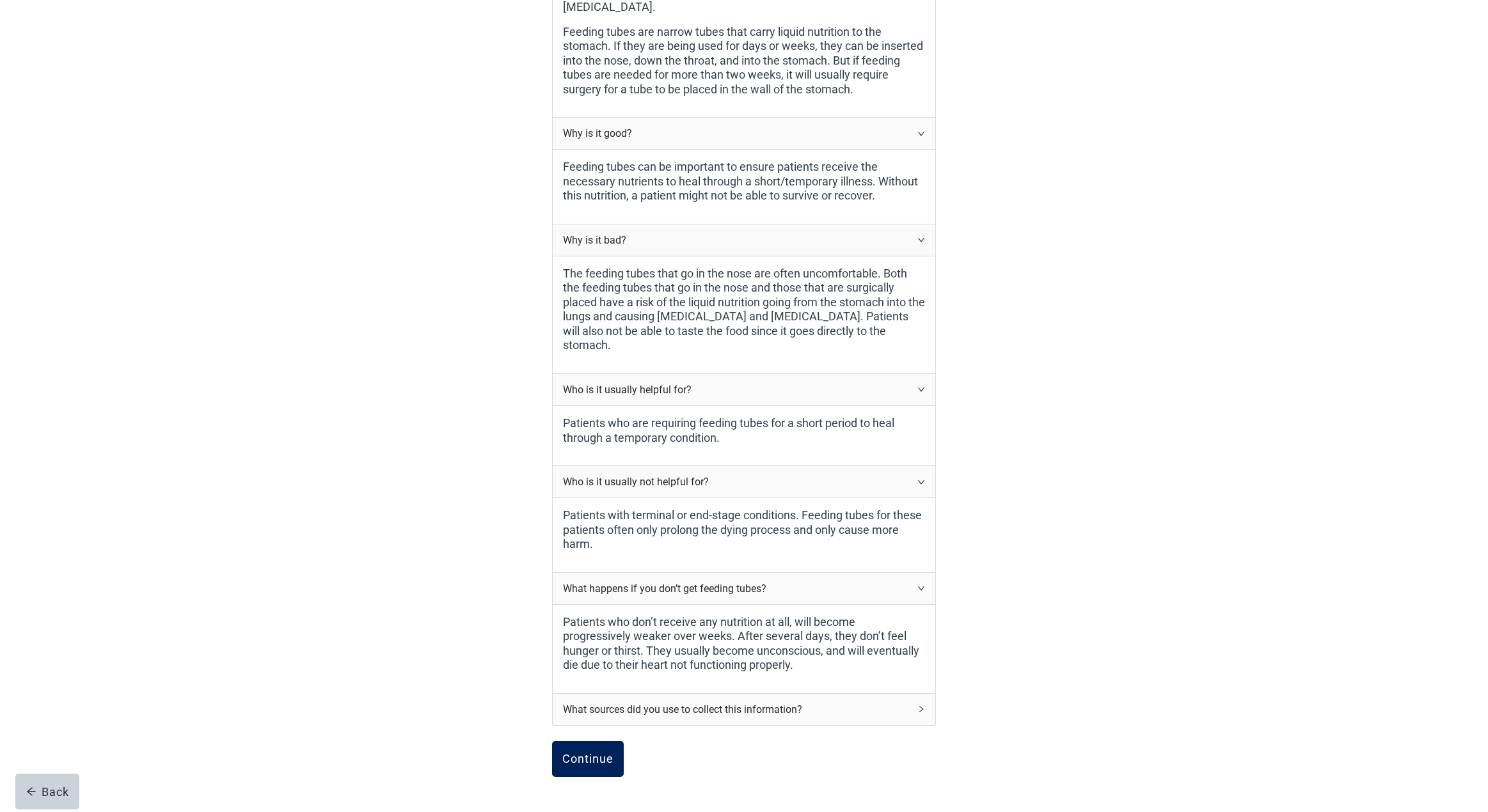
click at [586, 752] on div "Continue" at bounding box center [588, 758] width 51 height 13
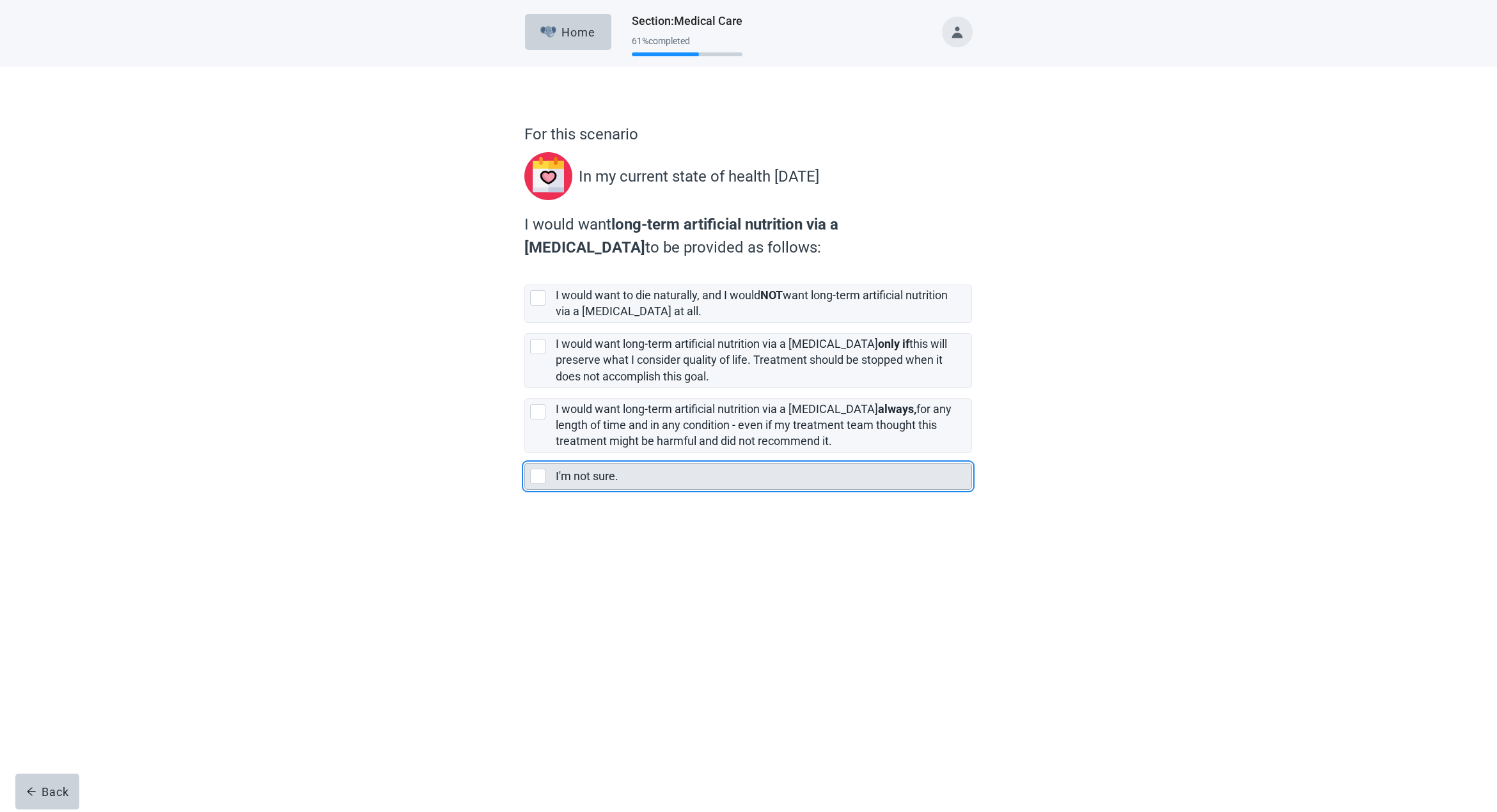
scroll to position [1, 0]
click at [538, 474] on div "I'm not sure., checkbox, not selected" at bounding box center [538, 477] width 15 height 15
click at [525, 453] on input "I'm not sure." at bounding box center [525, 453] width 1 height 1
checkbox input "true"
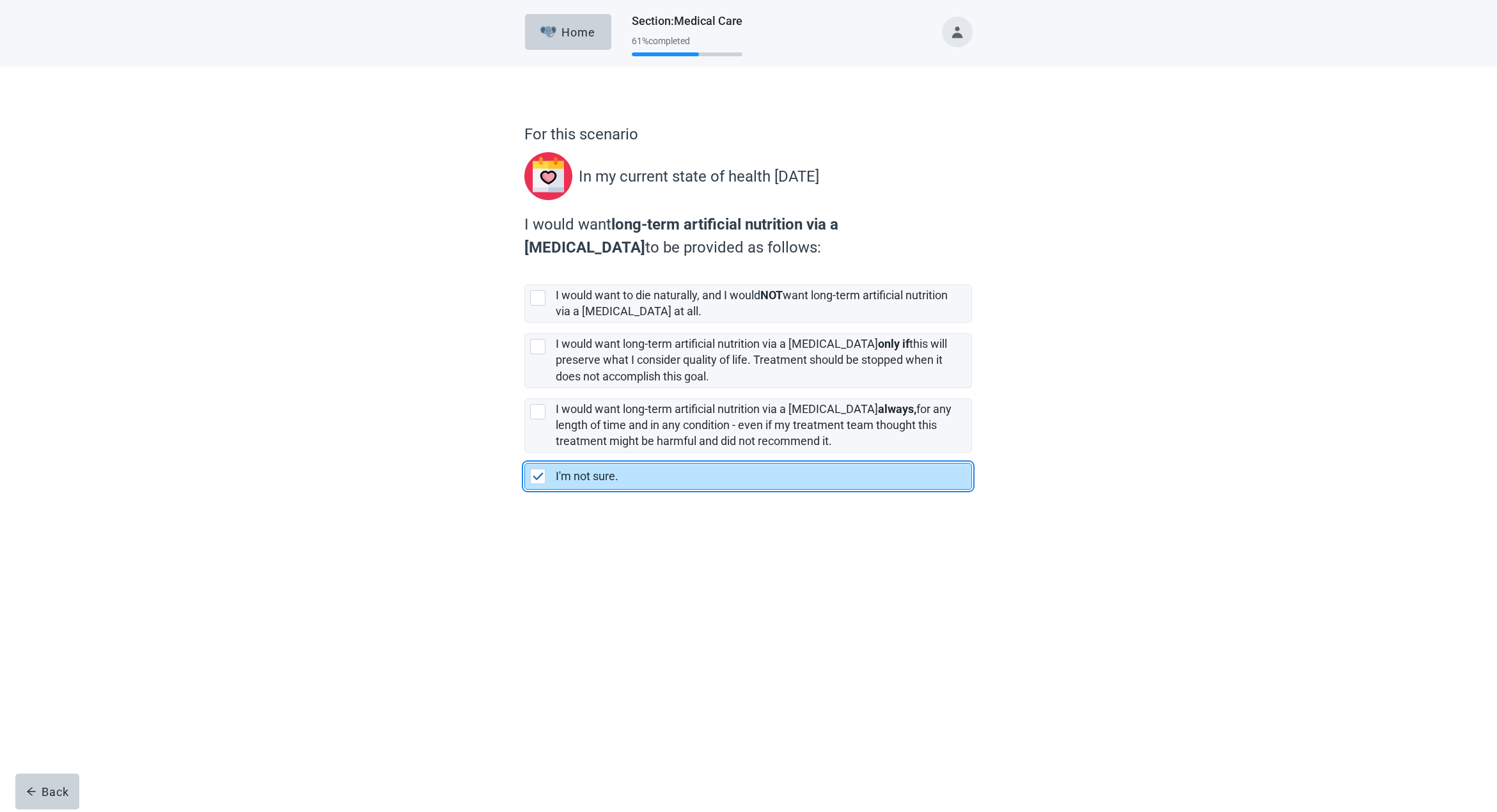
scroll to position [0, 0]
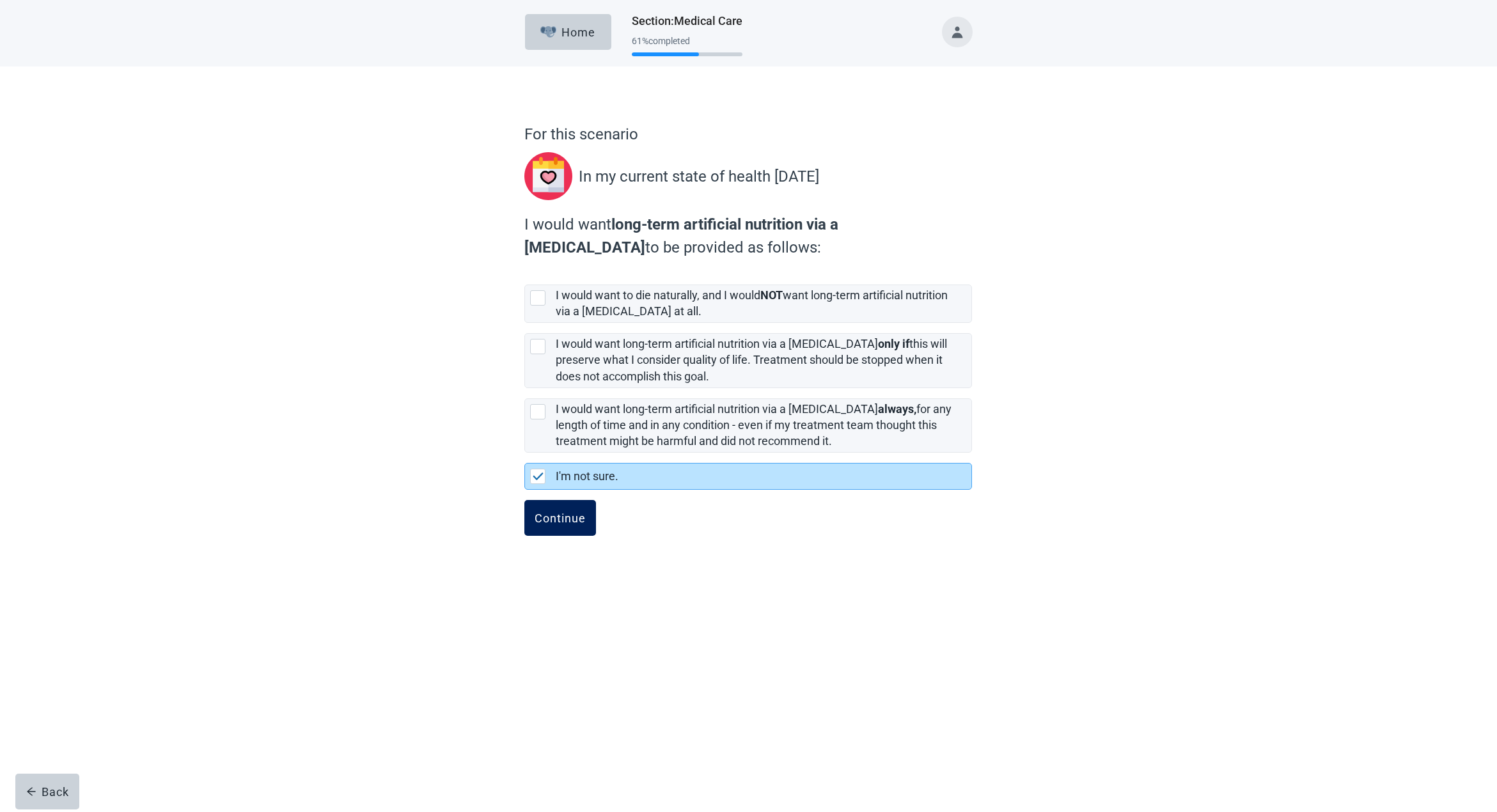
click at [538, 519] on div "Continue" at bounding box center [561, 518] width 51 height 13
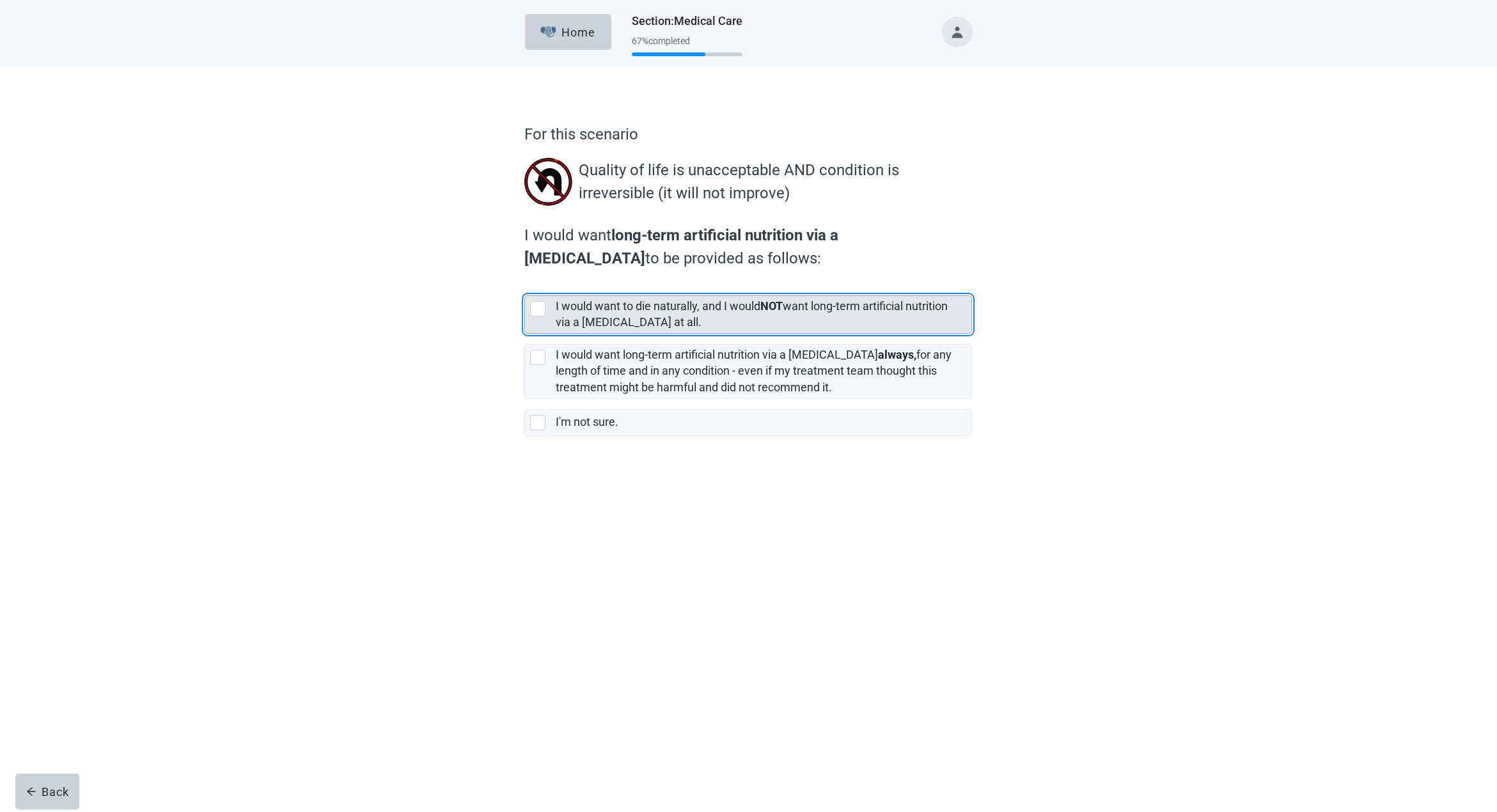
click at [538, 307] on div "[object Object], checkbox, not selected" at bounding box center [538, 309] width 15 height 15
click at [525, 286] on input "I would want to die naturally, and I would NOT want long-term artificial nutrit…" at bounding box center [525, 285] width 1 height 1
checkbox input "true"
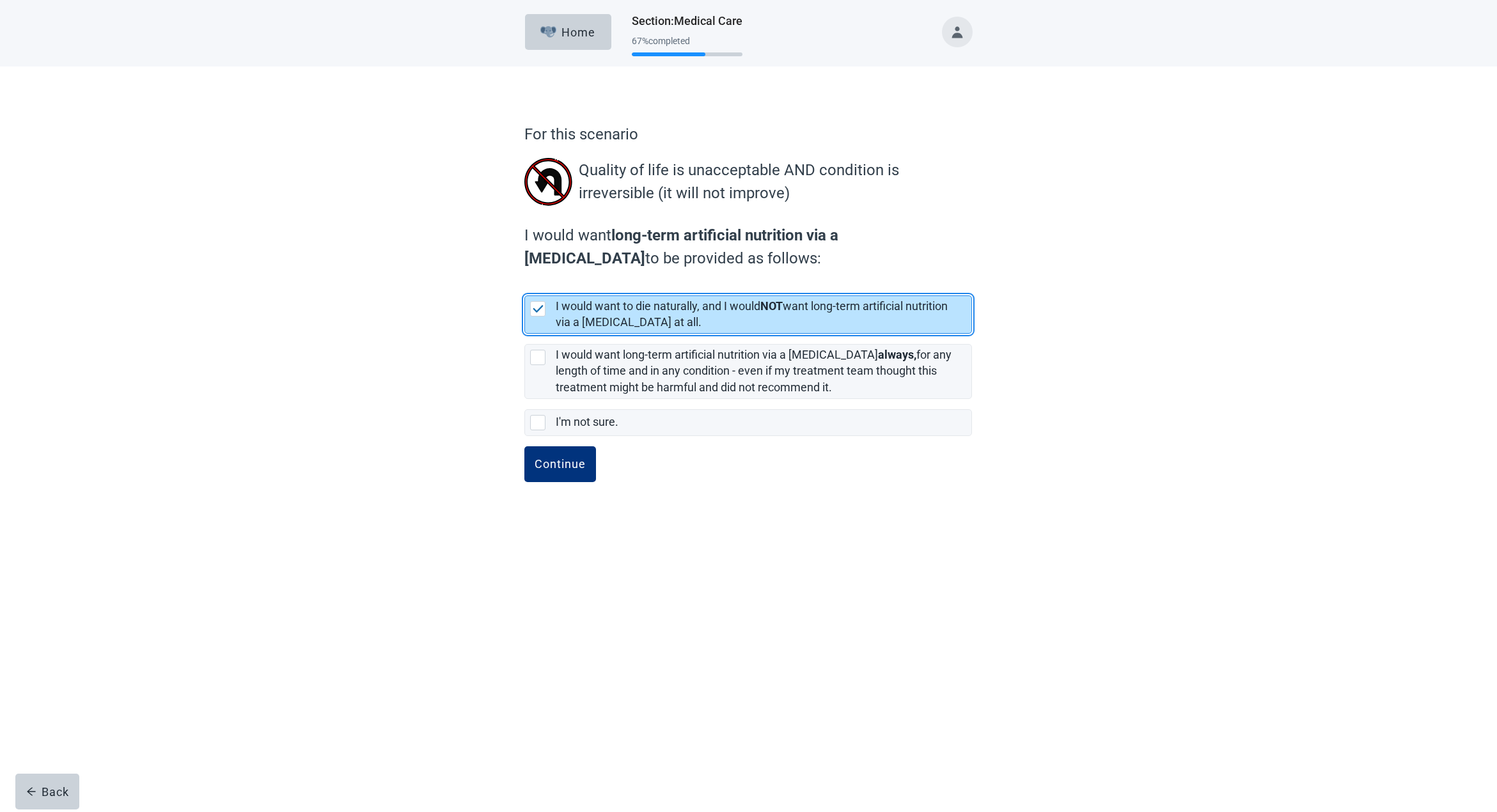
scroll to position [1, 0]
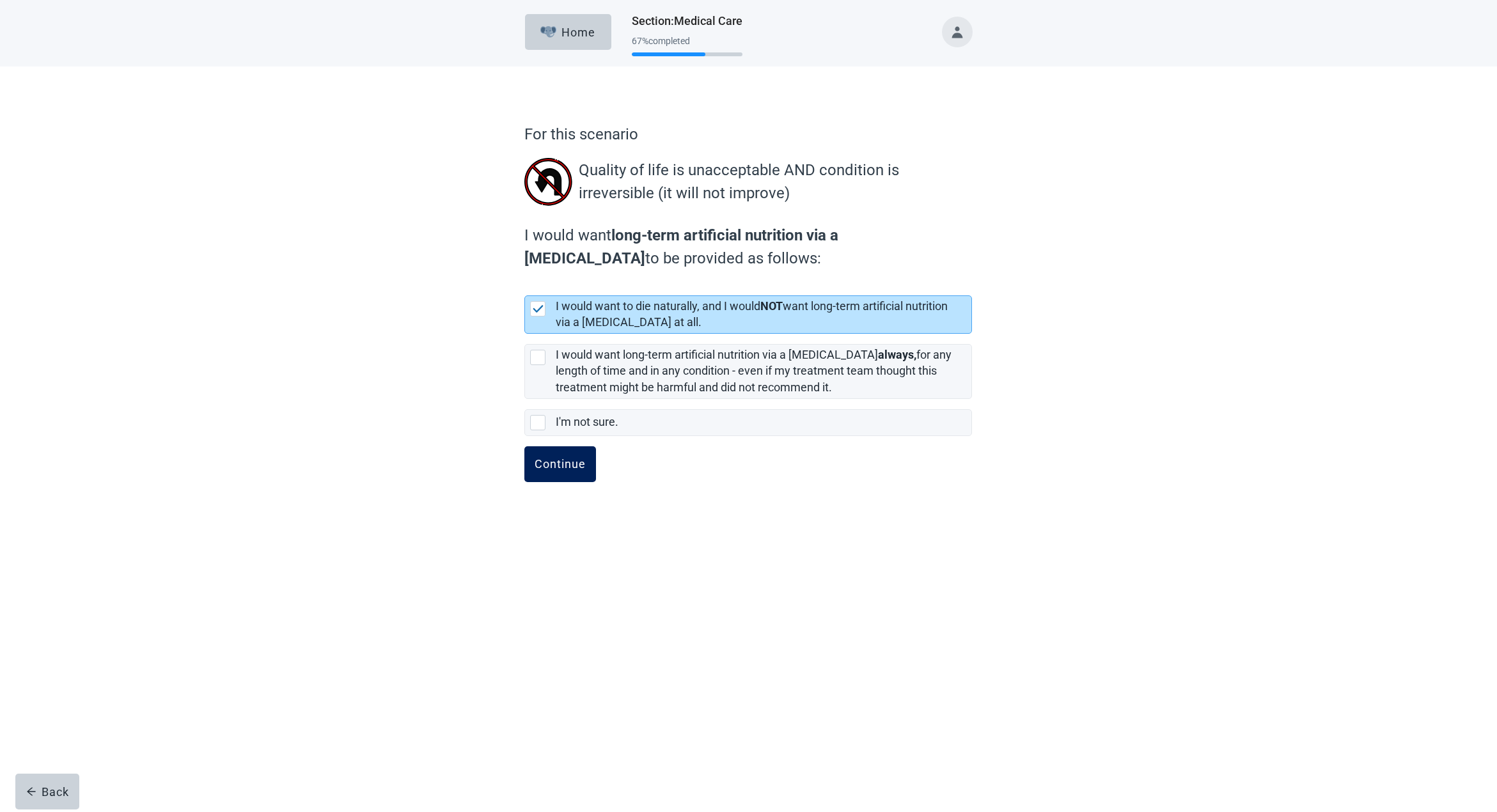
click at [561, 463] on div "Continue" at bounding box center [561, 464] width 51 height 13
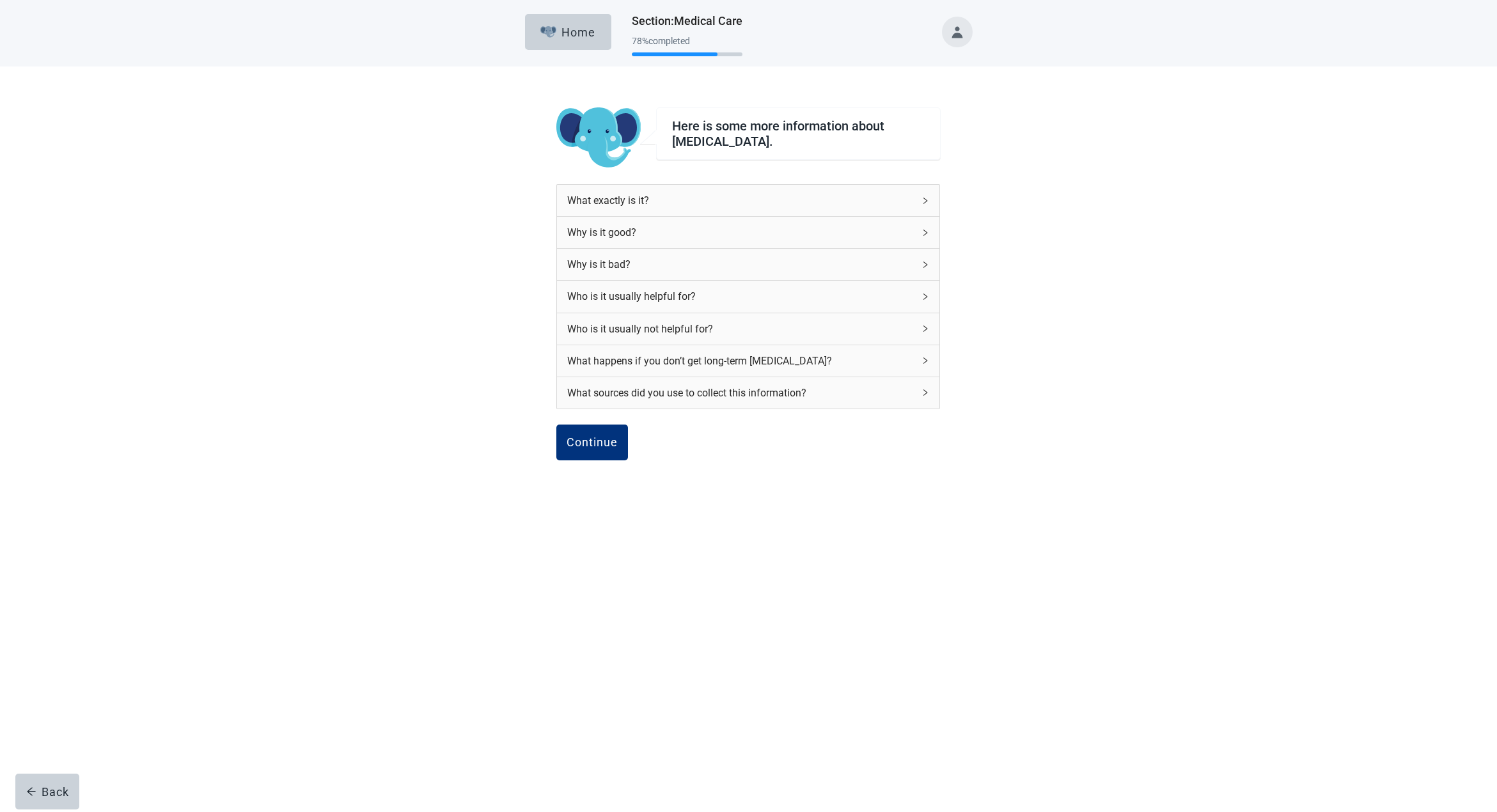
click at [924, 199] on icon "right" at bounding box center [925, 200] width 8 height 8
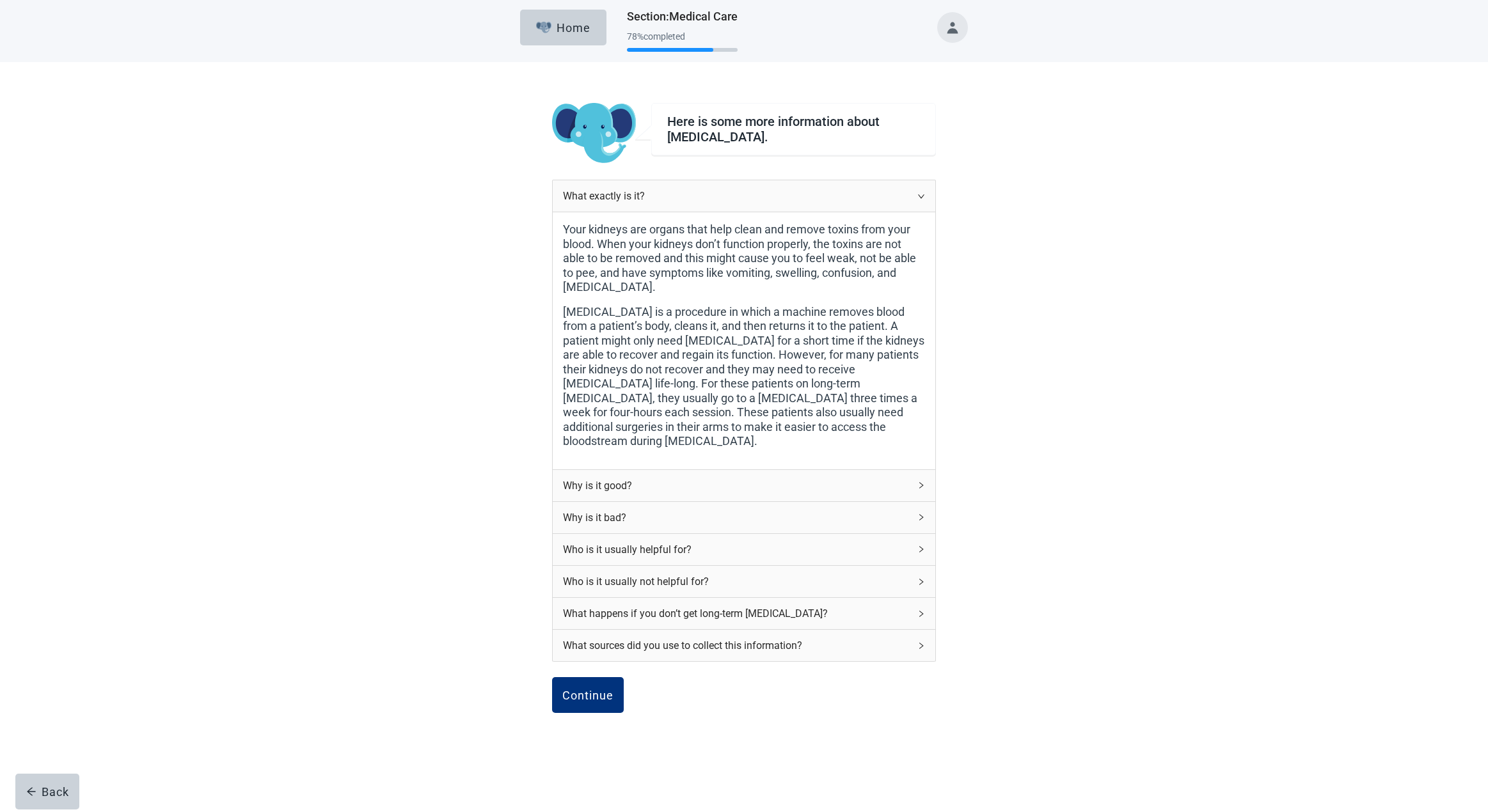
scroll to position [3, 0]
click at [922, 482] on icon "right" at bounding box center [920, 485] width 8 height 8
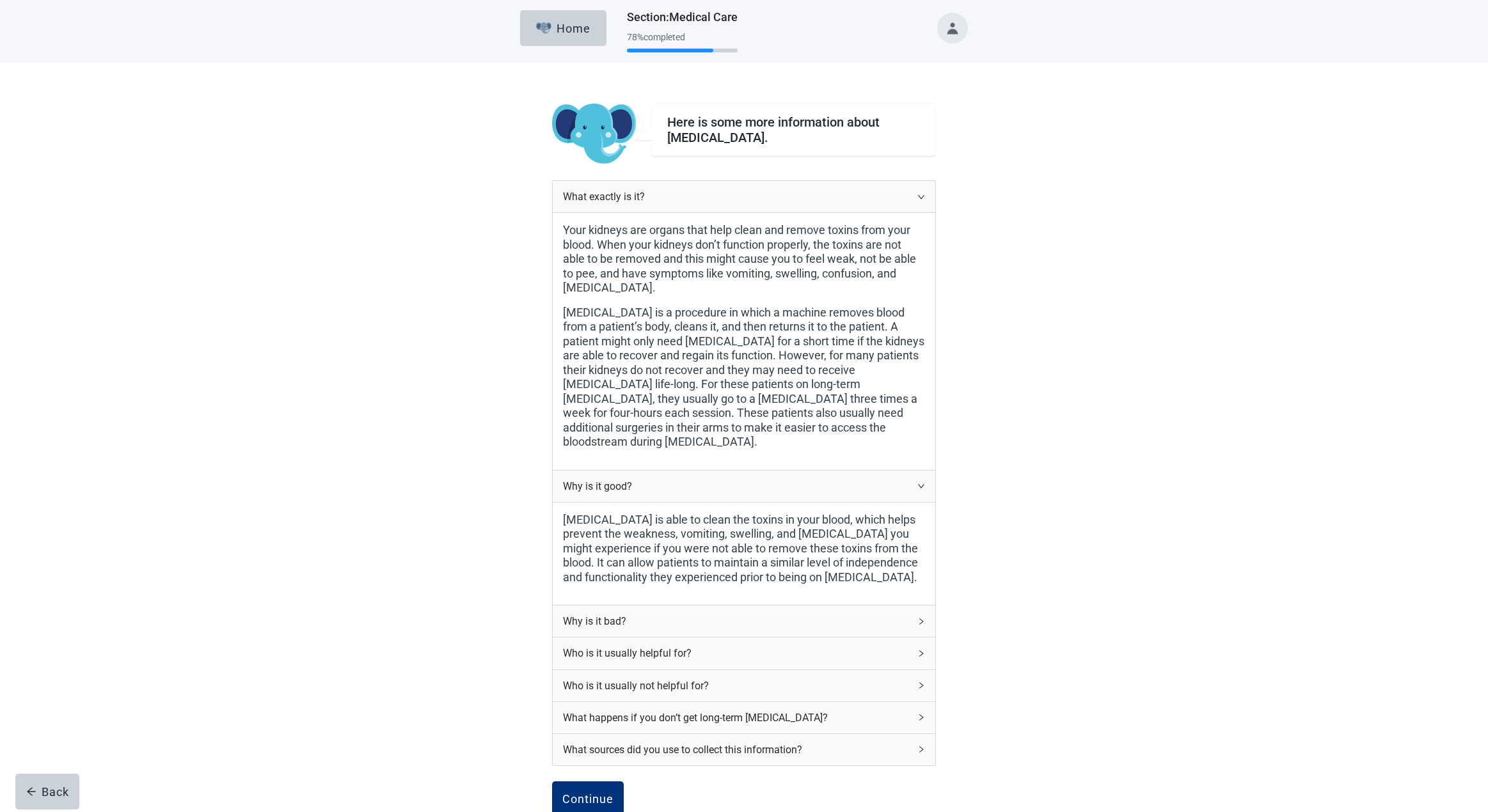
click at [920, 619] on icon "right" at bounding box center [921, 621] width 3 height 6
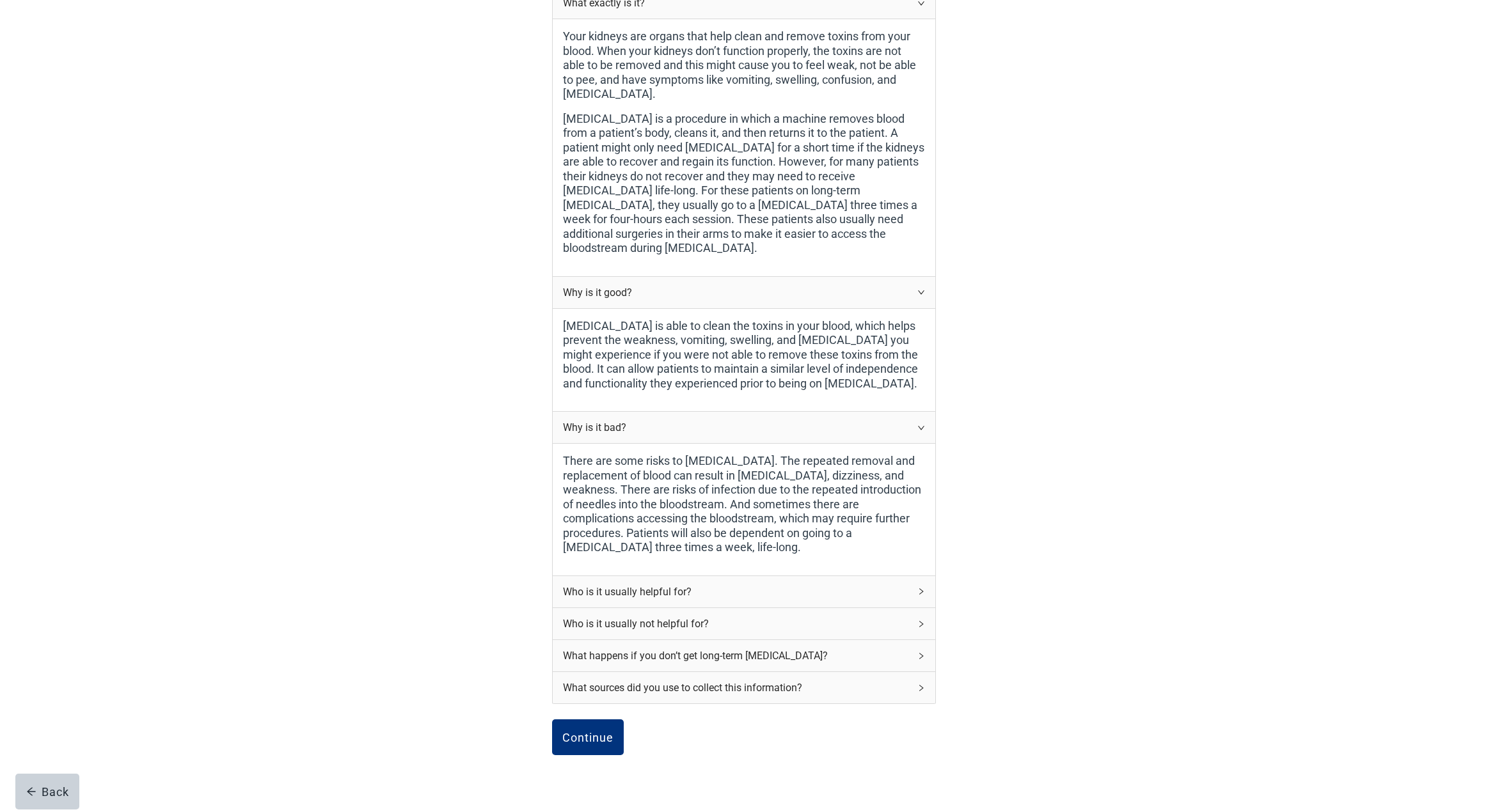
scroll to position [194, 0]
click at [920, 590] on icon "right" at bounding box center [920, 594] width 8 height 8
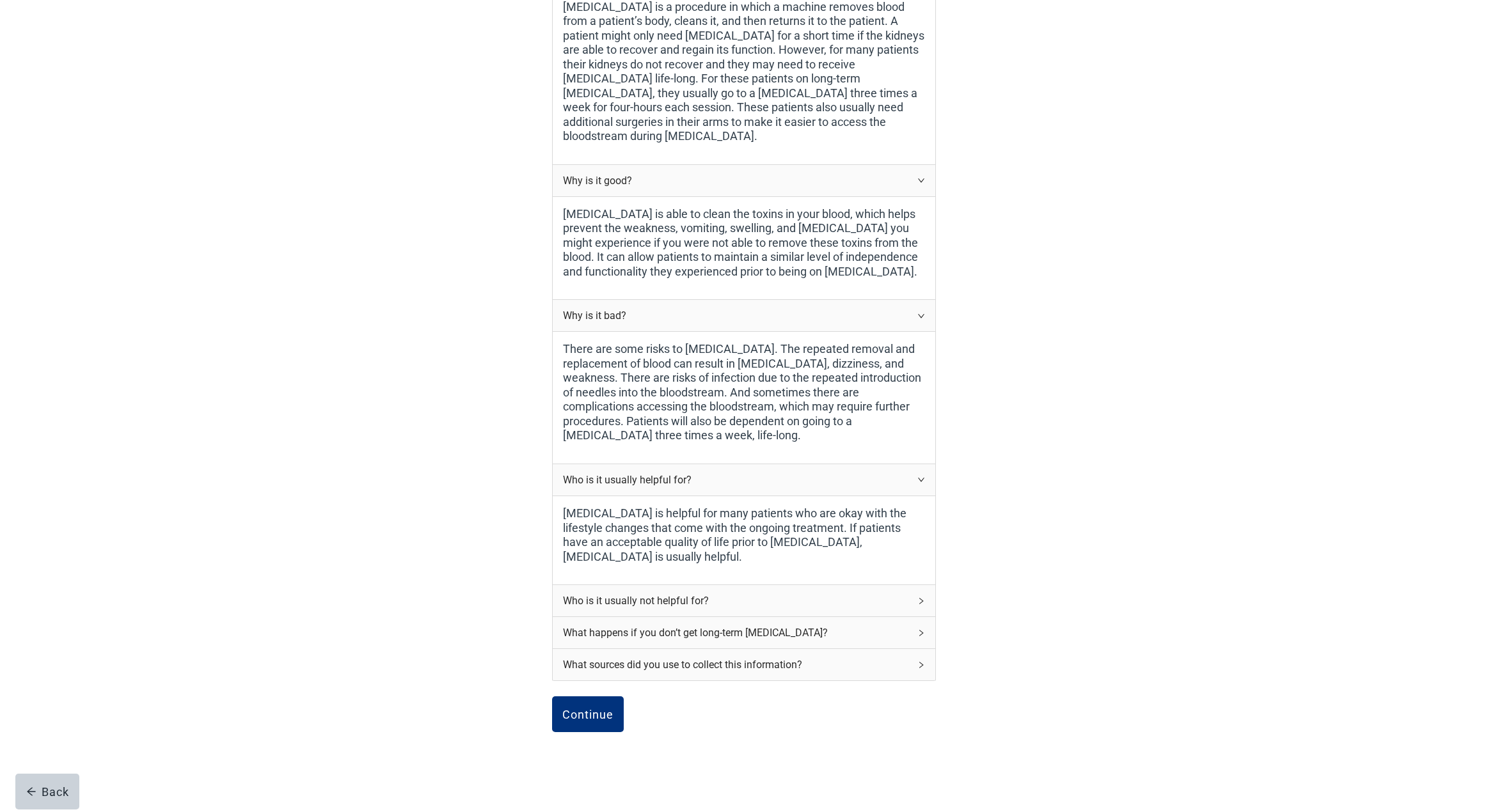
scroll to position [309, 0]
click at [920, 598] on icon "right" at bounding box center [921, 601] width 3 height 6
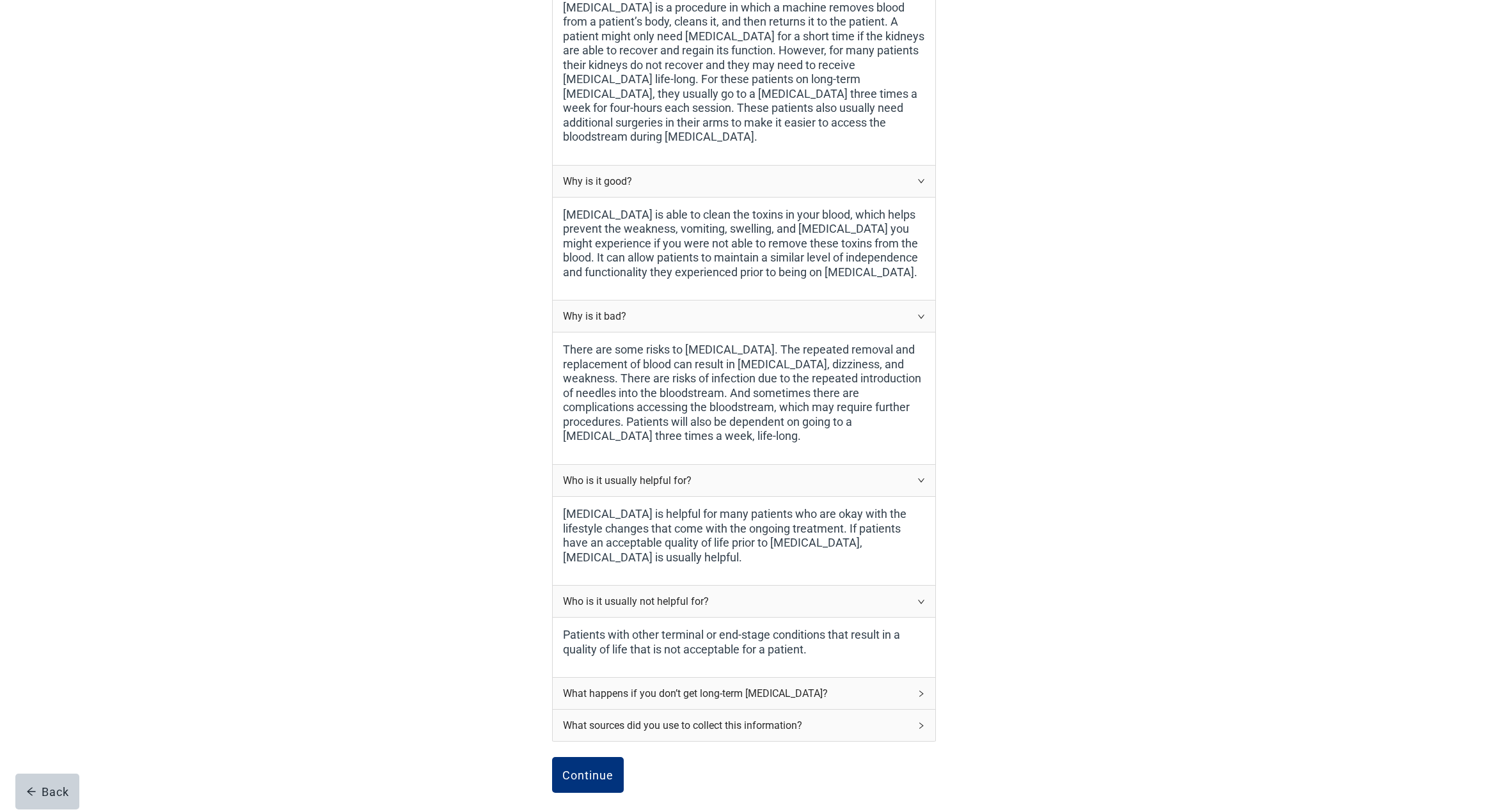
click at [920, 690] on icon "right" at bounding box center [921, 693] width 3 height 6
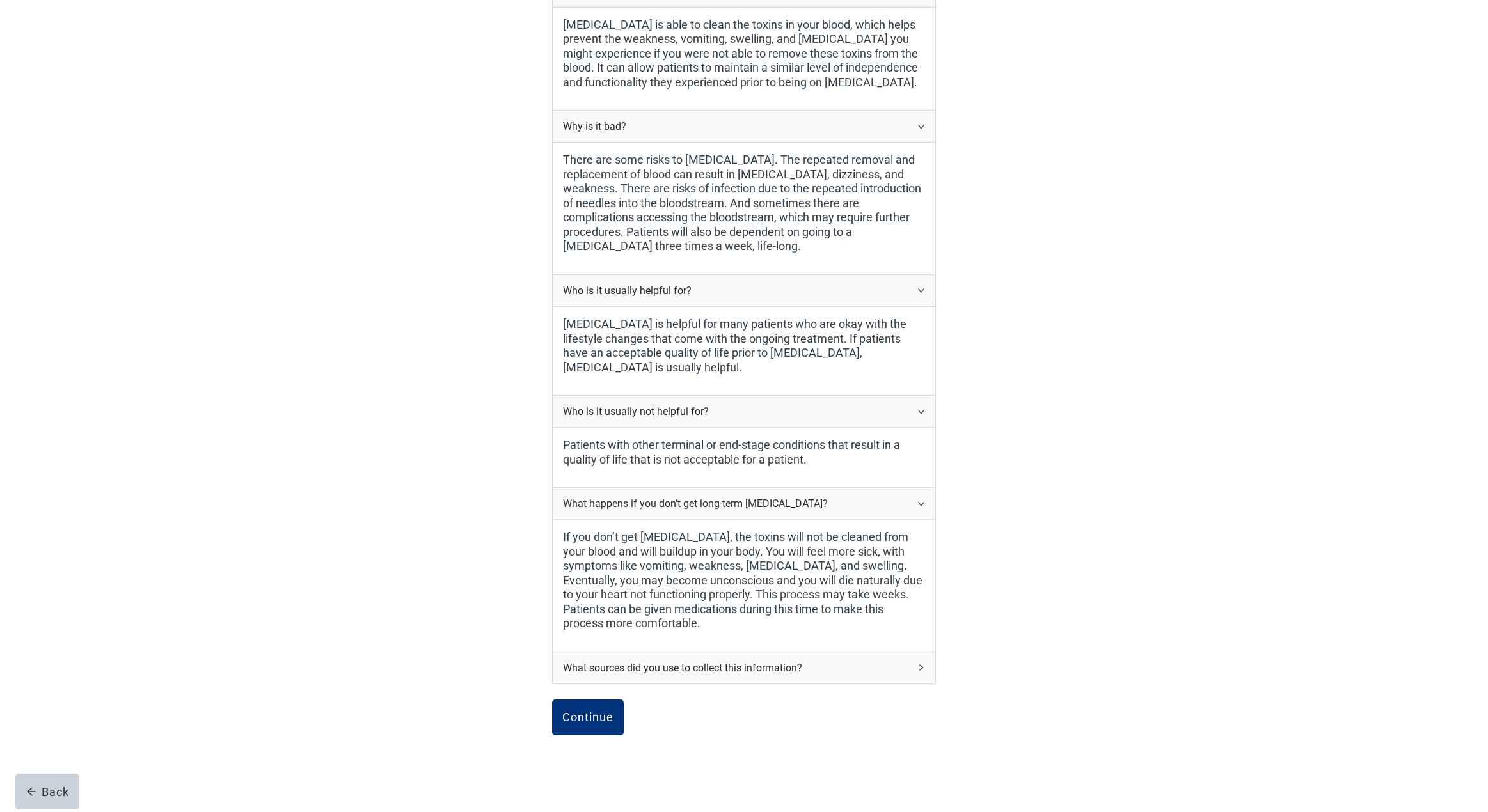
scroll to position [498, 0]
click at [593, 700] on button "Continue" at bounding box center [588, 718] width 72 height 36
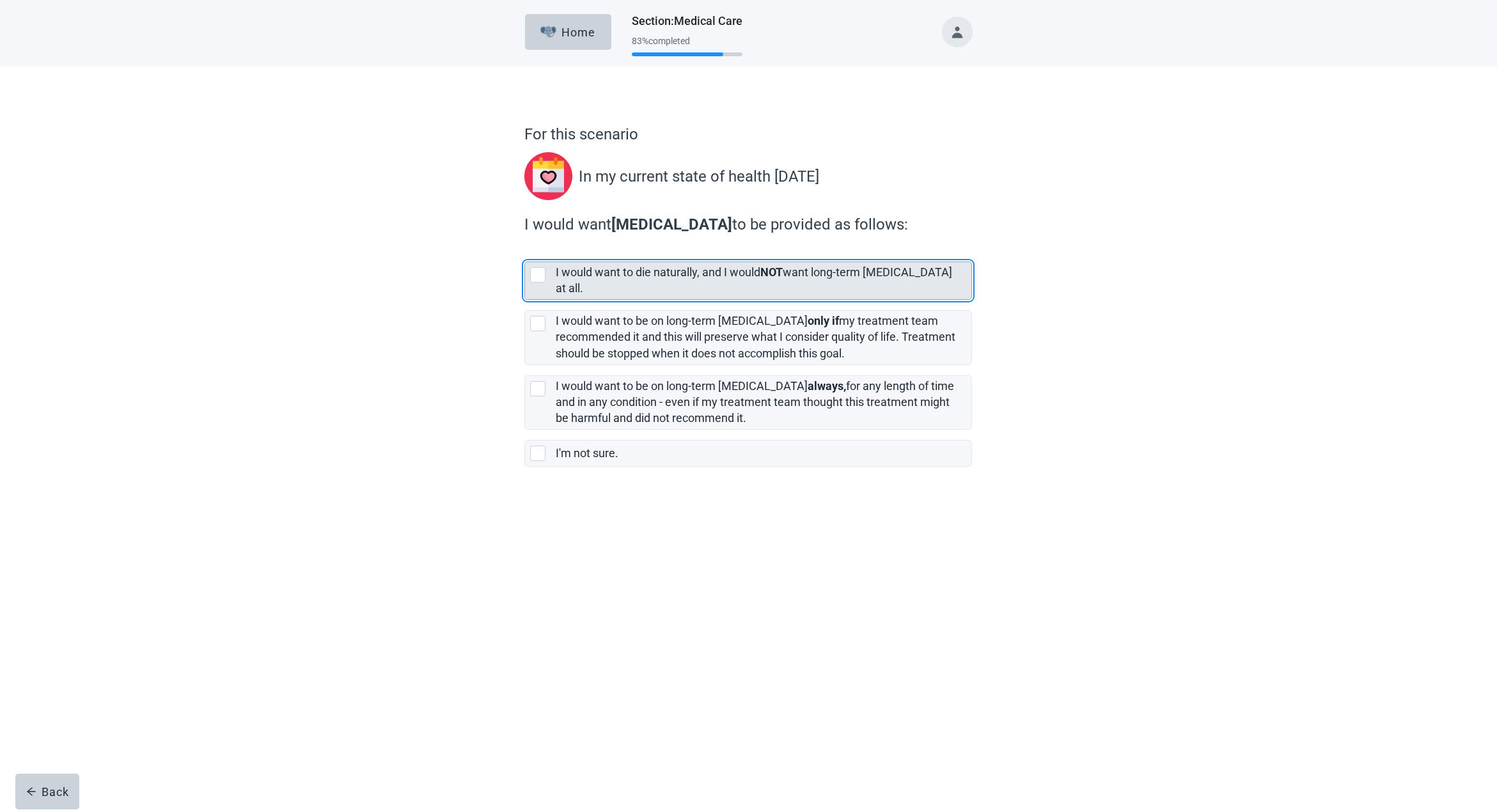
click at [538, 272] on div "[object Object], checkbox, not selected" at bounding box center [538, 275] width 15 height 15
click at [525, 252] on input "I would want to die naturally, and I would NOT want long-term [MEDICAL_DATA] at…" at bounding box center [525, 252] width 1 height 1
checkbox input "true"
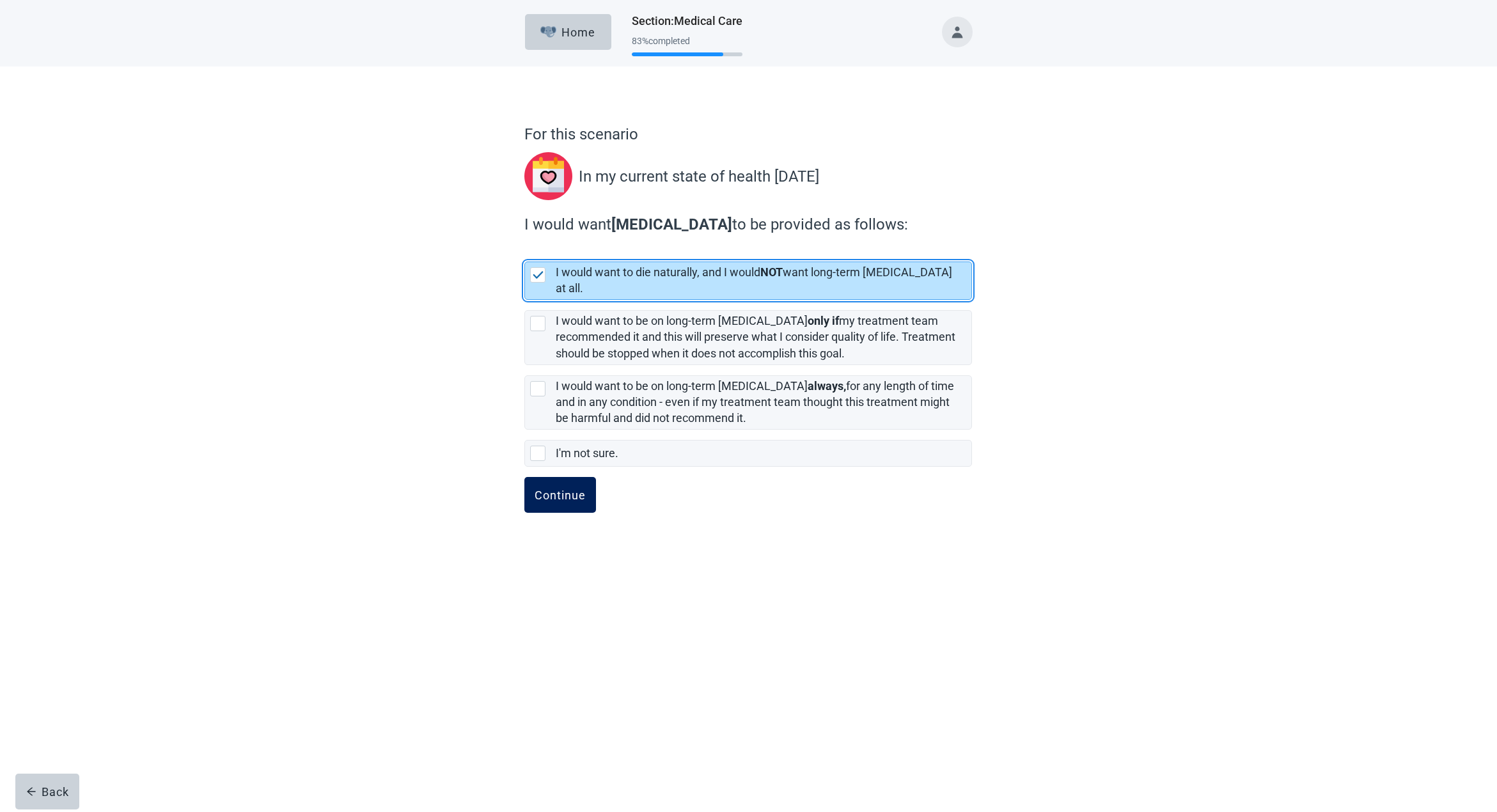
click at [558, 489] on div "Continue" at bounding box center [561, 495] width 51 height 13
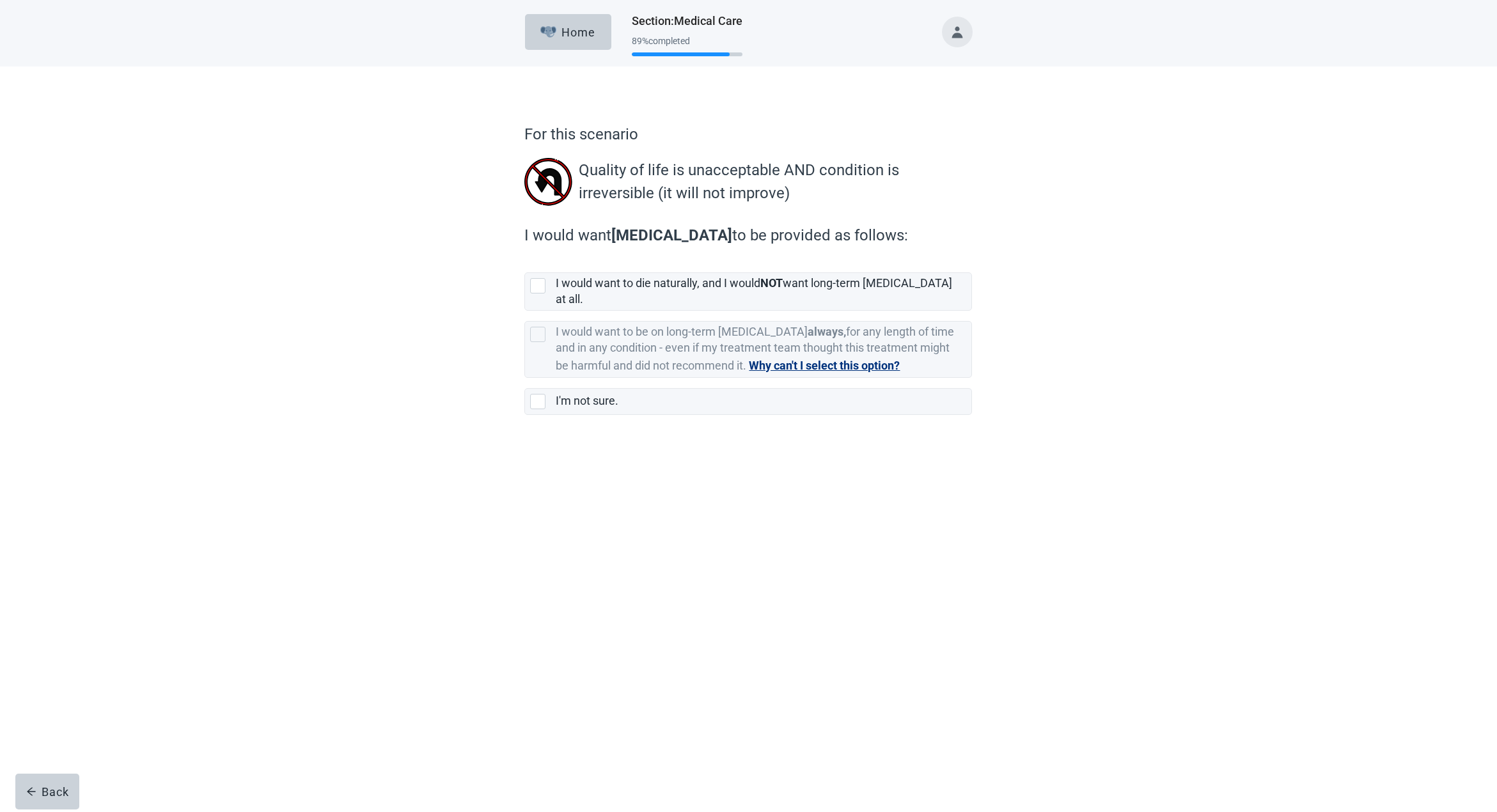
scroll to position [1, 0]
click at [34, 786] on icon "arrow-left" at bounding box center [32, 791] width 10 height 10
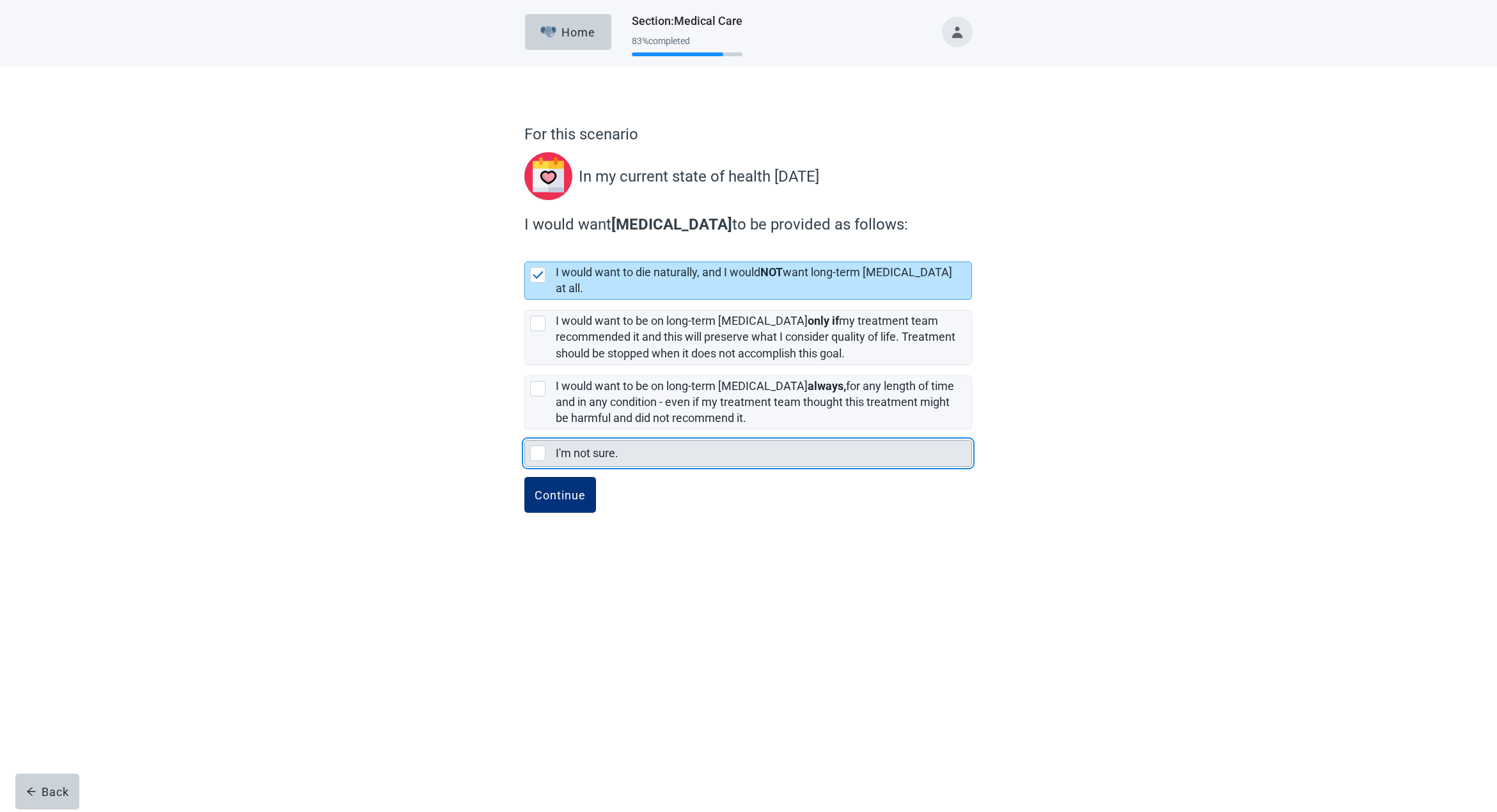
scroll to position [1, 0]
click at [536, 446] on div "I'm not sure., checkbox, not selected" at bounding box center [538, 453] width 15 height 15
click at [525, 430] on input "I'm not sure." at bounding box center [525, 430] width 1 height 1
checkbox input "true"
checkbox input "false"
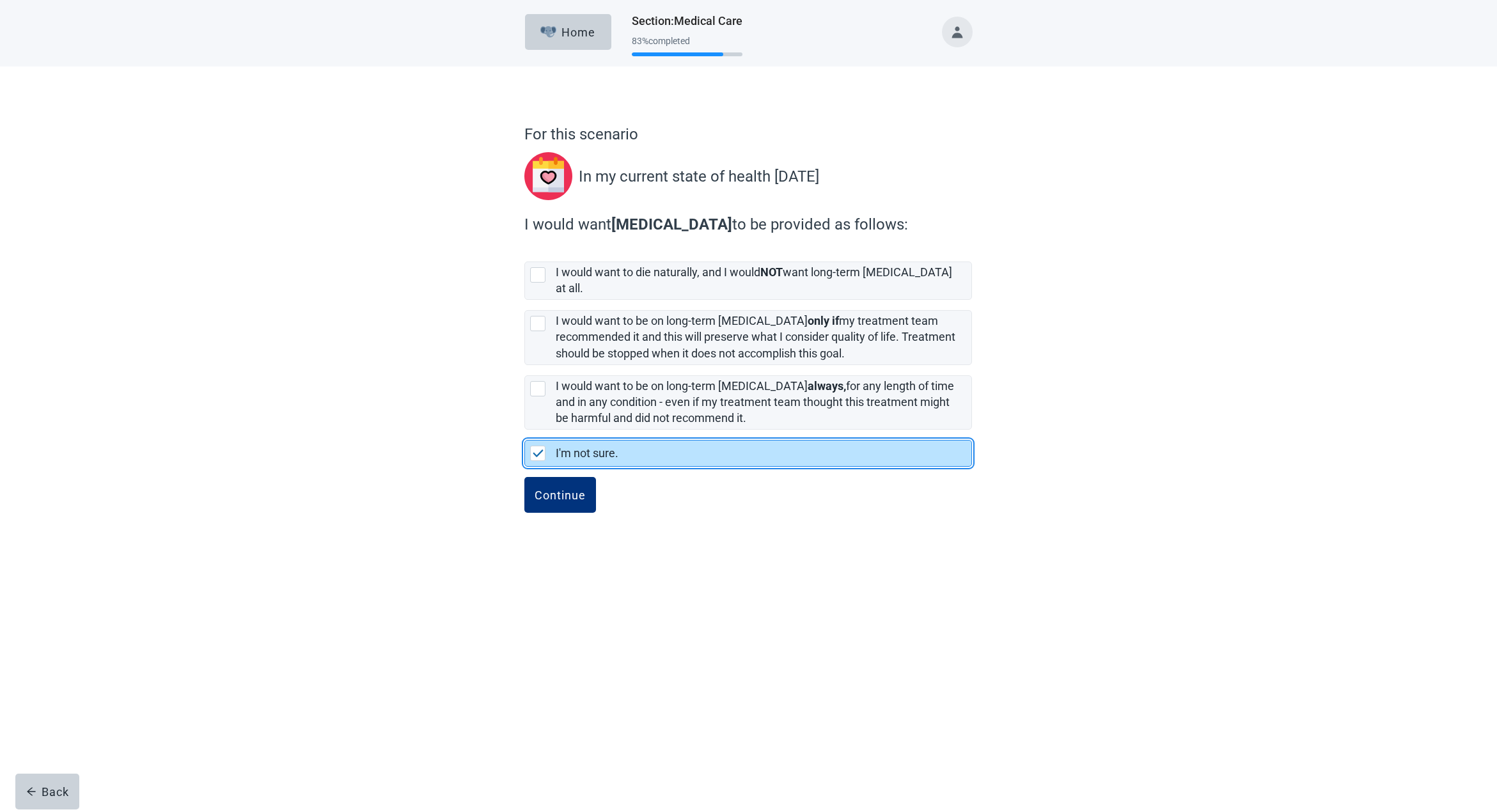
scroll to position [0, 0]
click at [548, 489] on div "Continue" at bounding box center [561, 495] width 51 height 13
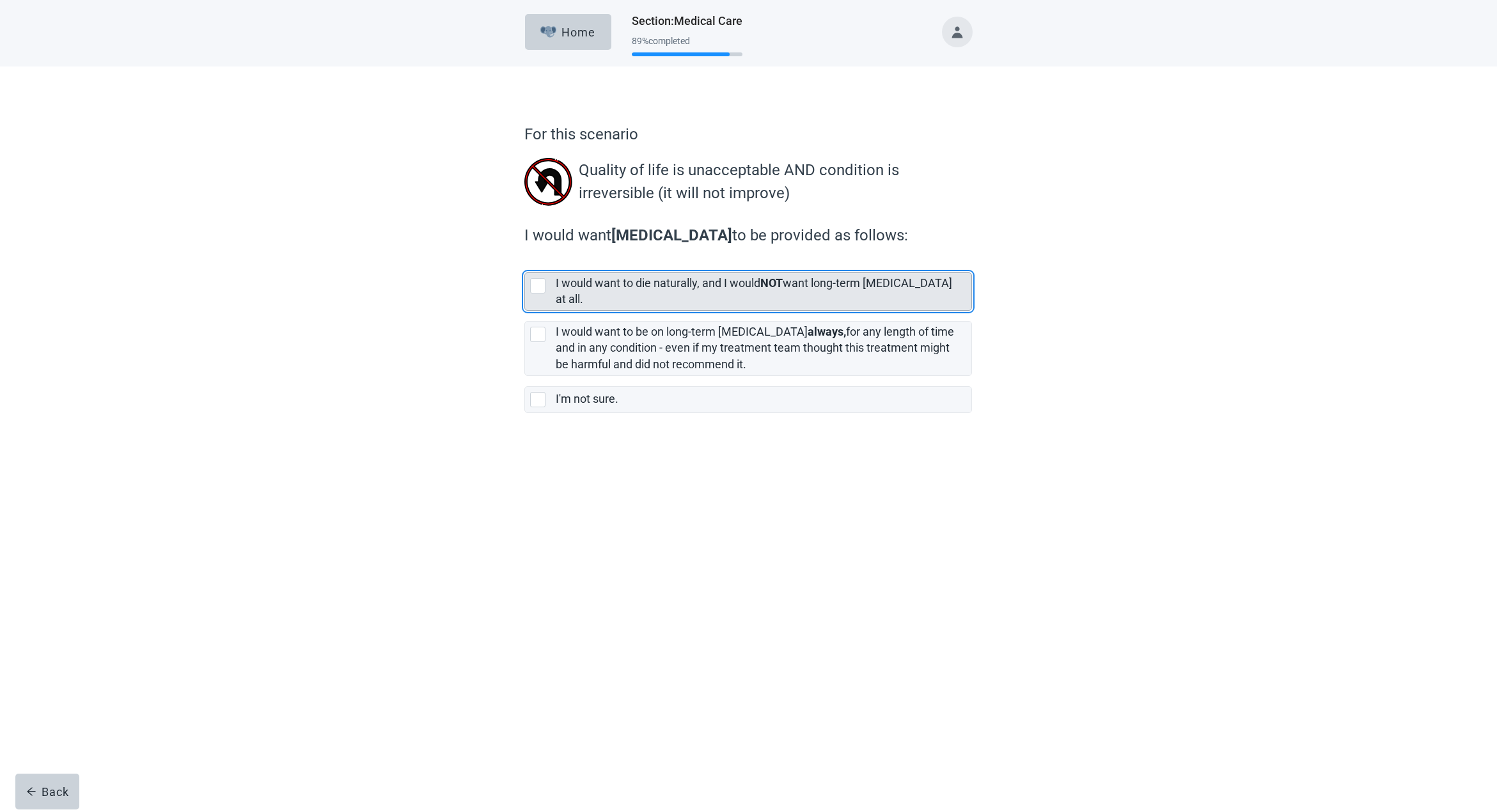
click at [537, 282] on div "[object Object], checkbox, not selected" at bounding box center [538, 286] width 15 height 15
click at [525, 263] on input "I would want to die naturally, and I would NOT want long-term [MEDICAL_DATA] at…" at bounding box center [525, 262] width 1 height 1
checkbox input "true"
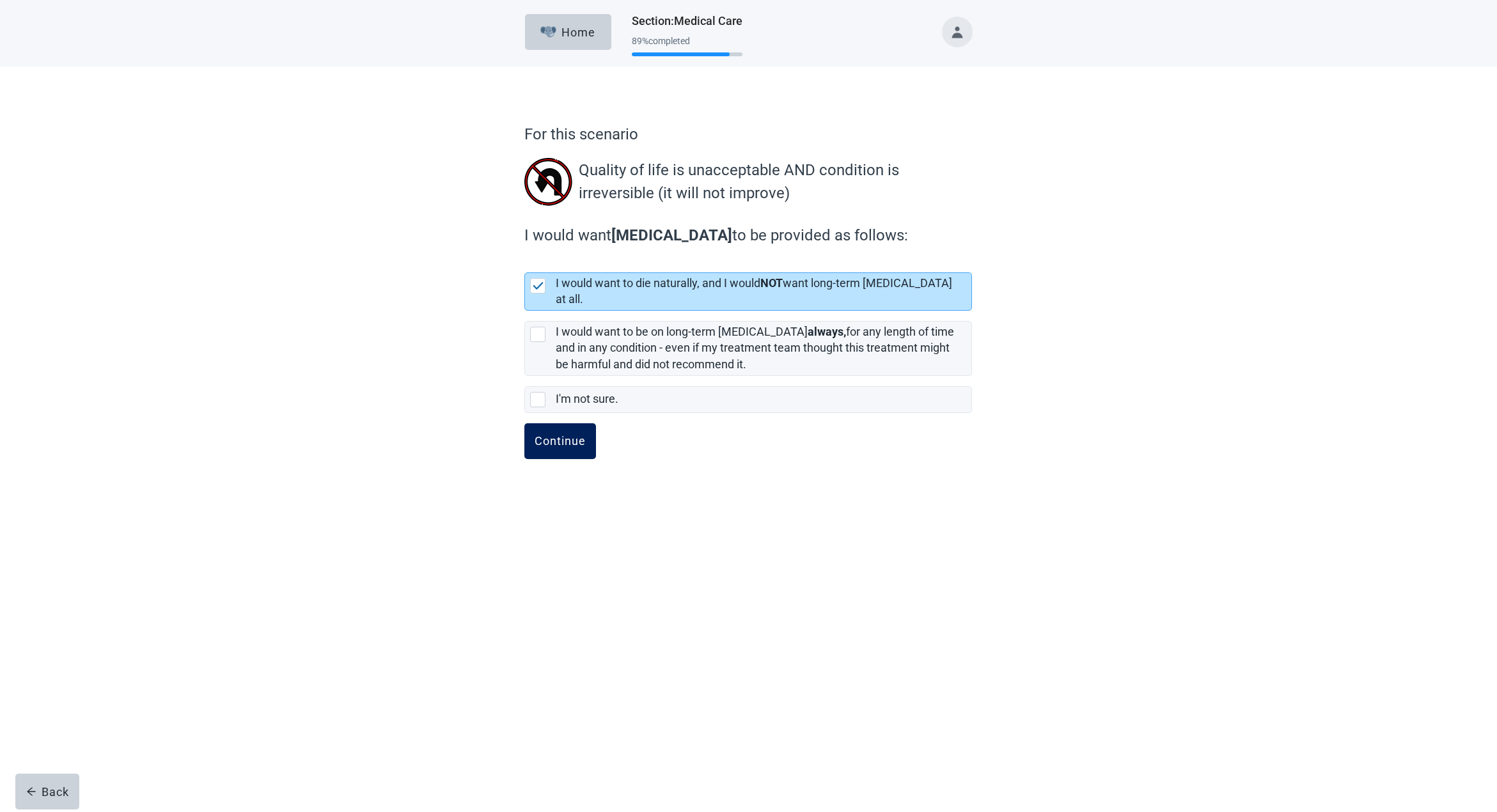
click at [549, 435] on div "Continue" at bounding box center [561, 441] width 51 height 13
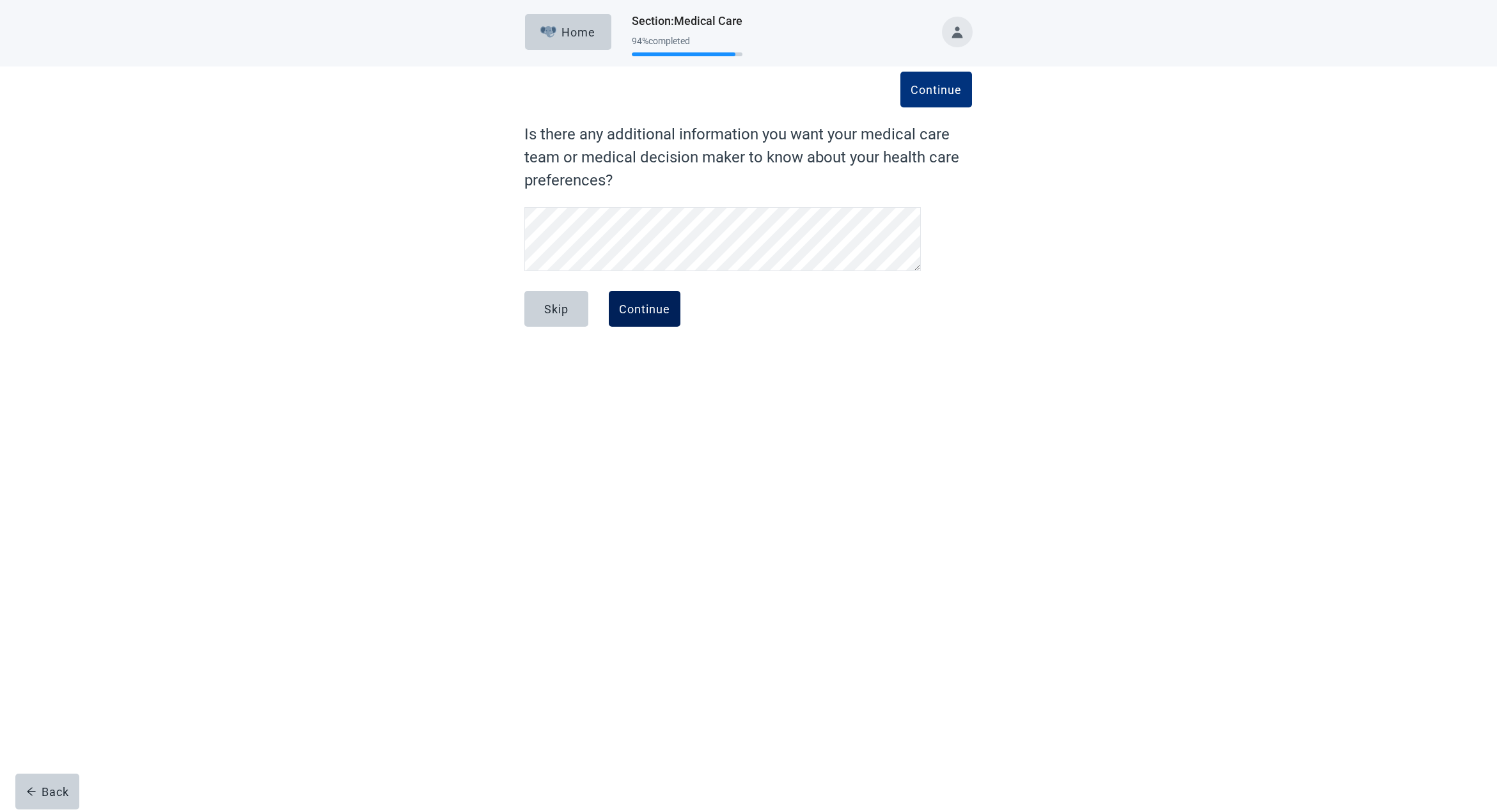
click at [637, 305] on div "Continue" at bounding box center [645, 308] width 51 height 13
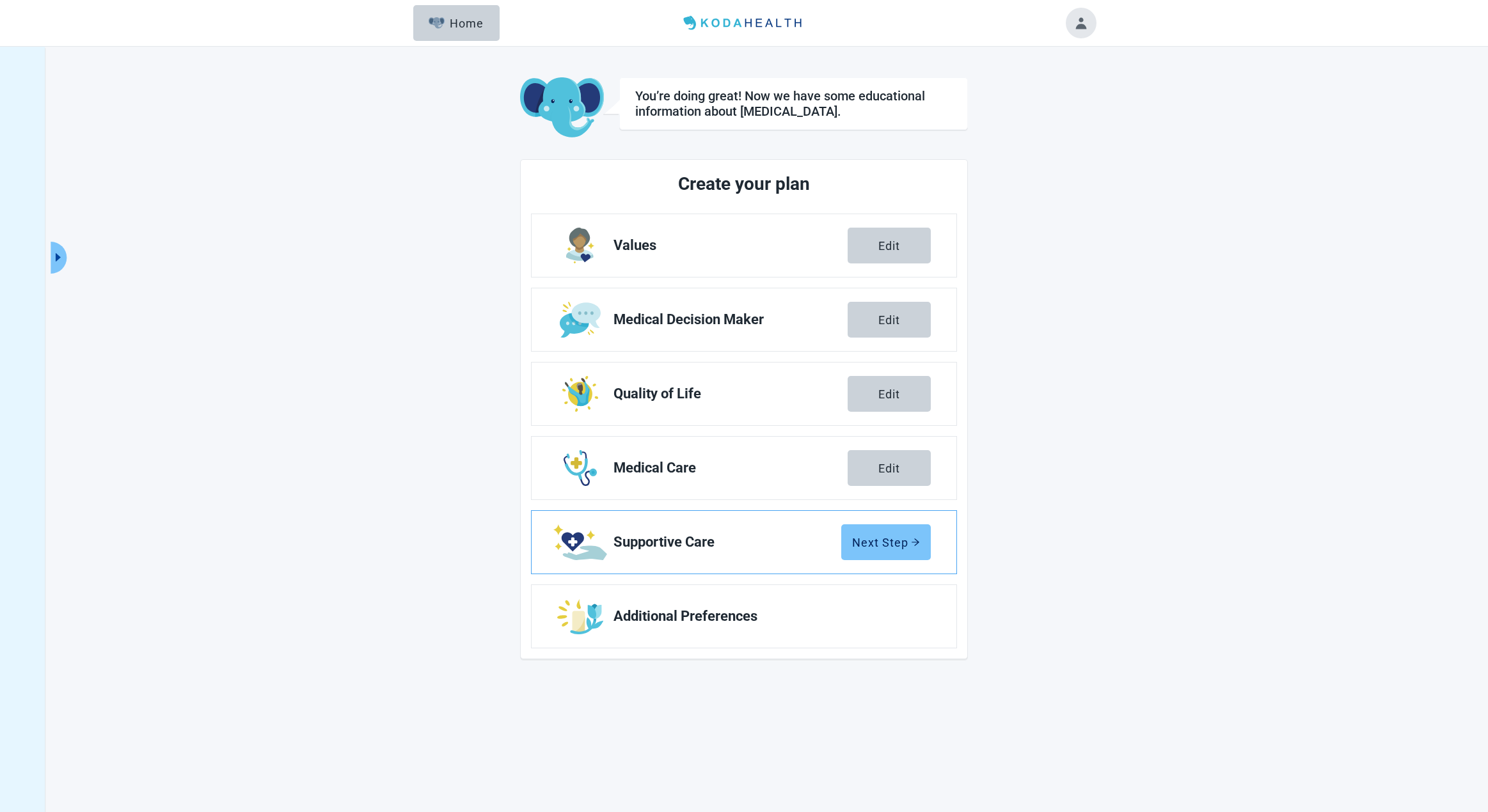
click at [873, 537] on div "Next Step" at bounding box center [885, 542] width 68 height 13
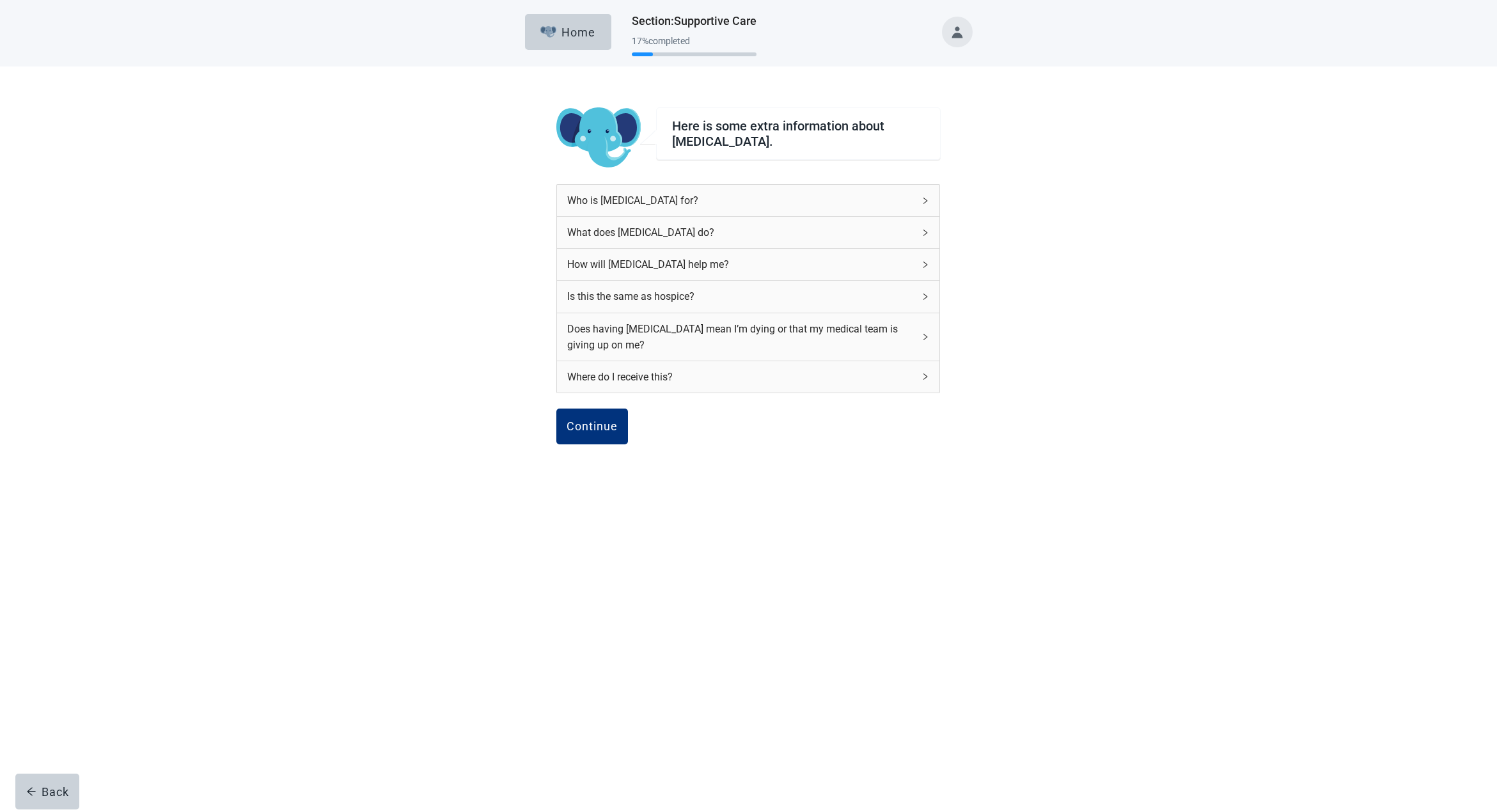
click at [927, 198] on icon "right" at bounding box center [925, 200] width 8 height 8
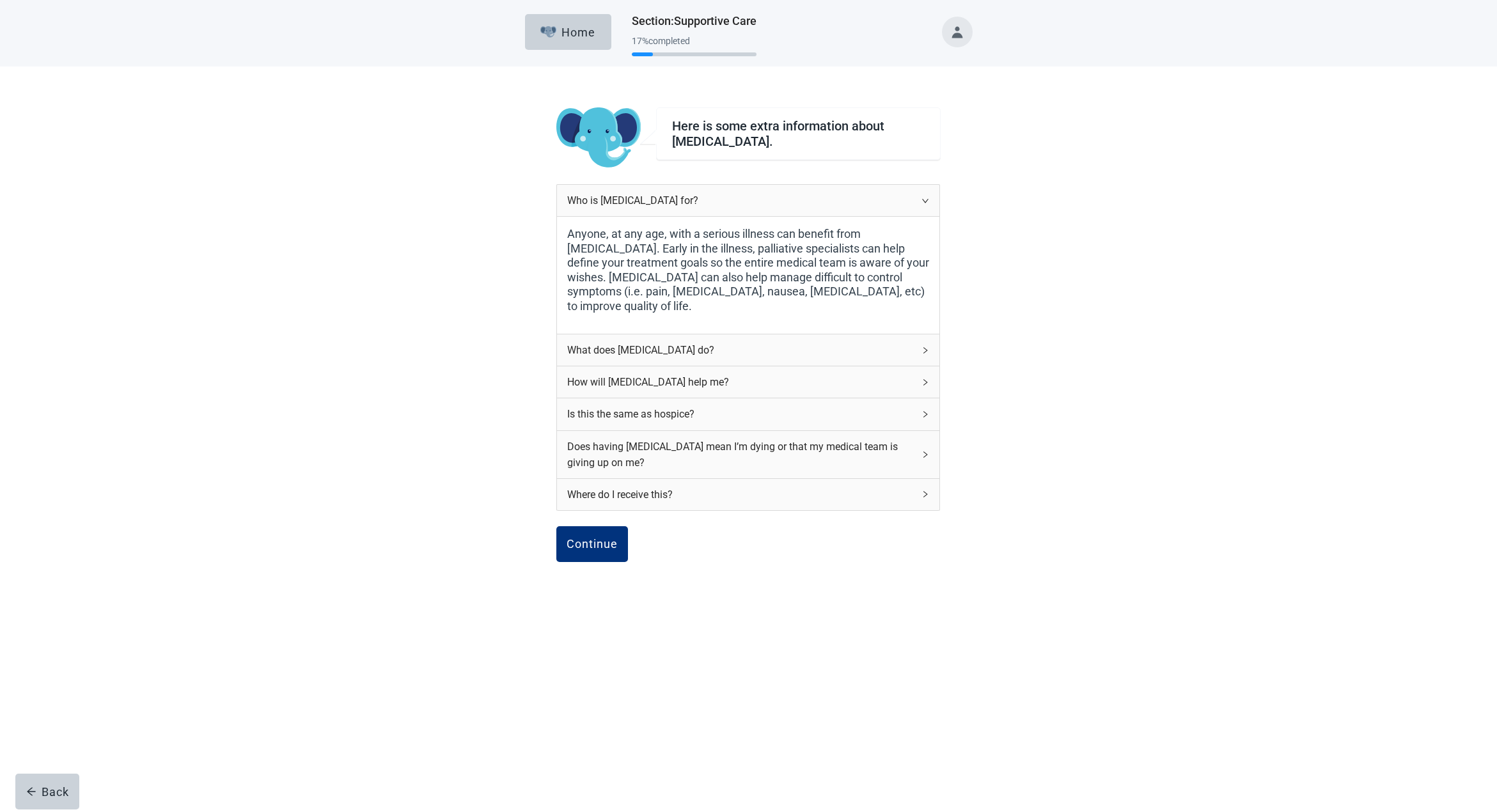
click at [924, 344] on div "What does [MEDICAL_DATA] do?" at bounding box center [748, 350] width 383 height 32
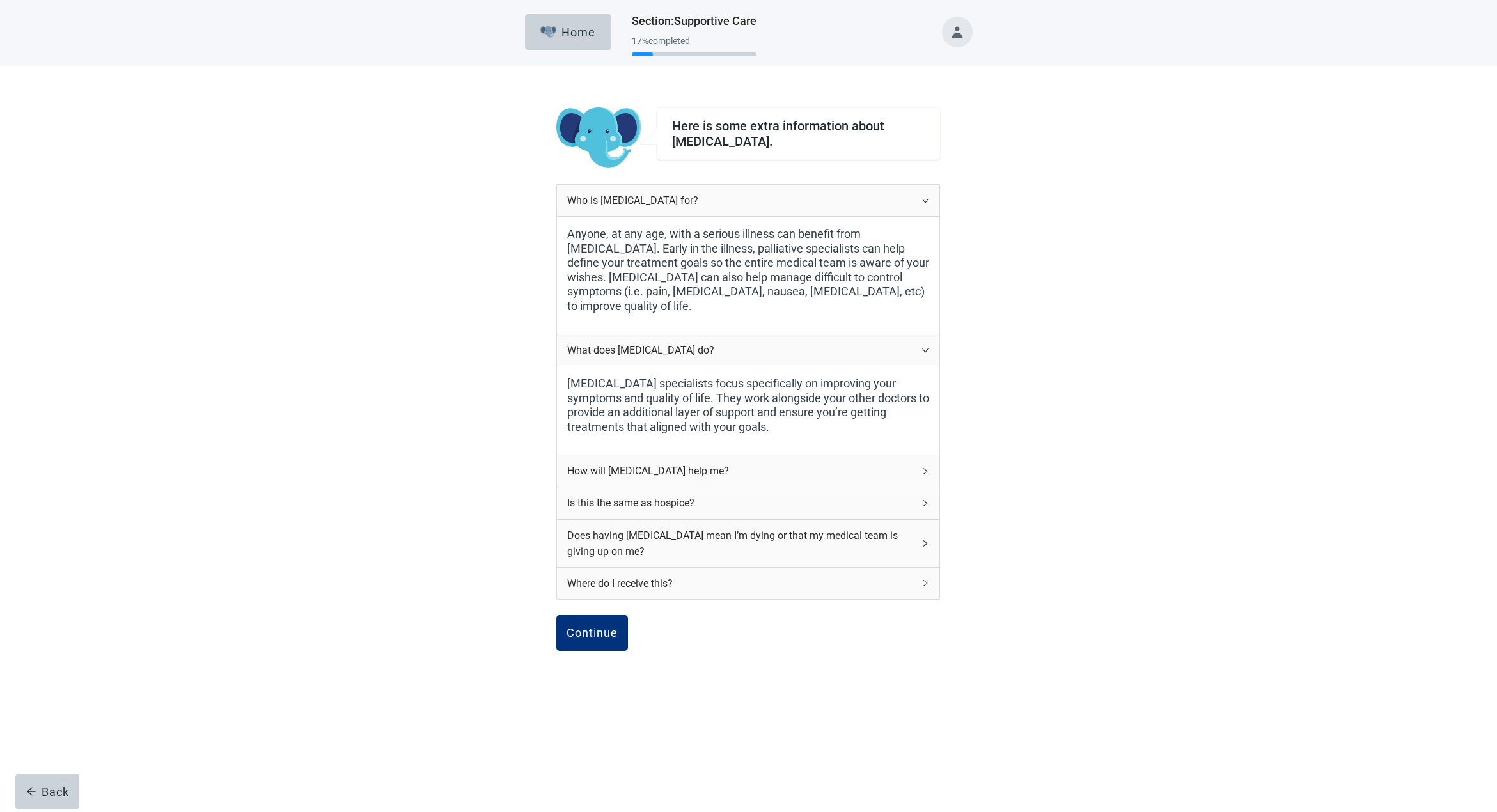
click at [927, 467] on icon "right" at bounding box center [925, 471] width 8 height 8
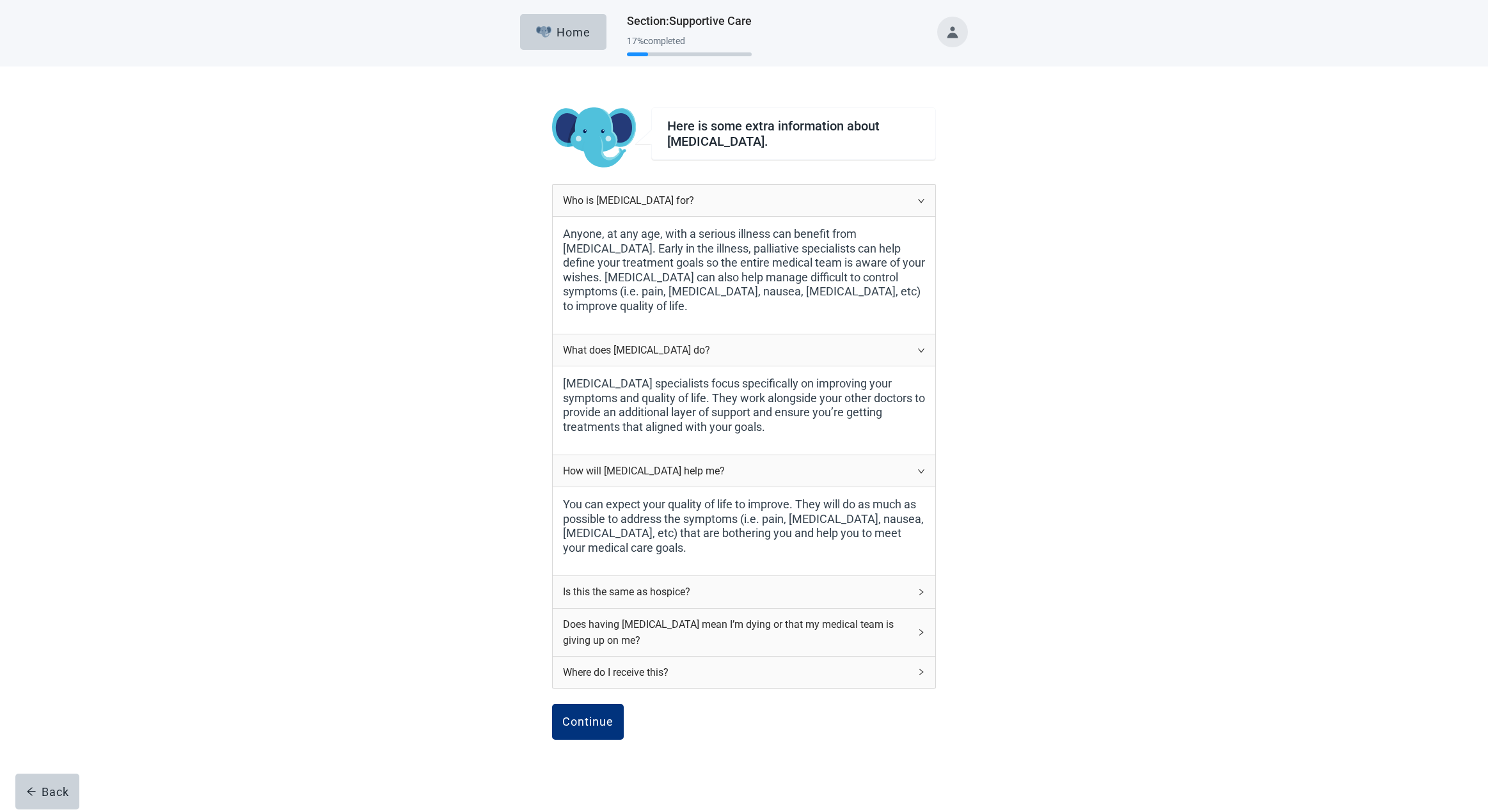
click at [919, 588] on icon "right" at bounding box center [920, 591] width 8 height 8
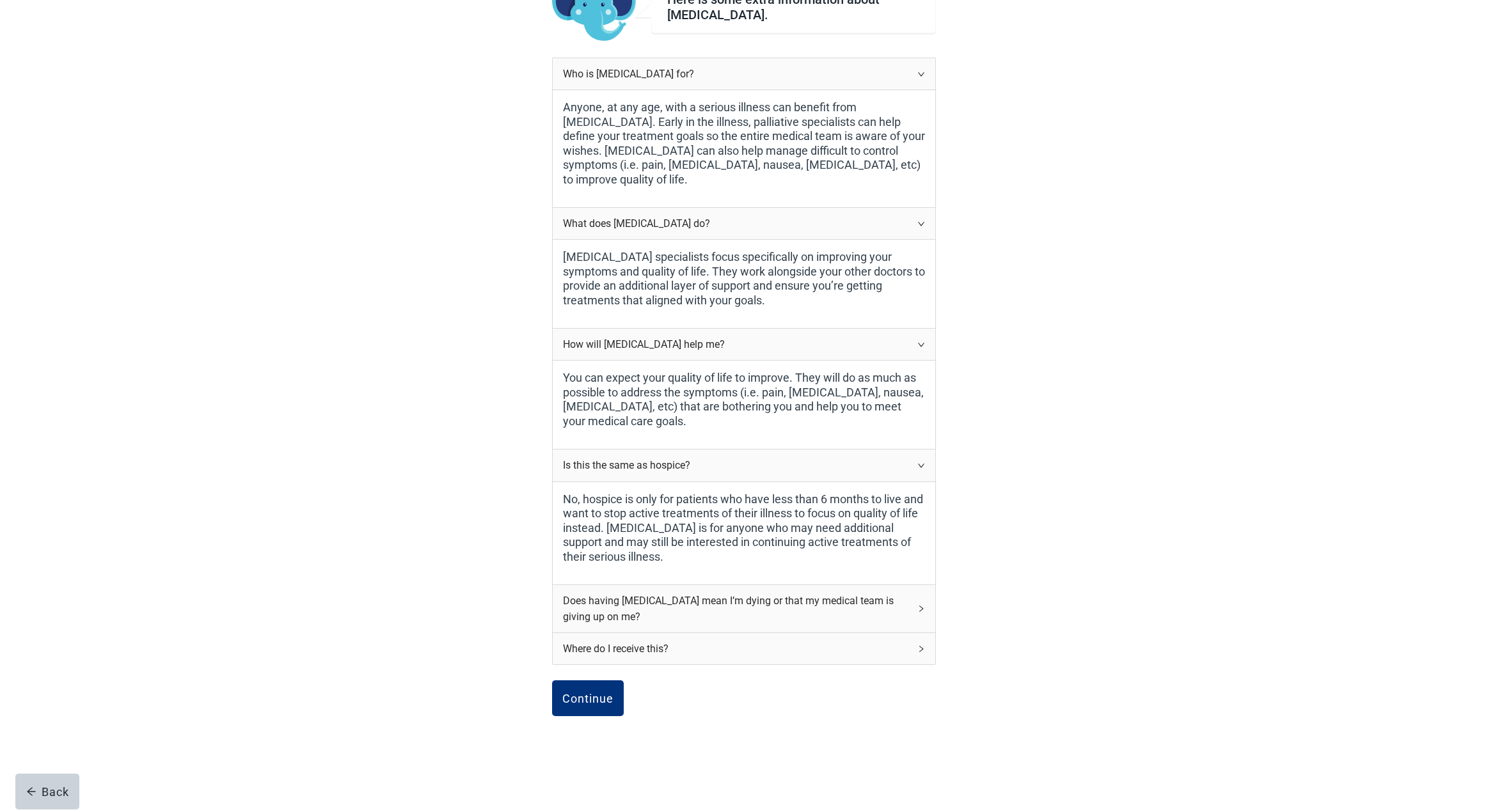
scroll to position [106, 0]
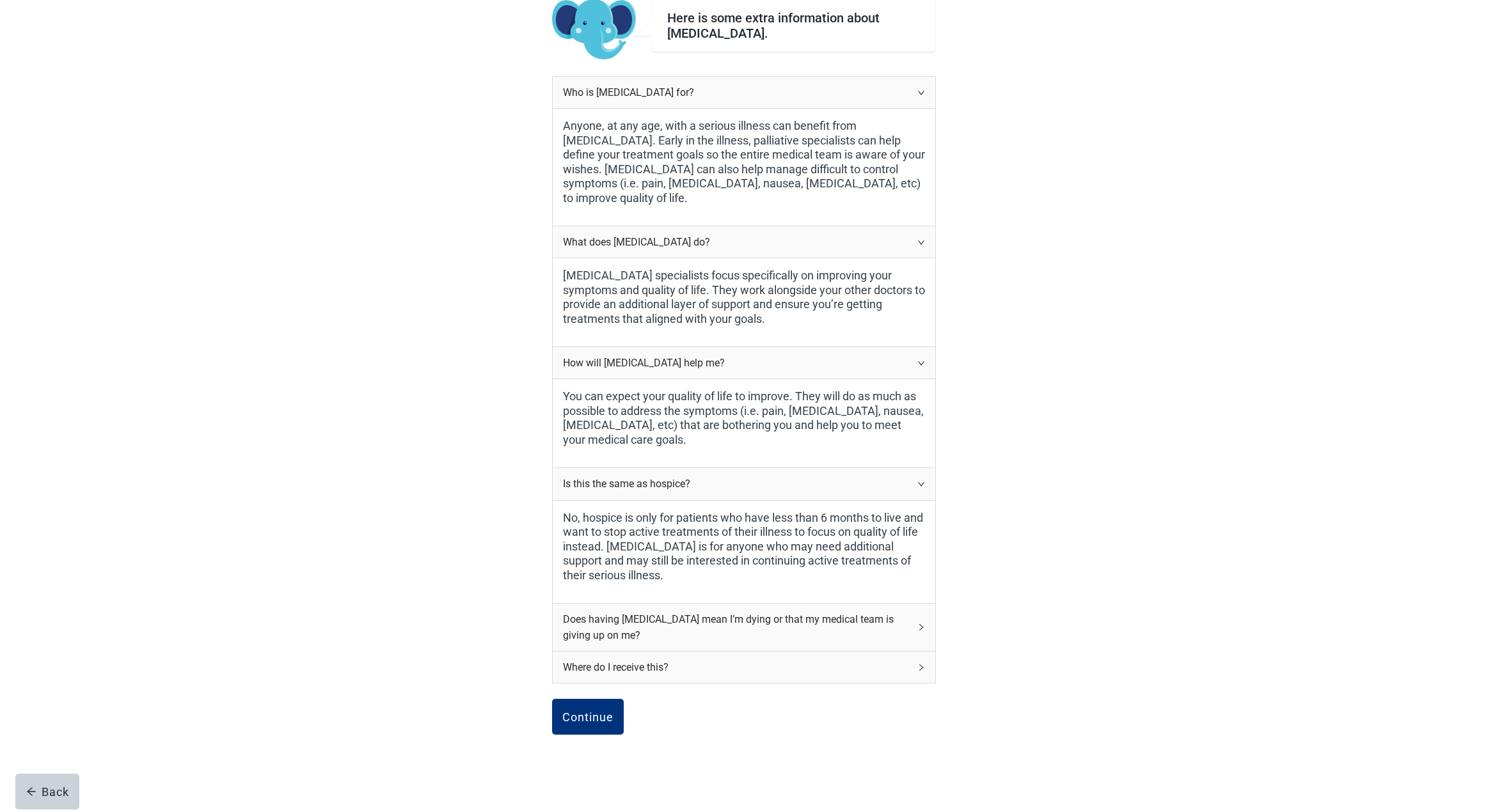
click at [921, 619] on div "Does having [MEDICAL_DATA] mean I’m dying or that my medical team is giving up …" at bounding box center [744, 626] width 383 height 47
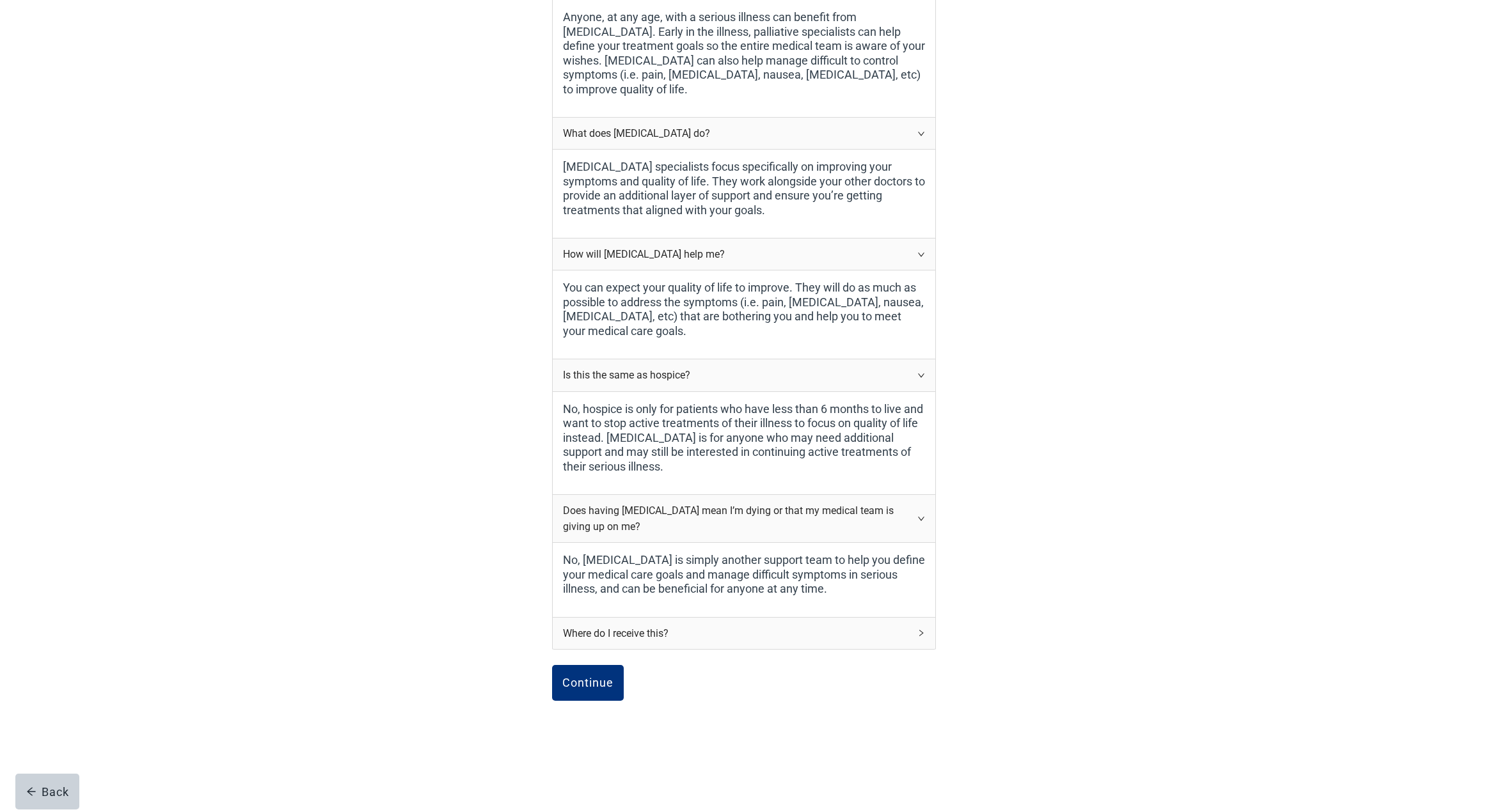
scroll to position [216, 0]
click at [920, 631] on icon "right" at bounding box center [920, 634] width 8 height 8
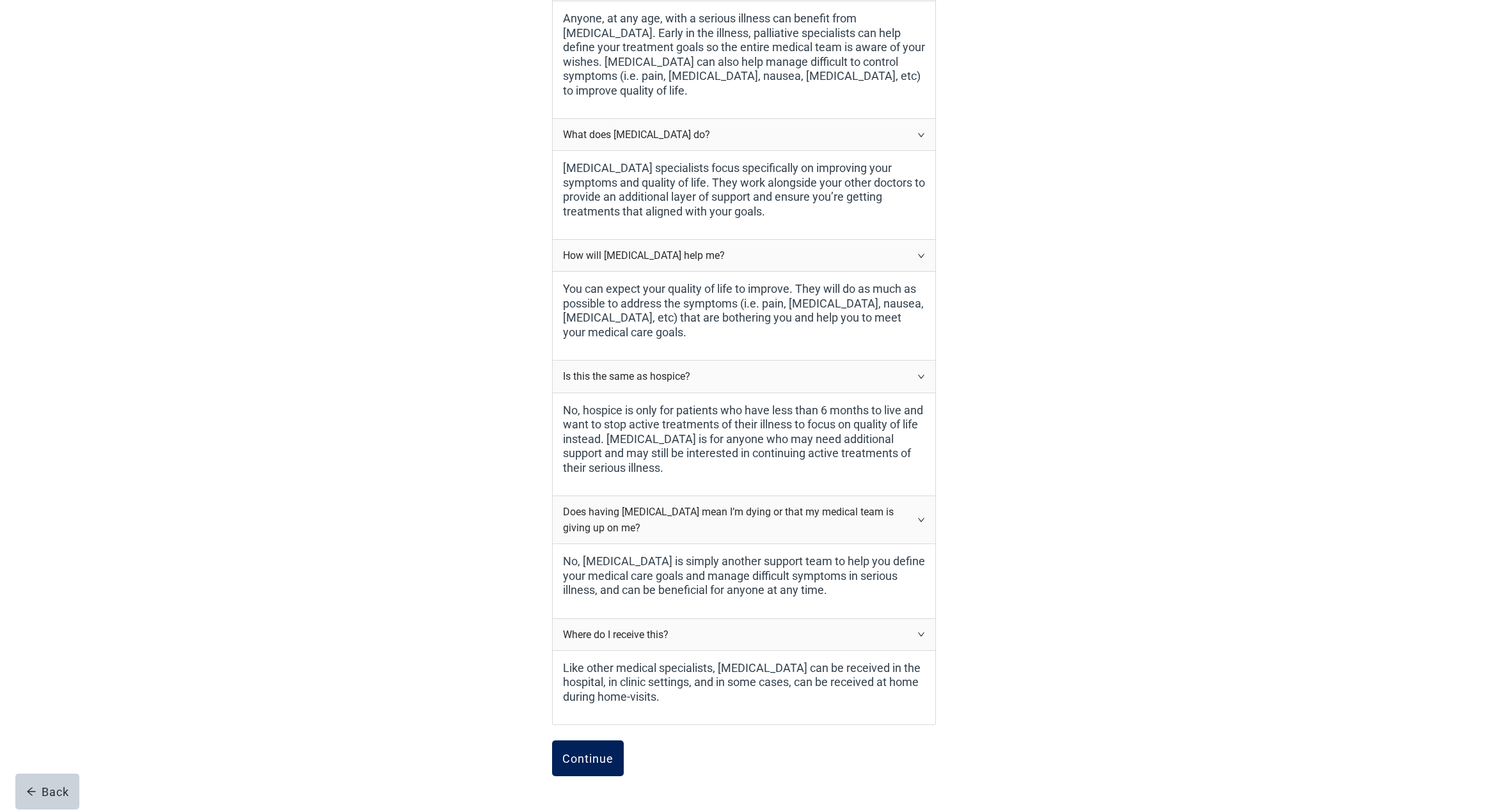
scroll to position [216, 0]
click at [583, 751] on div "Continue" at bounding box center [588, 757] width 51 height 13
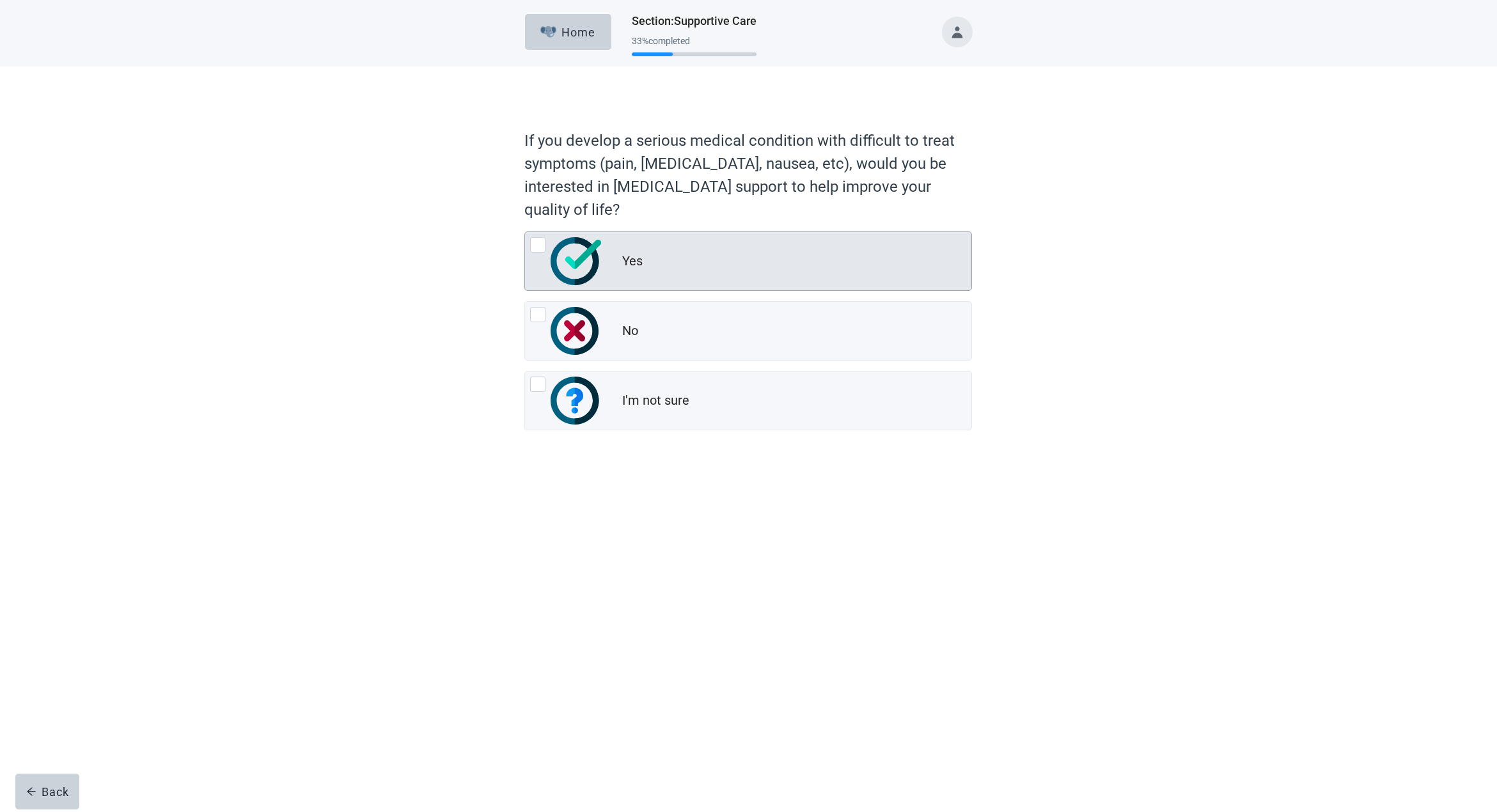
click at [537, 242] on div "Yes, radio button, not checked" at bounding box center [538, 245] width 15 height 15
click at [525, 232] on input "Yes" at bounding box center [525, 231] width 1 height 1
radio input "true"
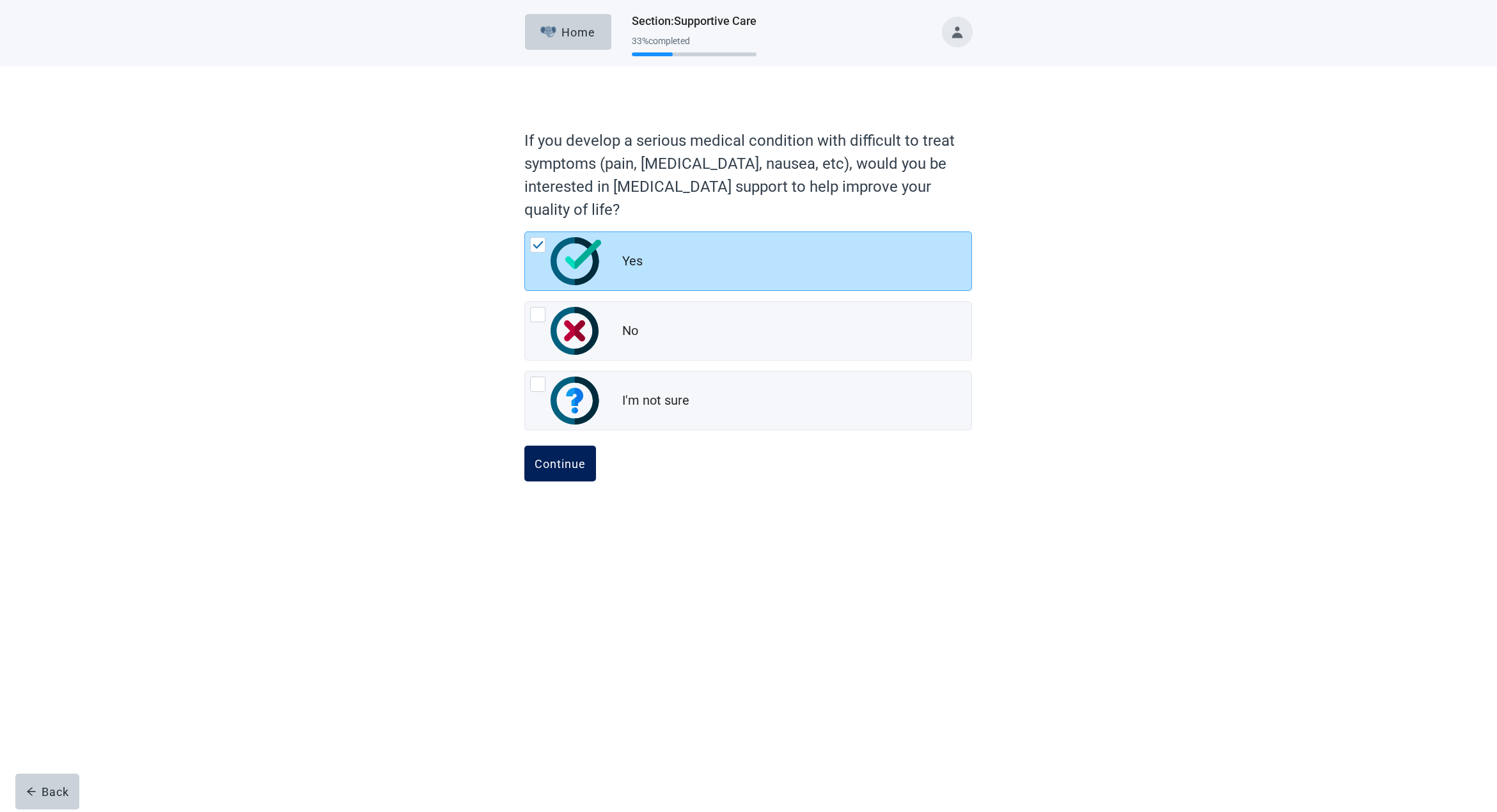
click at [554, 465] on div "Continue" at bounding box center [561, 463] width 51 height 13
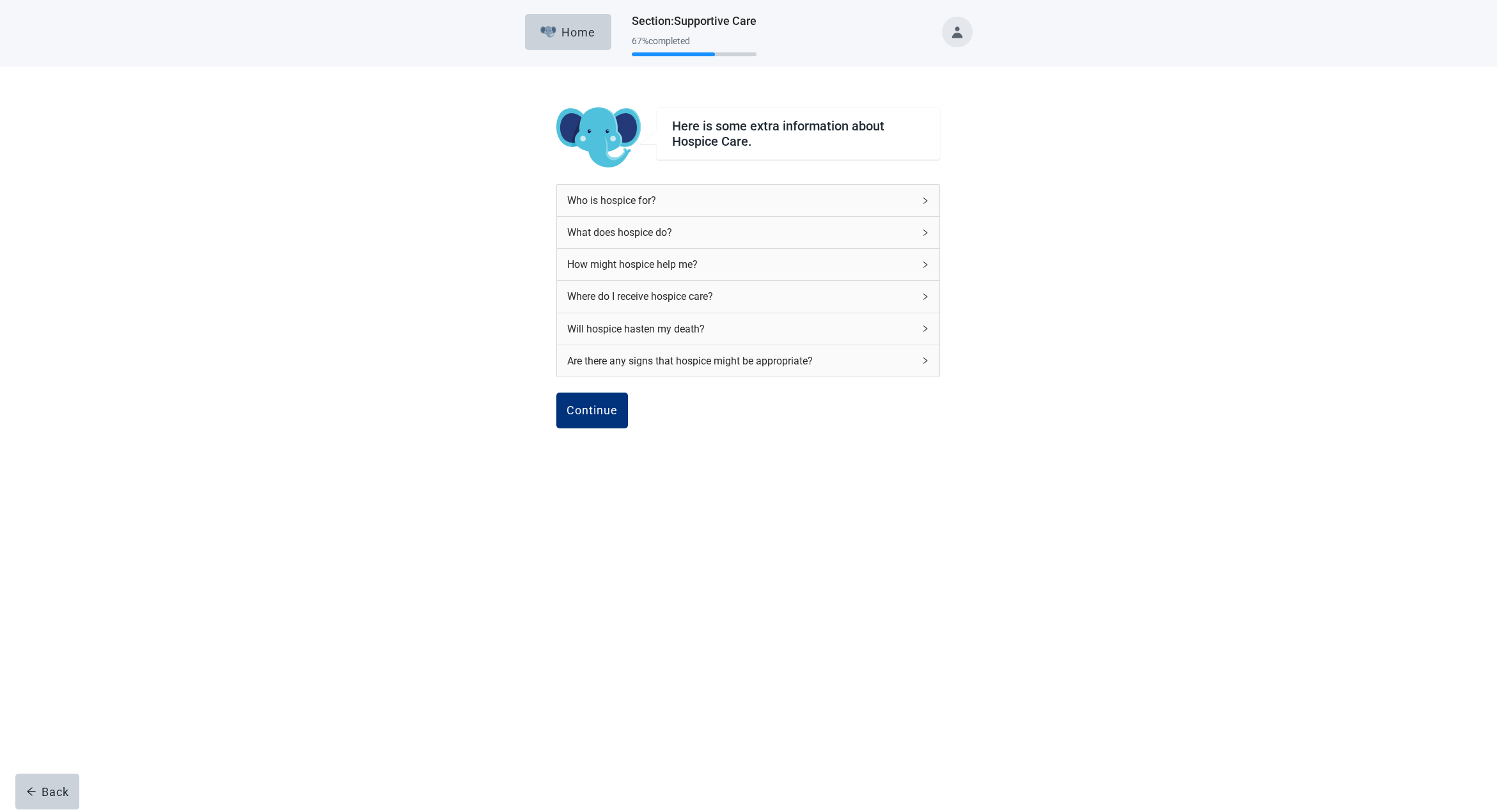
click at [924, 197] on icon "right" at bounding box center [925, 200] width 8 height 8
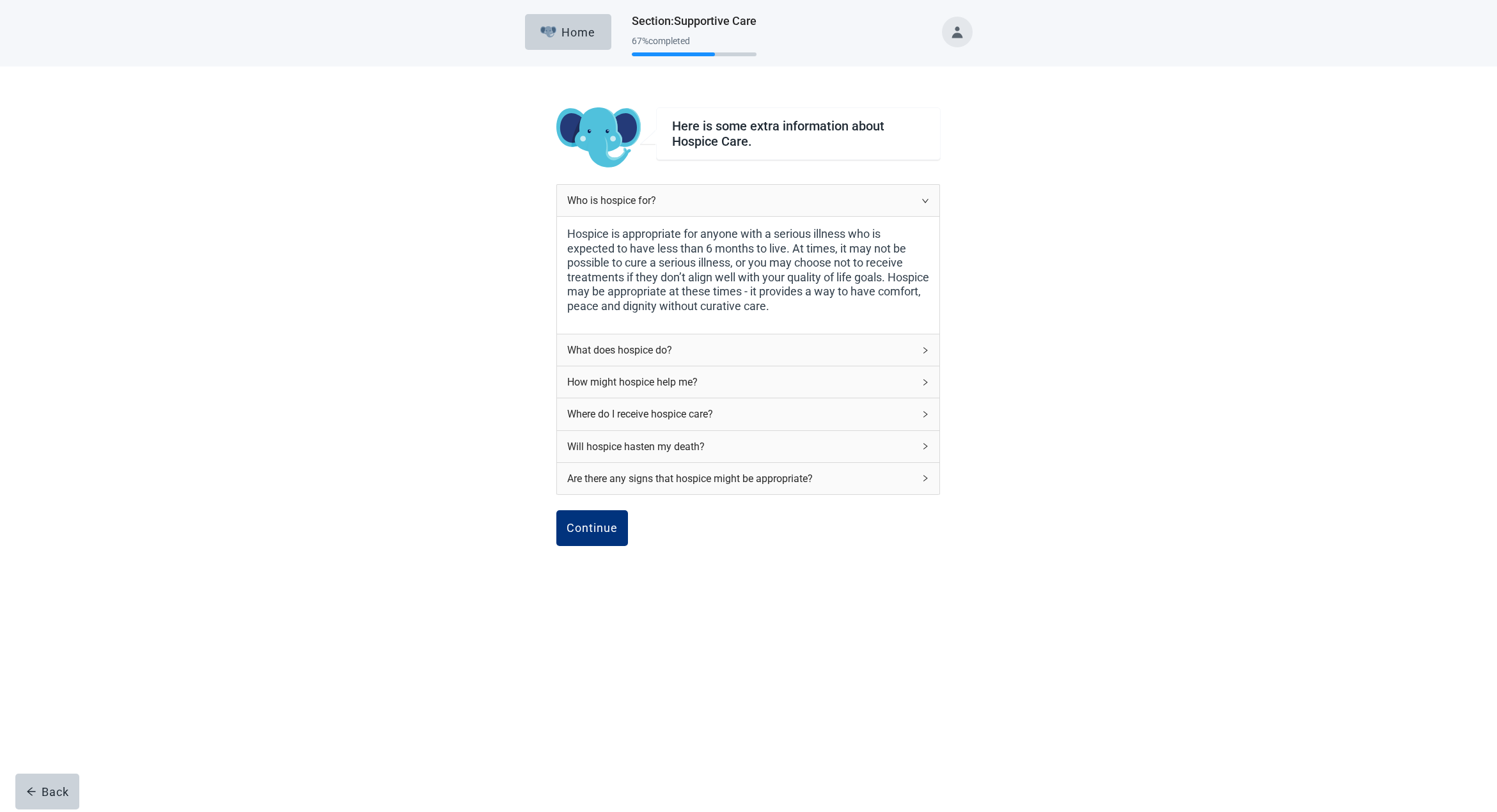
click at [925, 347] on icon "right" at bounding box center [926, 350] width 3 height 6
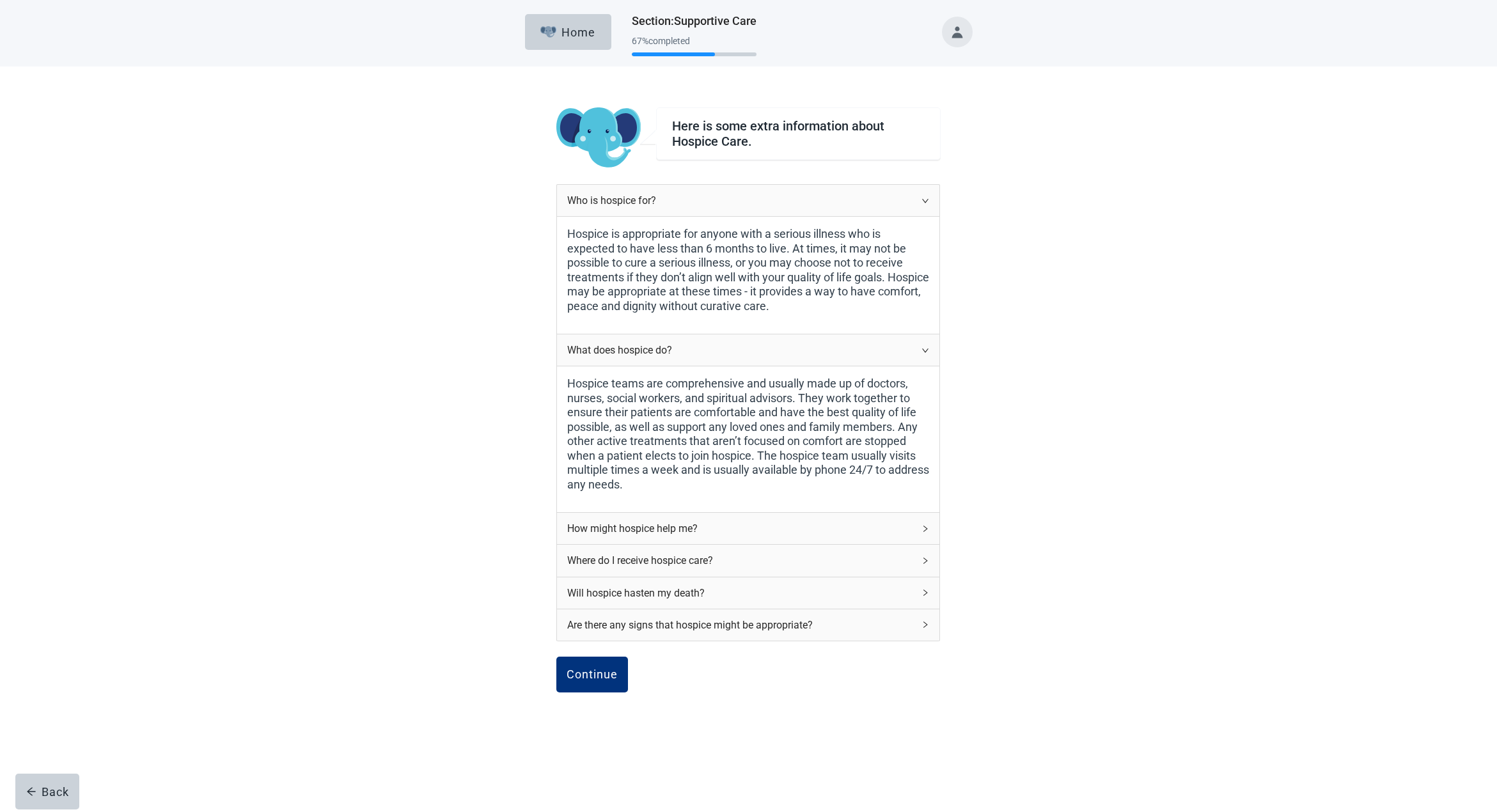
click at [962, 261] on div "Here is some extra information about Hospice Care. Who is hospice for? Hospice …" at bounding box center [748, 438] width 1347 height 744
